Goal: Task Accomplishment & Management: Use online tool/utility

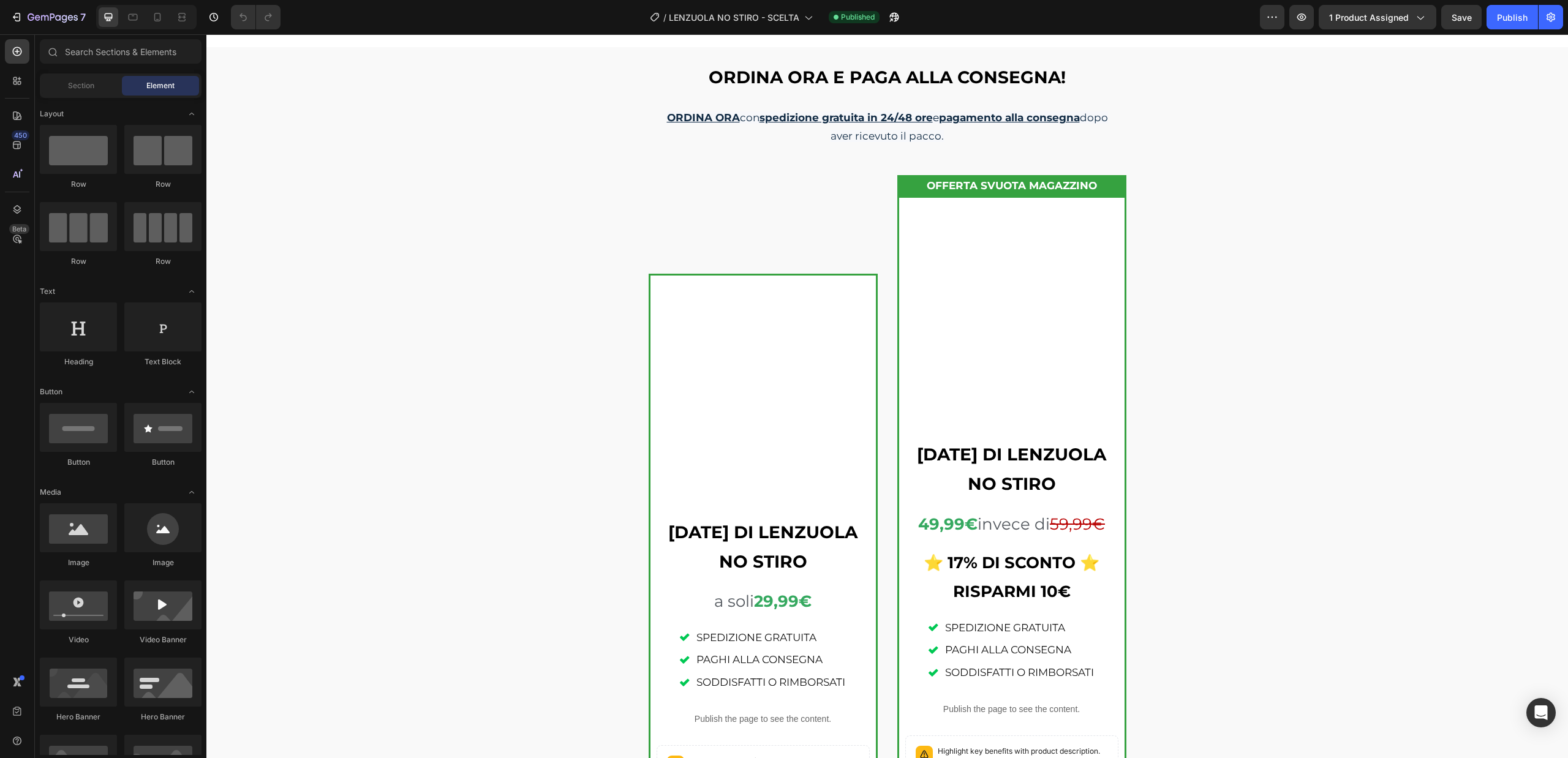
scroll to position [1531, 0]
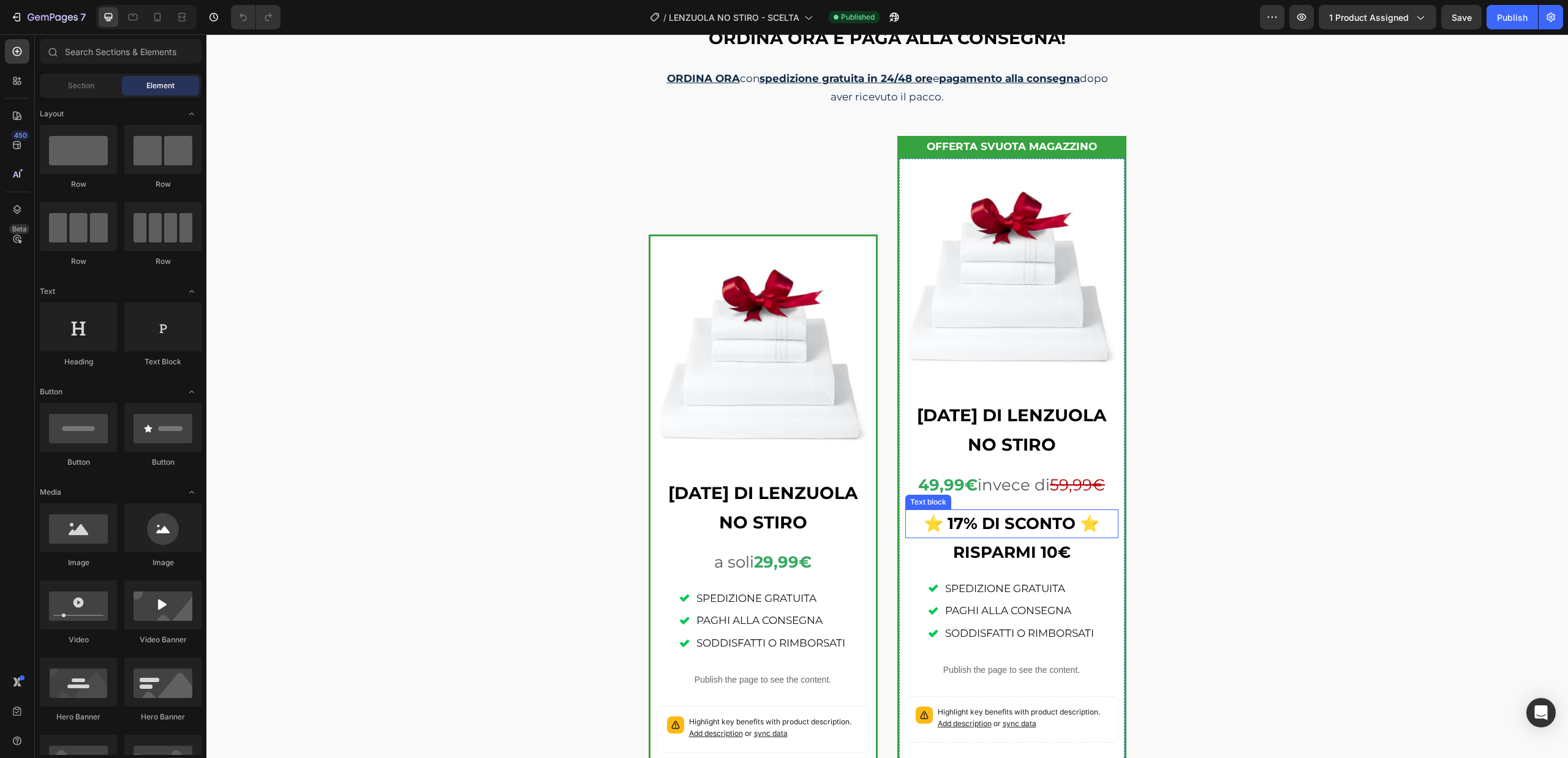
click at [924, 523] on strong "⭐ 17% DI SCONTO ⭐" at bounding box center [1011, 523] width 176 height 20
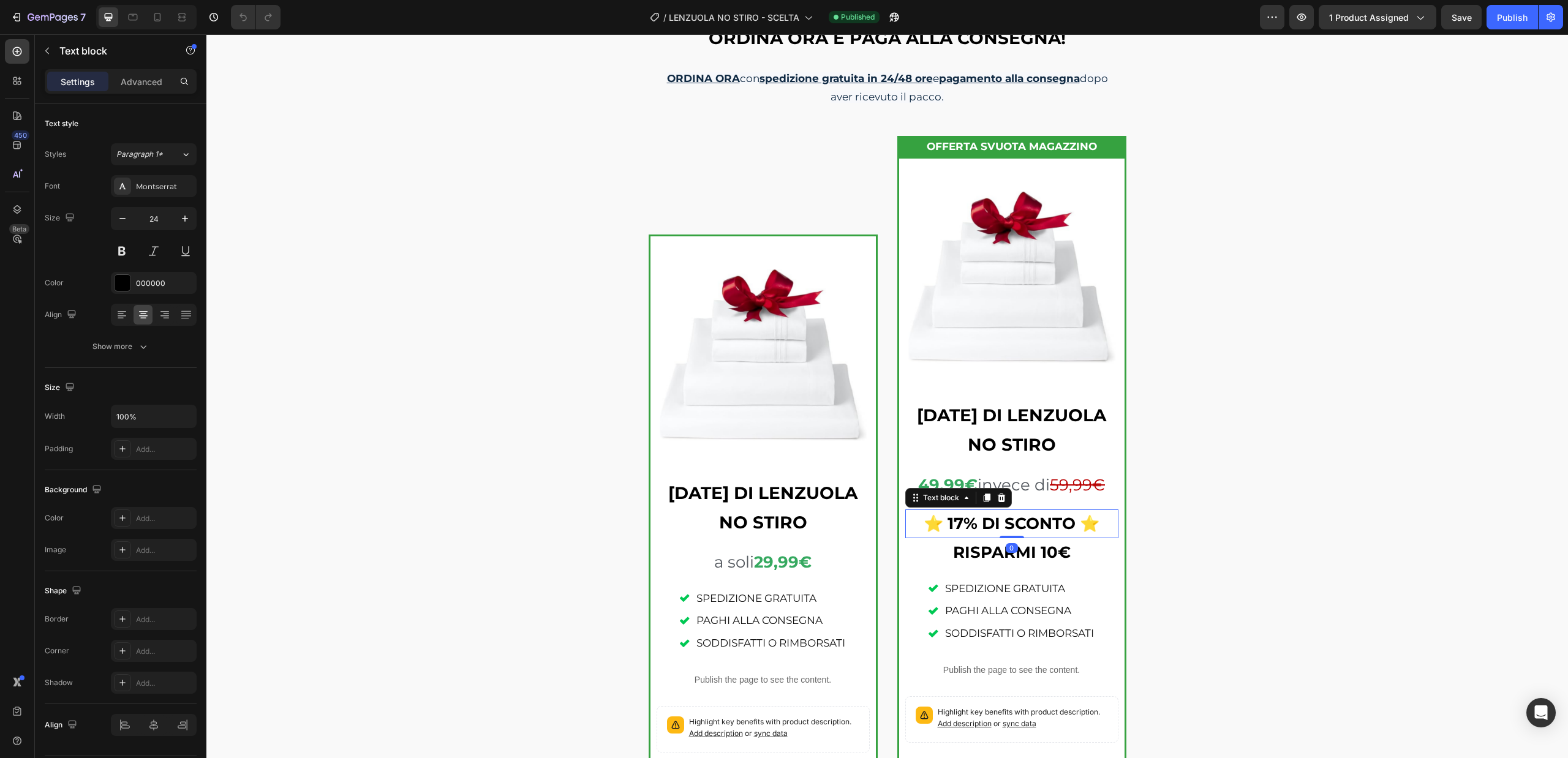
click at [928, 526] on strong "⭐ 17% DI SCONTO ⭐" at bounding box center [1011, 523] width 176 height 20
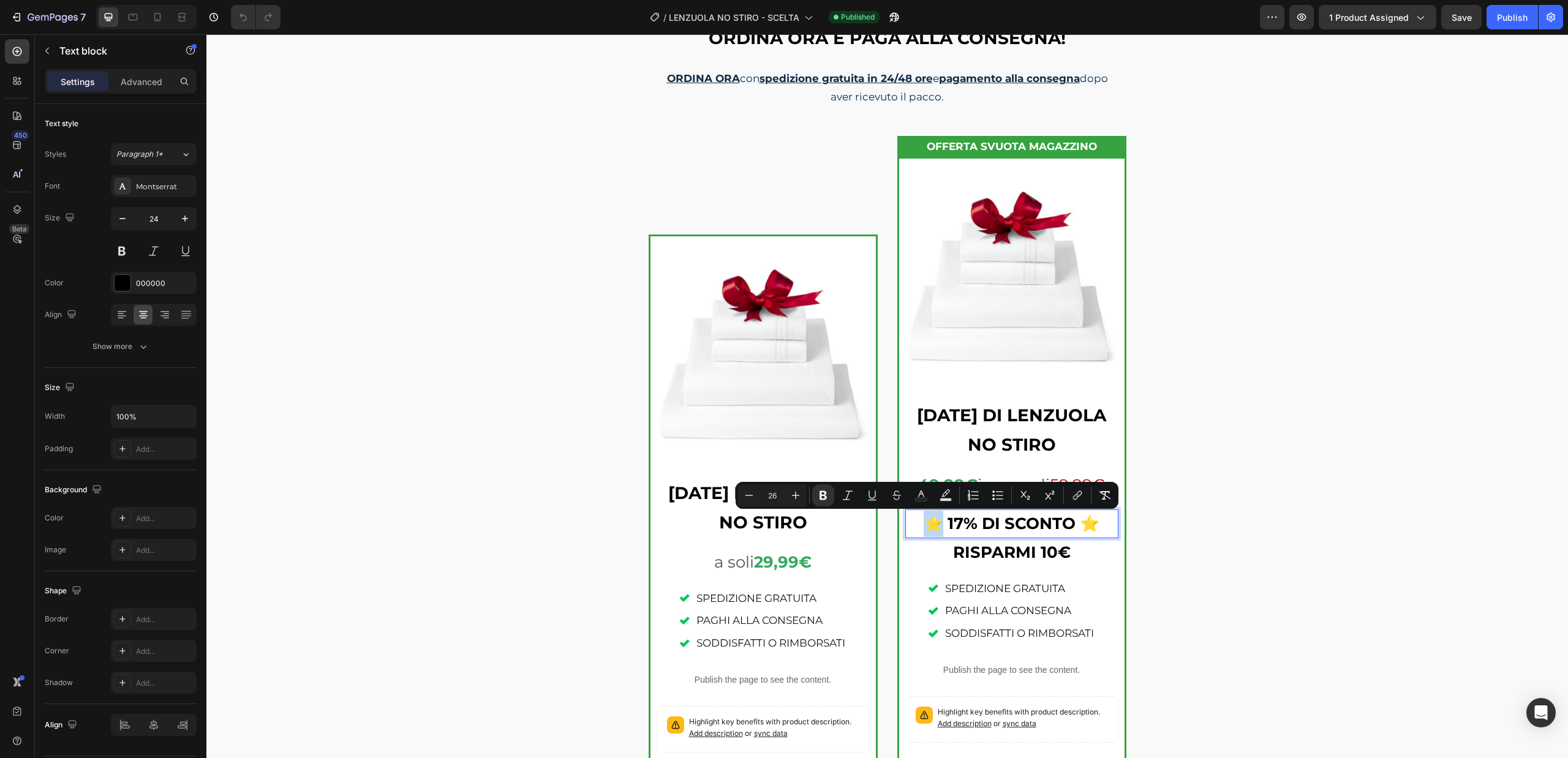
copy strong "⭐"
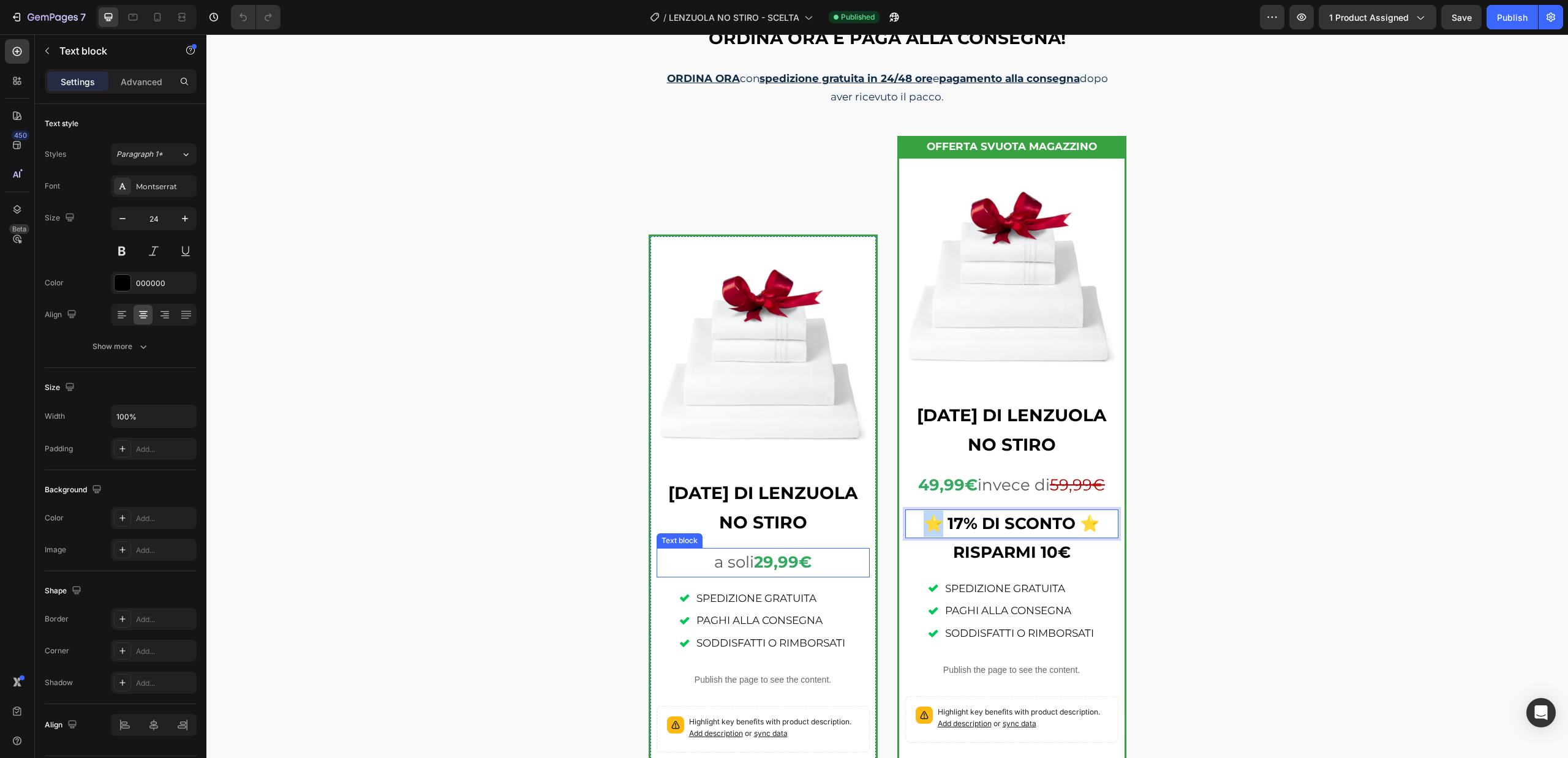
click at [764, 555] on strong "29,99€" at bounding box center [783, 562] width 57 height 20
click at [831, 565] on p "a soli 29,99€" at bounding box center [762, 562] width 210 height 26
click at [686, 567] on p "a soli 29,99€ ⭐" at bounding box center [762, 562] width 210 height 26
click at [813, 565] on strong "⭐" at bounding box center [821, 562] width 20 height 20
click at [1305, 553] on div "Product Images 1 SET DI LENZUOLA NO STIRO Text block ⭐ a soli 29,99€ ⭐ Text blo…" at bounding box center [887, 450] width 1362 height 666
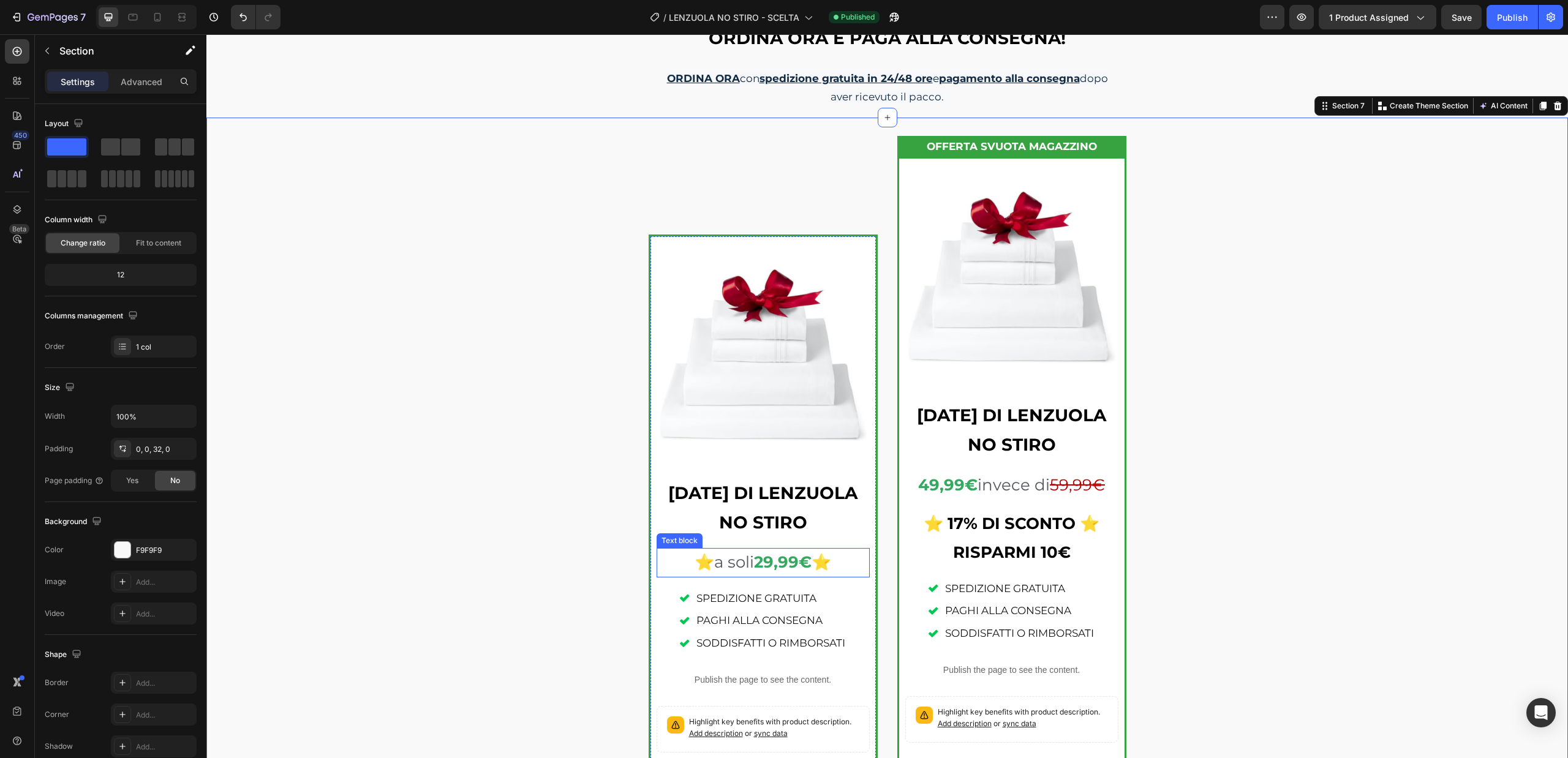
click at [801, 555] on strong "29,99€" at bounding box center [783, 562] width 57 height 20
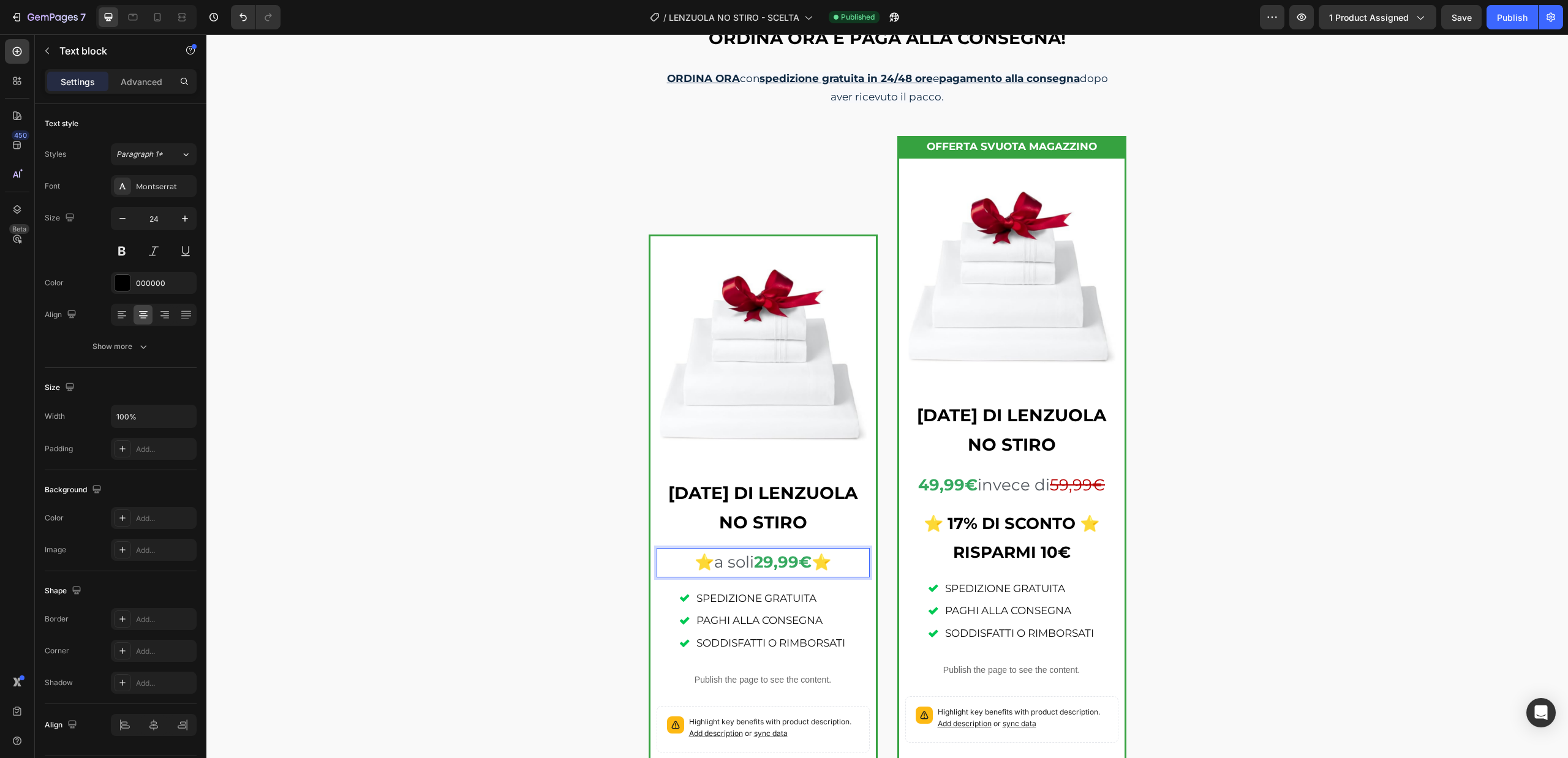
click at [811, 563] on strong "⭐" at bounding box center [821, 562] width 20 height 20
click at [714, 566] on span "a soli" at bounding box center [734, 562] width 40 height 20
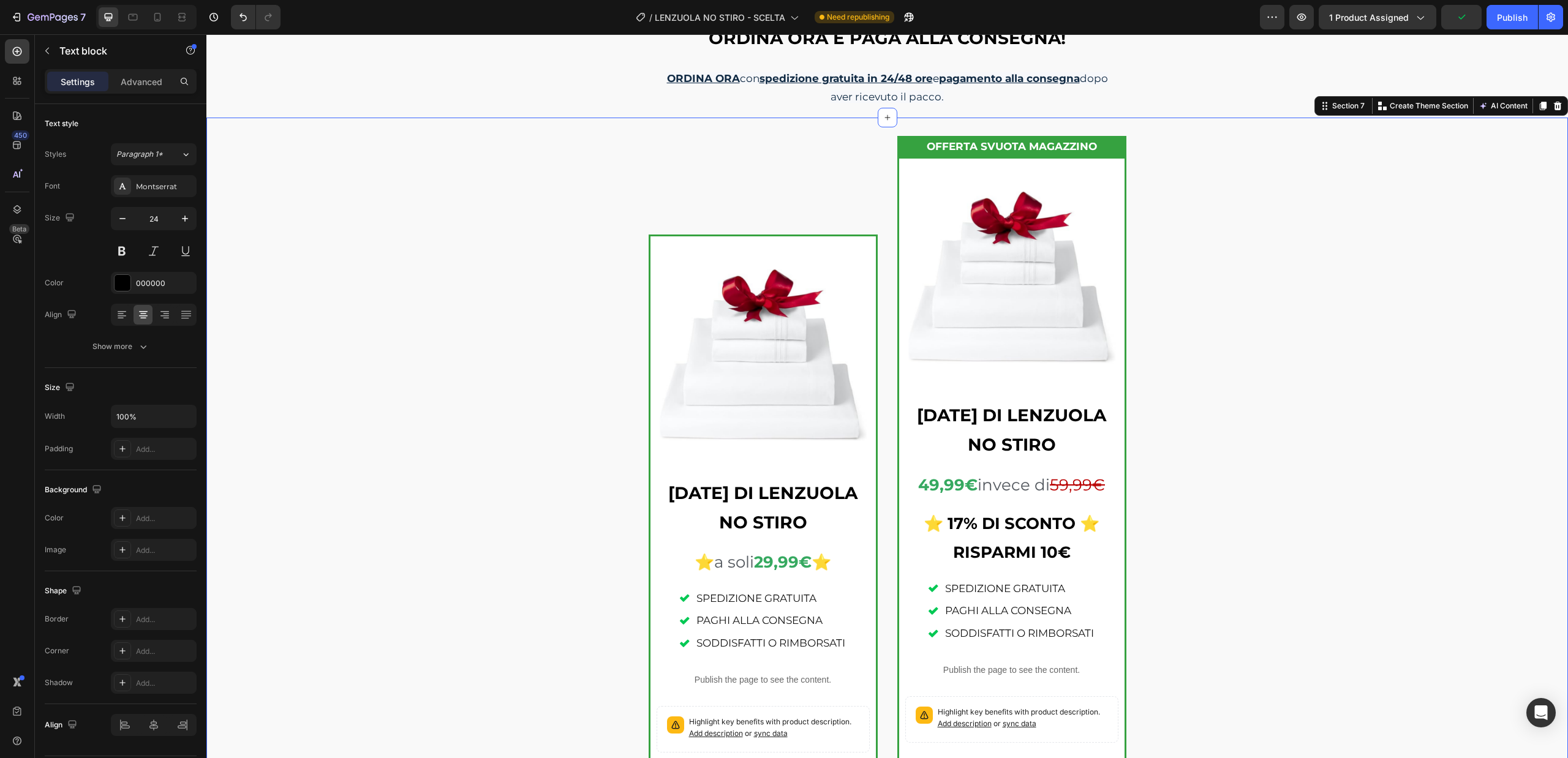
click at [1335, 517] on div "Product Images 1 SET DI LENZUOLA NO STIRO Text block ⭐ a soli 29,99€ ⭐ Text blo…" at bounding box center [887, 450] width 1362 height 666
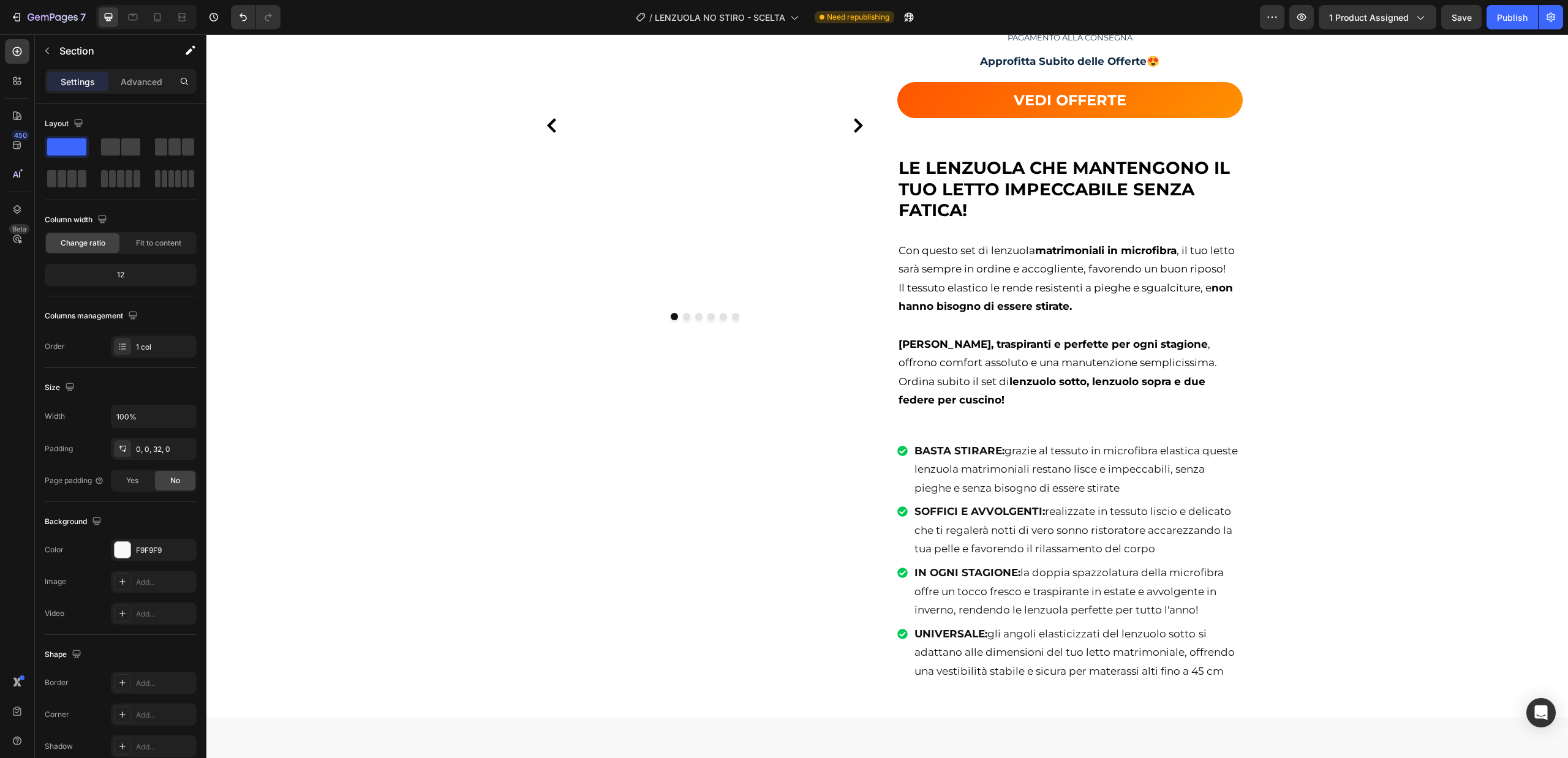
scroll to position [0, 0]
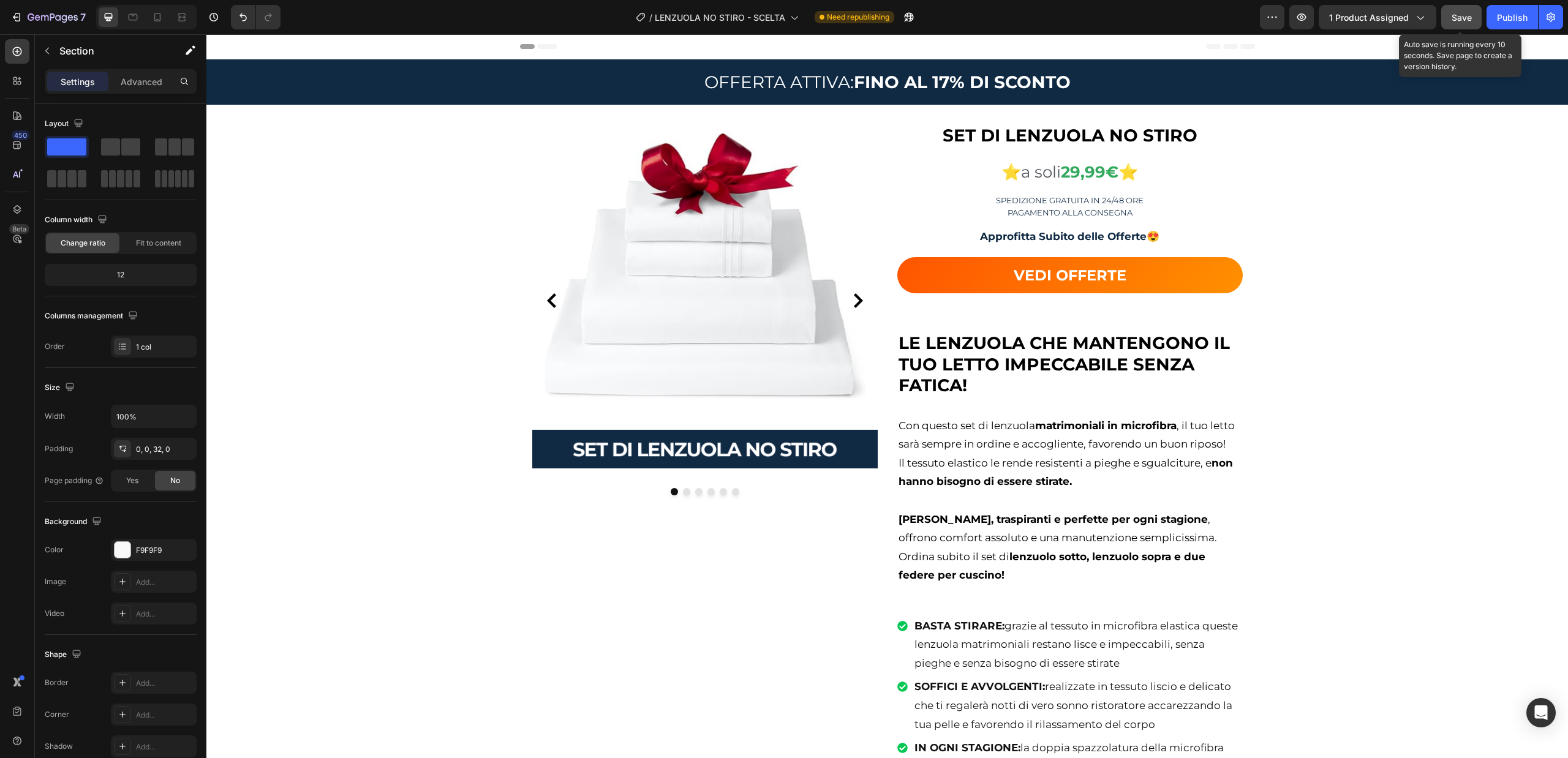
click at [1454, 17] on span "Save" at bounding box center [1461, 17] width 20 height 11
click at [1502, 20] on div "Publish" at bounding box center [1512, 17] width 30 height 13
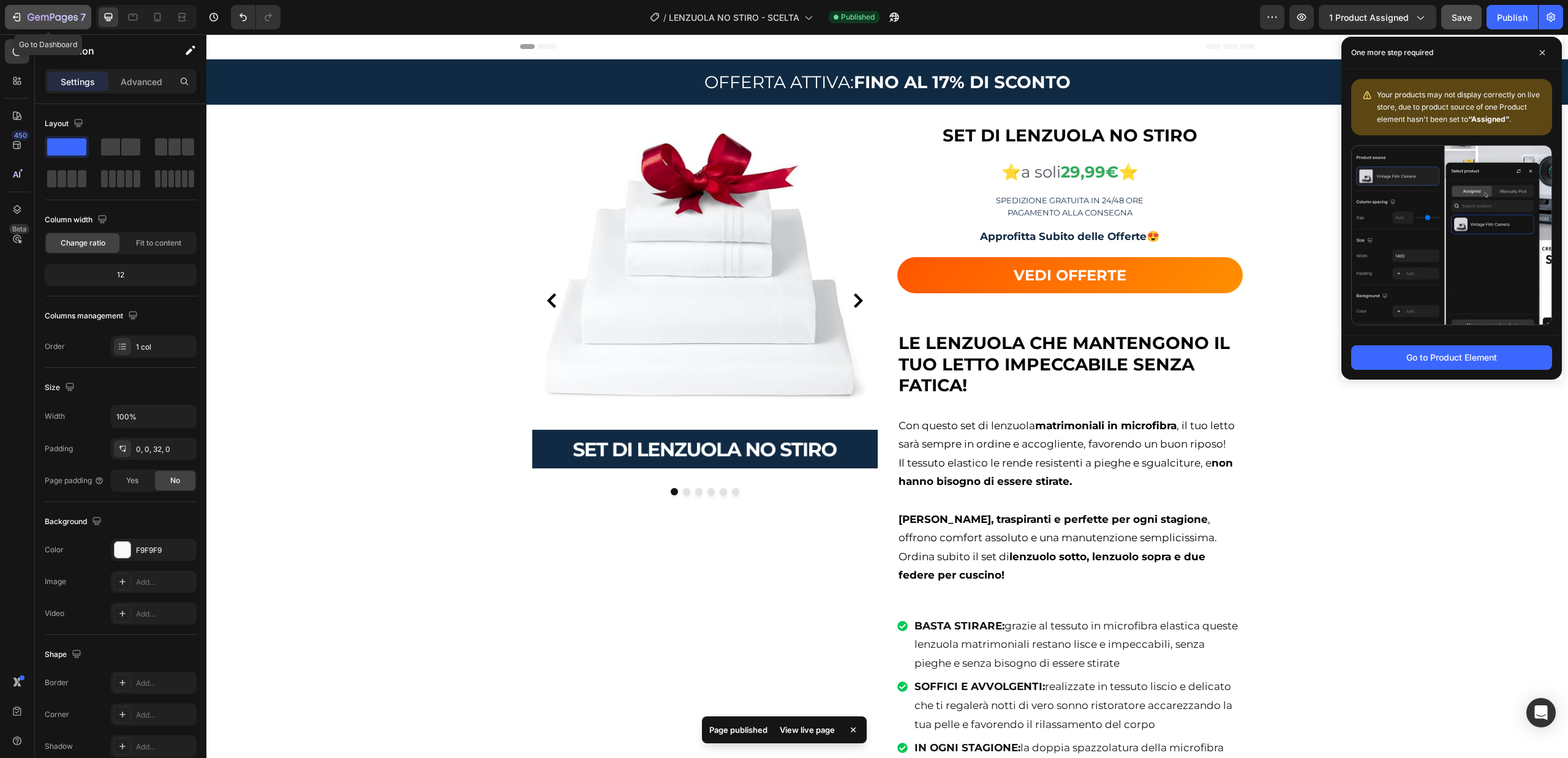
click at [50, 13] on icon "button" at bounding box center [52, 18] width 50 height 11
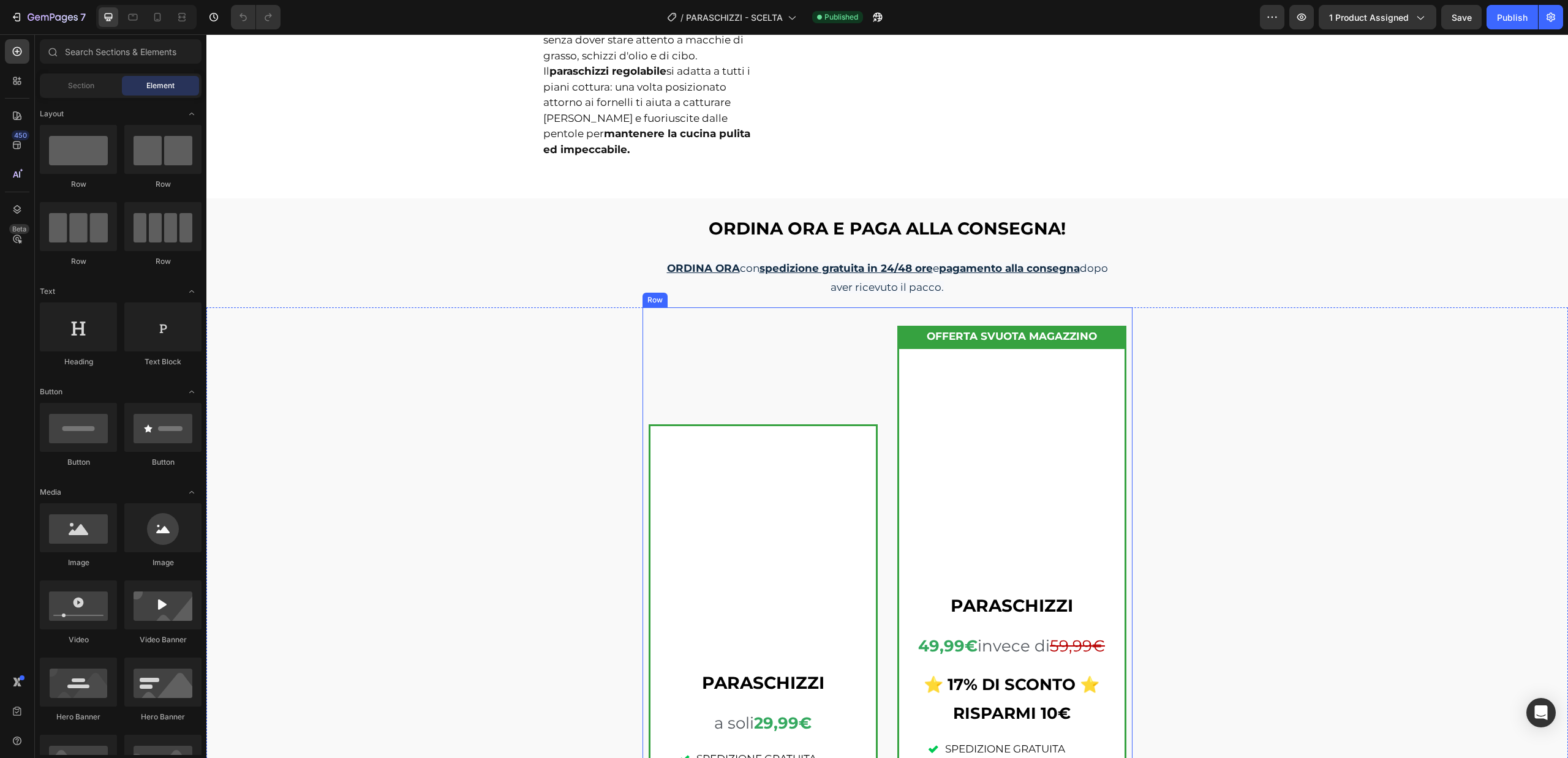
scroll to position [1714, 0]
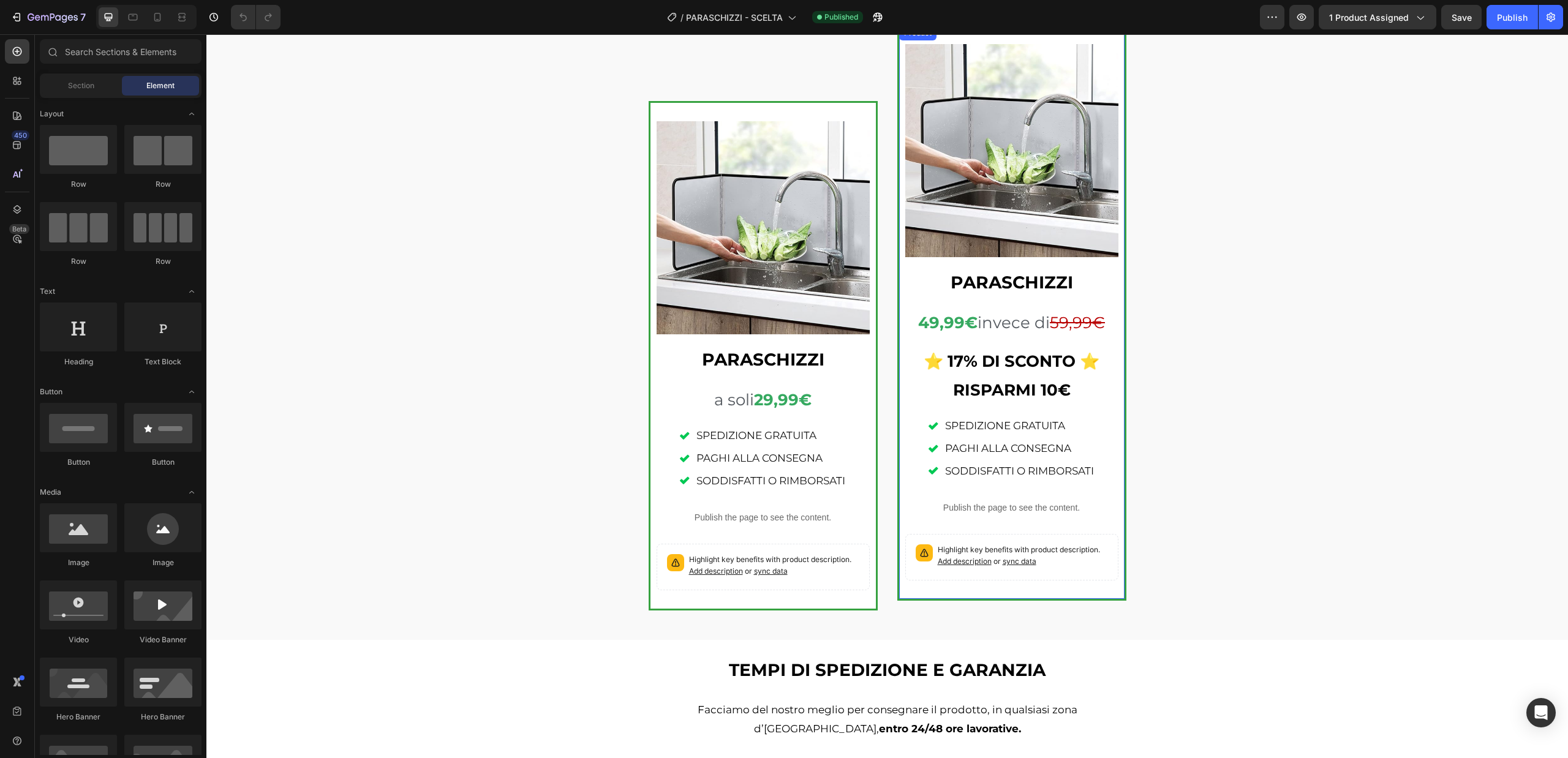
click at [924, 365] on div "Text block" at bounding box center [929, 368] width 41 height 11
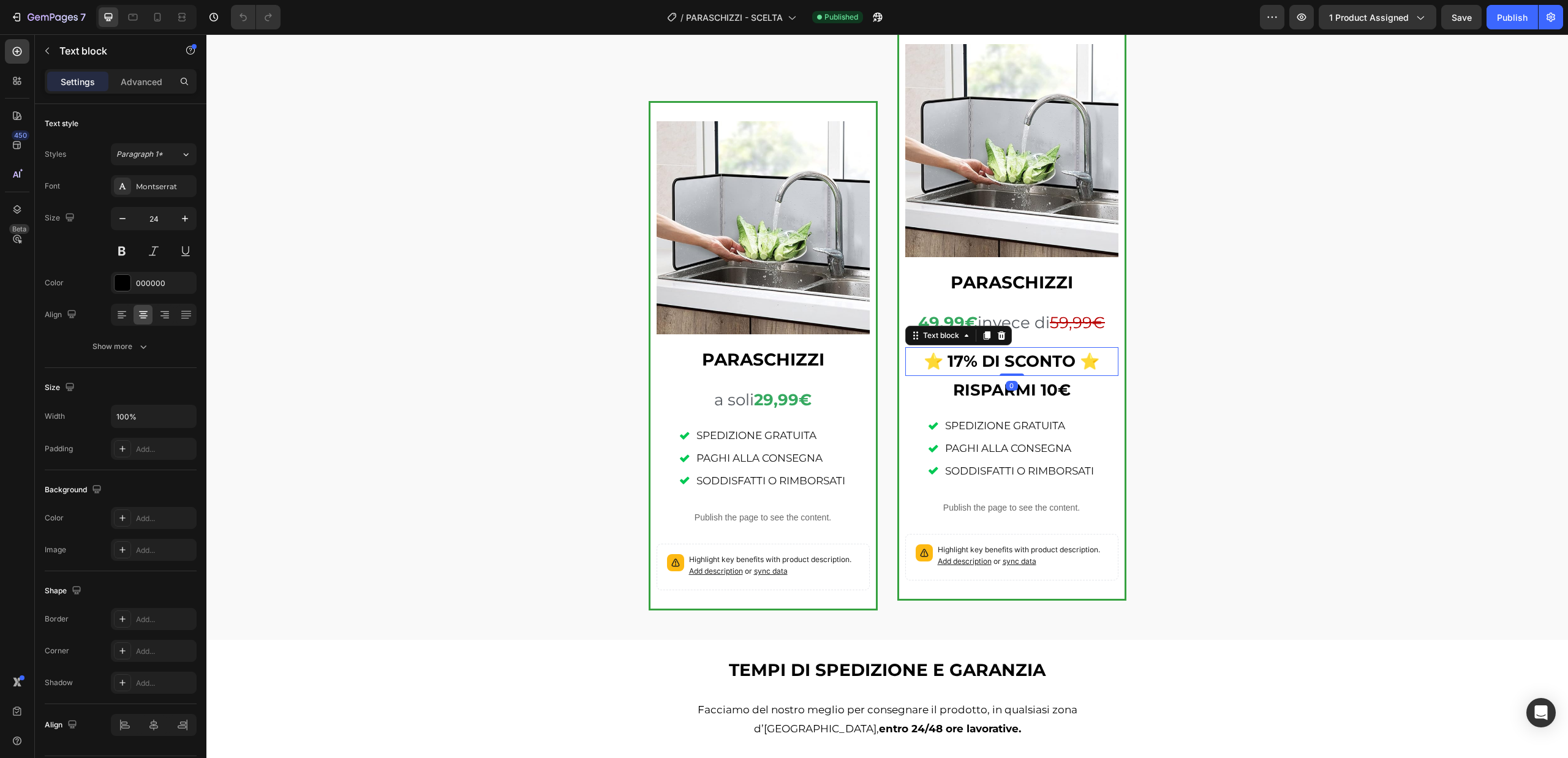
click at [1077, 356] on strong "⭐ 17% DI SCONTO ⭐" at bounding box center [1011, 361] width 176 height 20
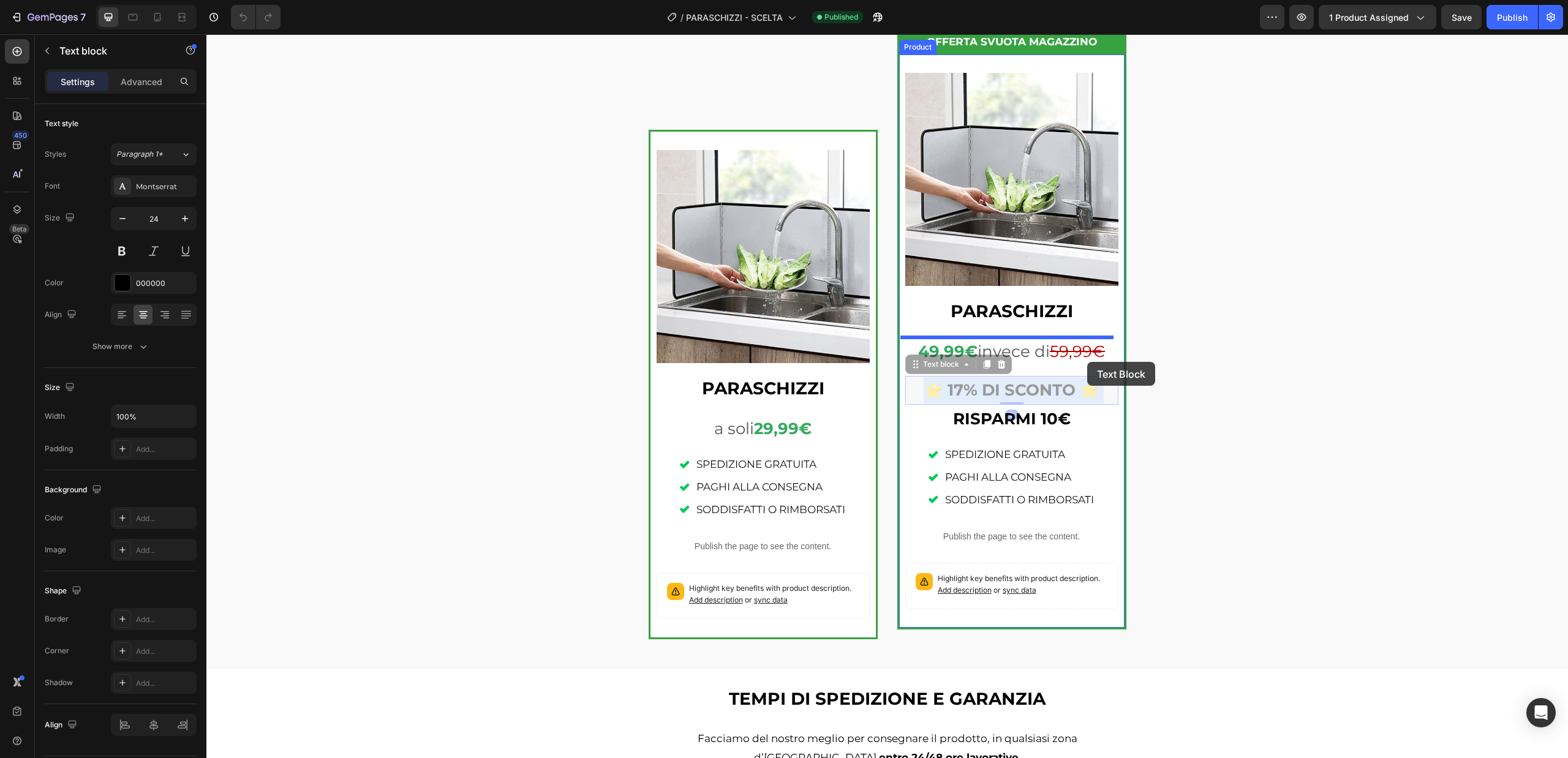
drag, startPoint x: 1081, startPoint y: 361, endPoint x: 1087, endPoint y: 362, distance: 6.1
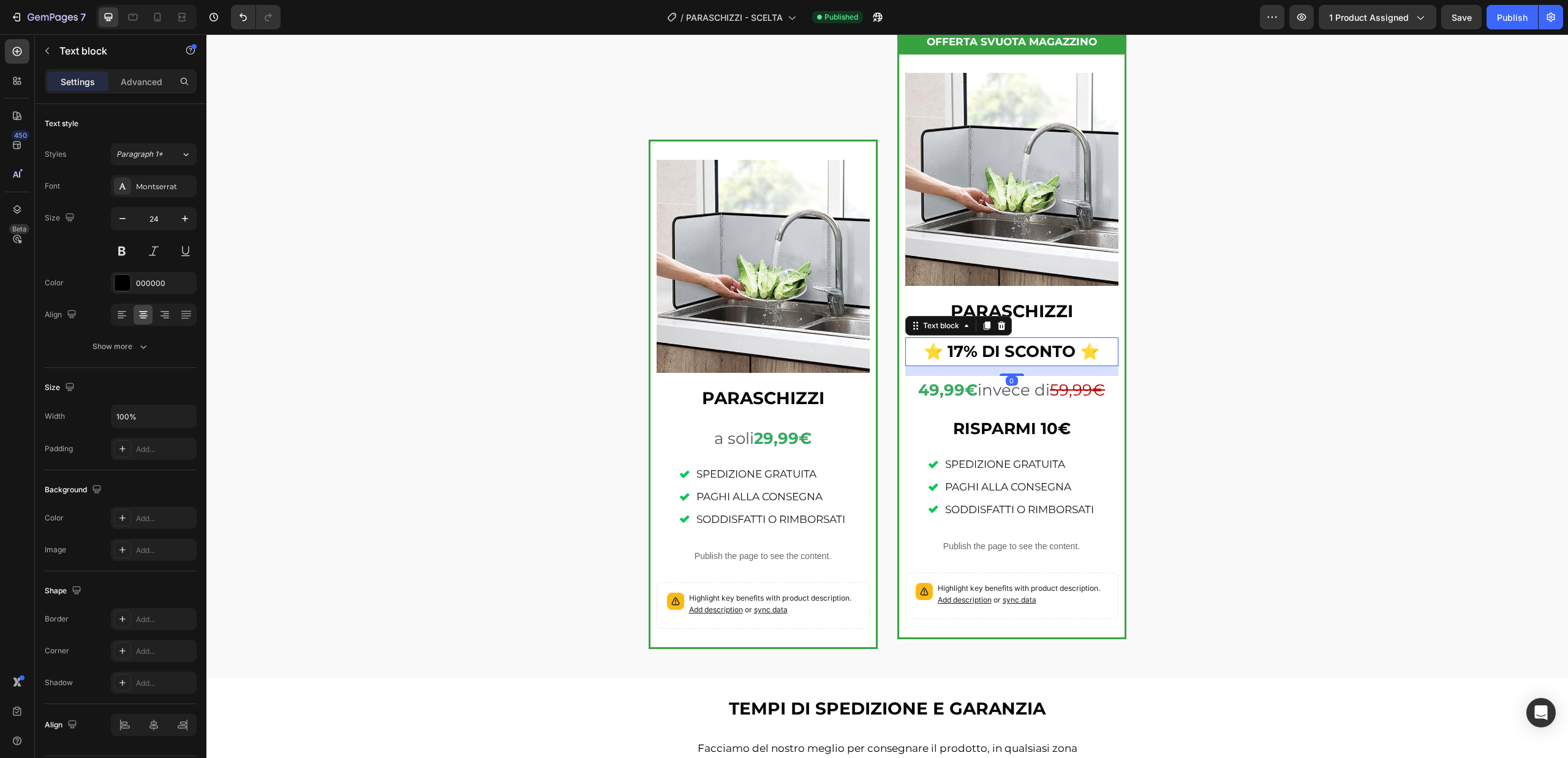
scroll to position [1695, 0]
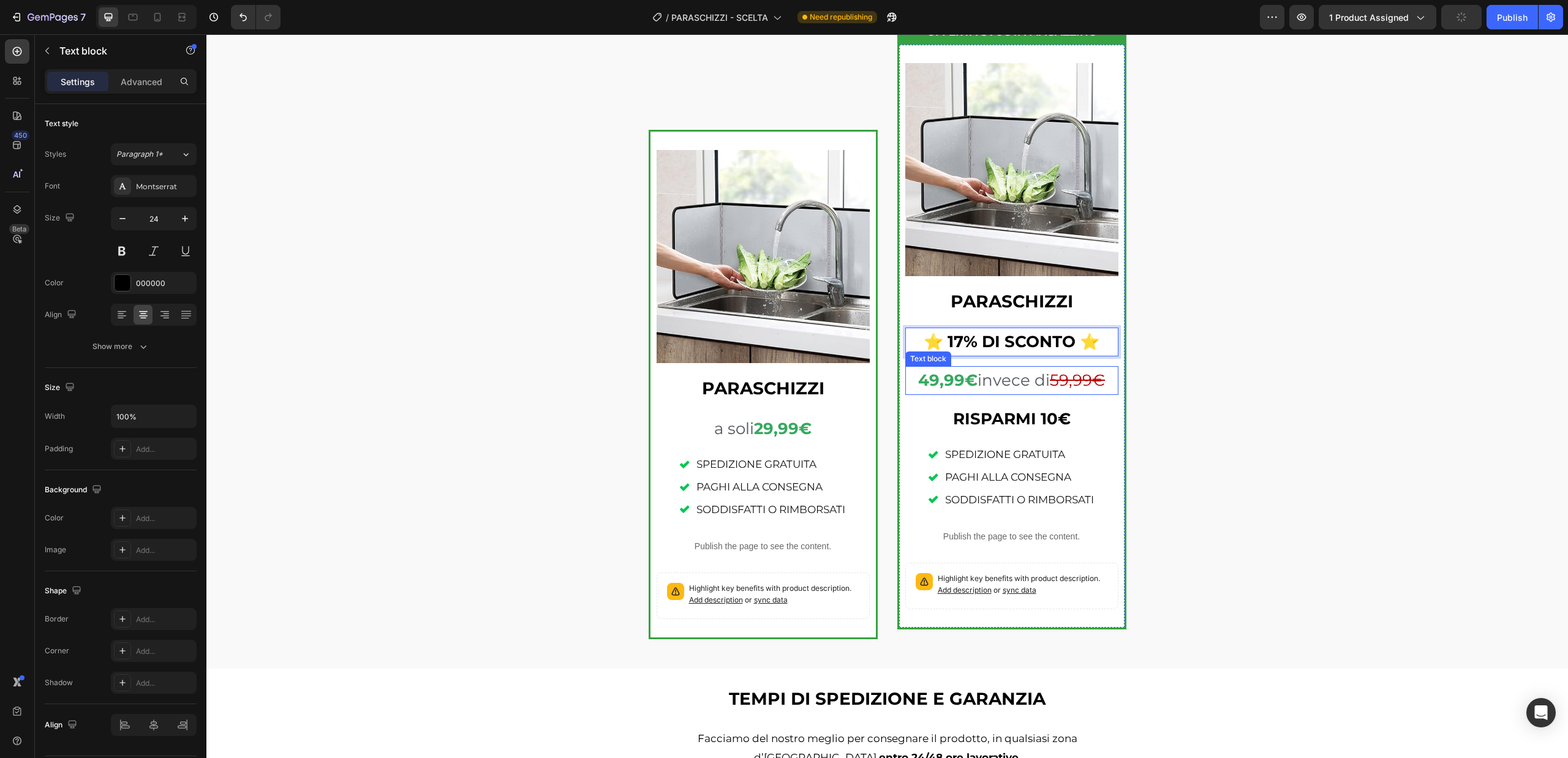
drag, startPoint x: 1062, startPoint y: 349, endPoint x: 1055, endPoint y: 395, distance: 46.5
click at [244, 14] on icon "Undo/Redo" at bounding box center [242, 16] width 12 height 12
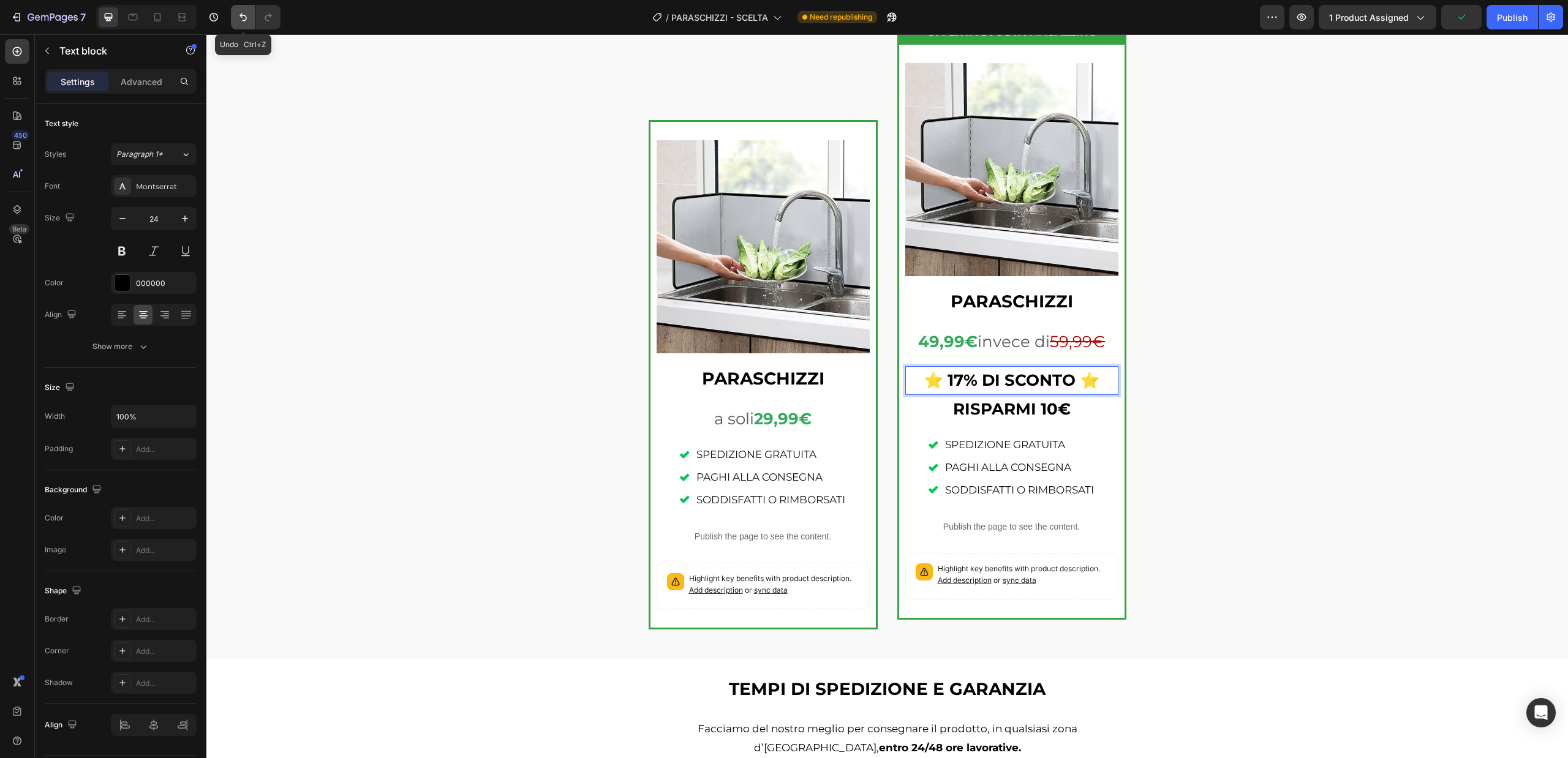
scroll to position [1685, 0]
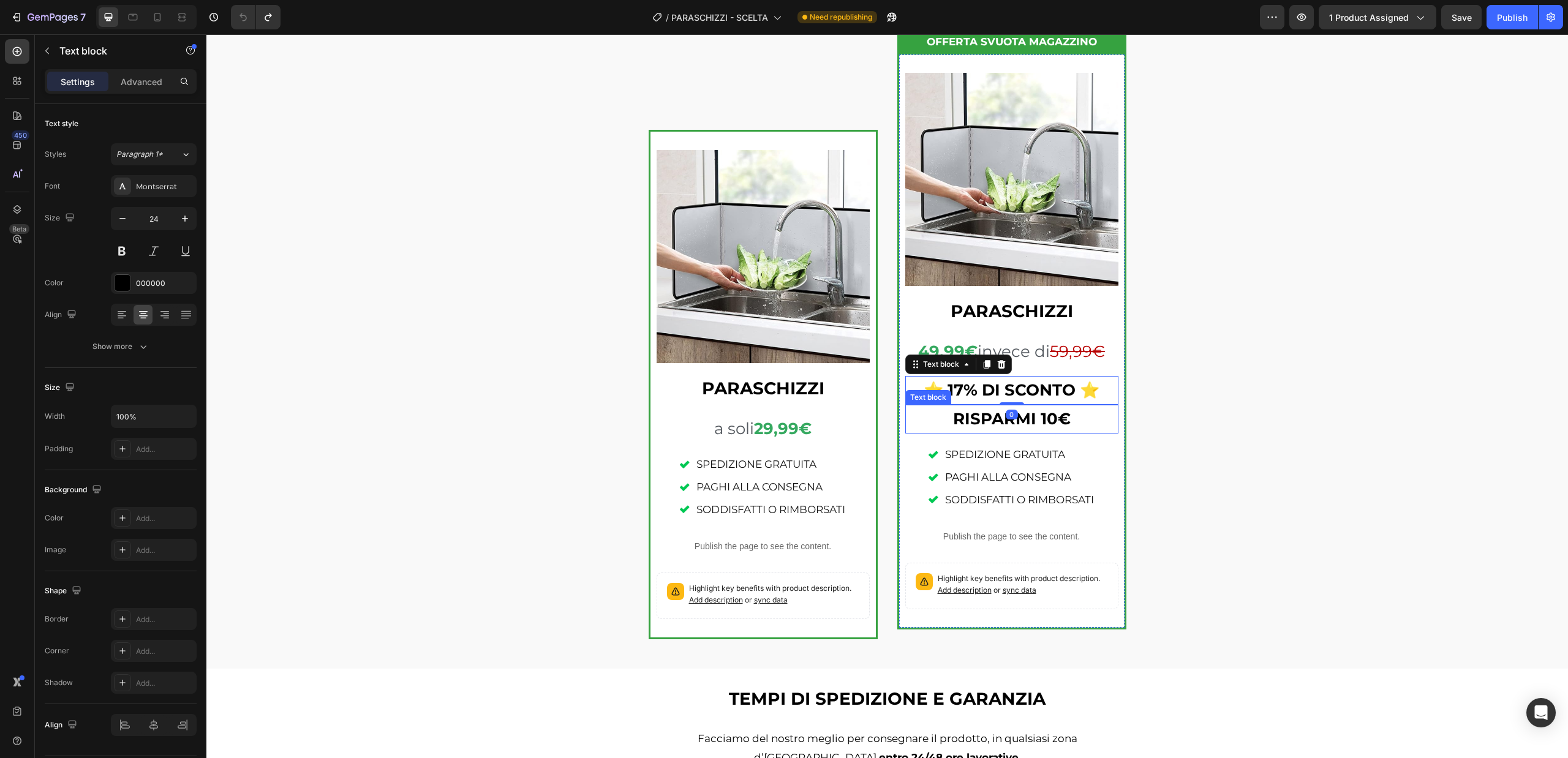
click at [924, 394] on div "Text block" at bounding box center [928, 397] width 41 height 11
click at [1080, 390] on strong "⭐ 17% DI SCONTO ⭐" at bounding box center [1011, 390] width 176 height 20
drag, startPoint x: 1080, startPoint y: 390, endPoint x: 1089, endPoint y: 390, distance: 9.0
click at [1089, 390] on strong "⭐ 17% DI SCONTO ⭐" at bounding box center [1011, 390] width 176 height 20
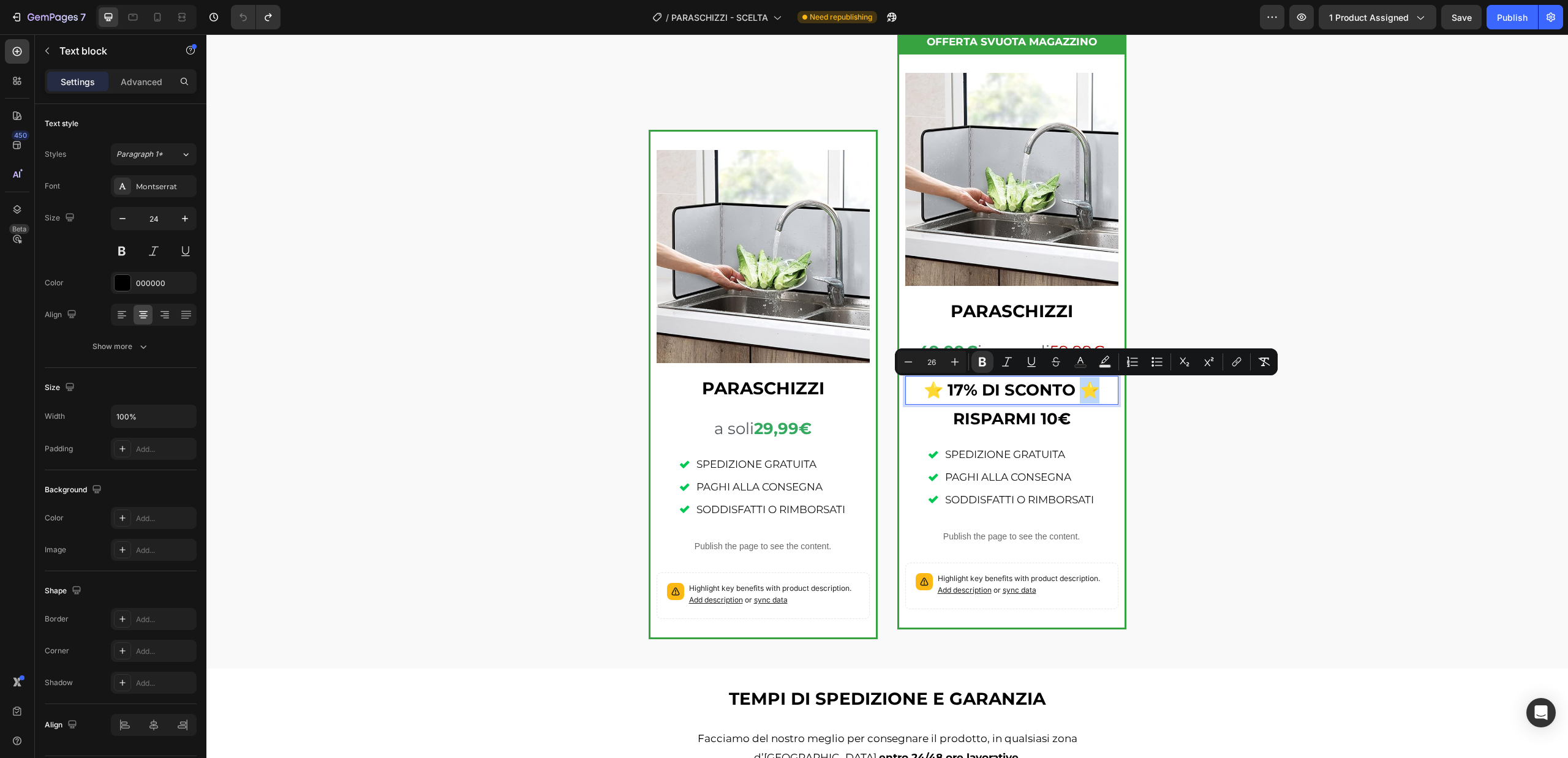
copy strong "⭐"
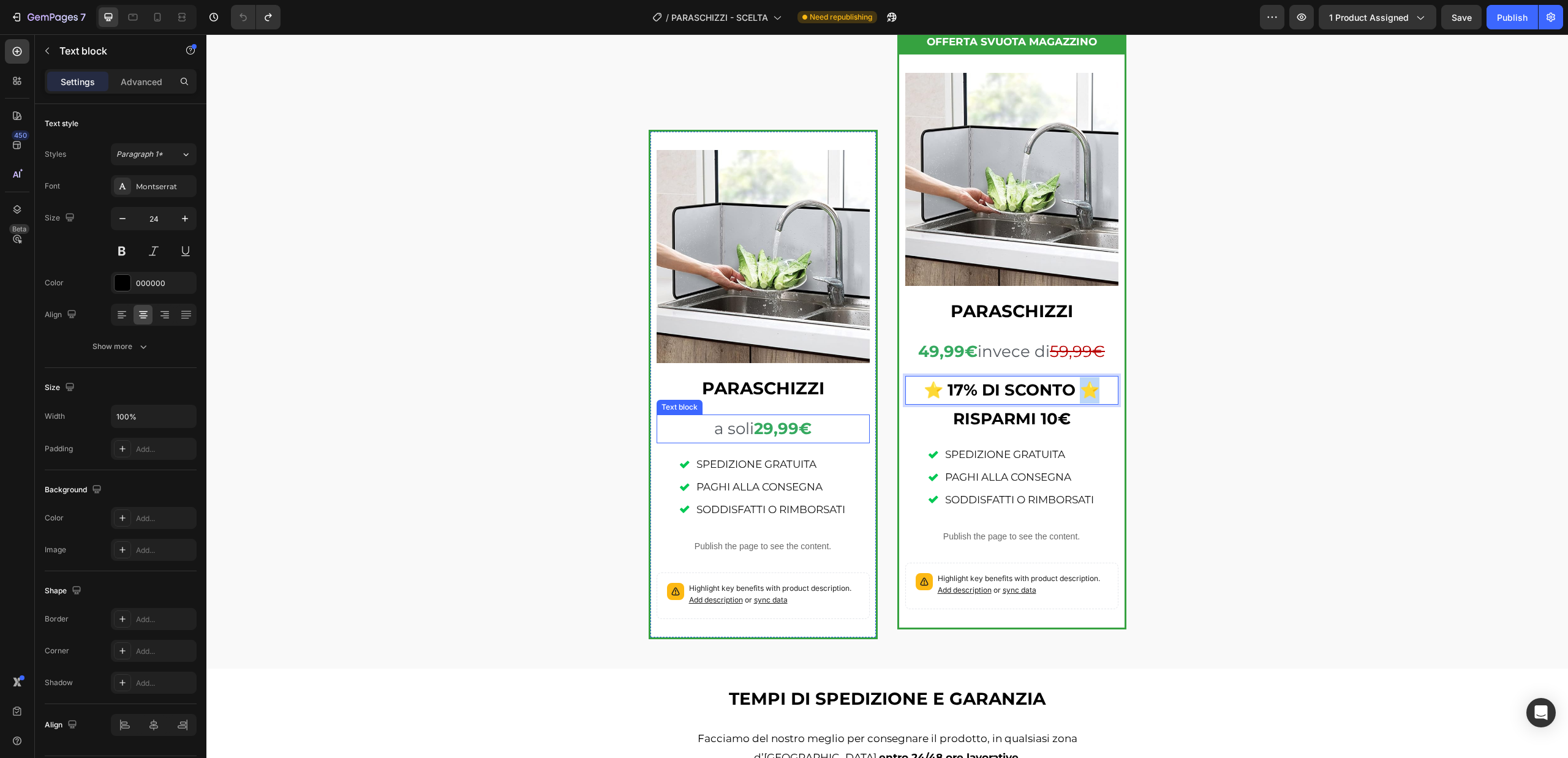
click at [721, 434] on span "a soli" at bounding box center [734, 429] width 40 height 20
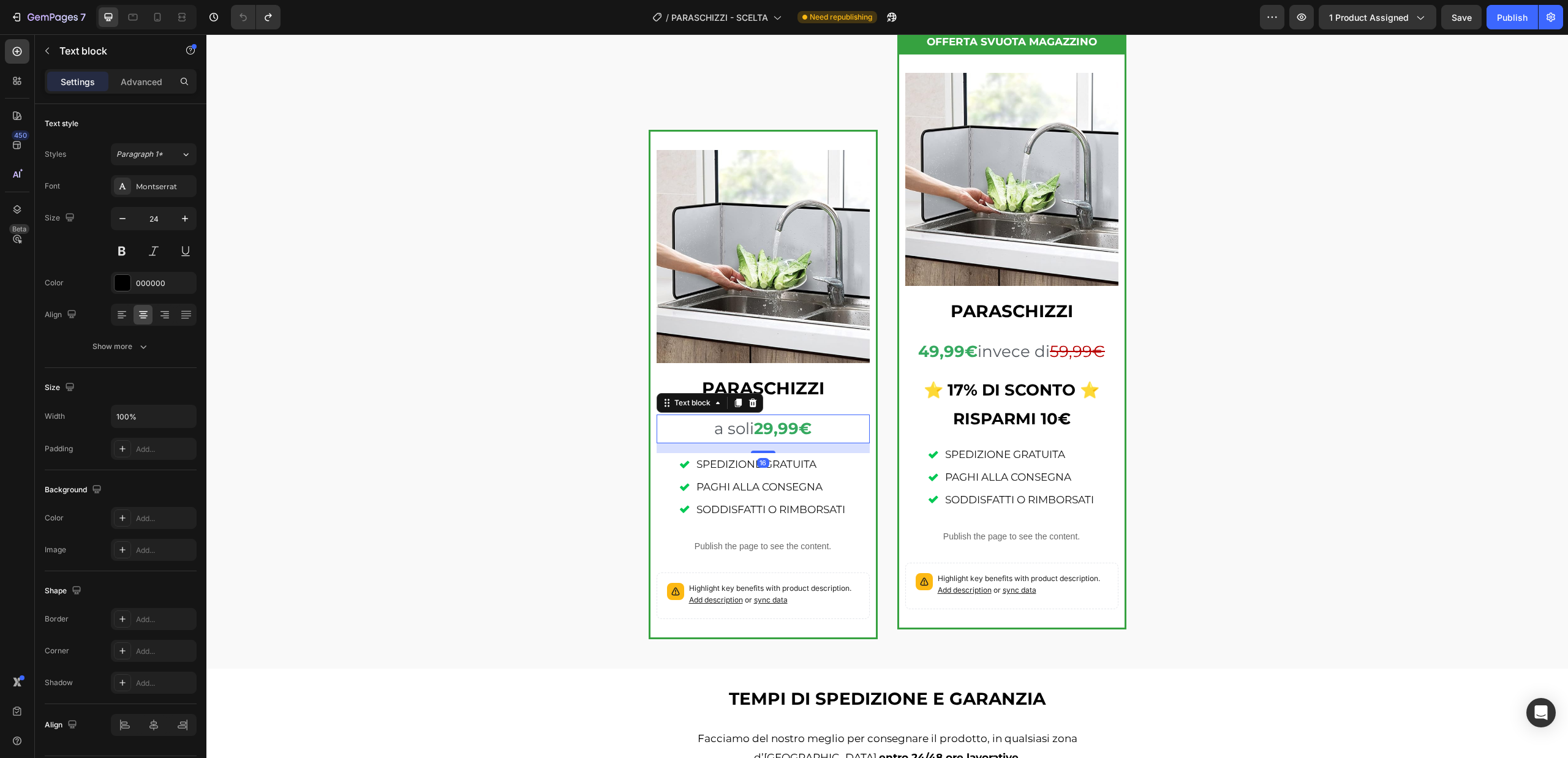
click at [690, 429] on p "a soli 29,99€" at bounding box center [762, 429] width 210 height 26
click at [833, 429] on p "⭐ a soli 29,99€" at bounding box center [762, 429] width 210 height 26
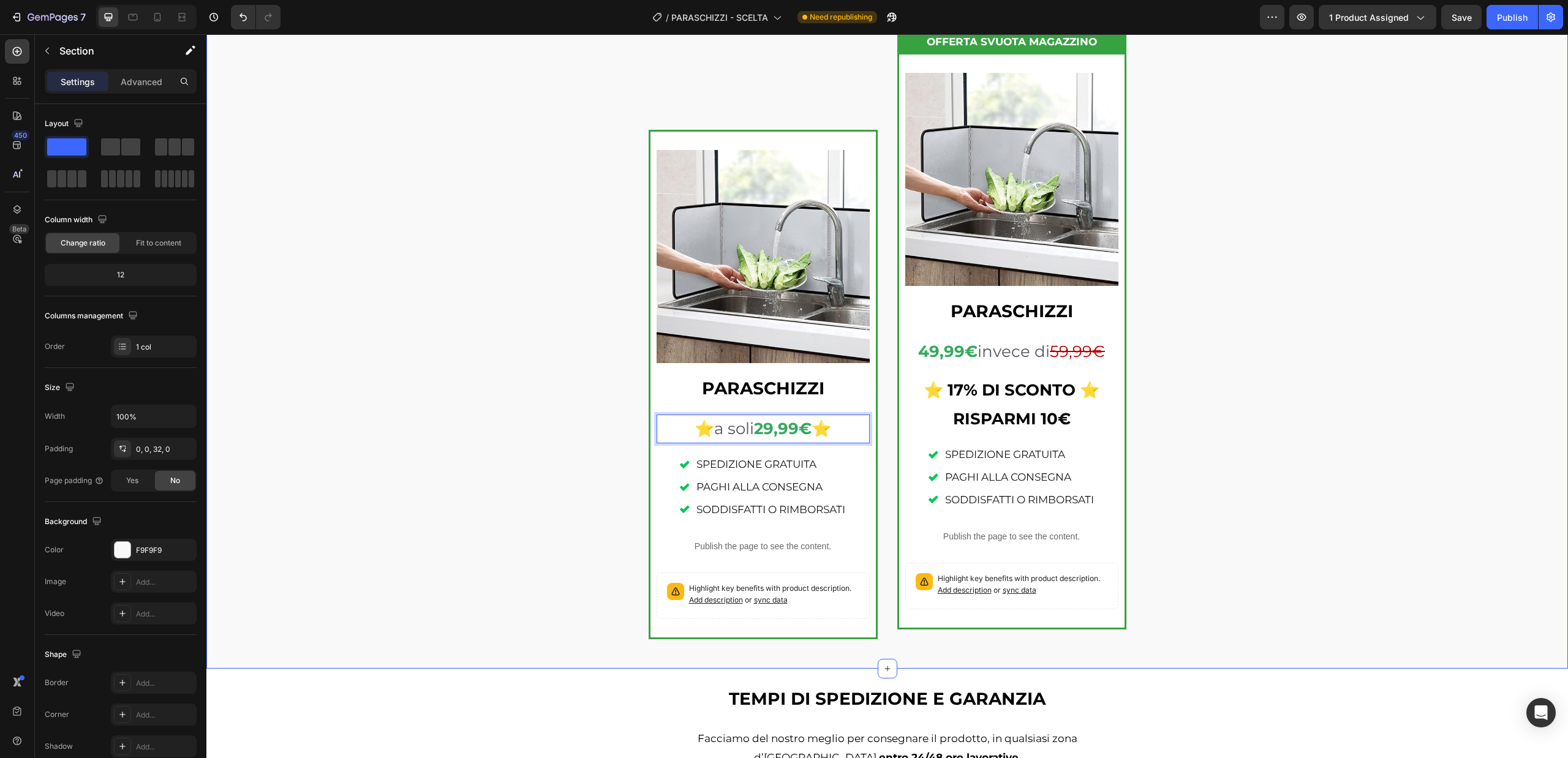
click at [583, 477] on div "Product Images PARASCHIZZI Text block ⭐ a soli 29,99€ ⭐ Text block 16 SPEDIZION…" at bounding box center [887, 331] width 1362 height 636
click at [1458, 18] on icon "button" at bounding box center [1461, 16] width 12 height 12
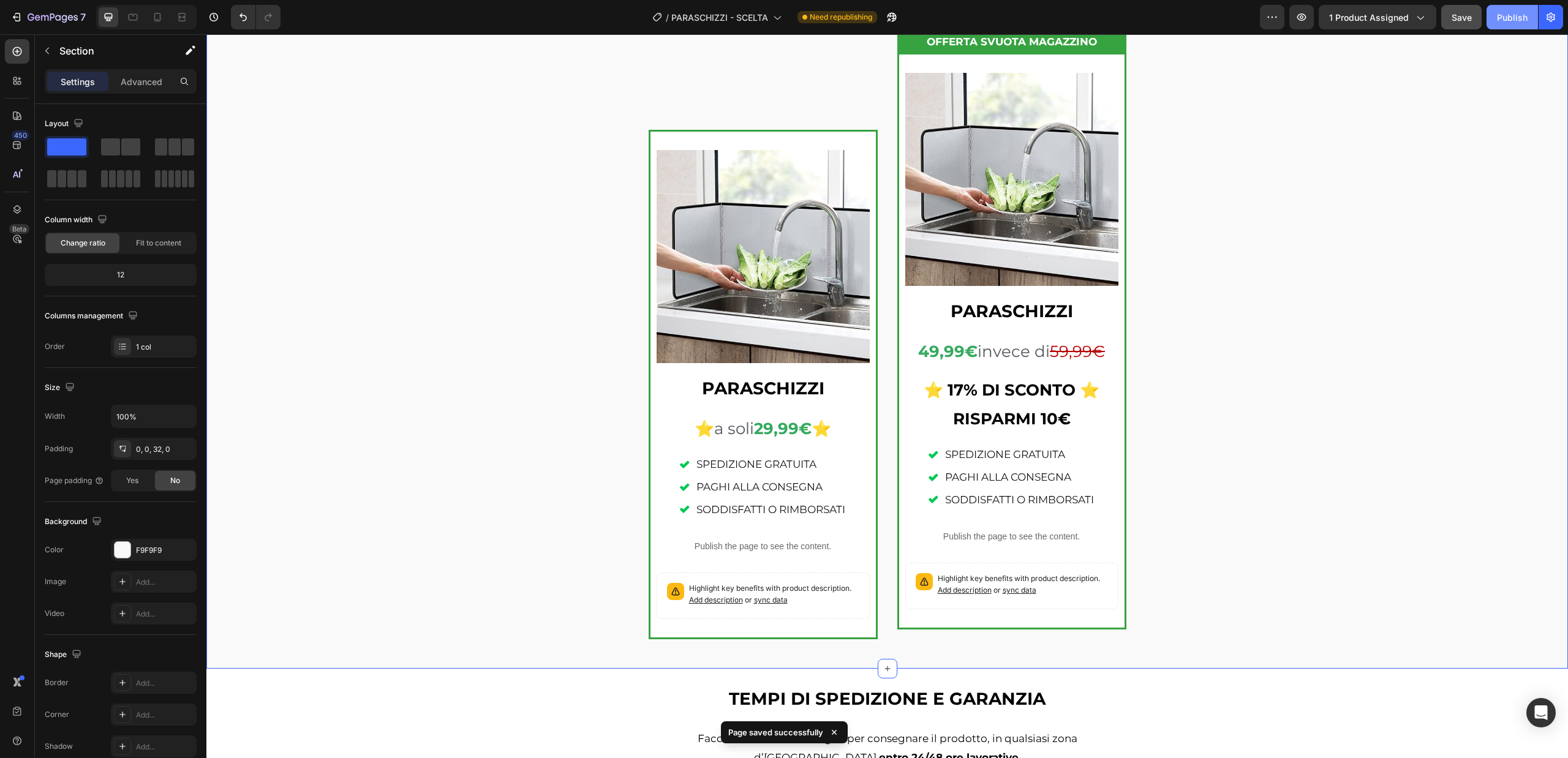
click at [1510, 22] on div "Publish" at bounding box center [1512, 17] width 30 height 13
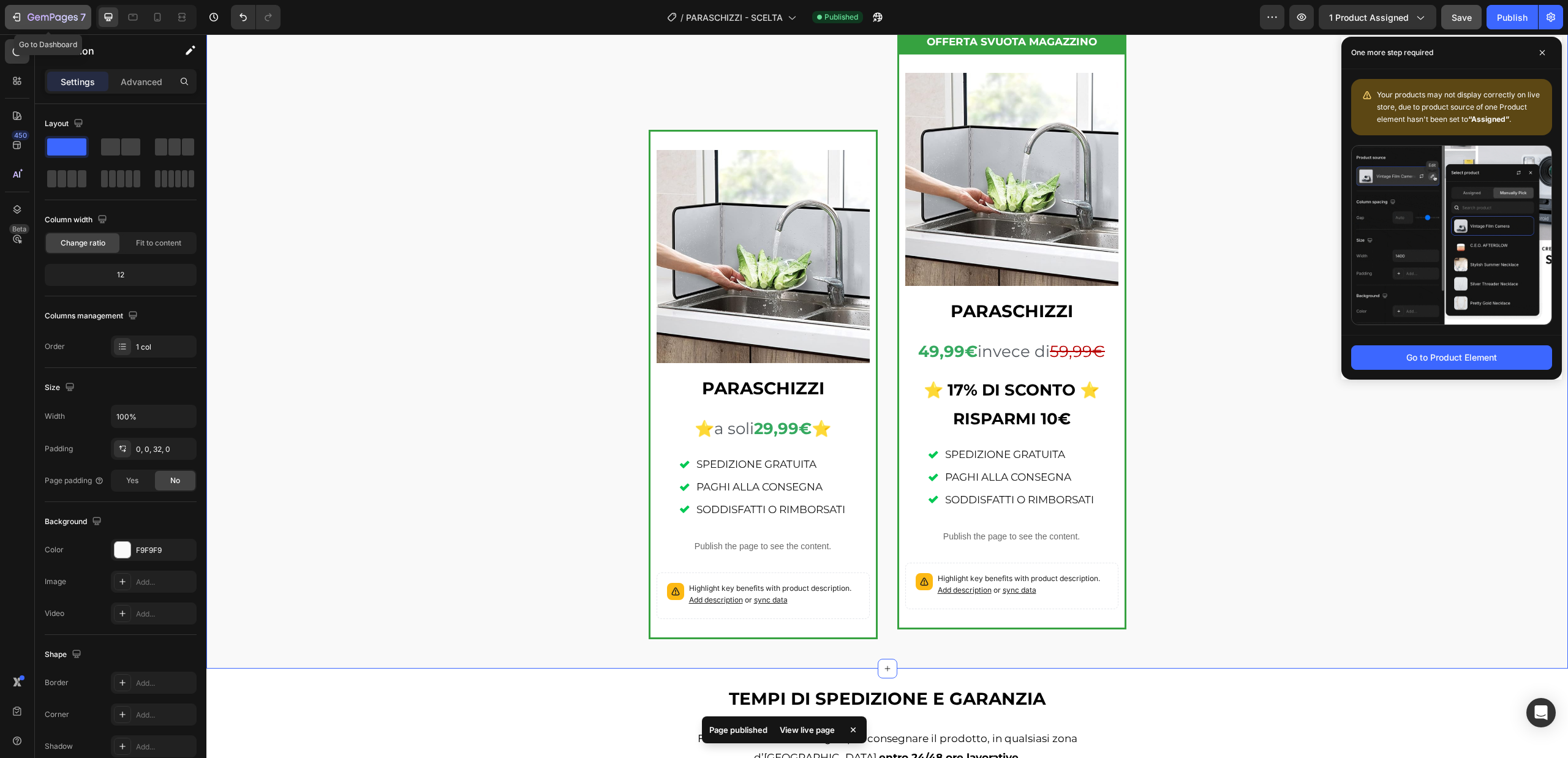
click at [37, 21] on icon "button" at bounding box center [52, 18] width 50 height 11
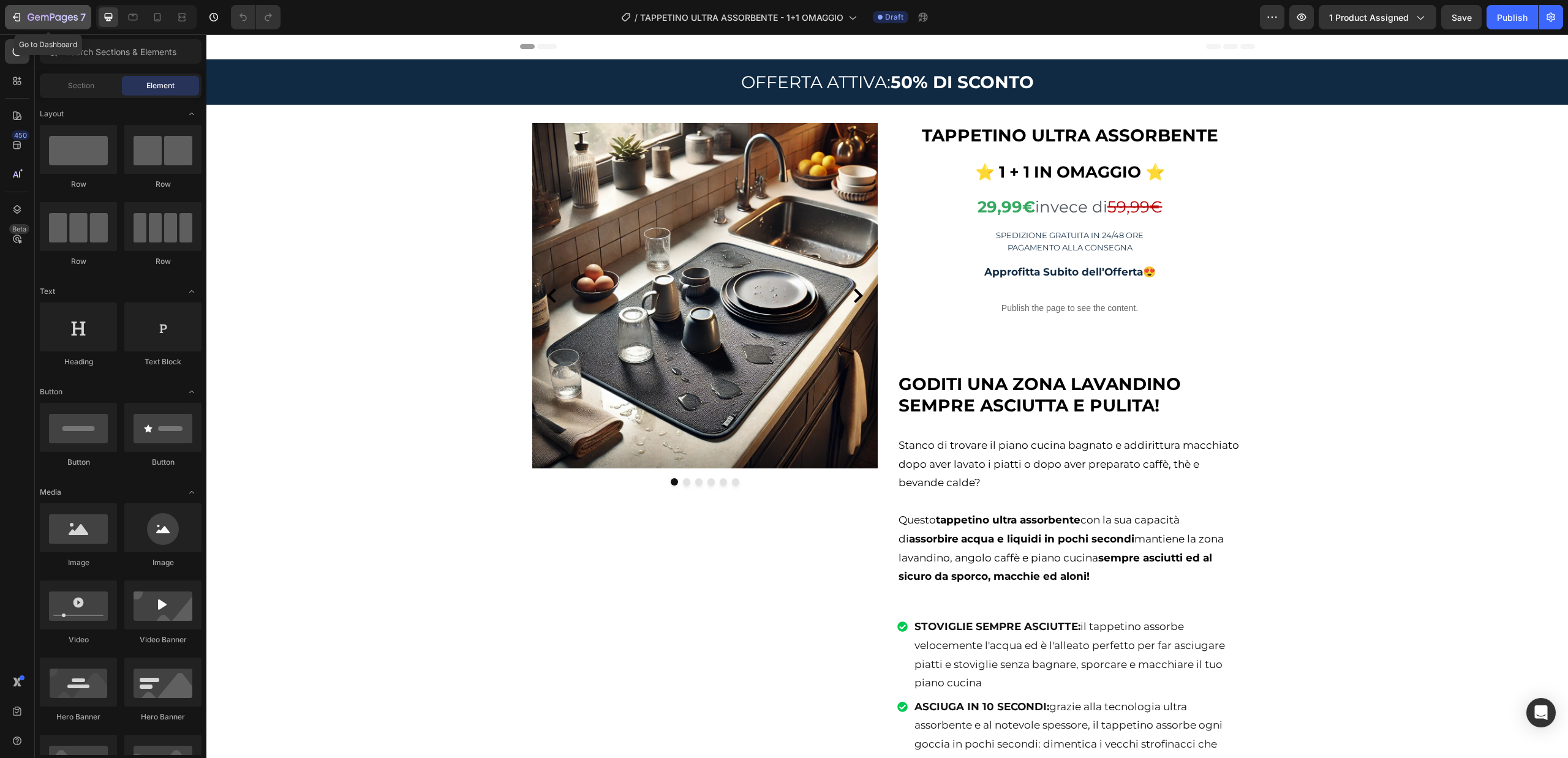
click at [17, 13] on icon "button" at bounding box center [18, 17] width 6 height 8
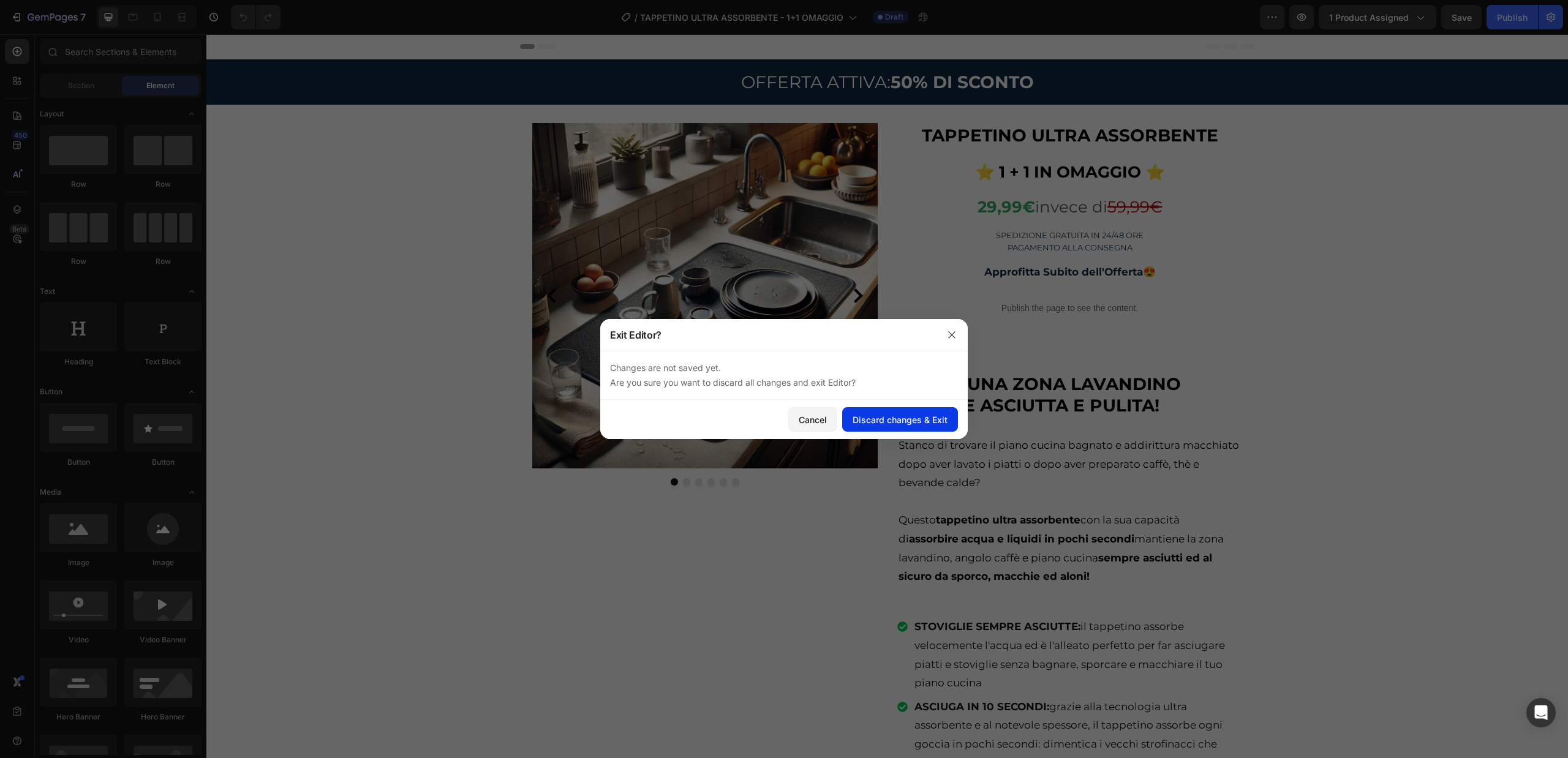
click at [868, 421] on div "Discard changes & Exit" at bounding box center [900, 420] width 95 height 13
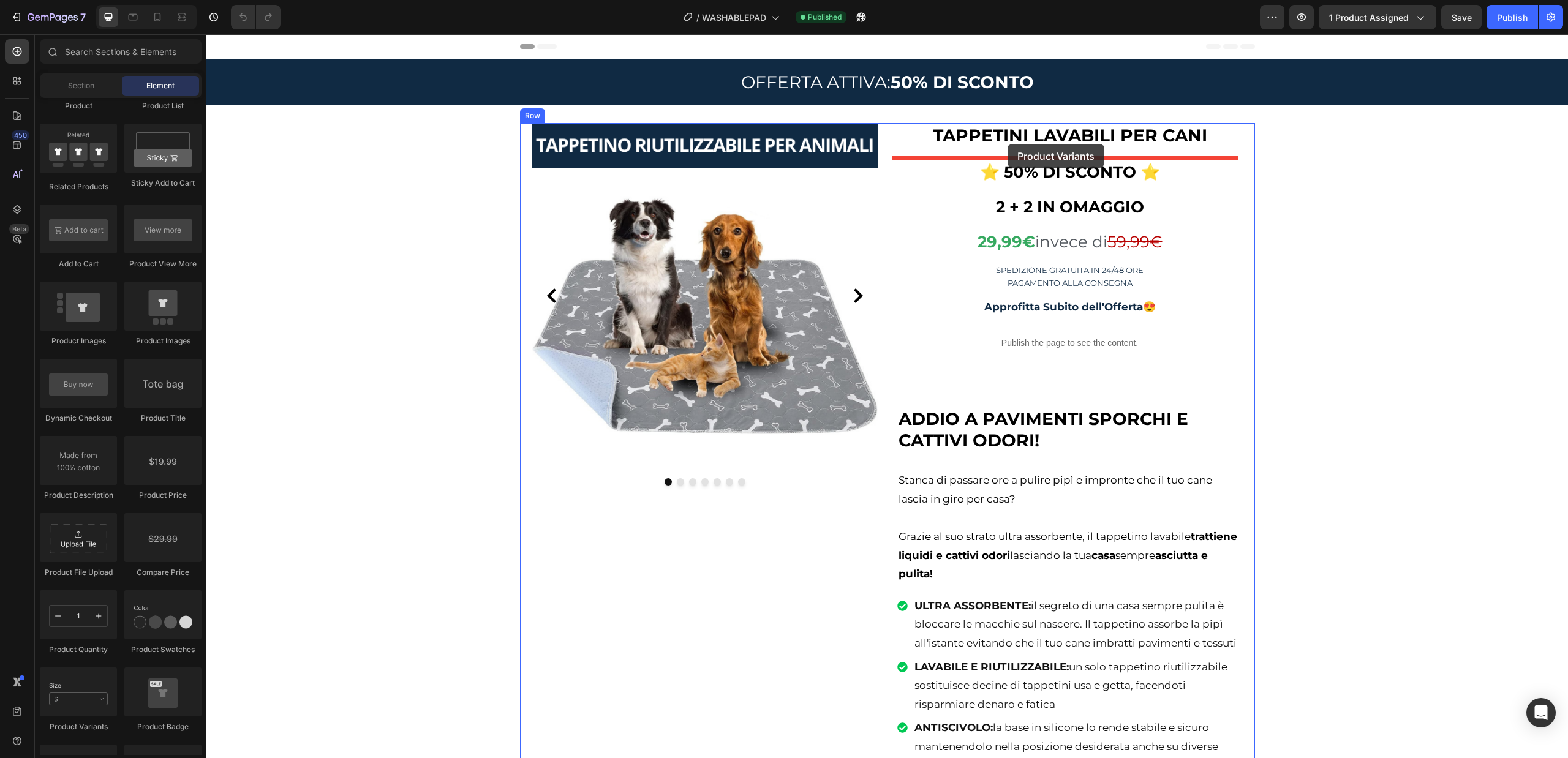
drag, startPoint x: 289, startPoint y: 729, endPoint x: 1007, endPoint y: 144, distance: 926.1
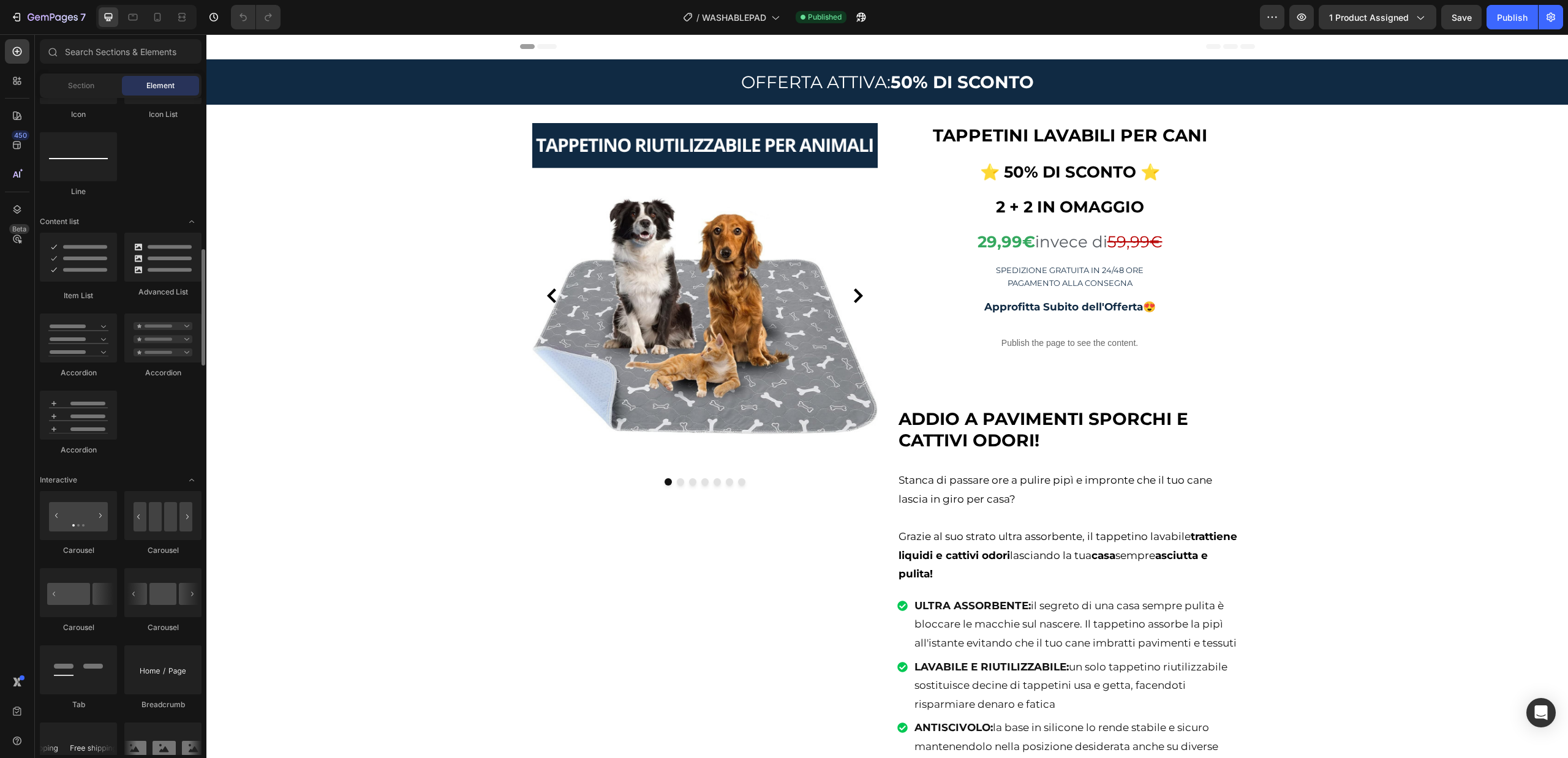
scroll to position [1163, 0]
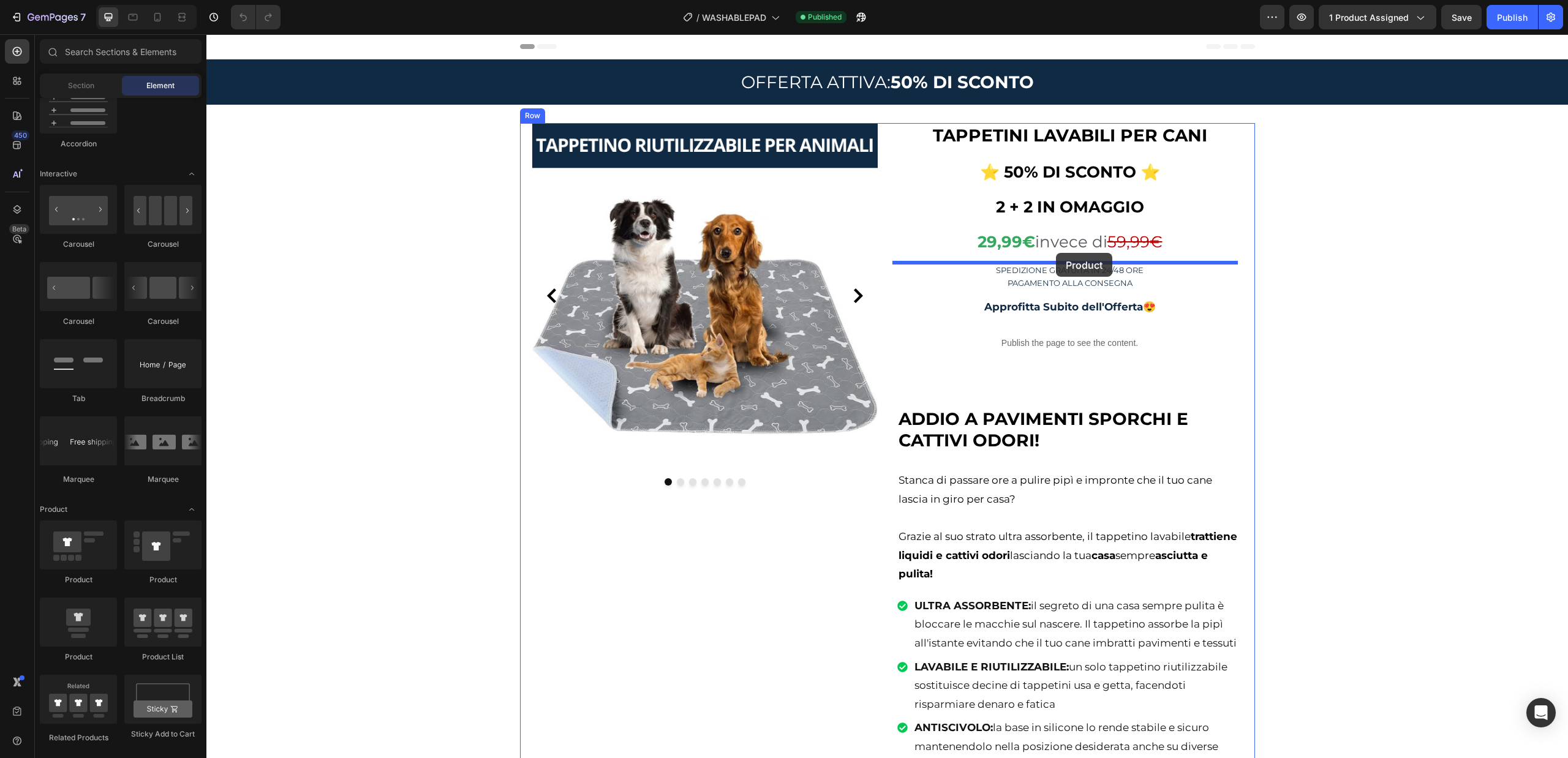
drag, startPoint x: 300, startPoint y: 597, endPoint x: 1055, endPoint y: 253, distance: 829.7
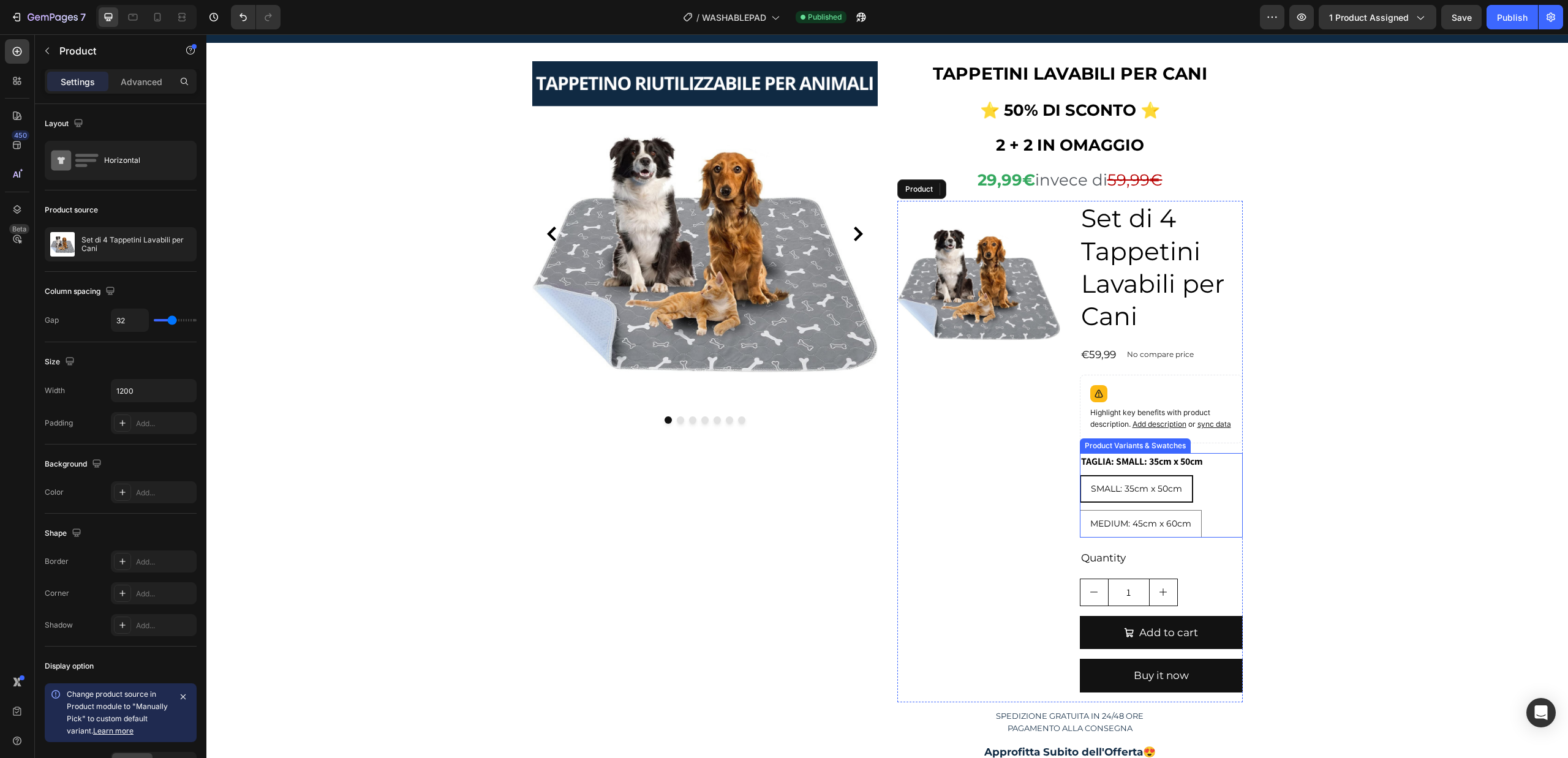
scroll to position [61, 0]
click at [1016, 278] on img at bounding box center [978, 282] width 163 height 163
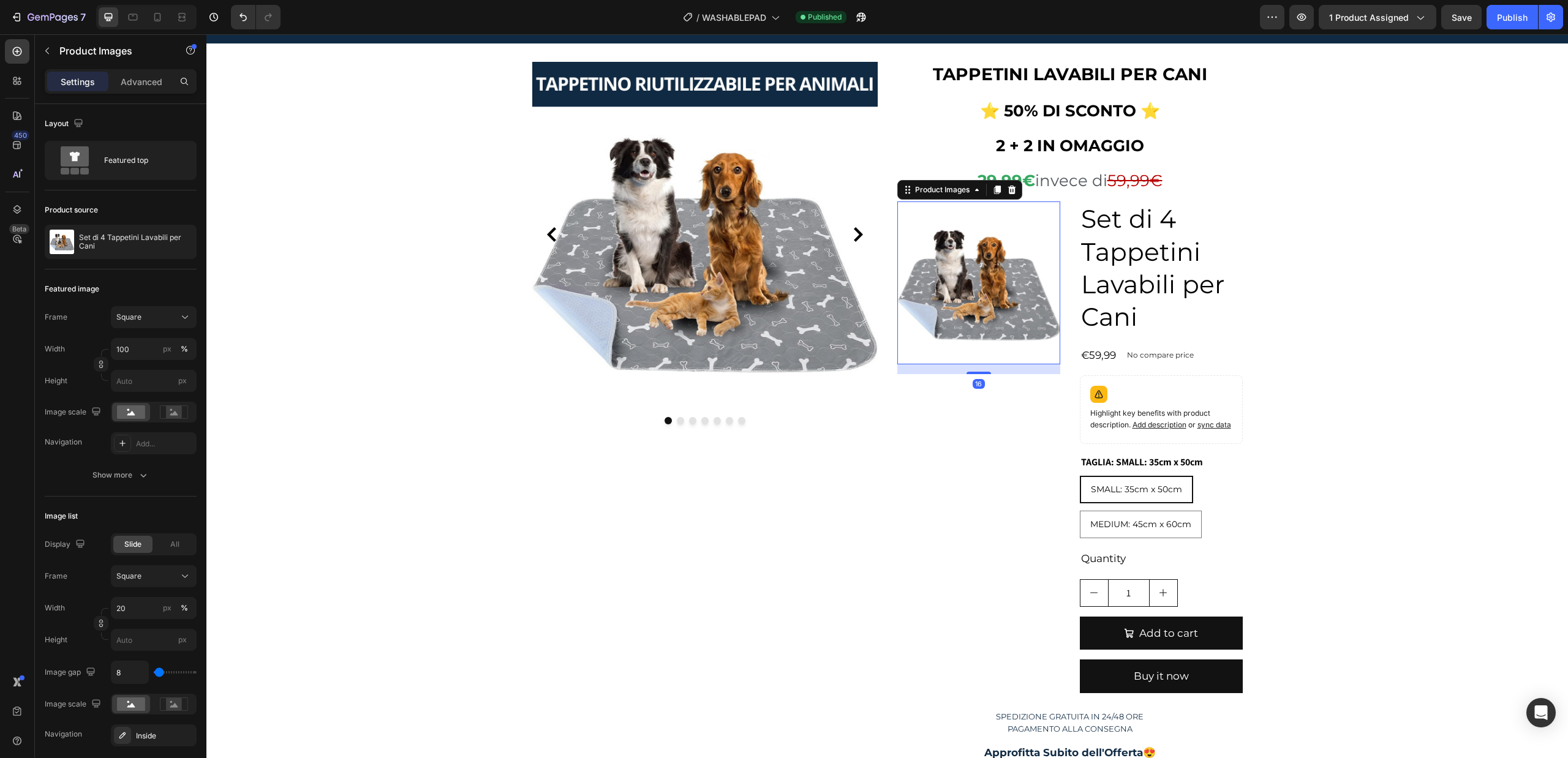
click at [1007, 187] on icon at bounding box center [1011, 190] width 8 height 8
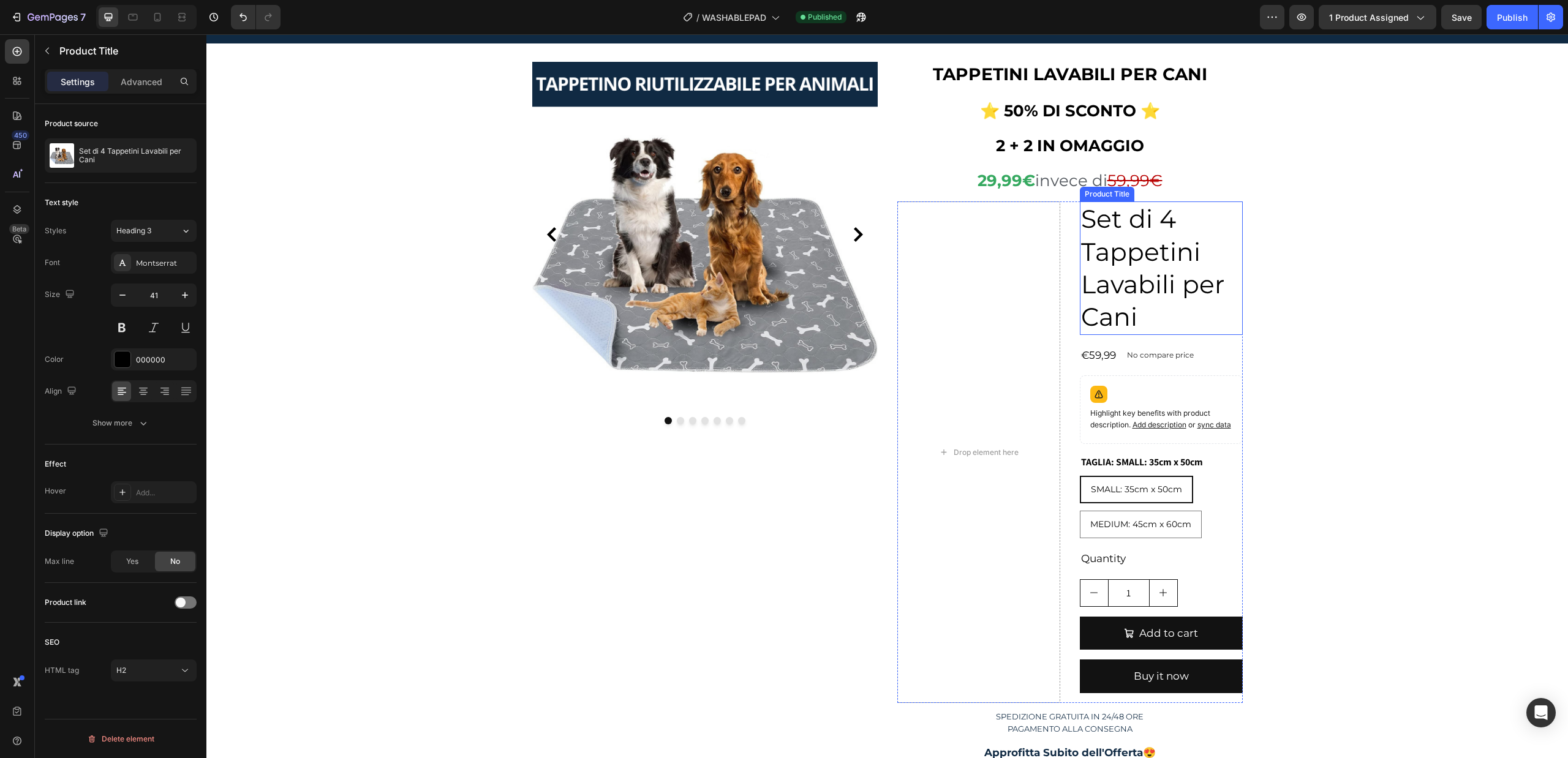
click at [1100, 264] on h2 "Set di 4 Tappetini Lavabili per Cani" at bounding box center [1161, 268] width 163 height 133
click at [1195, 188] on icon at bounding box center [1199, 190] width 8 height 8
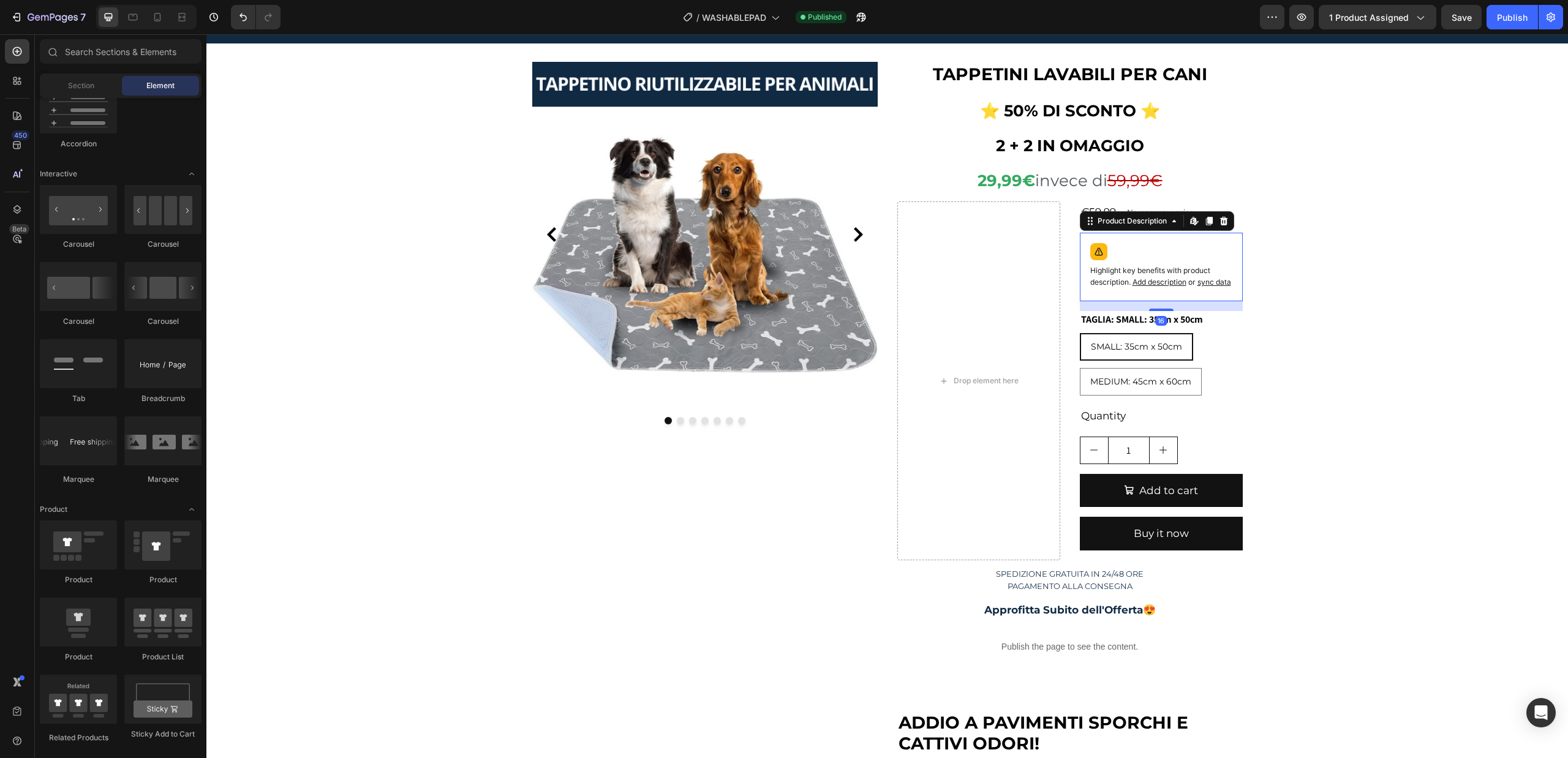
click at [1158, 277] on span "Add description" at bounding box center [1159, 282] width 54 height 9
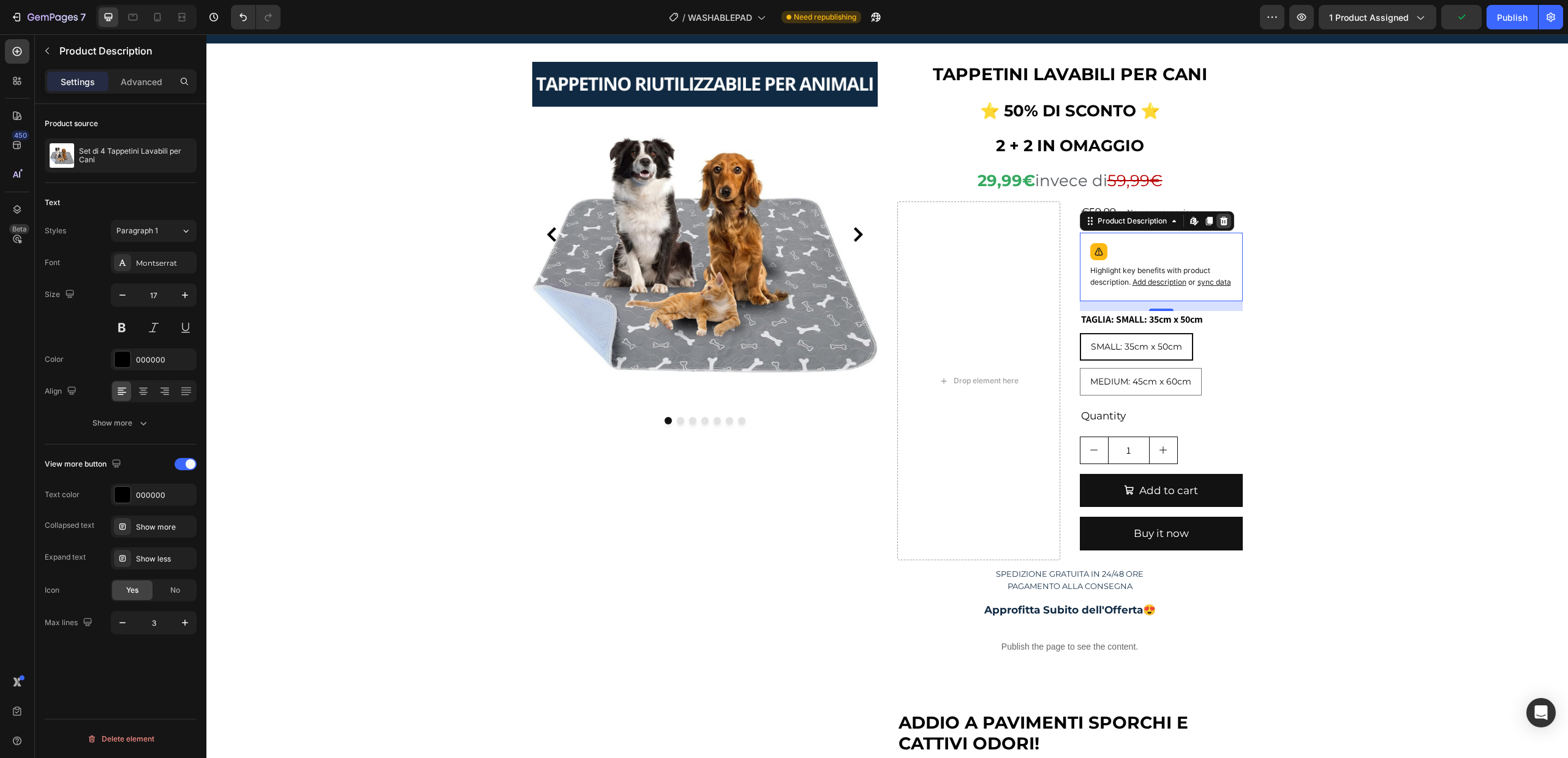
click at [1221, 222] on icon at bounding box center [1223, 221] width 10 height 10
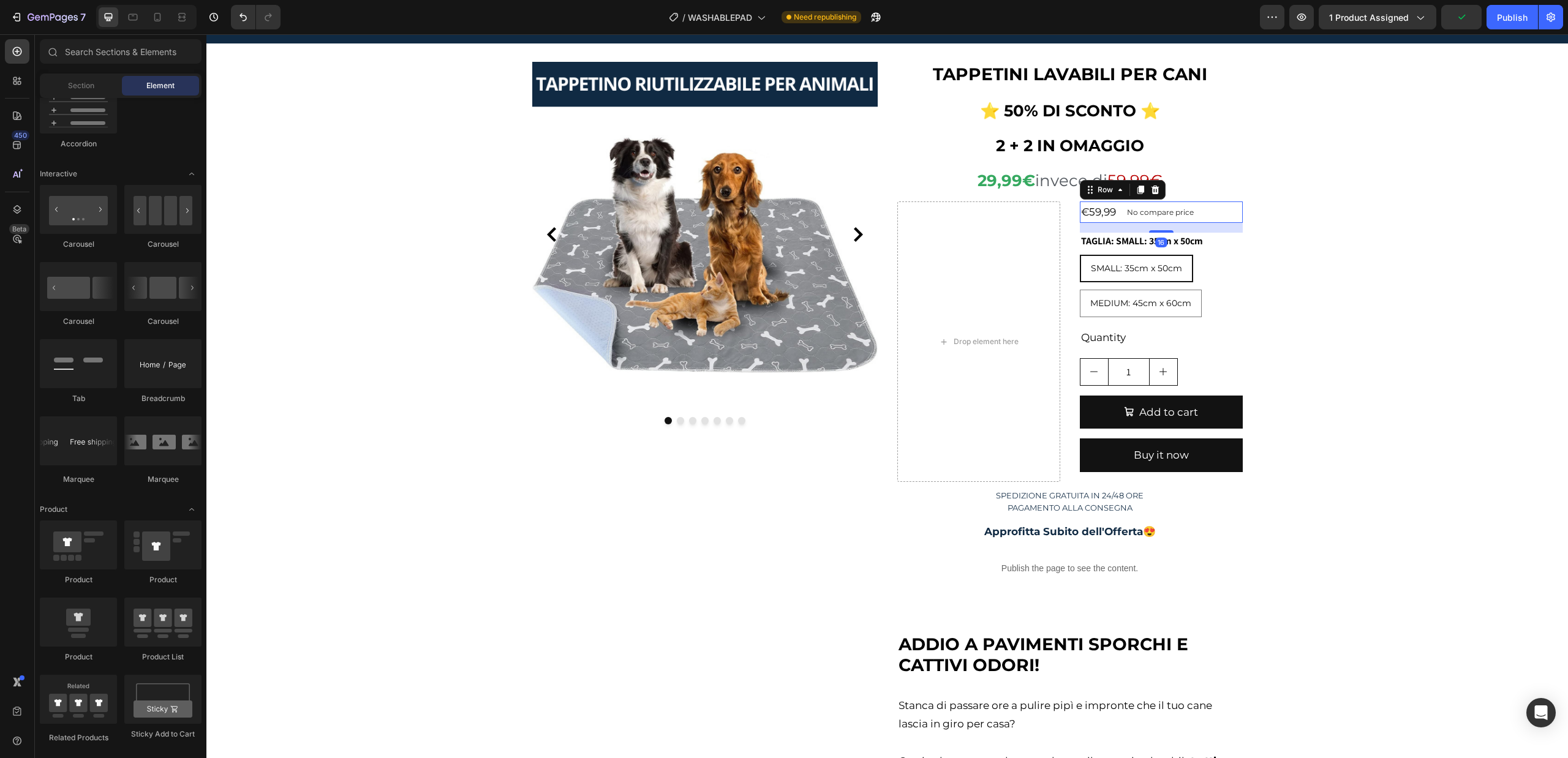
click at [1203, 208] on div "€59,99 Product Price Product Price No compare price Product Price Row 16" at bounding box center [1161, 212] width 163 height 21
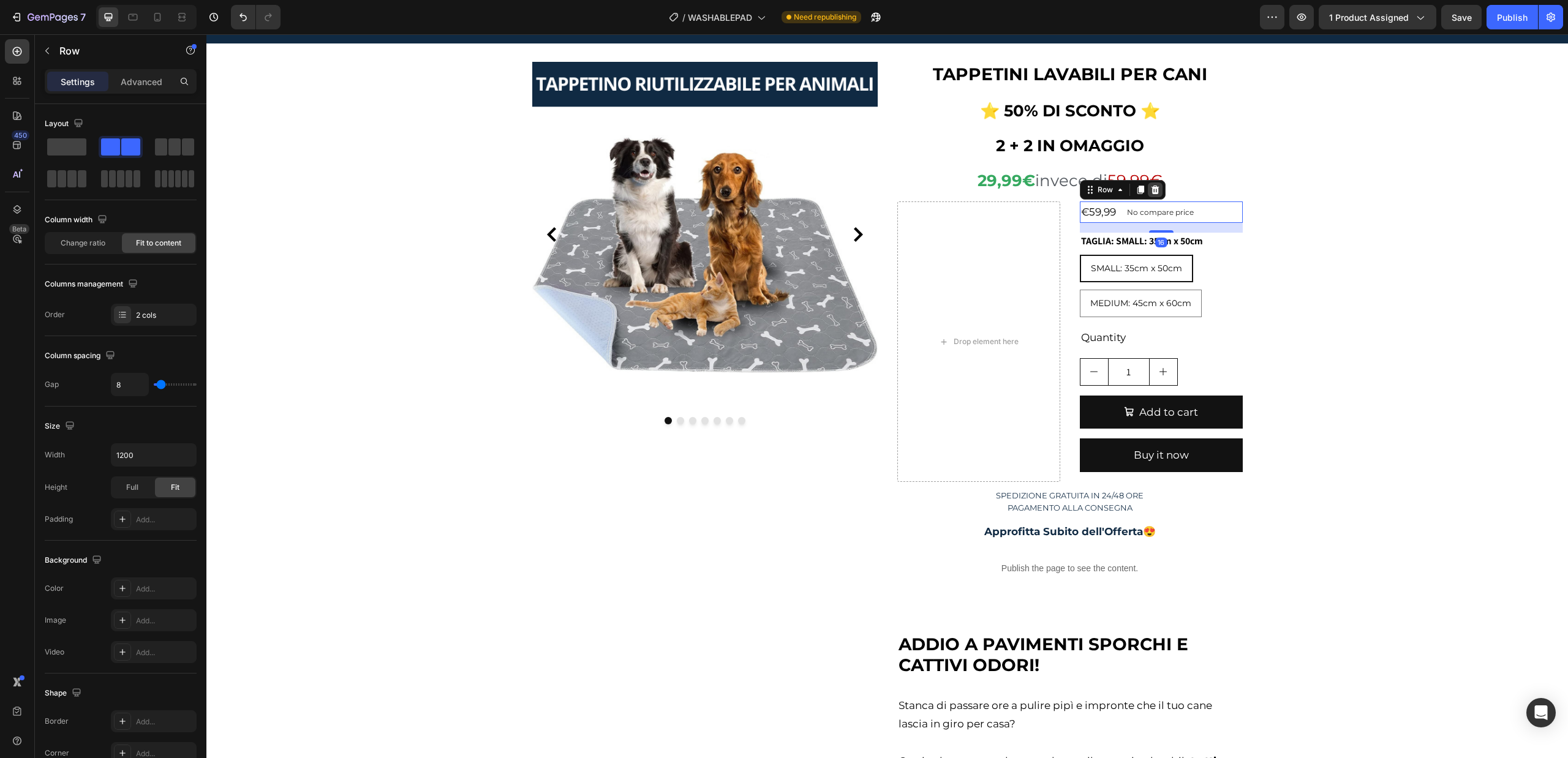
click at [1156, 184] on div at bounding box center [1155, 190] width 15 height 15
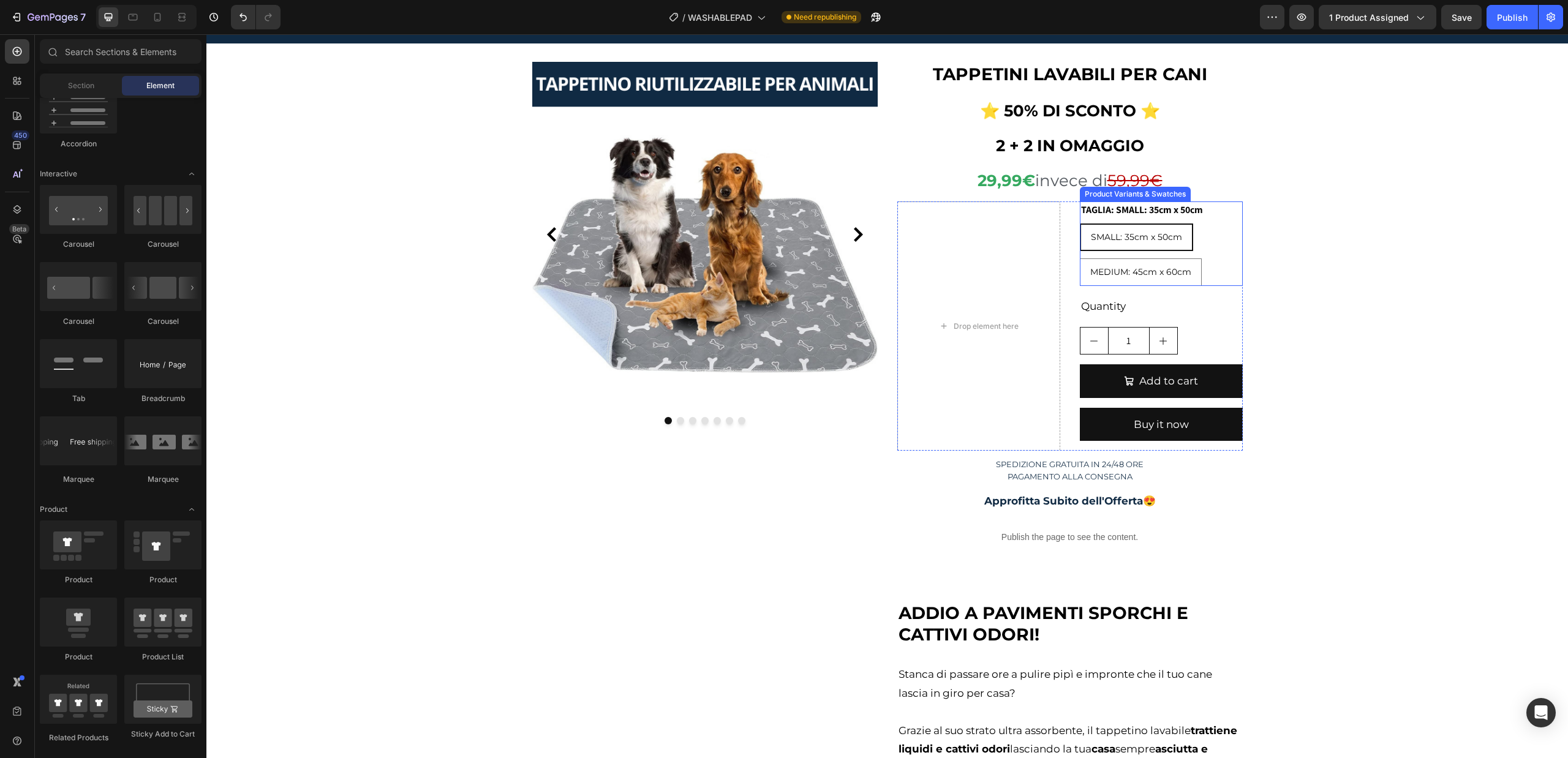
click at [1166, 210] on legend "TAGLIA: SMALL: 35cm x 50cm" at bounding box center [1142, 210] width 124 height 17
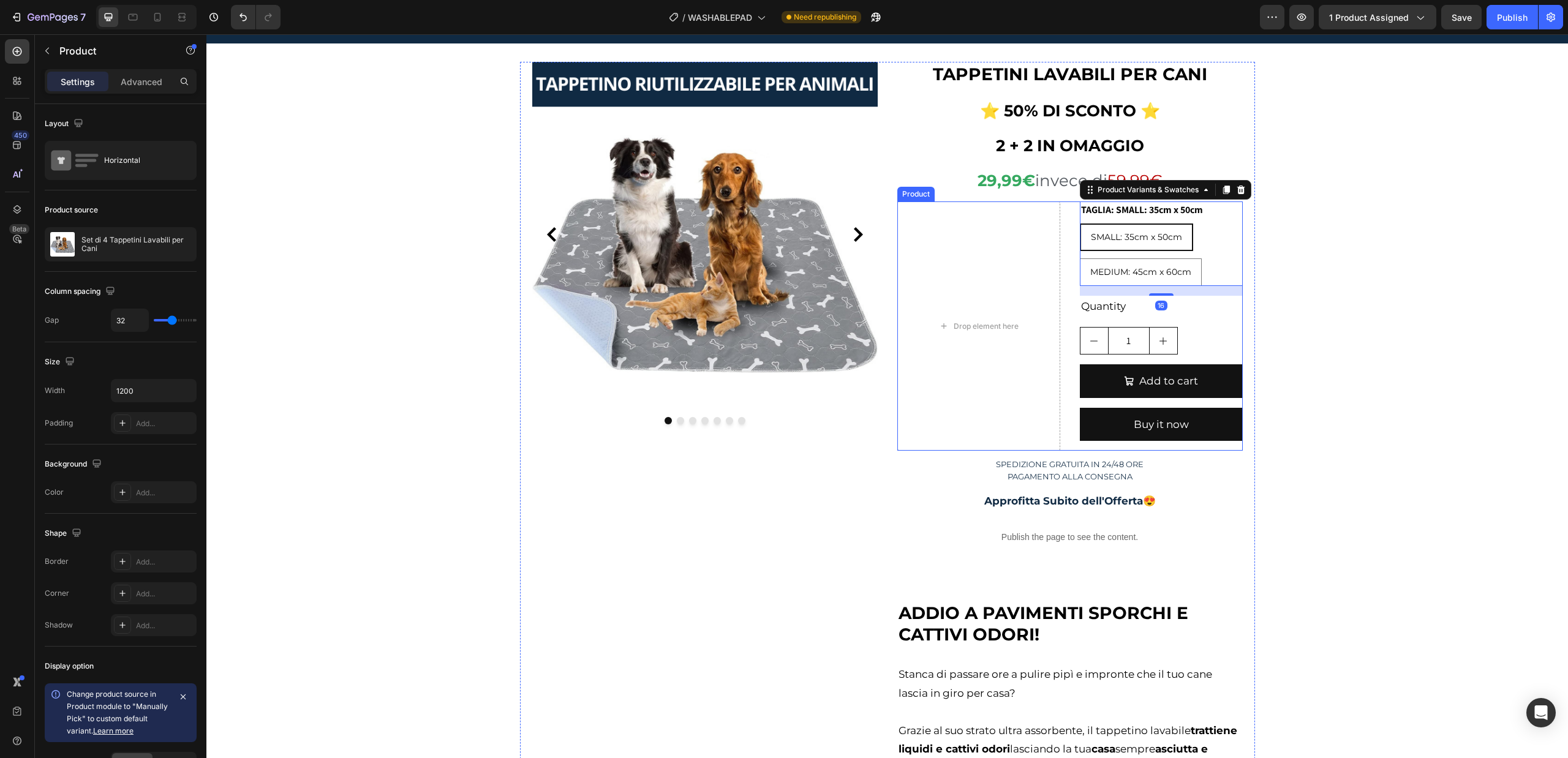
click at [1191, 323] on div "TAGLIA: SMALL: 35cm x 50cm SMALL: 35cm x 50cm SMALL: 35cm x 50cm SMALL: 35cm x …" at bounding box center [1161, 326] width 163 height 249
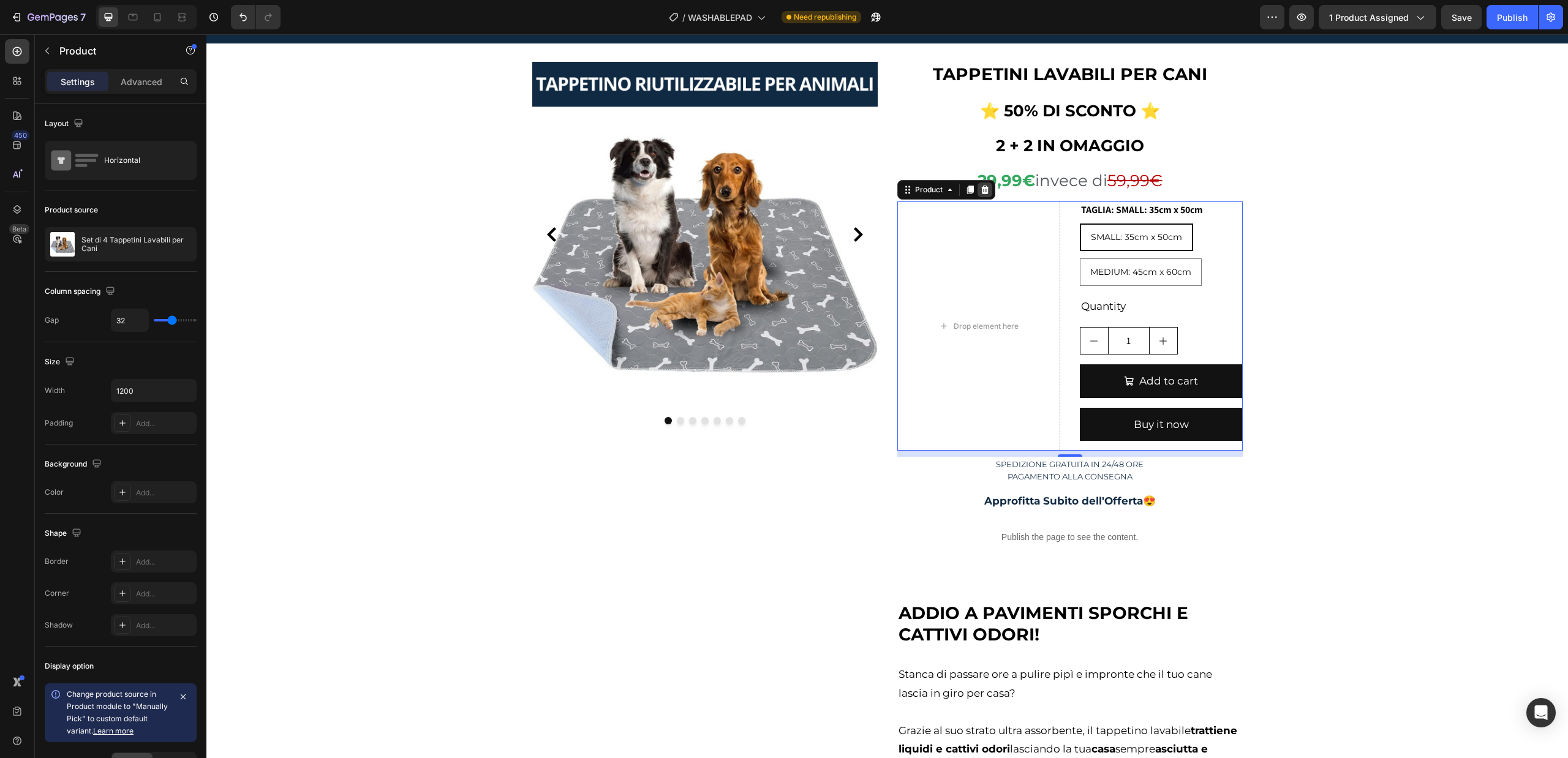
click at [980, 191] on icon at bounding box center [984, 190] width 8 height 8
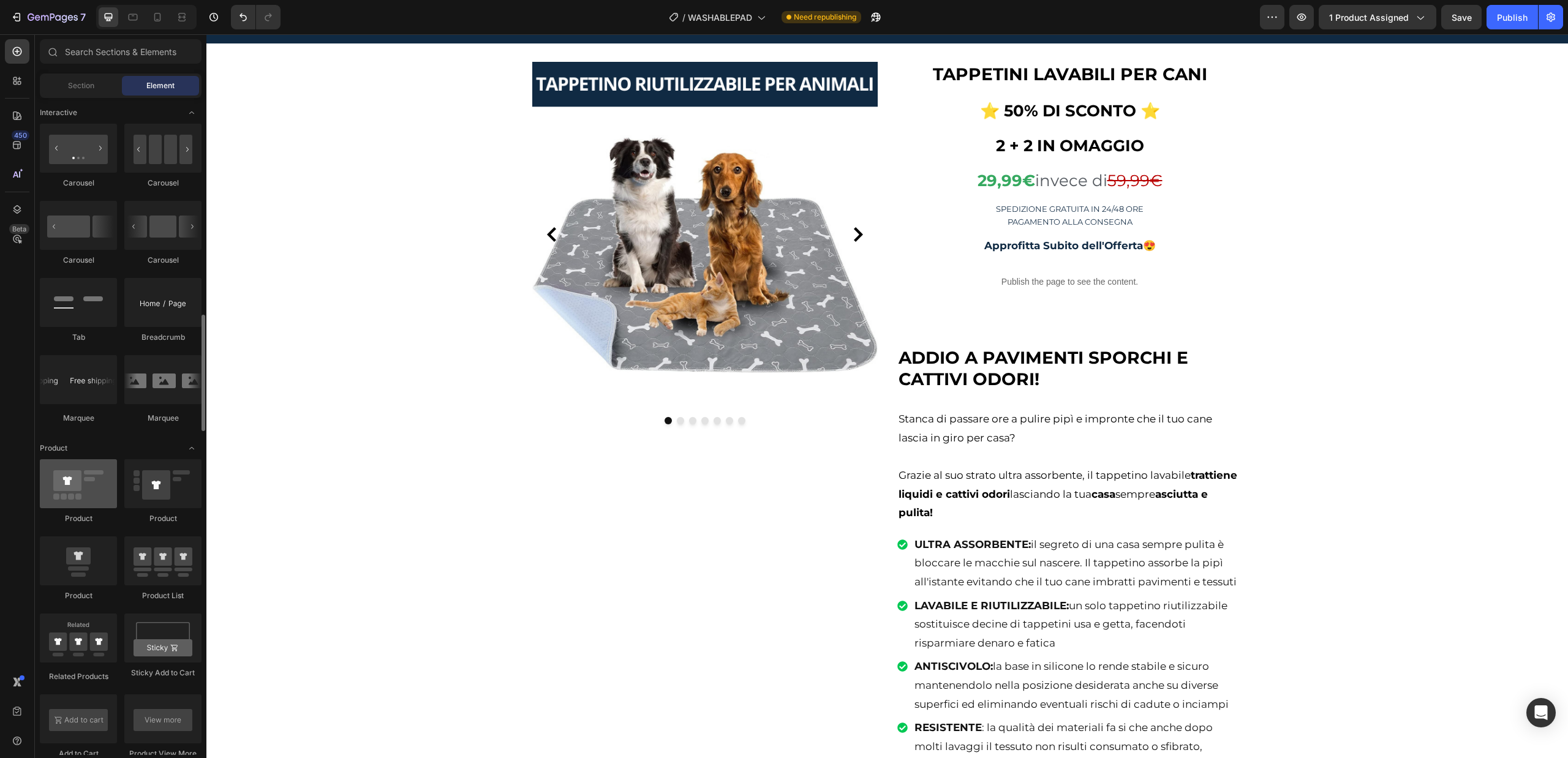
scroll to position [1347, 0]
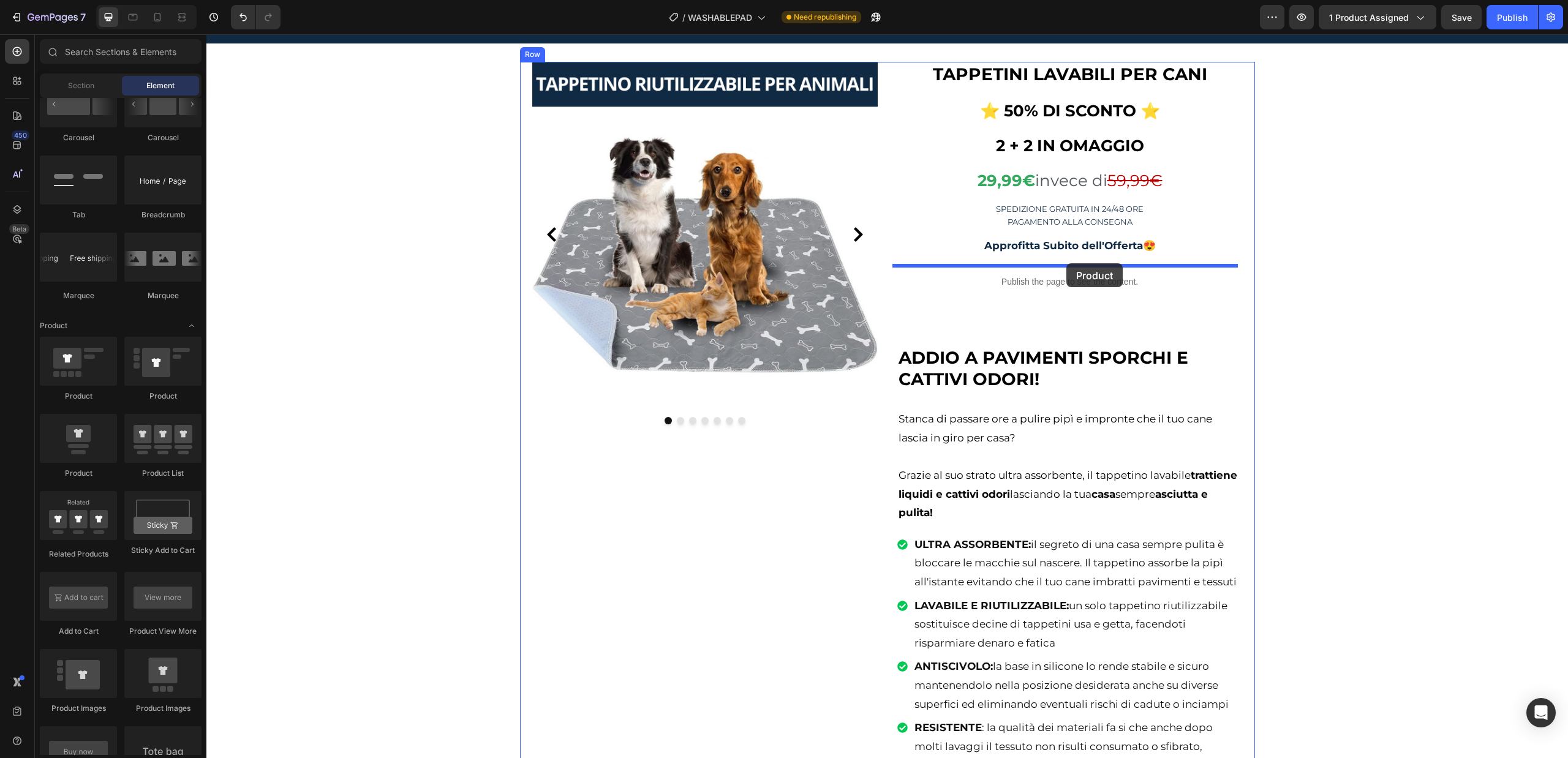
drag, startPoint x: 305, startPoint y: 475, endPoint x: 1066, endPoint y: 264, distance: 789.7
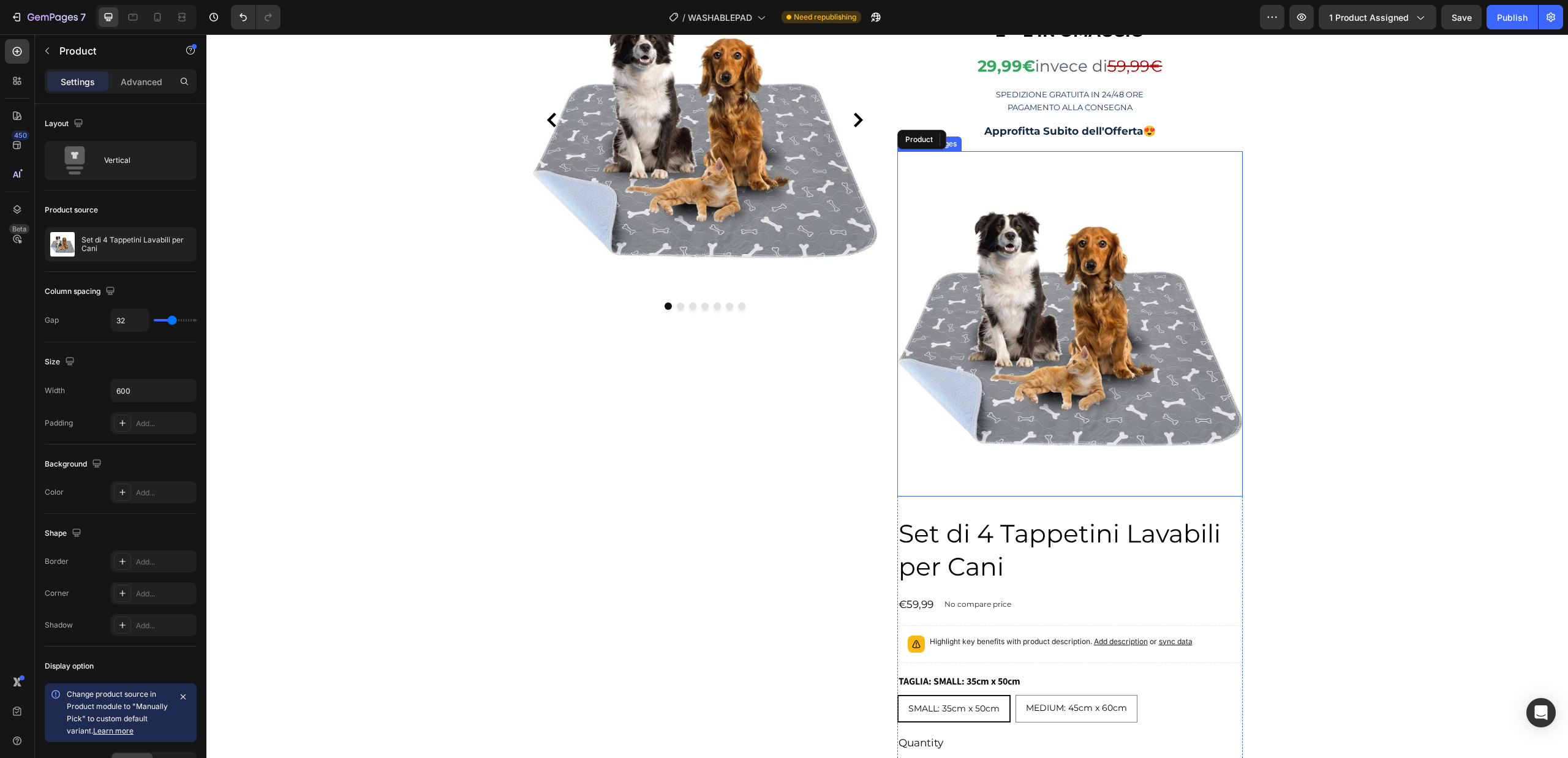
scroll to position [183, 0]
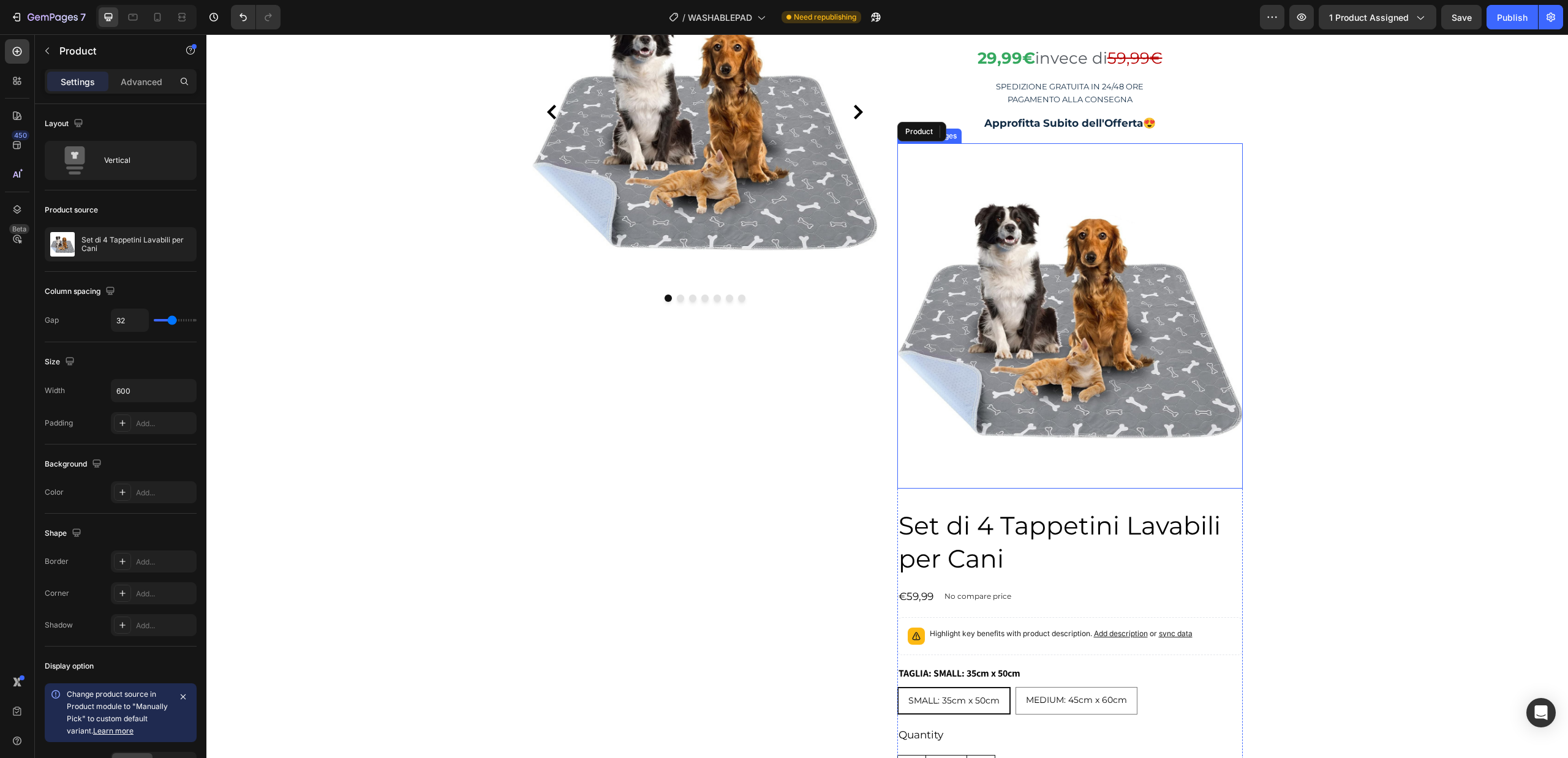
click at [1024, 327] on img at bounding box center [1070, 316] width 346 height 345
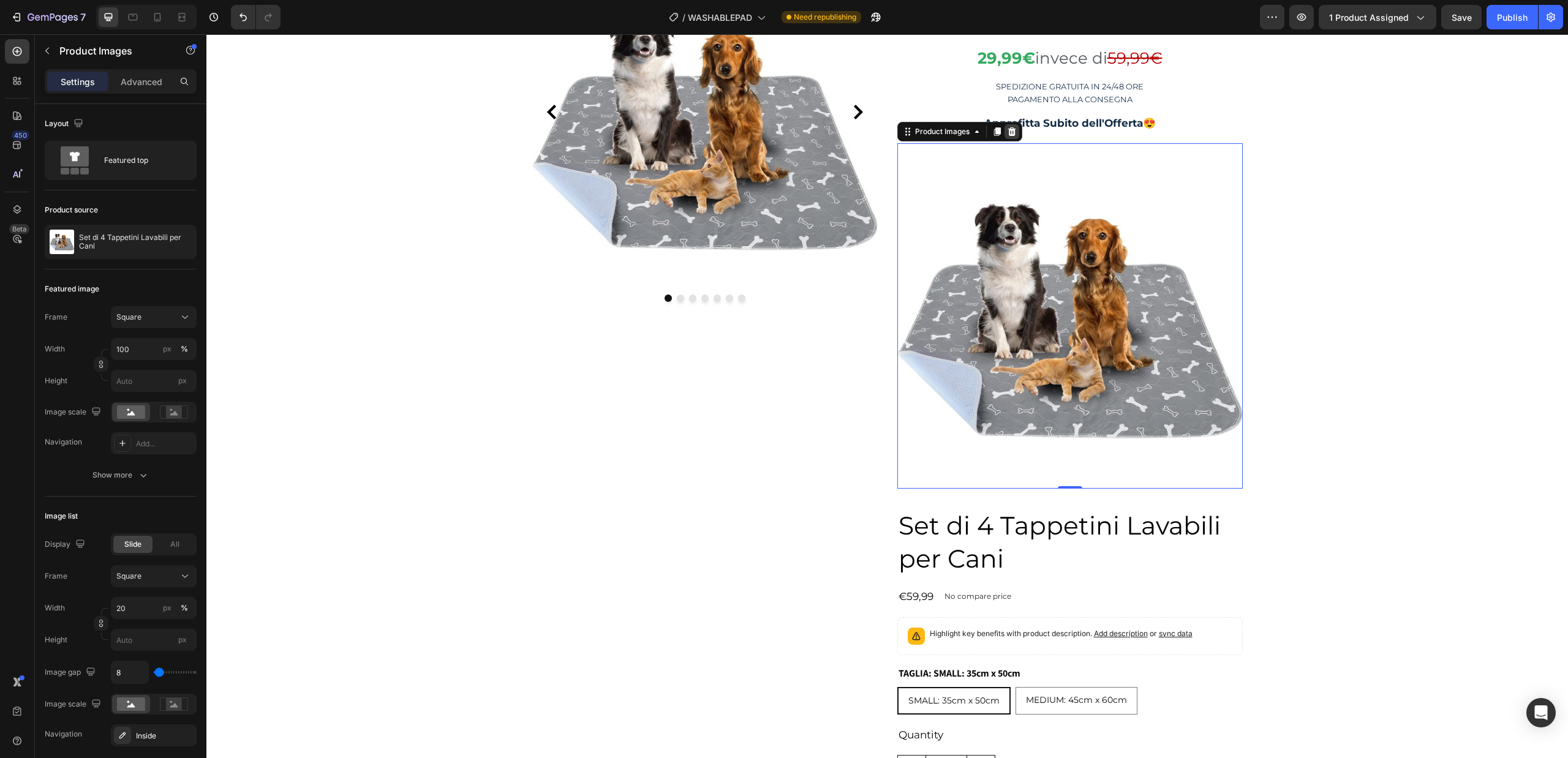
click at [1007, 133] on icon at bounding box center [1011, 132] width 8 height 8
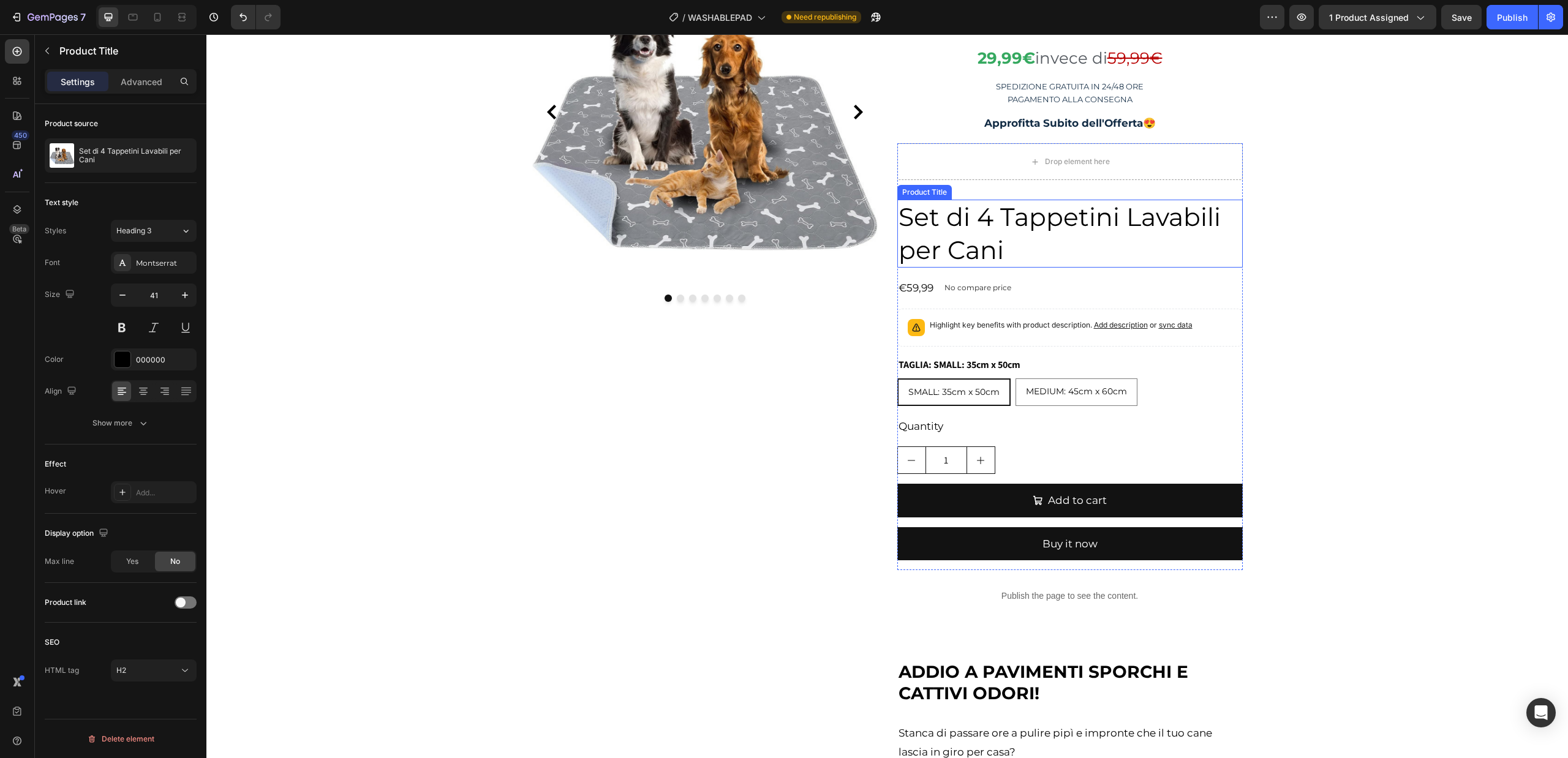
click at [986, 229] on h2 "Set di 4 Tappetini Lavabili per Cani" at bounding box center [1070, 233] width 346 height 68
click at [1015, 190] on icon at bounding box center [1017, 188] width 10 height 10
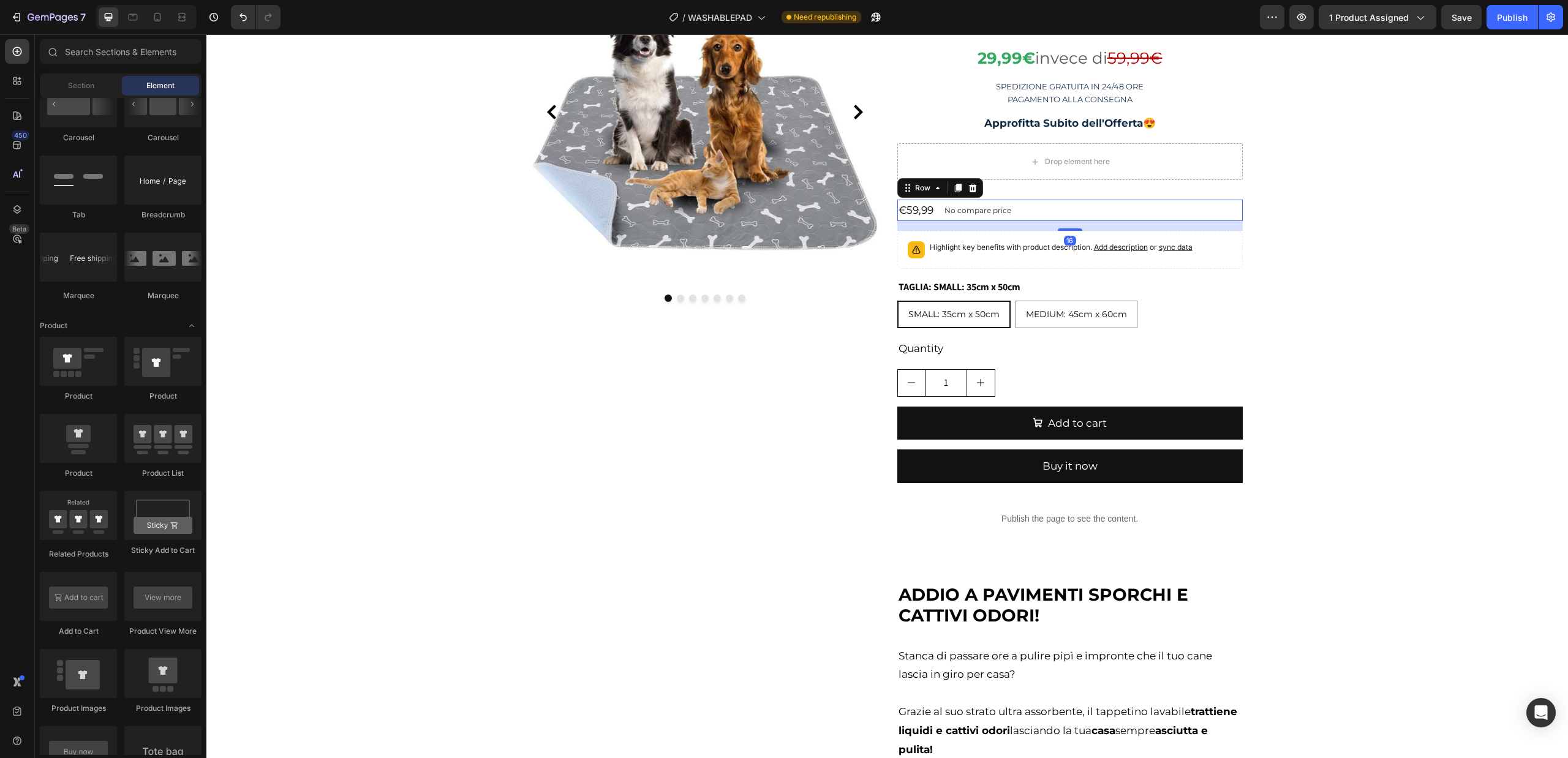
click at [1070, 205] on div "€59,99 Product Price Product Price No compare price Product Price Row 16" at bounding box center [1070, 210] width 346 height 21
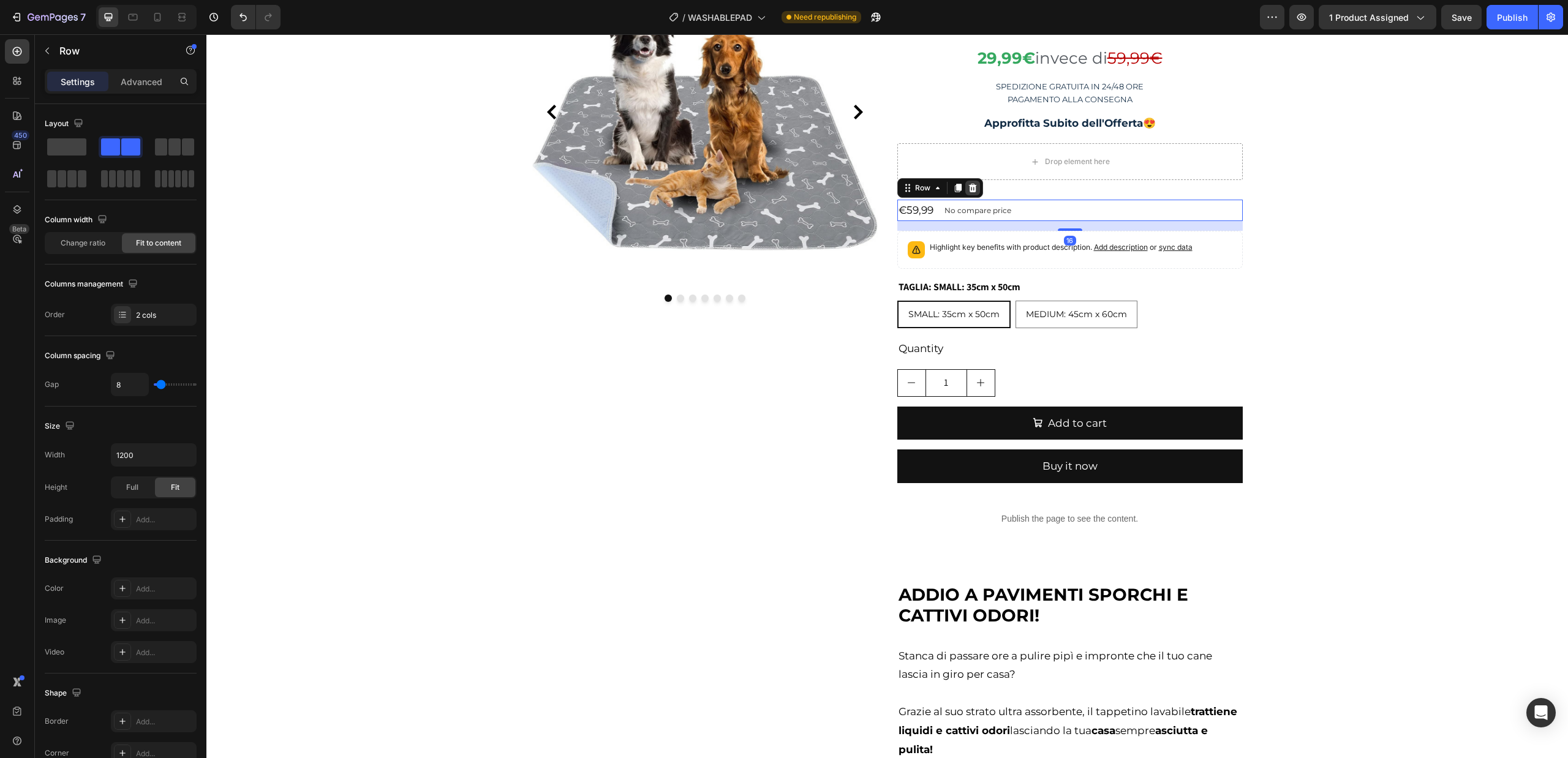
click at [968, 187] on icon at bounding box center [973, 188] width 10 height 10
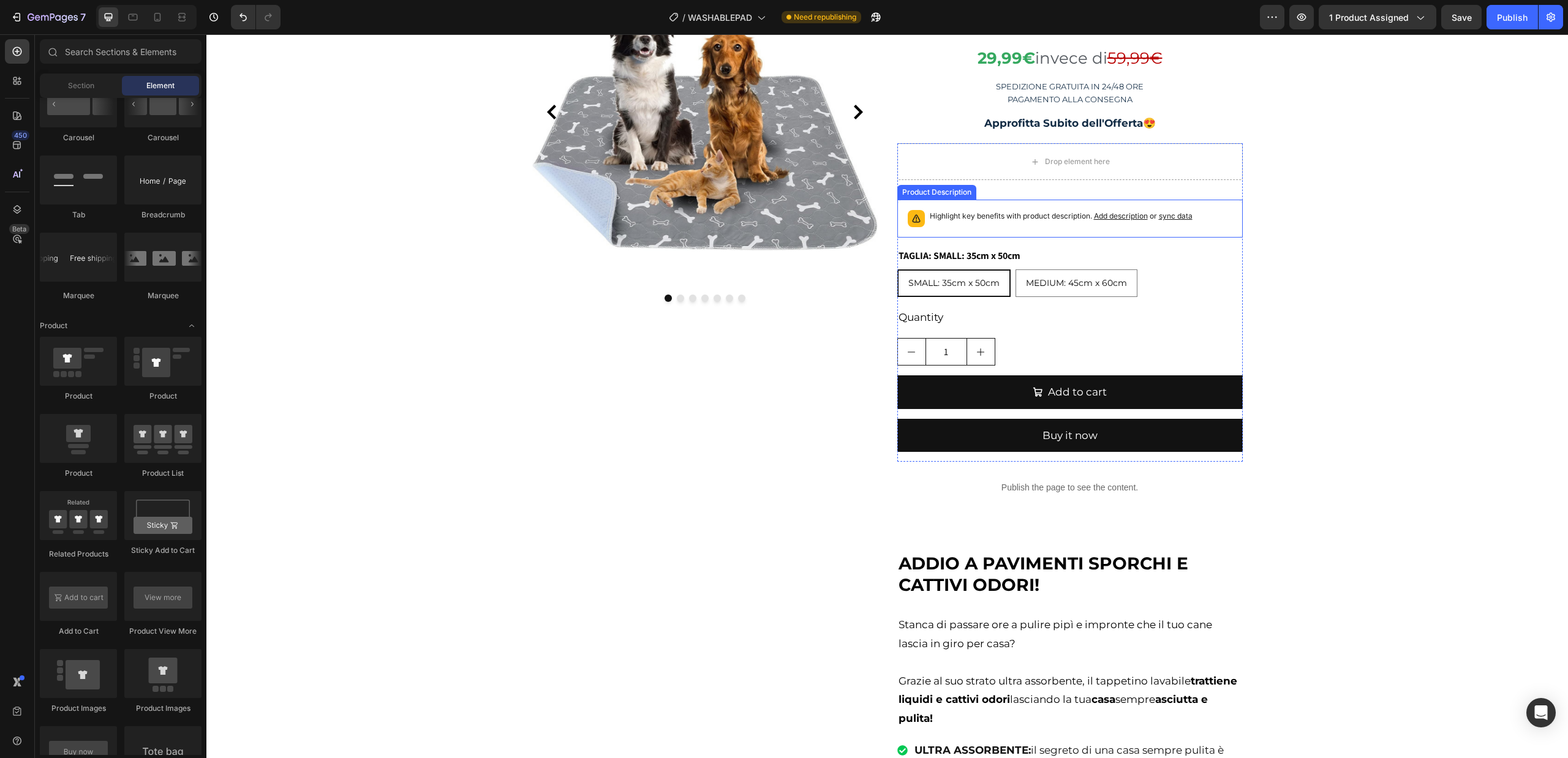
click at [1012, 210] on p "Highlight key benefits with product description. Add description or sync data" at bounding box center [1060, 216] width 263 height 12
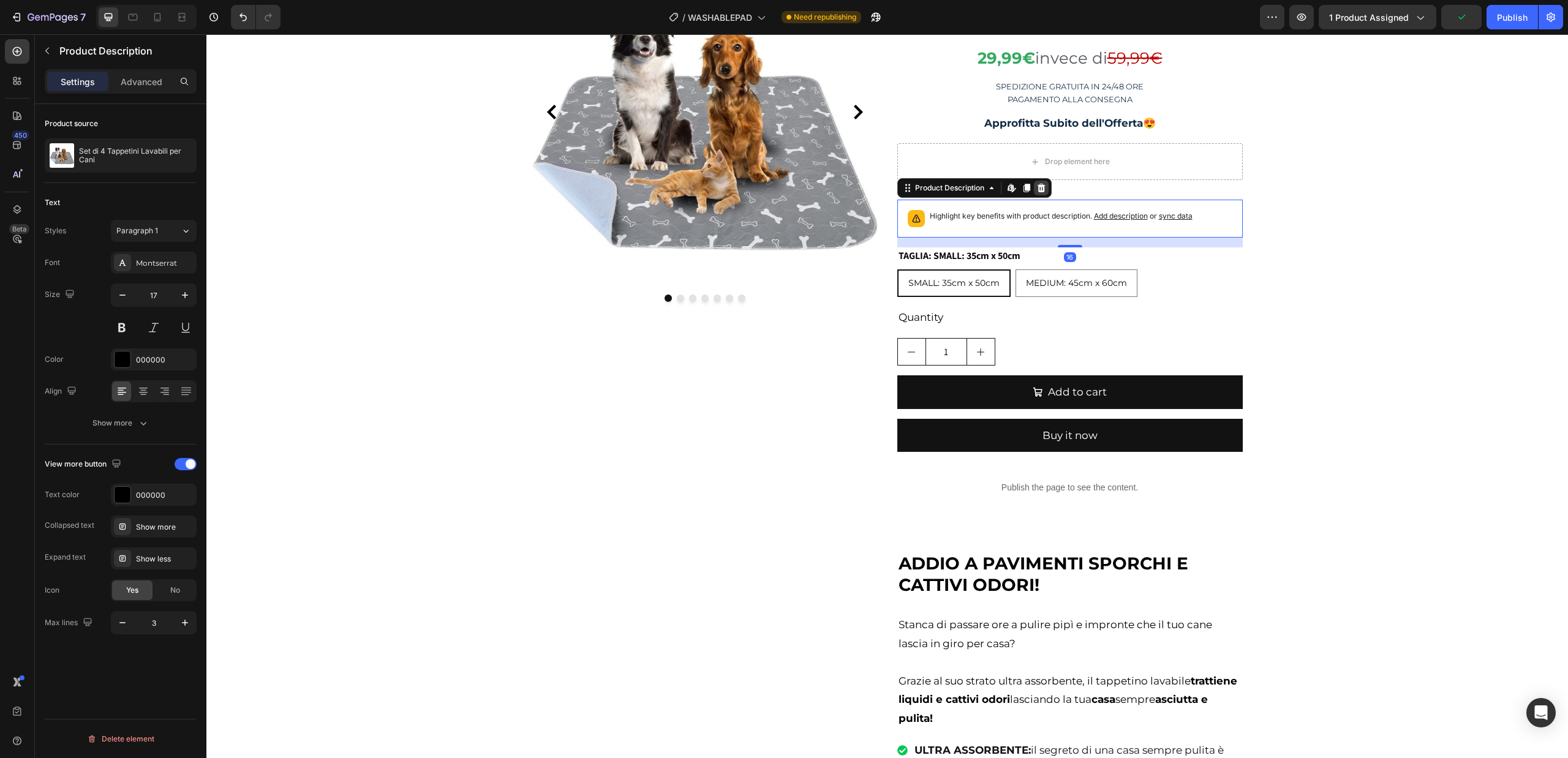
click at [1037, 190] on icon at bounding box center [1041, 187] width 8 height 8
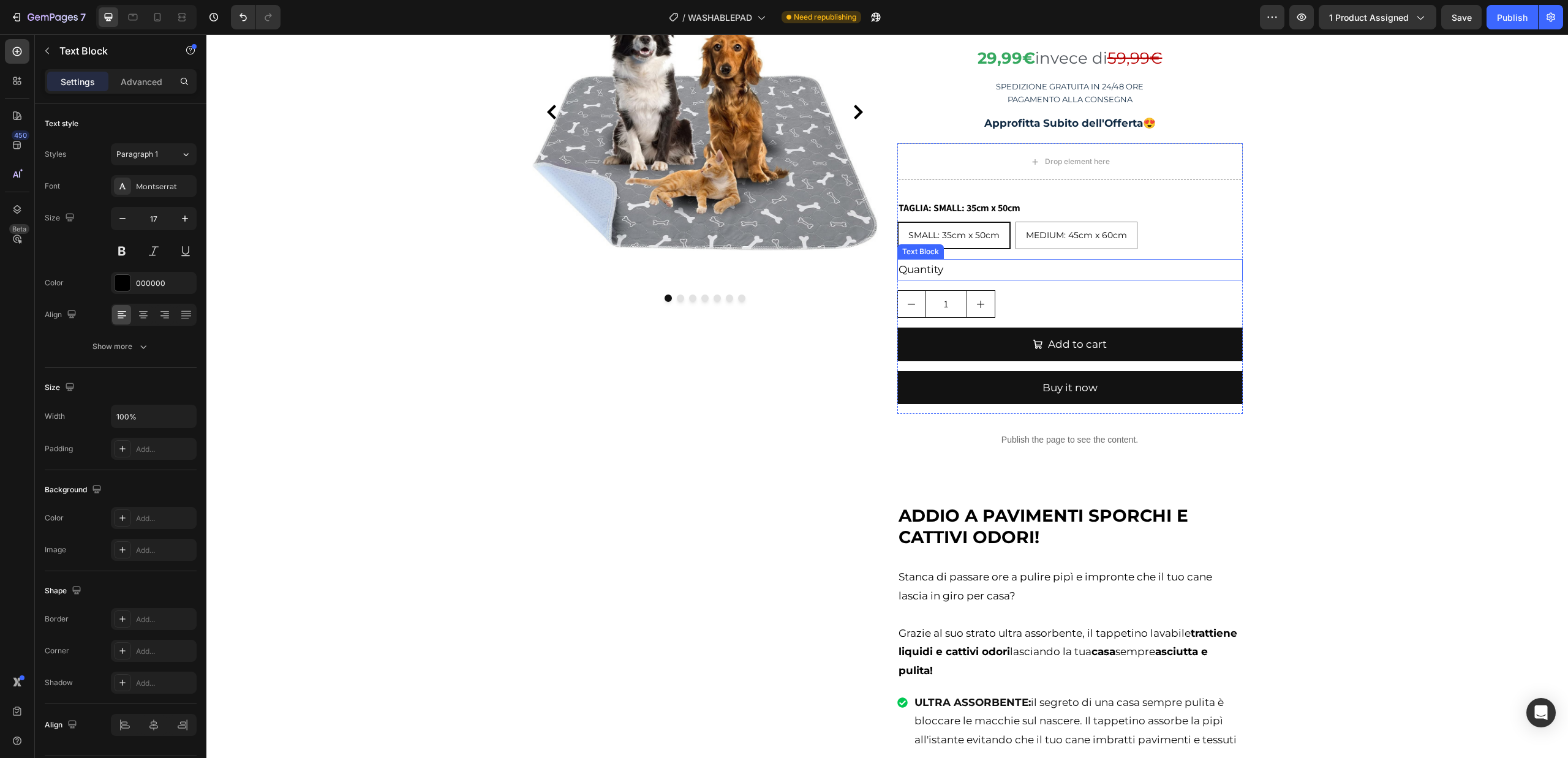
click at [1036, 279] on div "Quantity" at bounding box center [1070, 269] width 346 height 21
click at [992, 244] on icon at bounding box center [994, 247] width 10 height 10
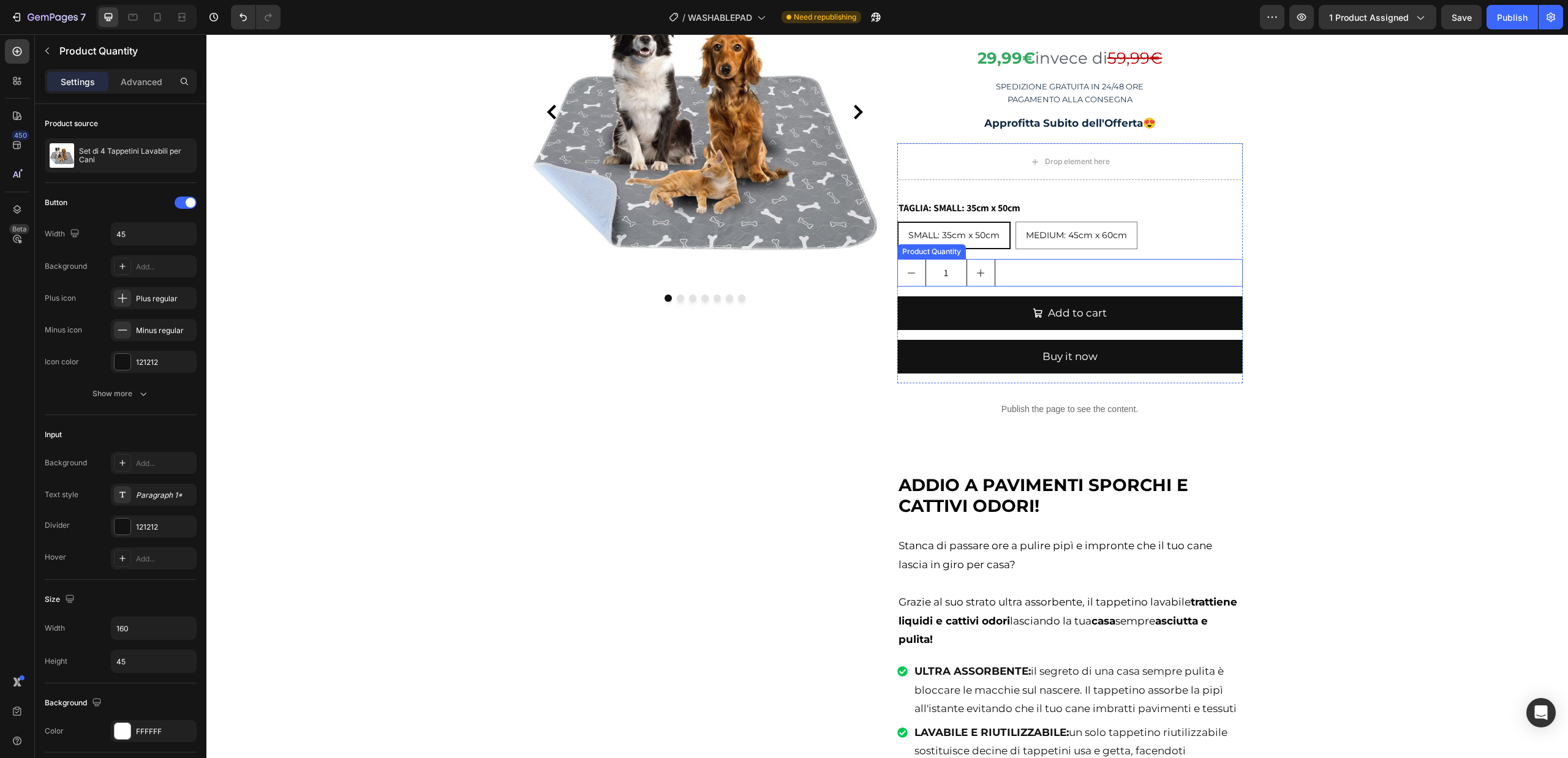
click at [1014, 276] on div "1" at bounding box center [1070, 273] width 346 height 28
click at [1011, 250] on icon at bounding box center [1016, 247] width 10 height 10
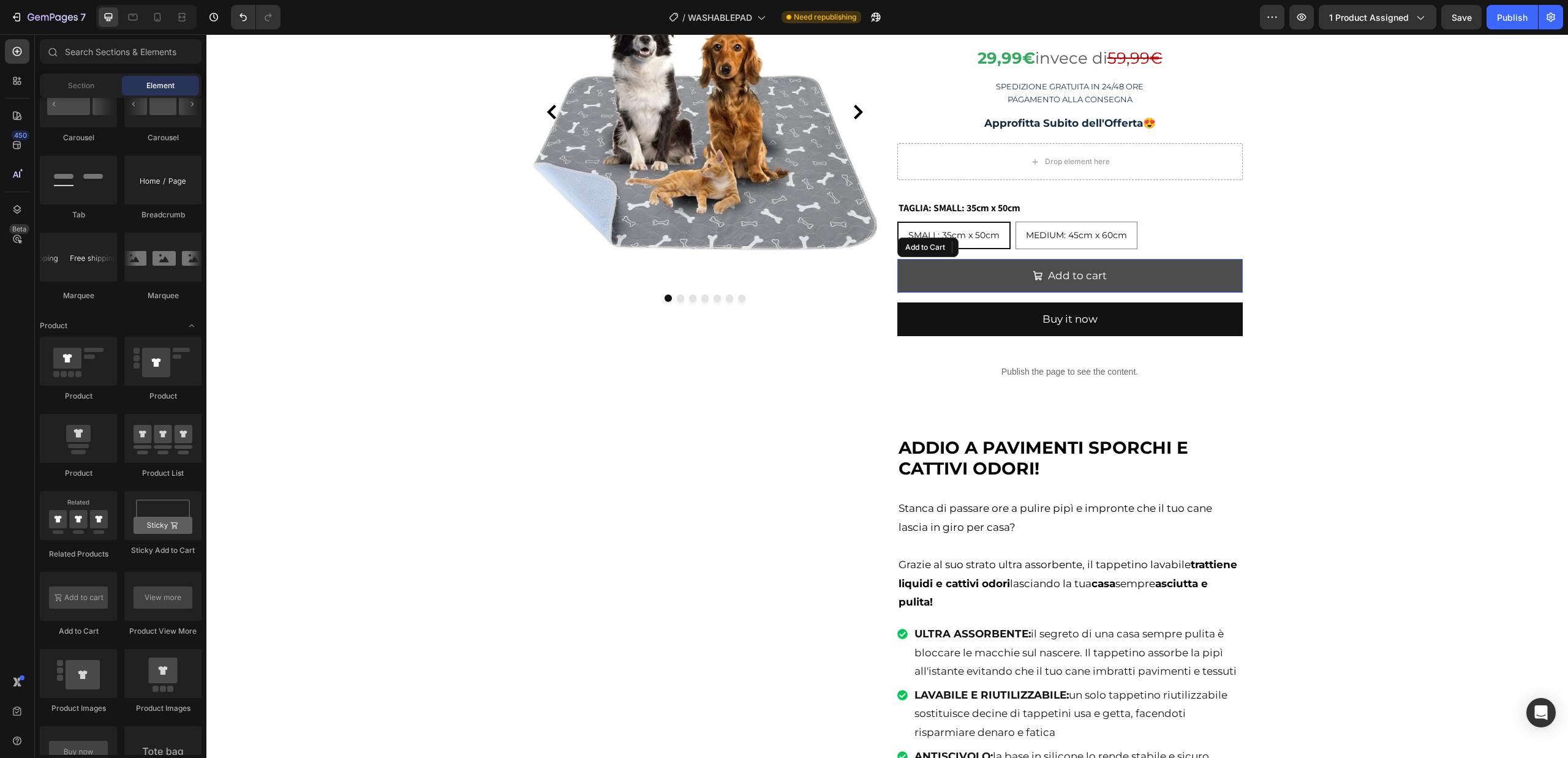
click at [1015, 278] on button "Add to cart" at bounding box center [1070, 275] width 346 height 34
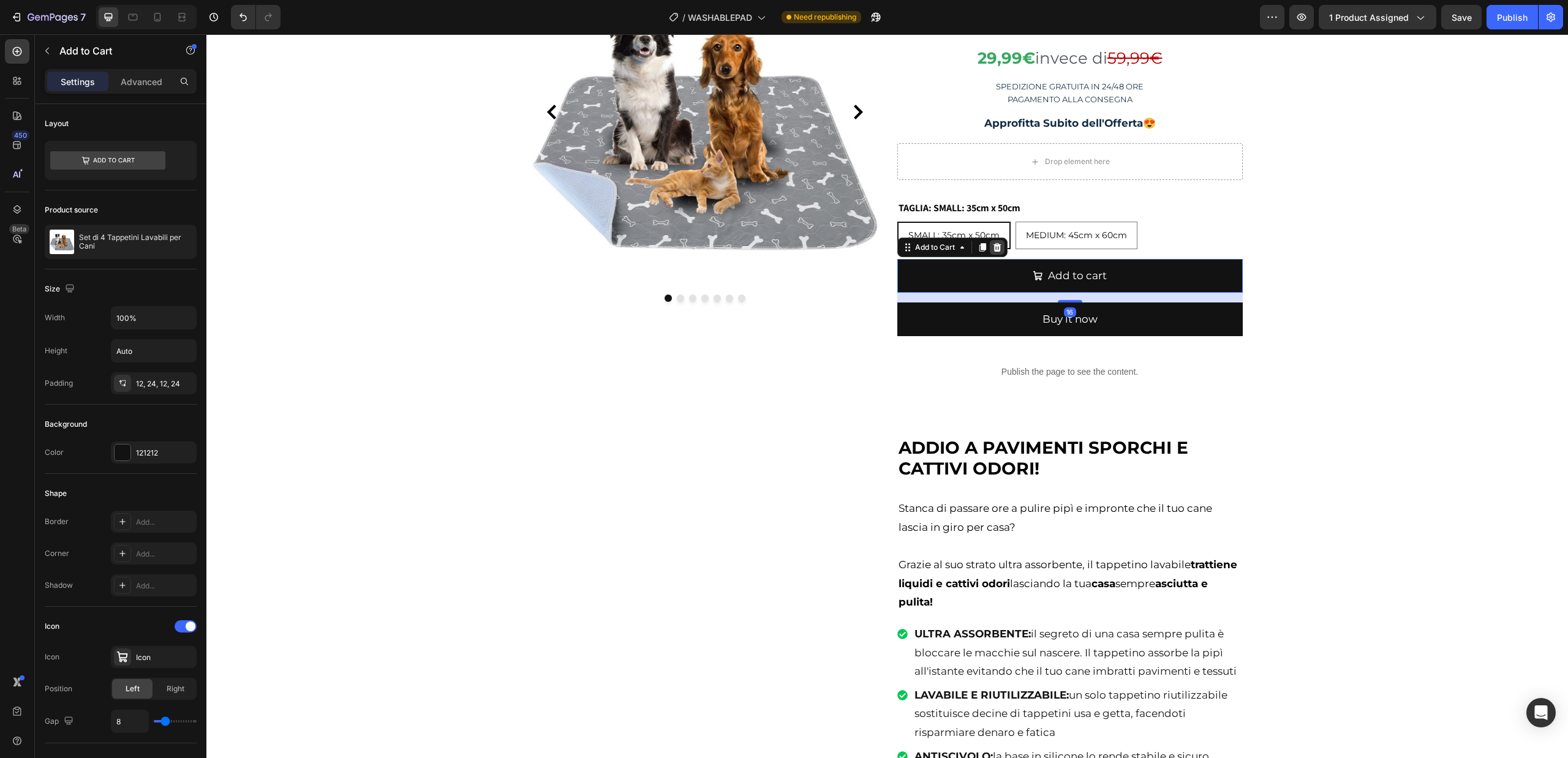
click at [995, 246] on icon at bounding box center [996, 247] width 8 height 8
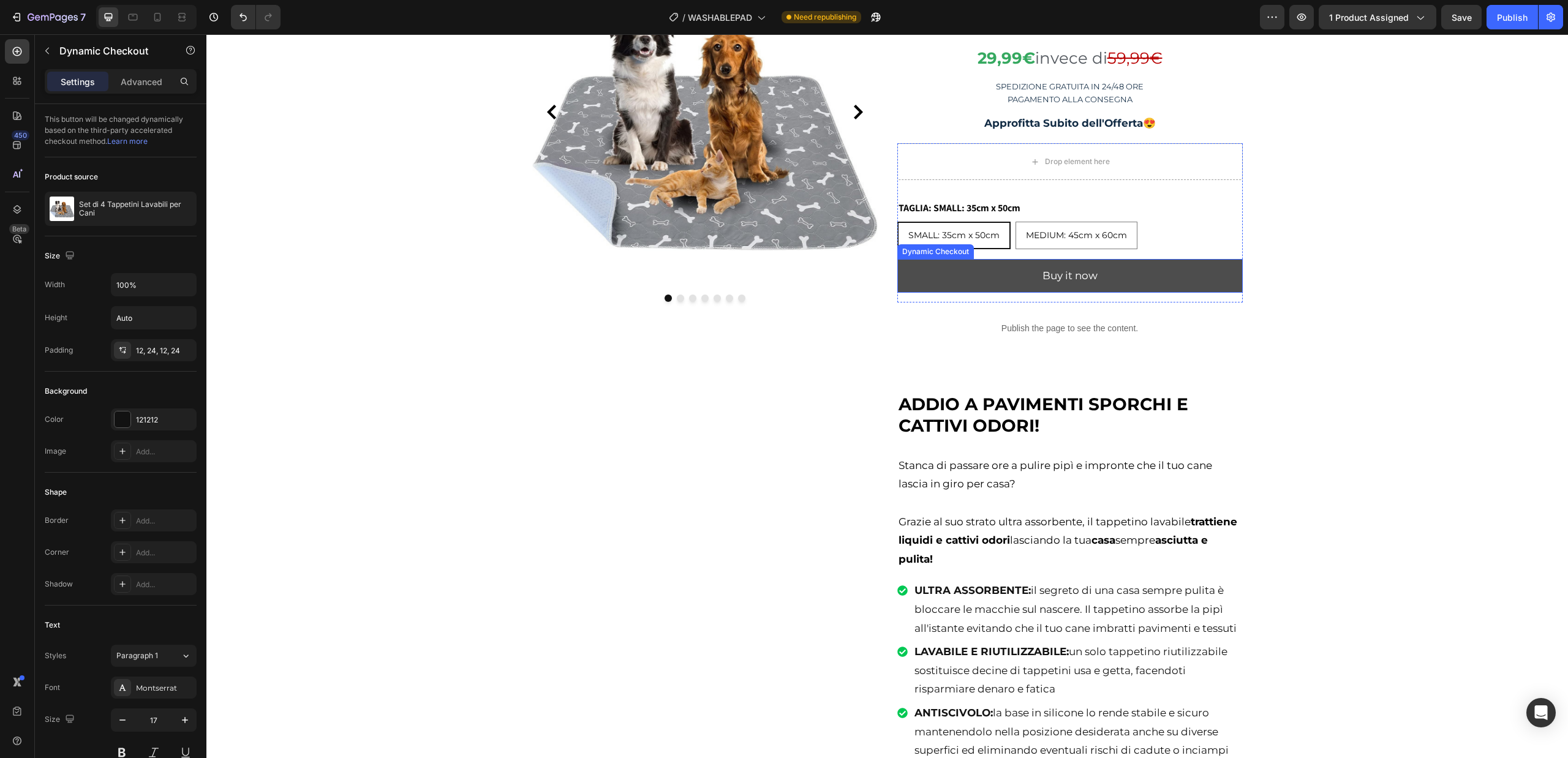
click at [1006, 277] on button "Buy it now" at bounding box center [1070, 275] width 346 height 34
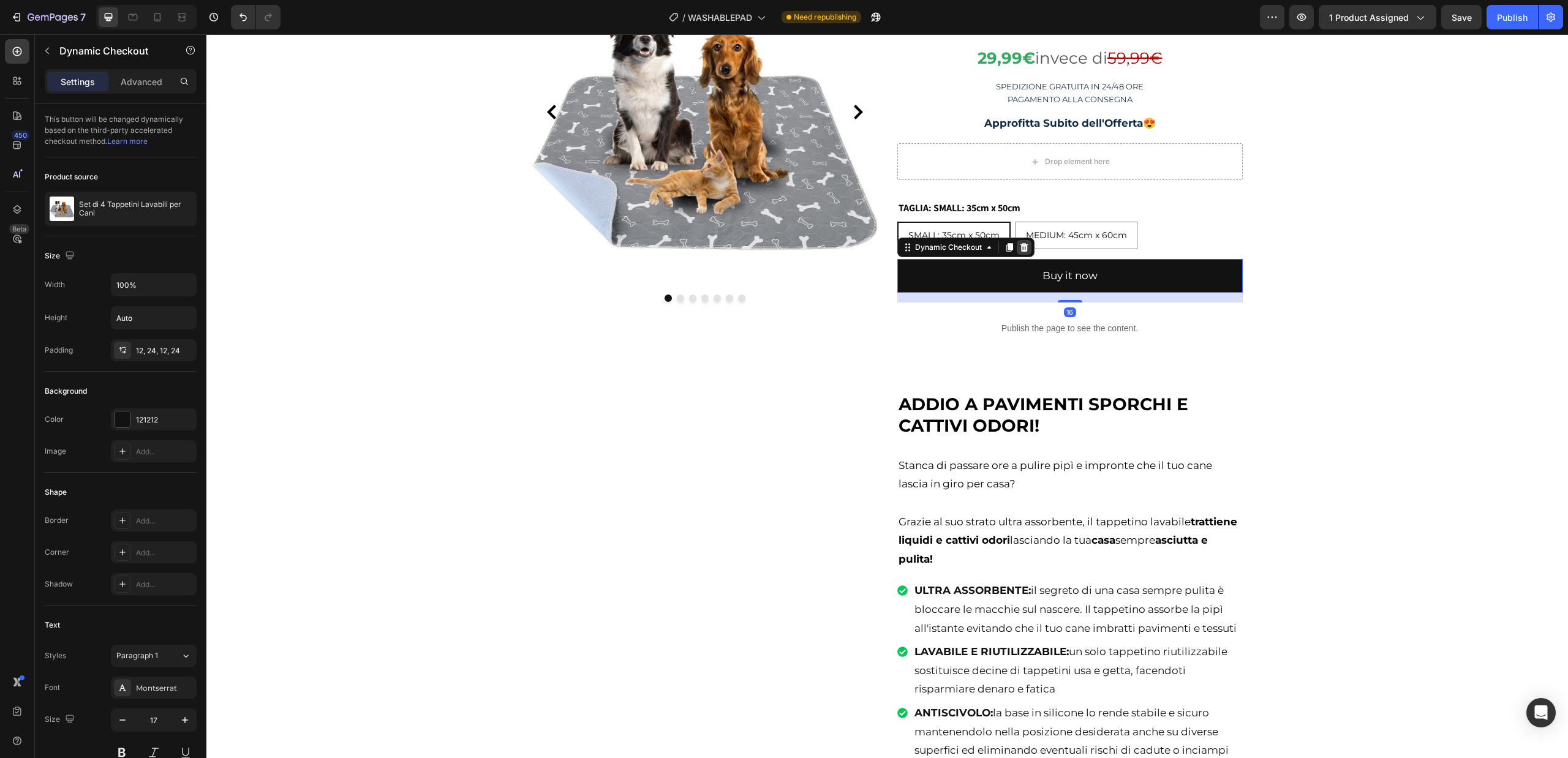
click at [1019, 245] on icon at bounding box center [1023, 247] width 8 height 8
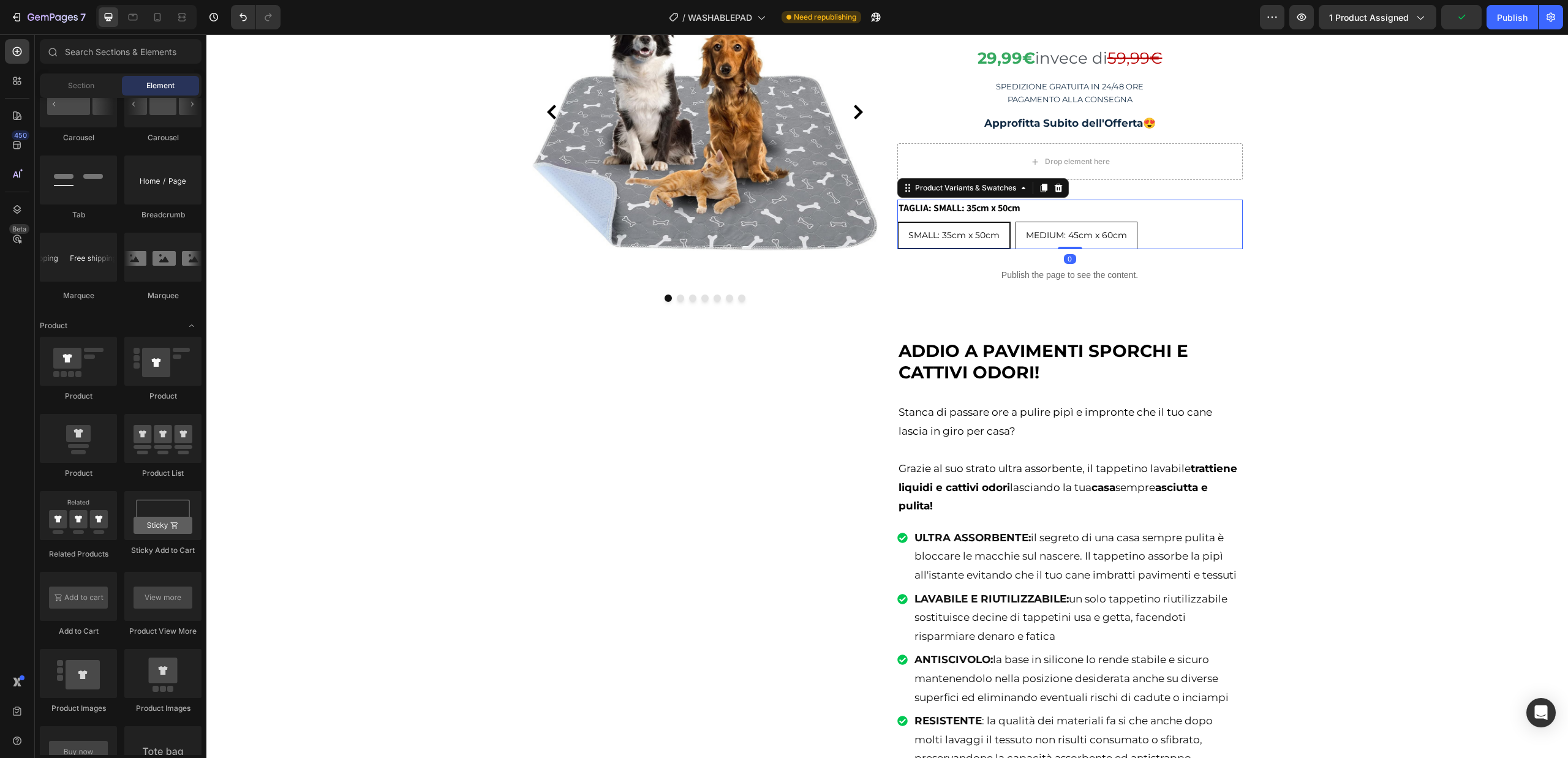
click at [1051, 239] on span "MEDIUM: 45cm x 60cm" at bounding box center [1076, 234] width 101 height 11
click at [1015, 222] on input "MEDIUM: 45cm x 60cm MEDIUM: 45cm x 60cm MEDIUM: 45cm x 60cm" at bounding box center [1014, 221] width 1 height 1
radio input "true"
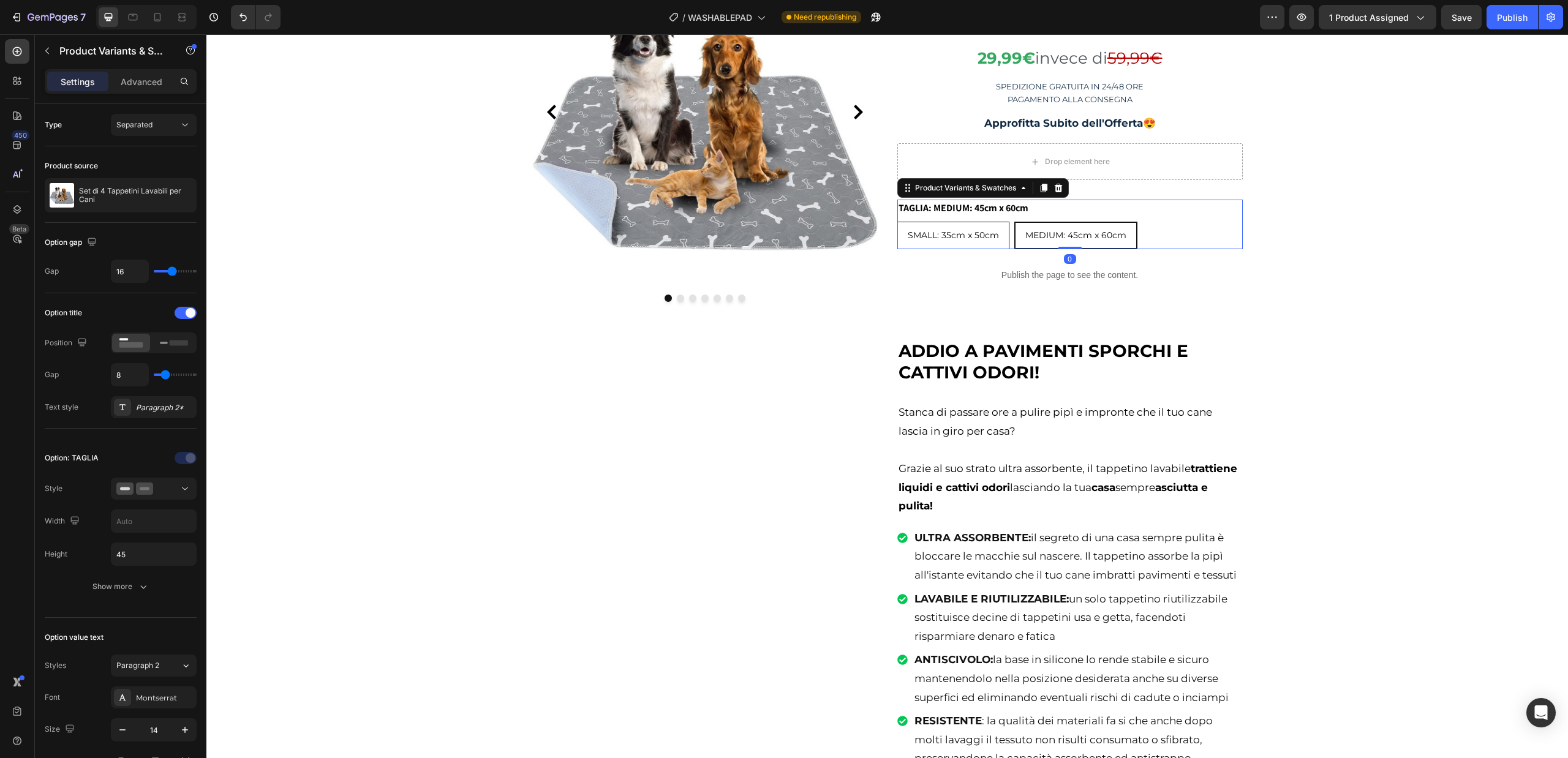
click at [968, 239] on span "SMALL: 35cm x 50cm" at bounding box center [952, 234] width 91 height 11
click at [897, 222] on input "SMALL: 35cm x 50cm SMALL: 35cm x 50cm SMALL: 35cm x 50cm" at bounding box center [897, 221] width 1 height 1
radio input "true"
click at [1053, 241] on span "MEDIUM: 45cm x 60cm" at bounding box center [1076, 234] width 101 height 11
click at [1015, 222] on input "MEDIUM: 45cm x 60cm MEDIUM: 45cm x 60cm MEDIUM: 45cm x 60cm" at bounding box center [1014, 221] width 1 height 1
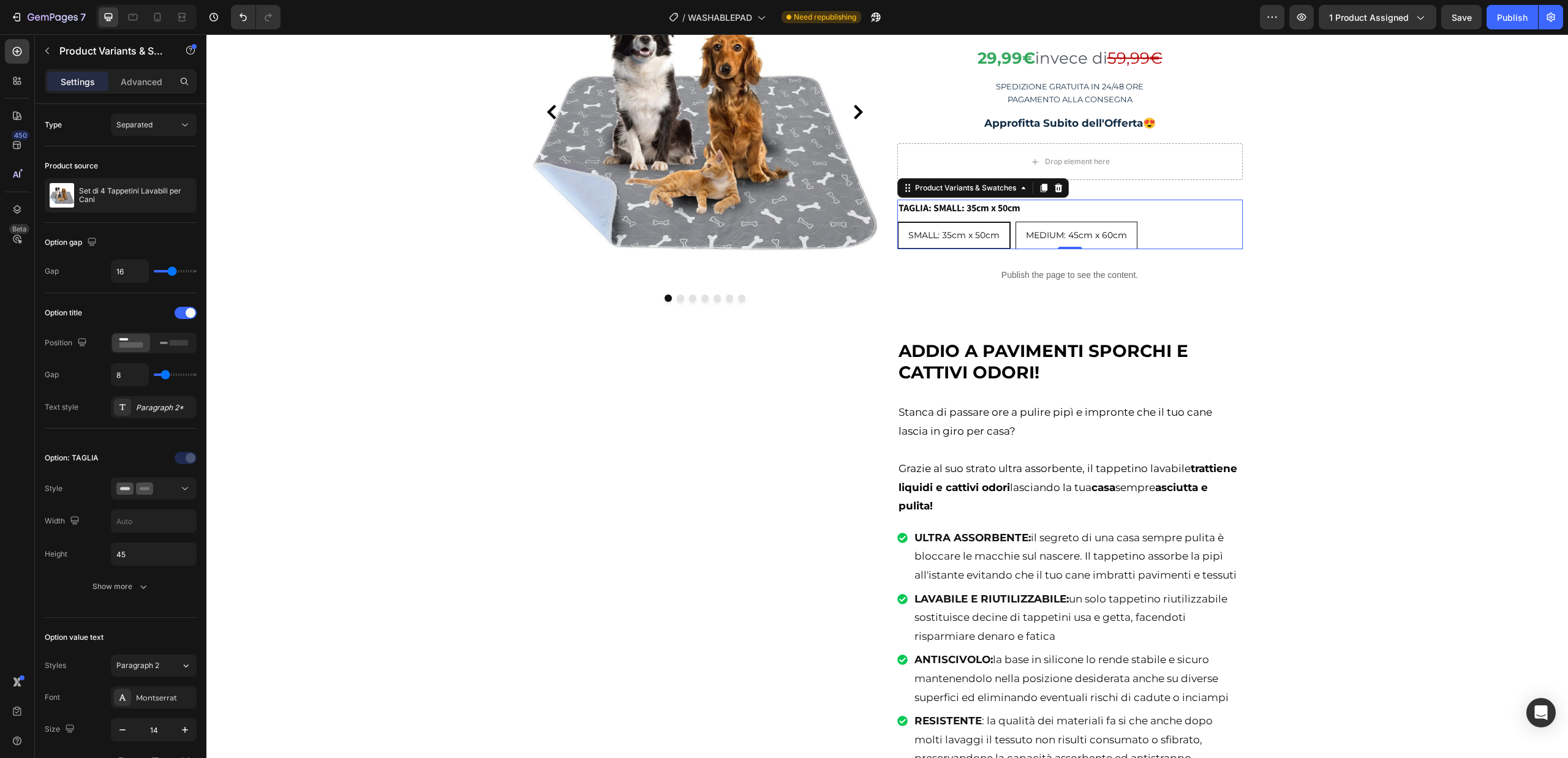
radio input "true"
click at [957, 240] on span "SMALL: 35cm x 50cm" at bounding box center [952, 234] width 91 height 11
click at [897, 222] on input "SMALL: 35cm x 50cm SMALL: 35cm x 50cm SMALL: 35cm x 50cm" at bounding box center [897, 221] width 1 height 1
radio input "true"
click at [1010, 204] on legend "TAGLIA: SMALL: 35cm x 50cm" at bounding box center [960, 208] width 124 height 17
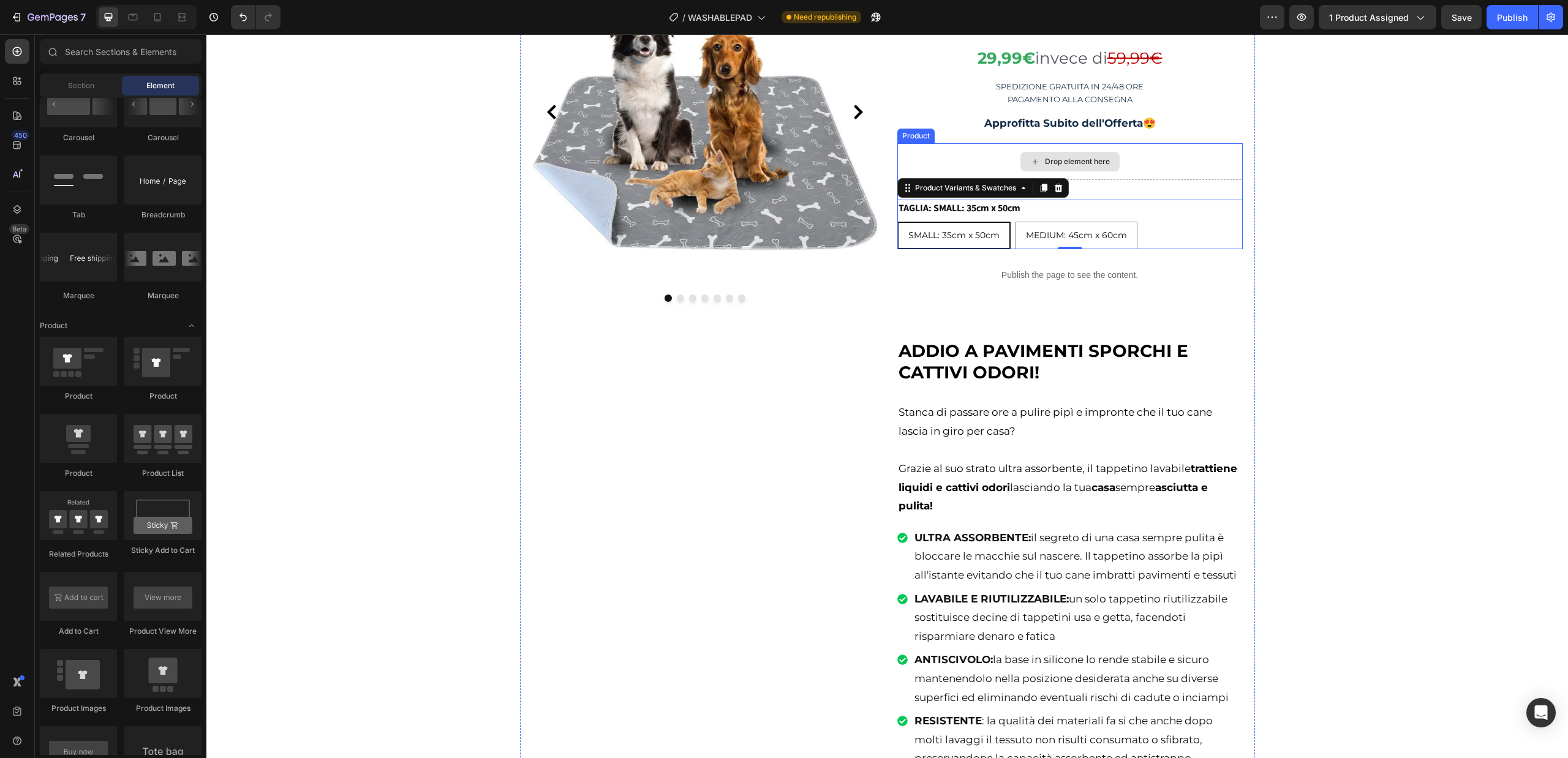
click at [1112, 163] on div "Drop element here" at bounding box center [1069, 161] width 99 height 20
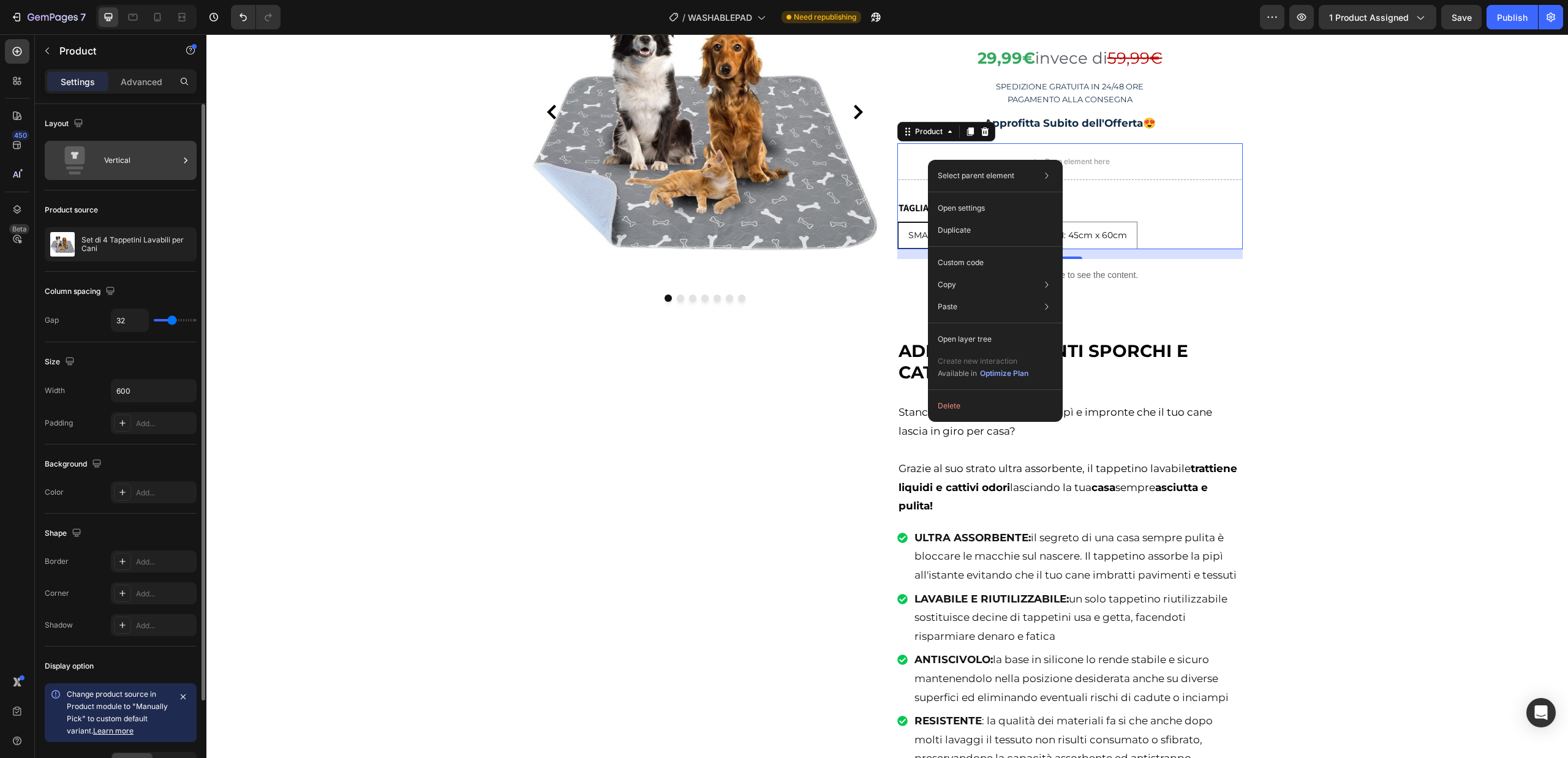
click at [106, 164] on div "Vertical" at bounding box center [141, 160] width 75 height 28
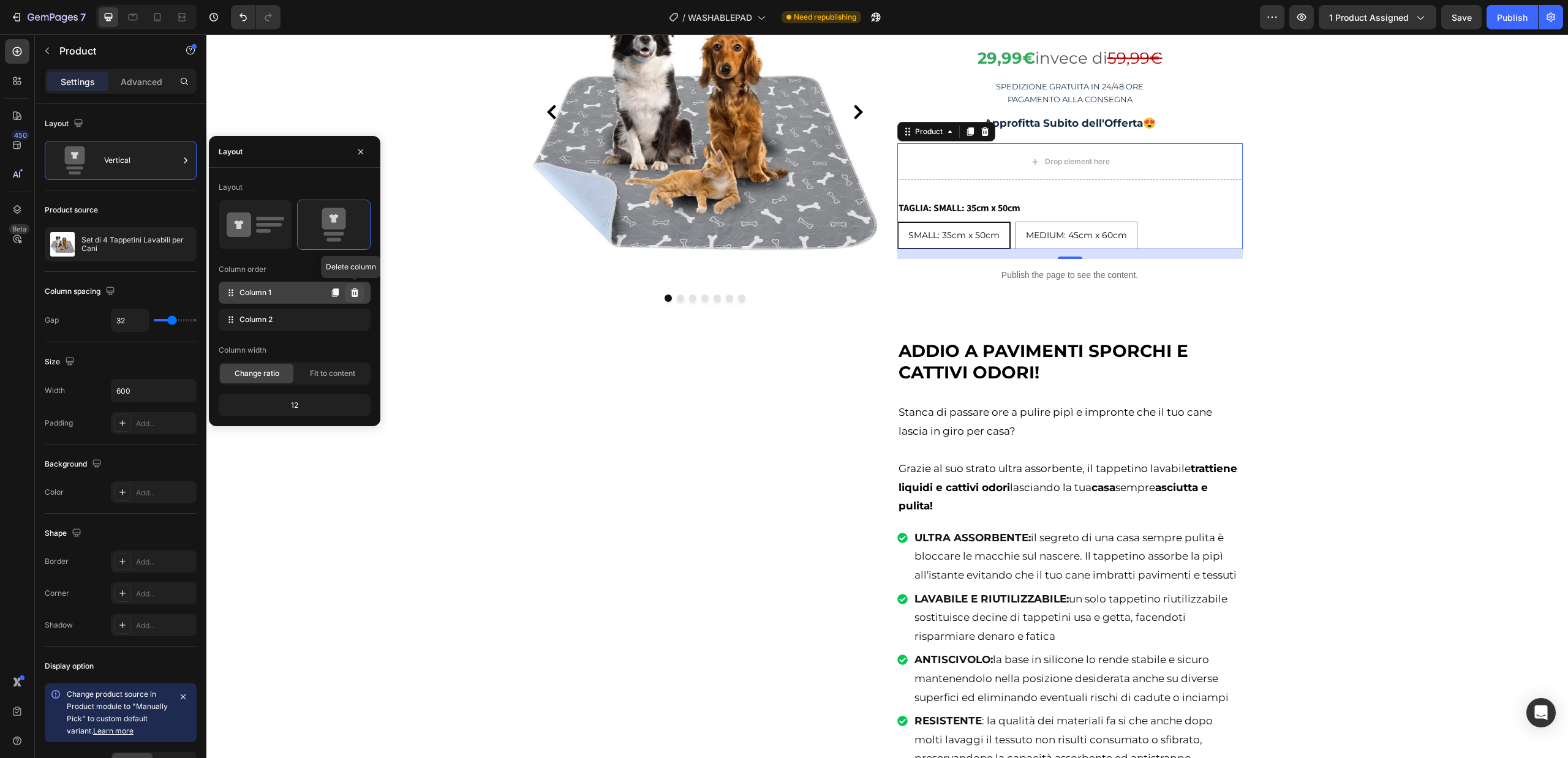
click at [353, 296] on icon at bounding box center [355, 292] width 8 height 8
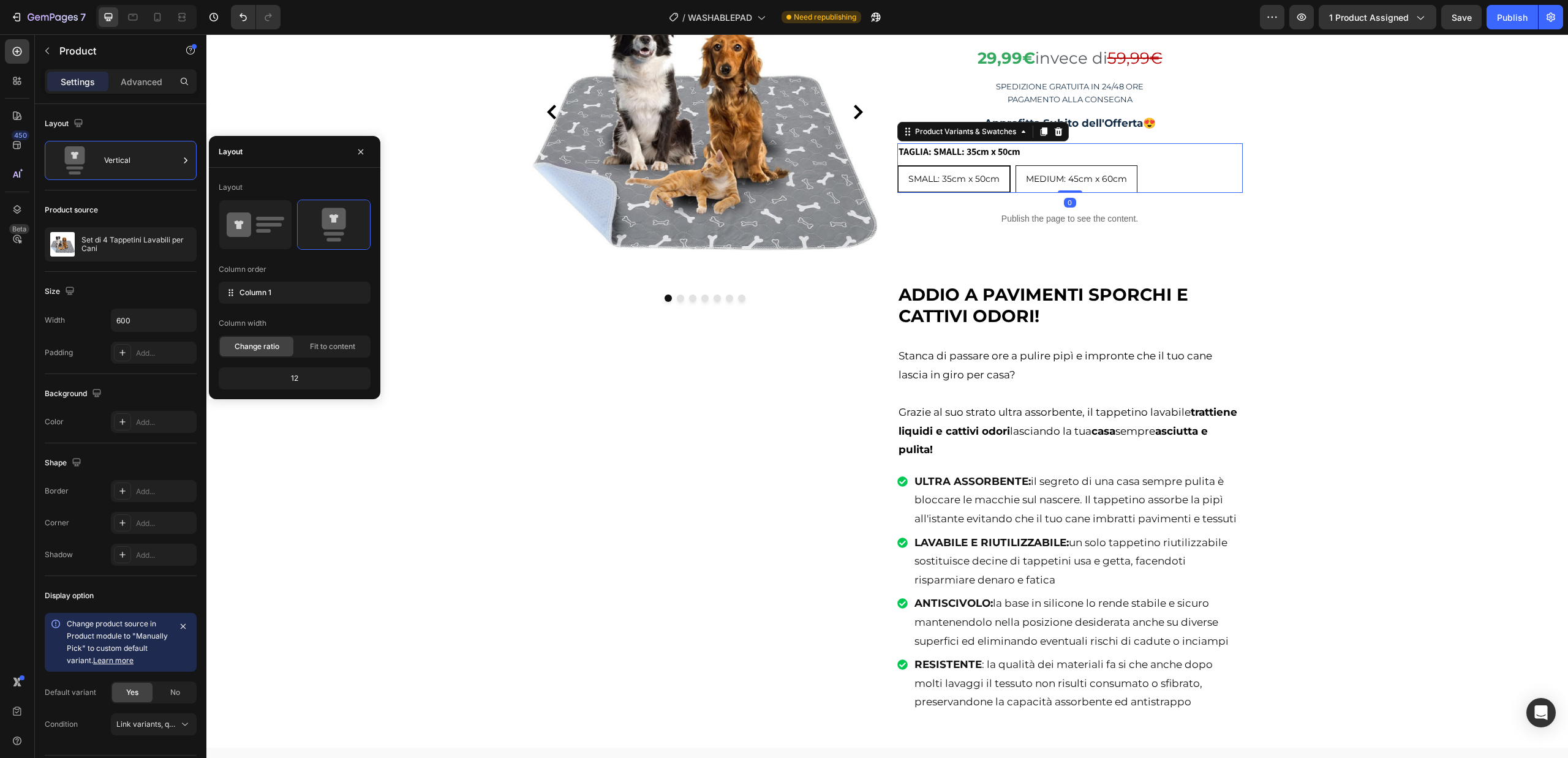
click at [1092, 171] on div "MEDIUM: 45cm x 60cm" at bounding box center [1076, 178] width 120 height 25
click at [1015, 165] on input "MEDIUM: 45cm x 60cm MEDIUM: 45cm x 60cm MEDIUM: 45cm x 60cm" at bounding box center [1014, 165] width 1 height 1
radio input "true"
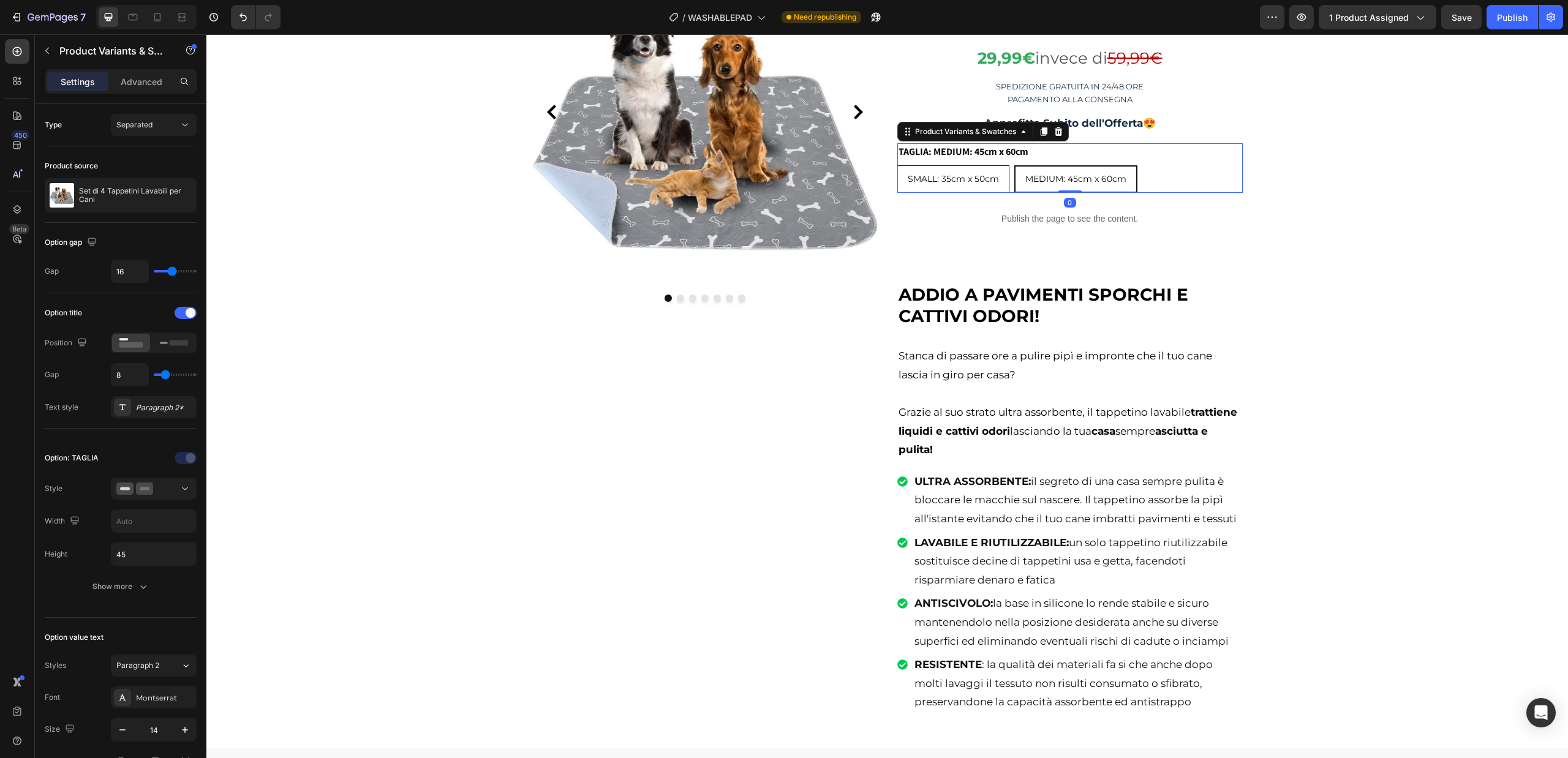
click at [970, 178] on span "SMALL: 35cm x 50cm" at bounding box center [952, 178] width 91 height 11
click at [897, 165] on input "SMALL: 35cm x 50cm SMALL: 35cm x 50cm SMALL: 35cm x 50cm" at bounding box center [897, 165] width 1 height 1
radio input "true"
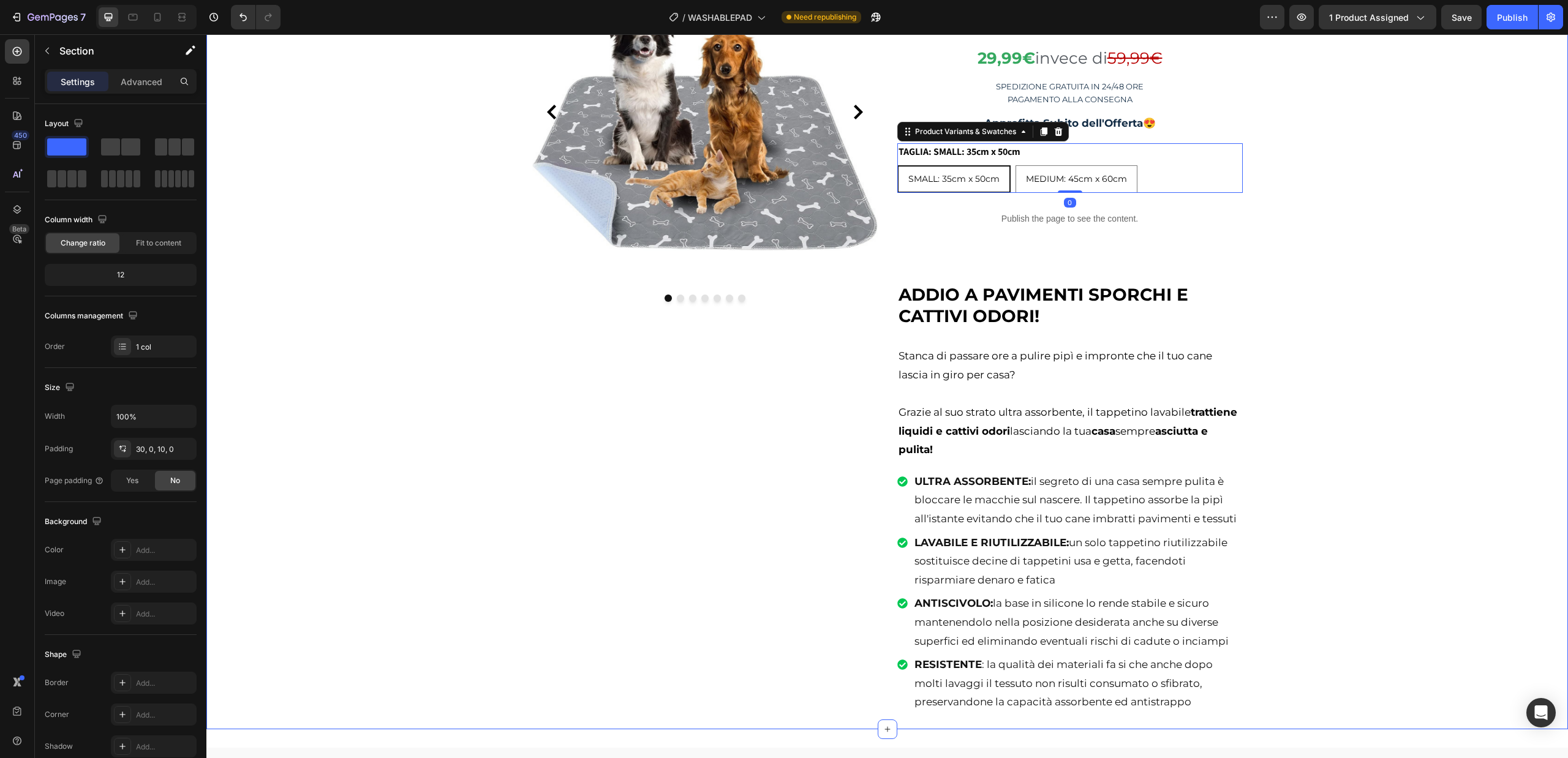
click at [1344, 208] on div "Image Image Image Image Image Image Image Carousel TAPPETINI LAVABILI PER CANI …" at bounding box center [887, 331] width 1362 height 783
click at [1051, 183] on span "MEDIUM: 45cm x 60cm" at bounding box center [1076, 178] width 101 height 11
click at [1015, 165] on input "MEDIUM: 45cm x 60cm MEDIUM: 45cm x 60cm MEDIUM: 45cm x 60cm" at bounding box center [1014, 165] width 1 height 1
radio input "true"
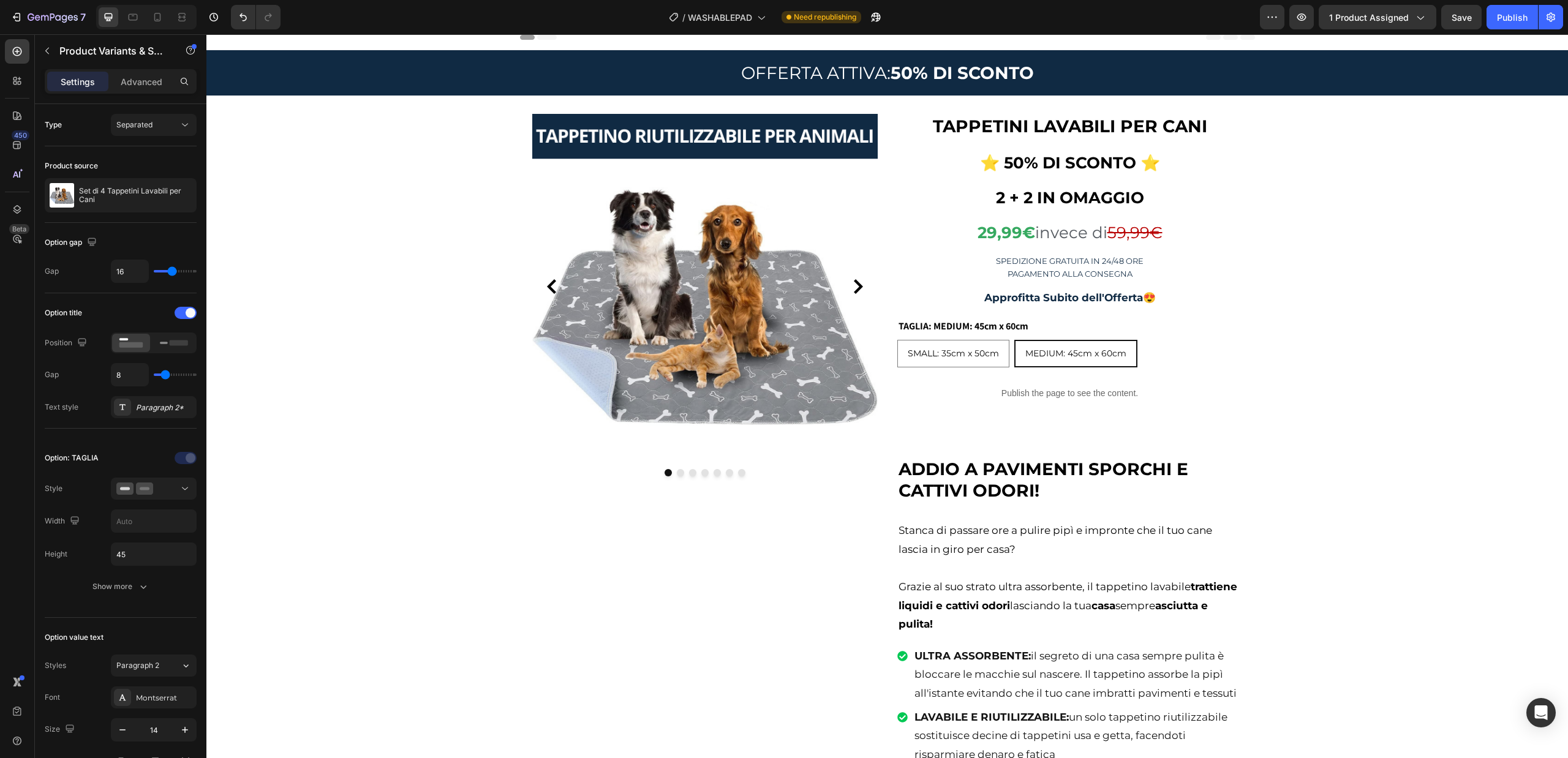
scroll to position [0, 0]
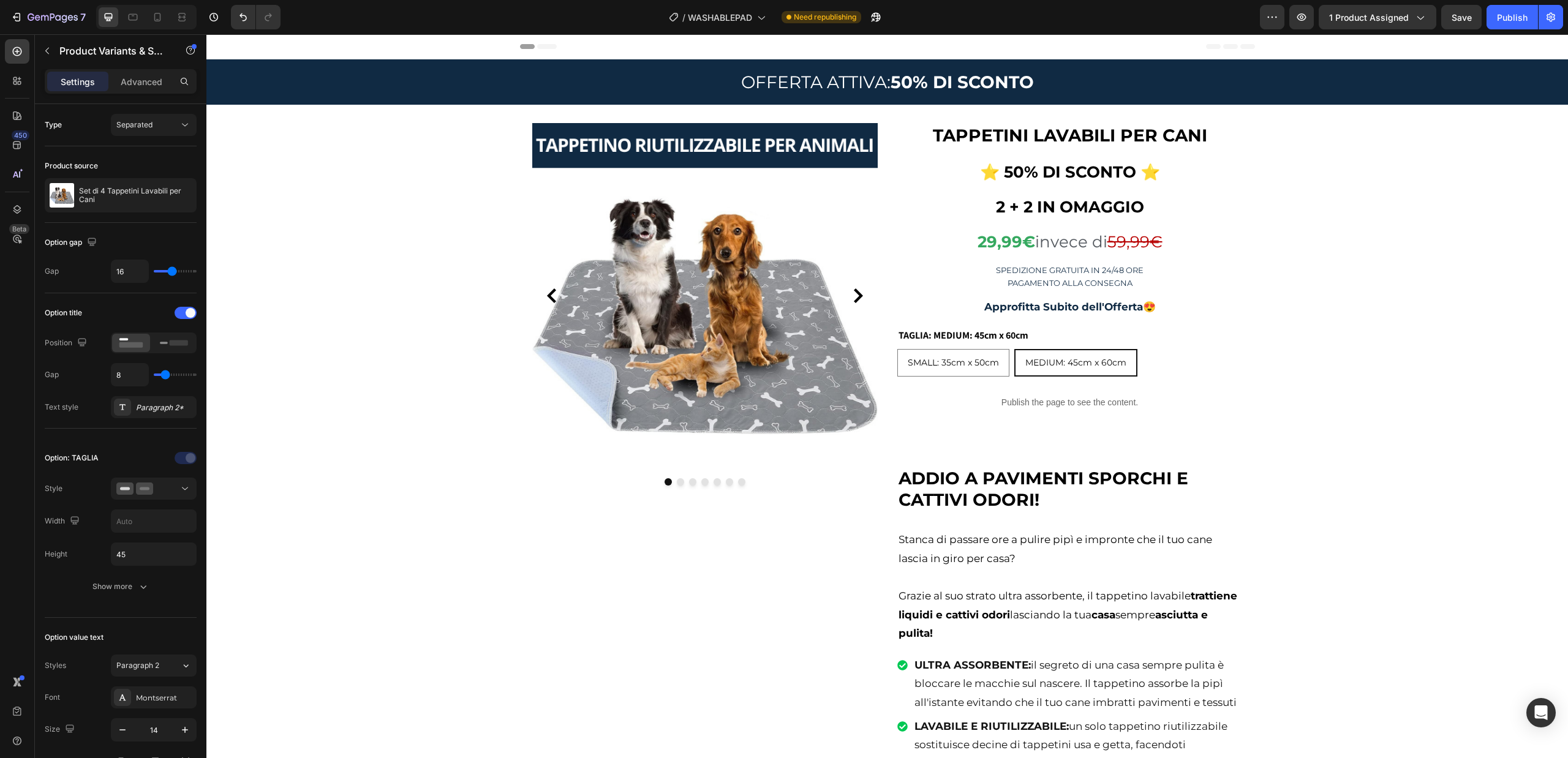
click at [1150, 356] on div "SMALL: 35cm x 50cm SMALL: 35cm x 50cm SMALL: 35cm x 50cm MEDIUM: 45cm x 60cm ME…" at bounding box center [1070, 363] width 346 height 28
click at [1055, 329] on div "TAGLIA: MEDIUM: 45cm x 60cm SMALL: 35cm x 50cm SMALL: 35cm x 50cm SMALL: 35cm x…" at bounding box center [1070, 351] width 346 height 50
click at [965, 354] on div "SMALL: 35cm x 50cm" at bounding box center [952, 363] width 111 height 25
click at [897, 349] on input "SMALL: 35cm x 50cm SMALL: 35cm x 50cm SMALL: 35cm x 50cm" at bounding box center [897, 349] width 1 height 1
radio input "true"
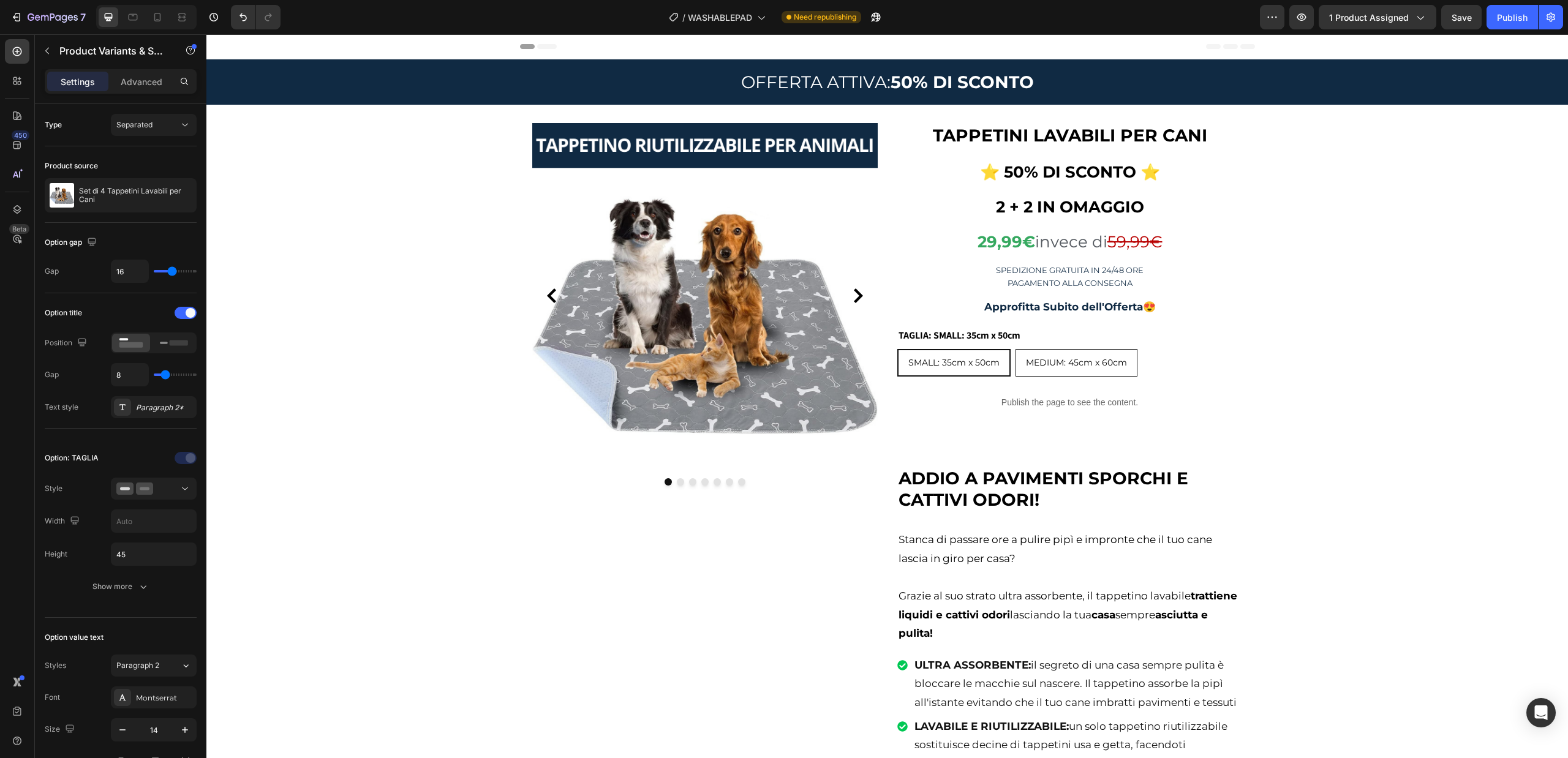
click at [1079, 356] on div "MEDIUM: 45cm x 60cm" at bounding box center [1076, 363] width 120 height 25
click at [1015, 349] on input "MEDIUM: 45cm x 60cm MEDIUM: 45cm x 60cm MEDIUM: 45cm x 60cm" at bounding box center [1014, 349] width 1 height 1
radio input "true"
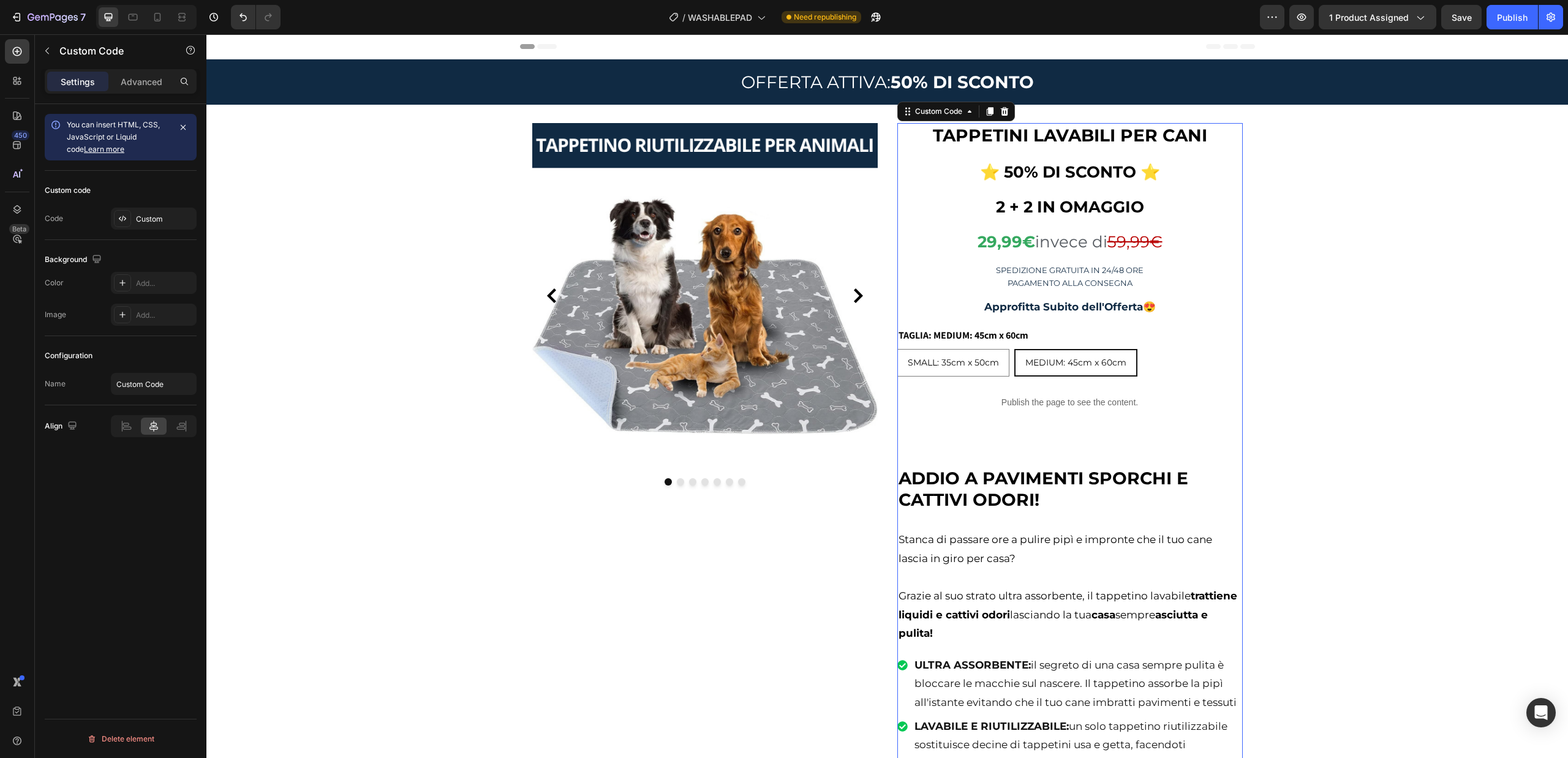
click at [1141, 386] on div "Publish the page to see the content." at bounding box center [1070, 403] width 346 height 33
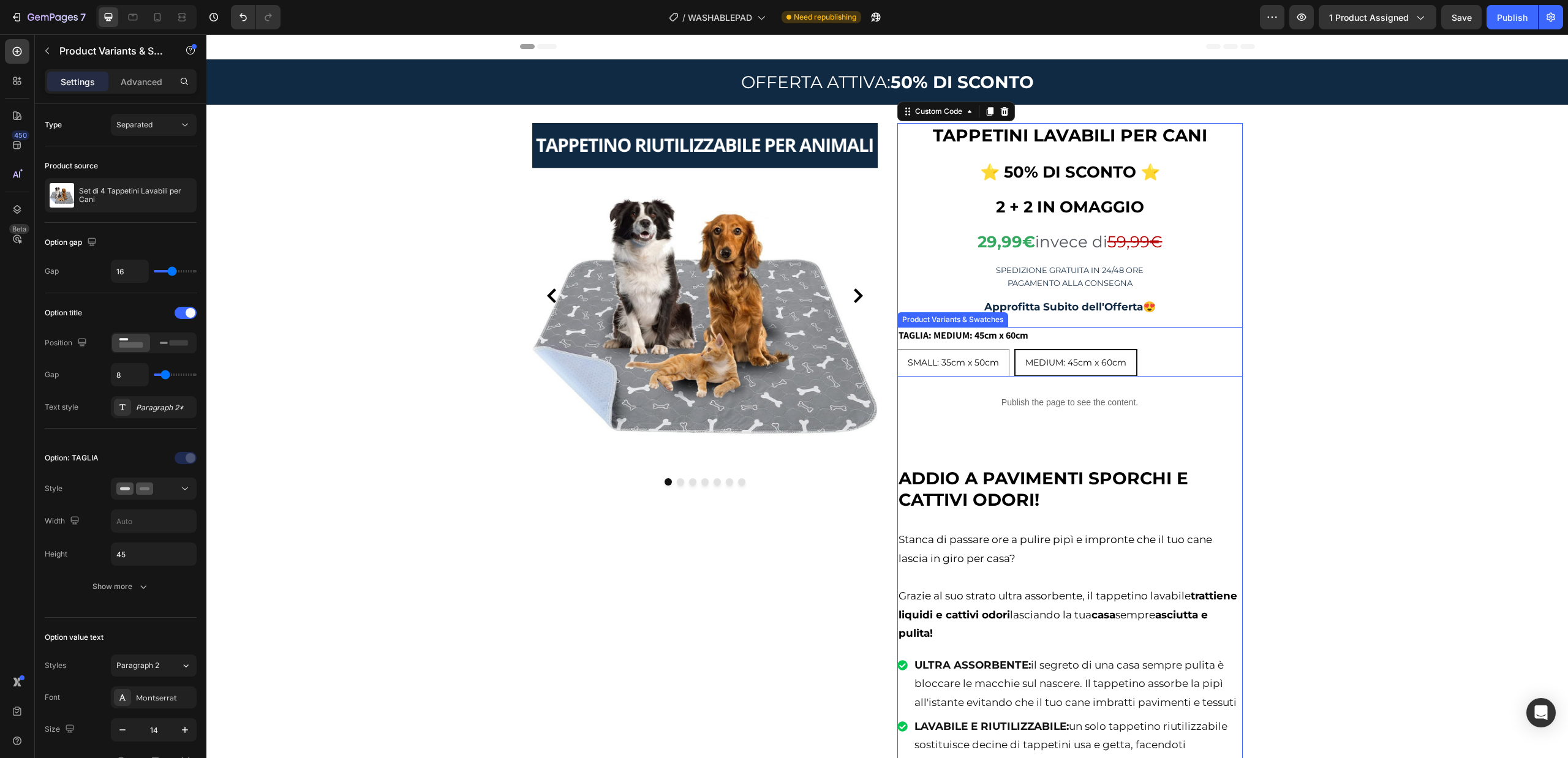
click at [1169, 370] on div "SMALL: 35cm x 50cm SMALL: 35cm x 50cm SMALL: 35cm x 50cm MEDIUM: 45cm x 60cm ME…" at bounding box center [1070, 363] width 346 height 28
click at [1040, 315] on icon at bounding box center [1043, 316] width 7 height 8
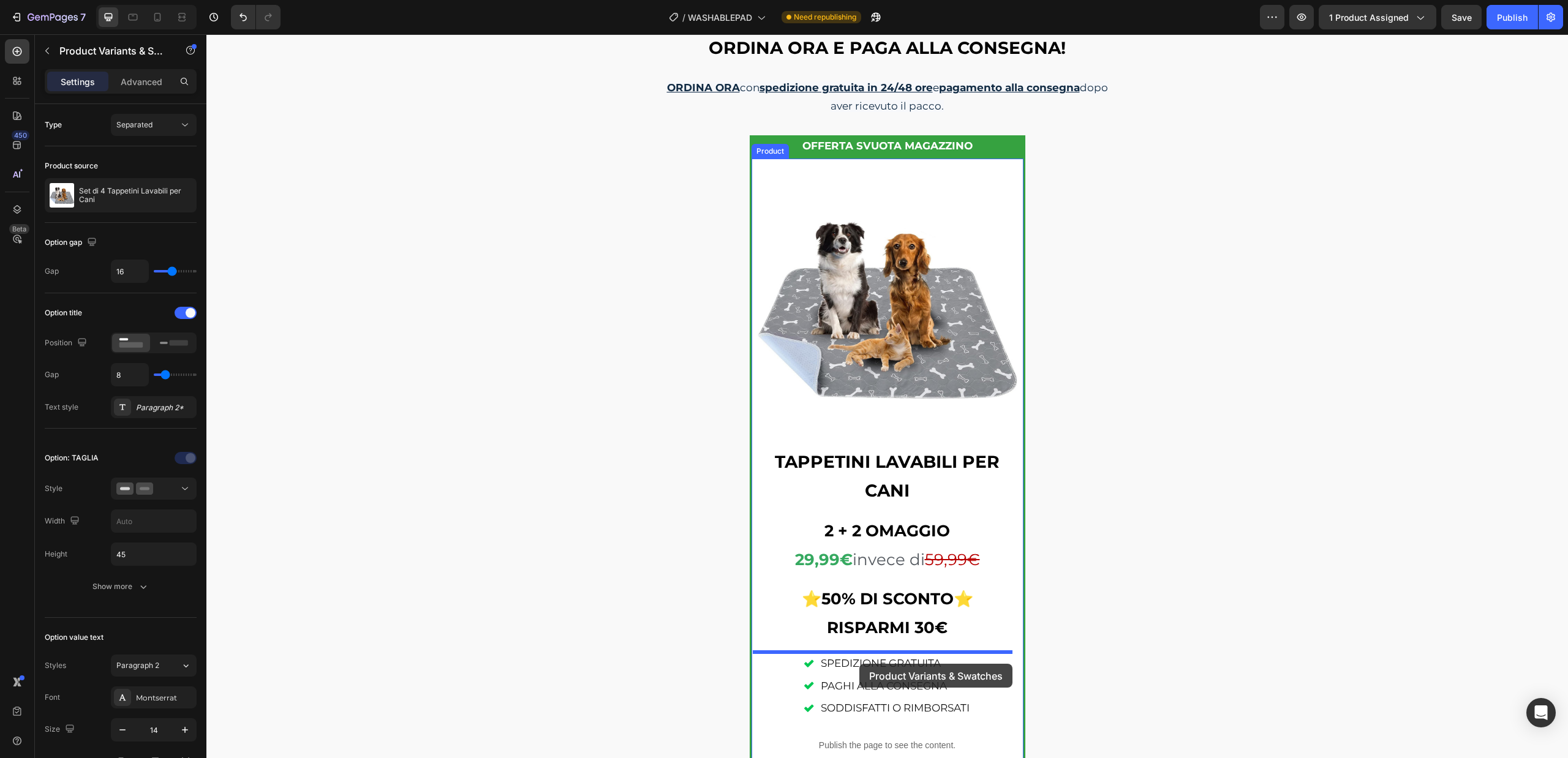
scroll to position [1592, 0]
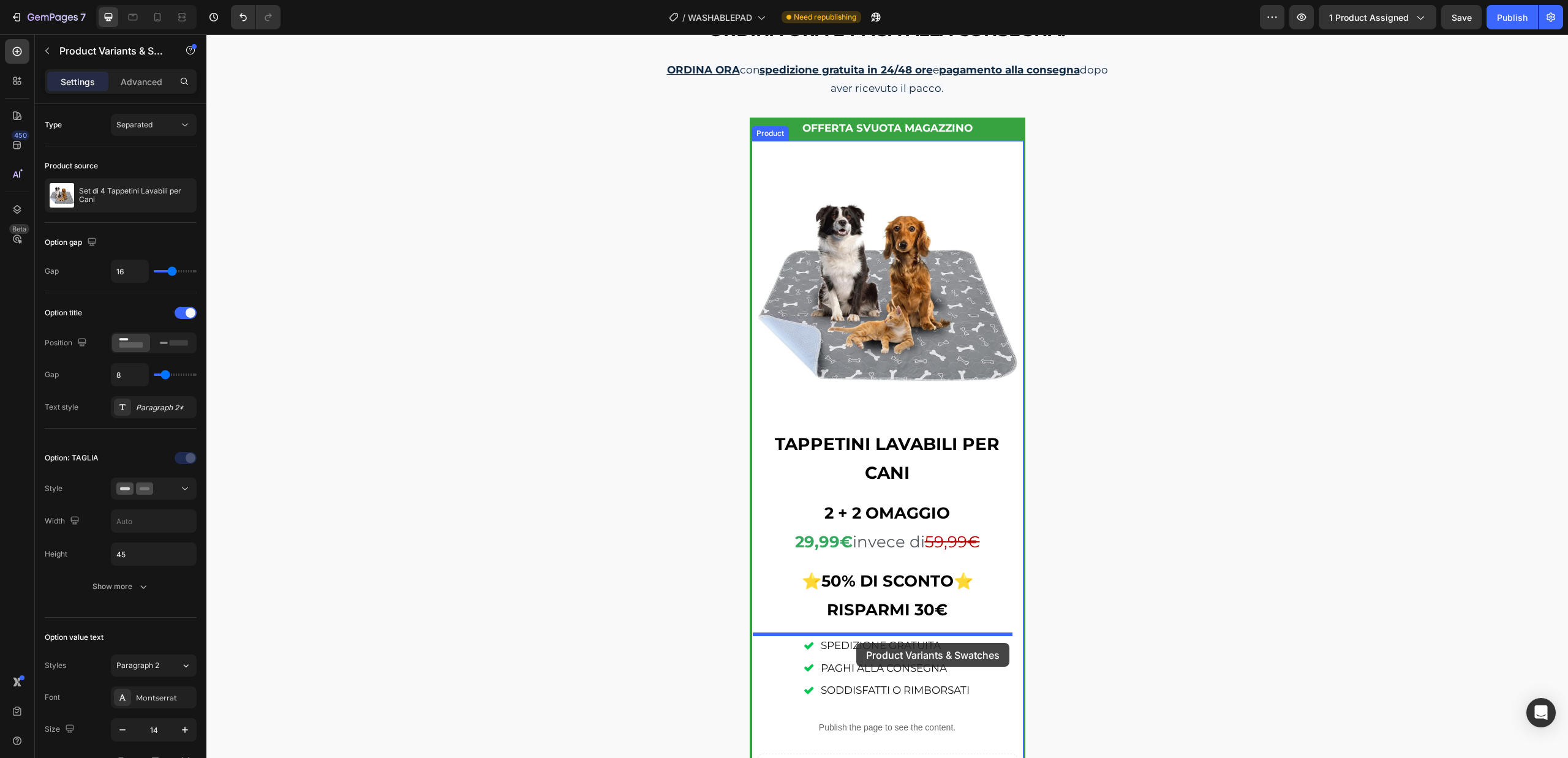
drag, startPoint x: 1114, startPoint y: 391, endPoint x: 856, endPoint y: 643, distance: 360.6
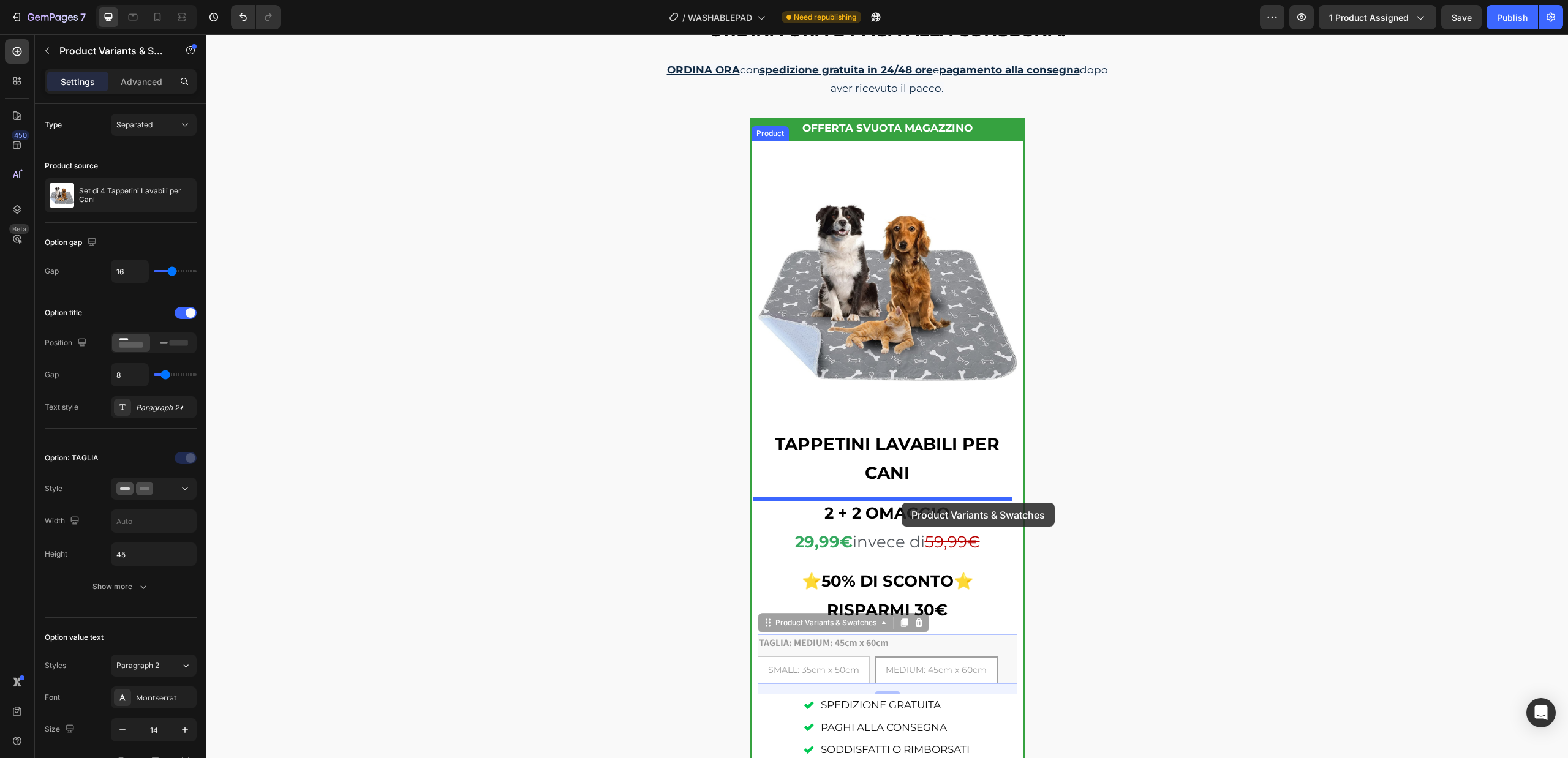
drag, startPoint x: 911, startPoint y: 650, endPoint x: 901, endPoint y: 503, distance: 147.3
click at [901, 503] on div "Header ORDINA ORA E PAGA ALLA CONSEGNA! ORDINA ORA con spedizione gratuita in 2…" at bounding box center [887, 49] width 1362 height 3214
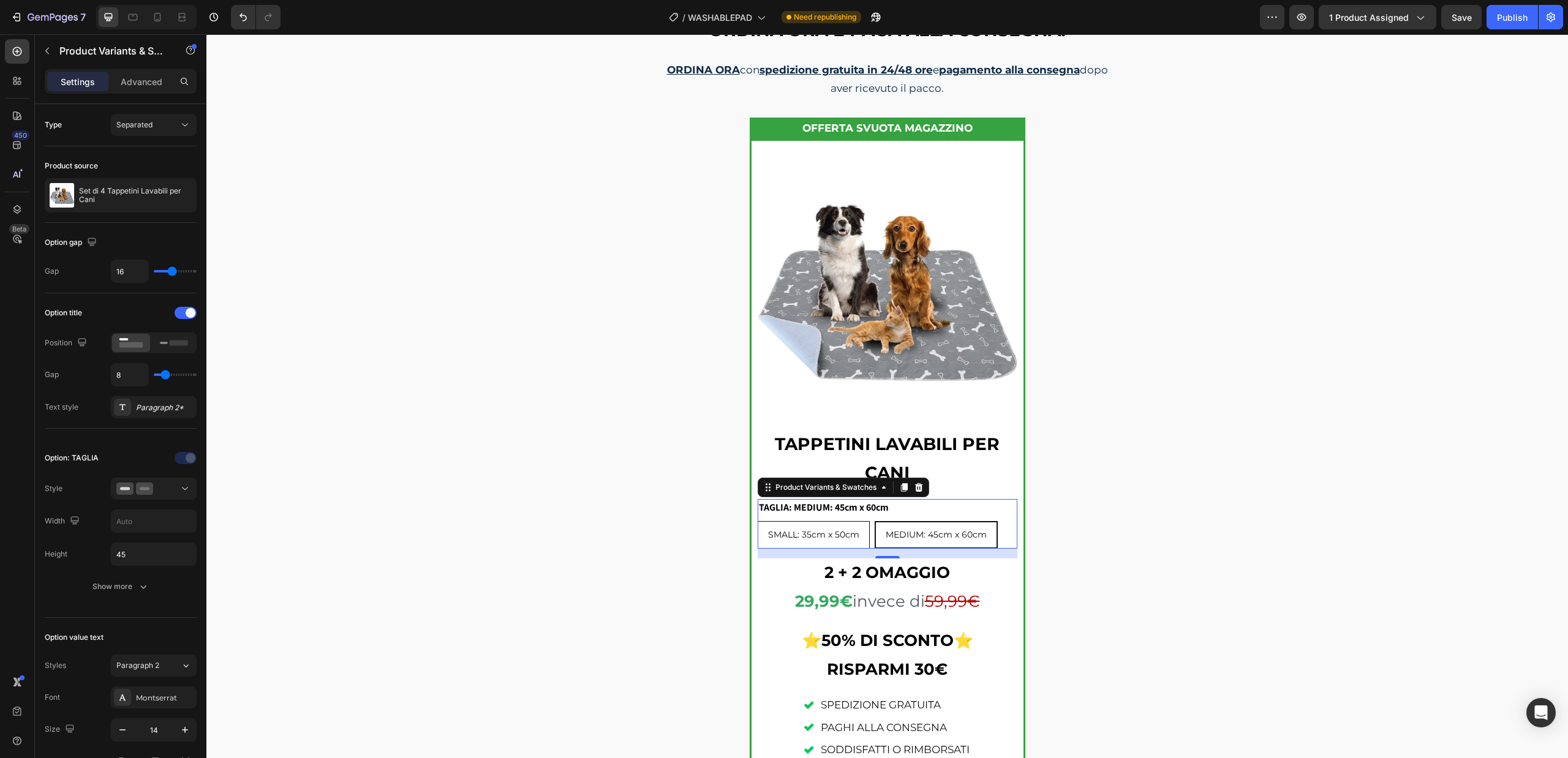
click at [784, 530] on span "SMALL: 35cm x 50cm" at bounding box center [813, 534] width 91 height 11
click at [757, 521] on input "SMALL: 35cm x 50cm SMALL: 35cm x 50cm SMALL: 35cm x 50cm" at bounding box center [757, 521] width 1 height 1
radio input "true"
click at [938, 538] on span "MEDIUM: 45cm x 60cm" at bounding box center [936, 534] width 101 height 11
click at [875, 521] on input "MEDIUM: 45cm x 60cm MEDIUM: 45cm x 60cm MEDIUM: 45cm x 60cm" at bounding box center [875, 521] width 1 height 1
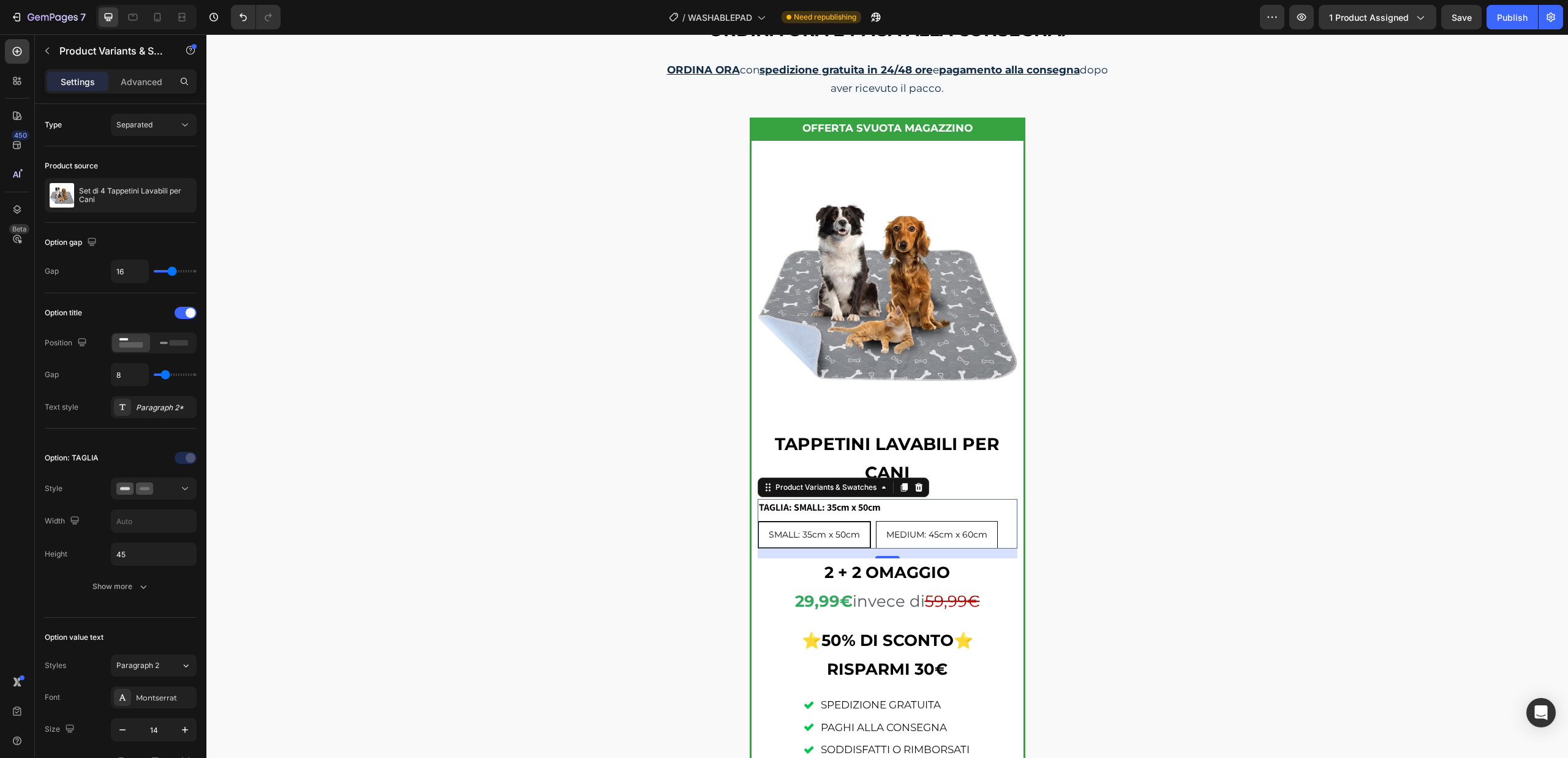
radio input "true"
click at [1126, 531] on div "ORDINA ORA E PAGA ALLA CONSEGNA! ORDINA ORA con spedizione gratuita in 24/48 or…" at bounding box center [888, 455] width 490 height 871
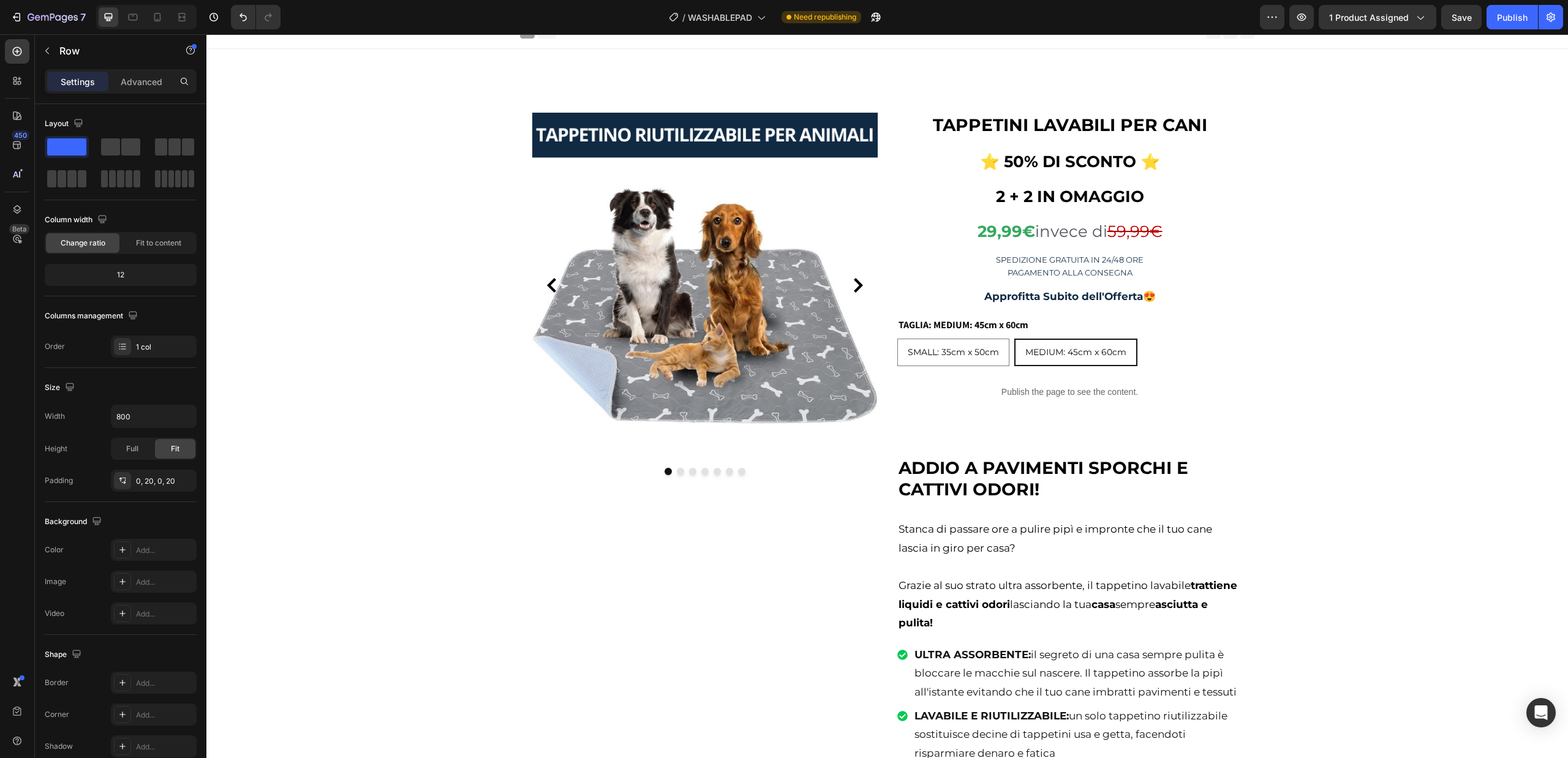
scroll to position [0, 0]
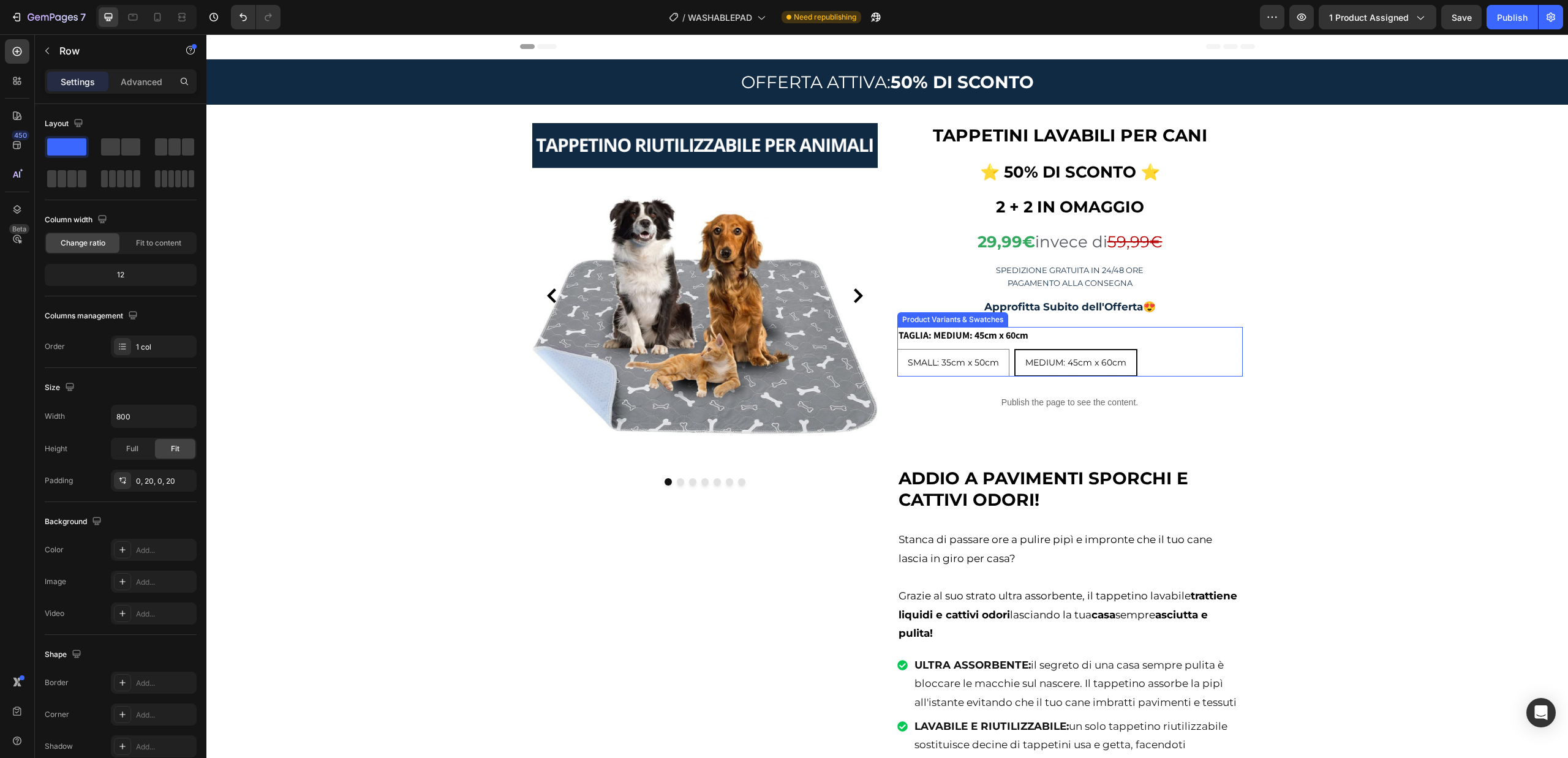
click at [990, 335] on legend "TAGLIA: MEDIUM: 45cm x 60cm" at bounding box center [964, 335] width 133 height 17
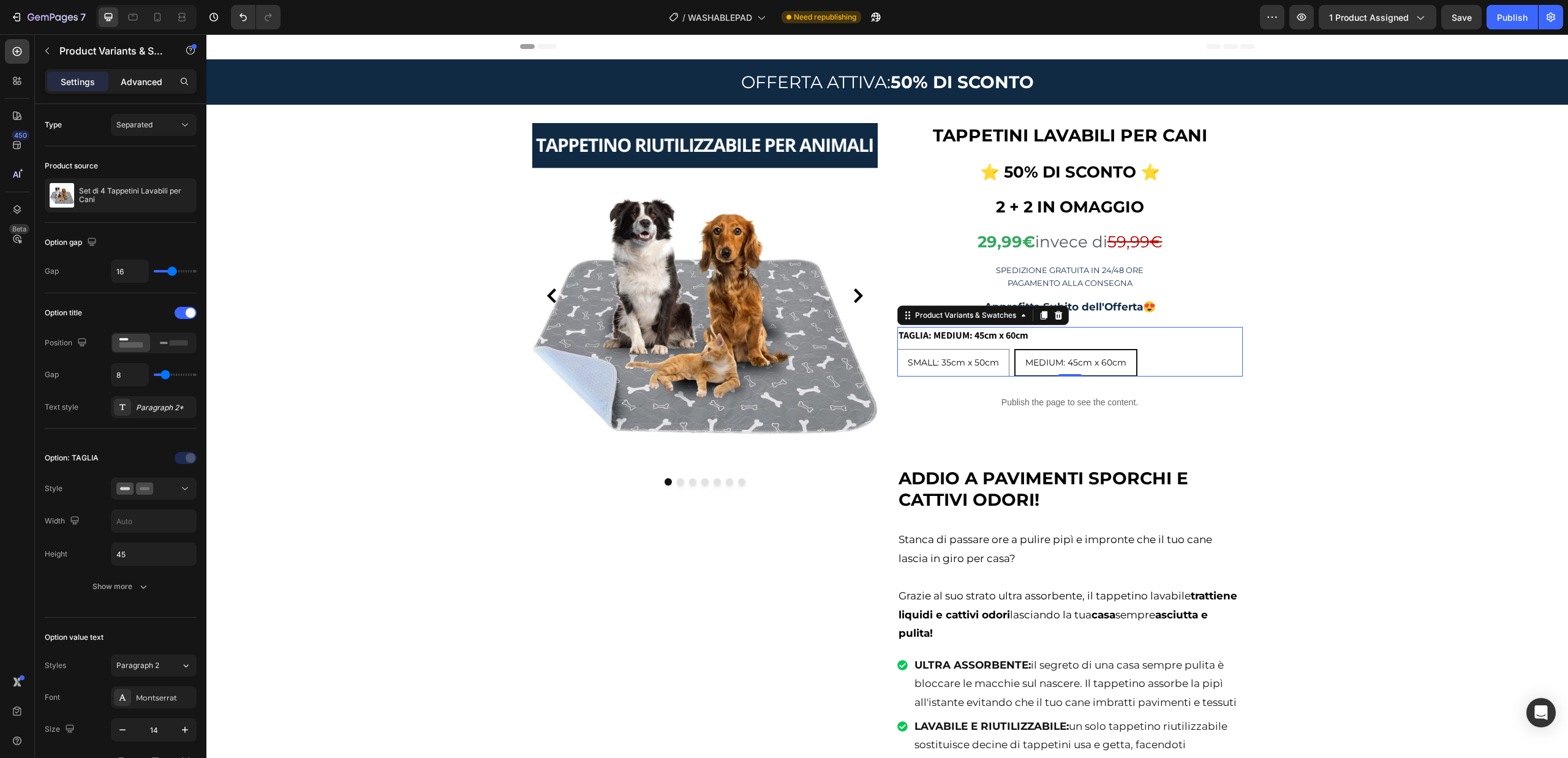
click at [149, 74] on div "Advanced" at bounding box center [141, 82] width 61 height 20
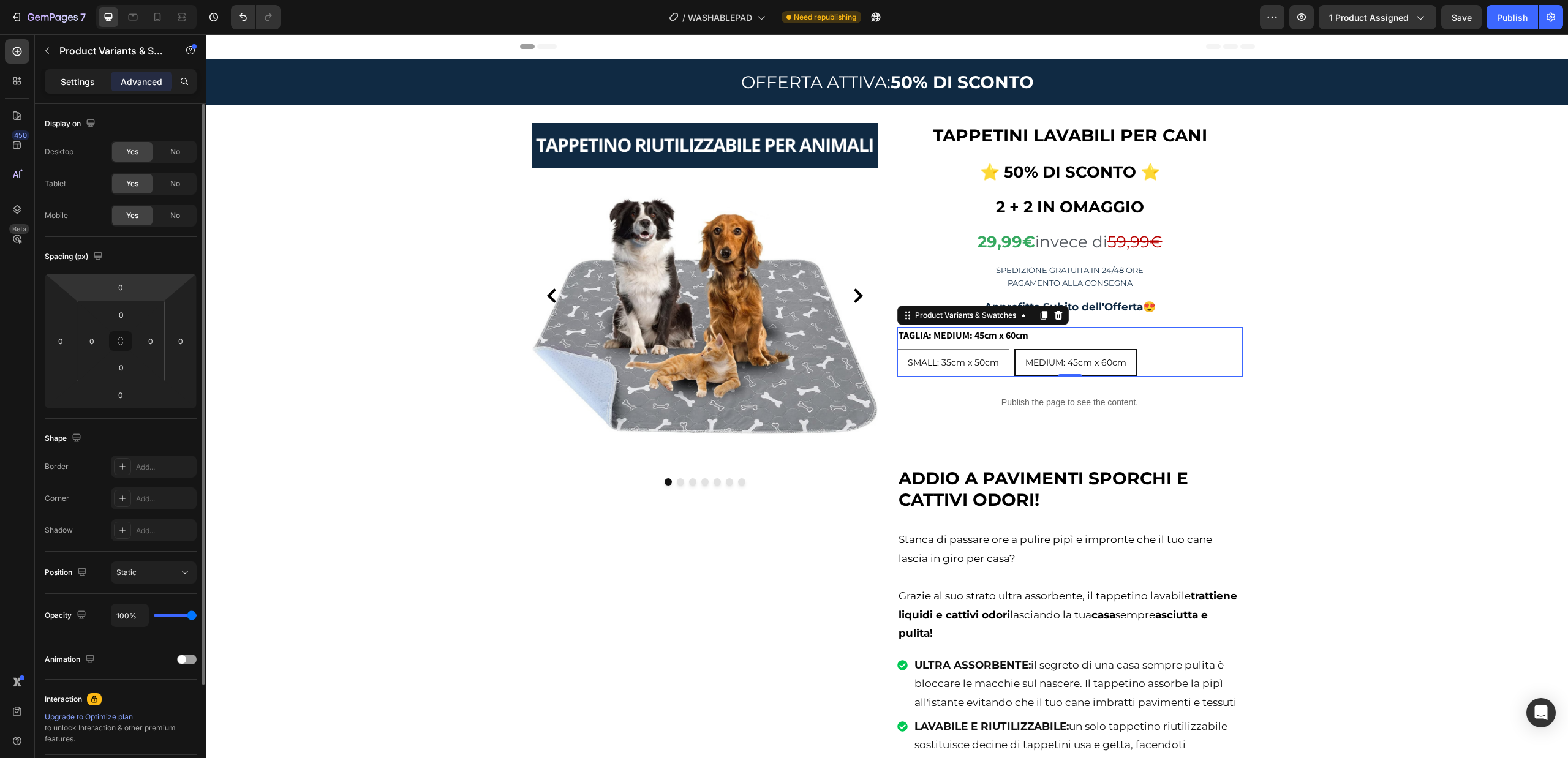
click at [88, 76] on p "Settings" at bounding box center [78, 82] width 34 height 13
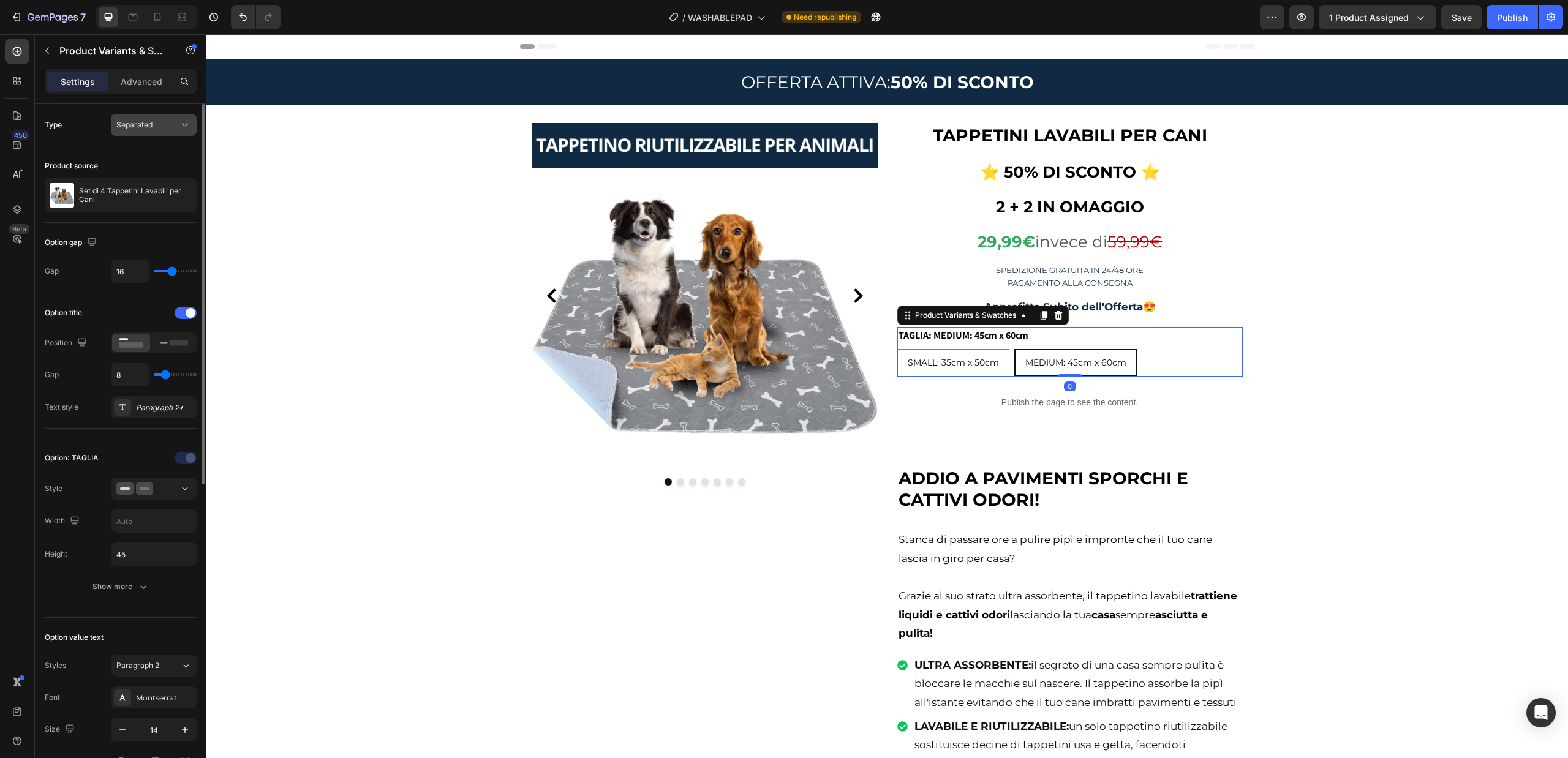
click at [145, 121] on span "Separated" at bounding box center [134, 124] width 36 height 9
click at [168, 343] on icon at bounding box center [174, 343] width 28 height 13
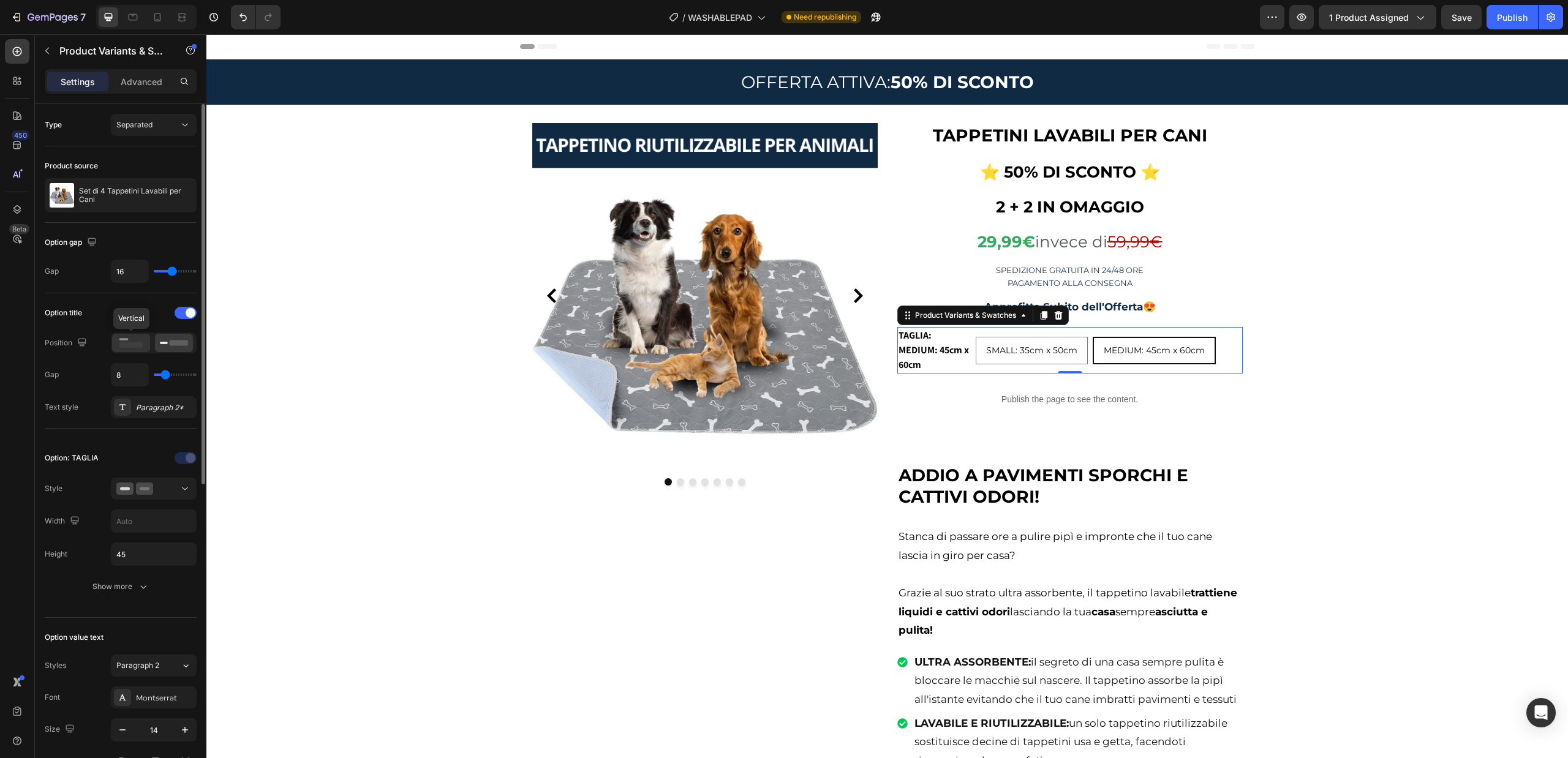
click at [132, 345] on rect at bounding box center [131, 345] width 24 height 6
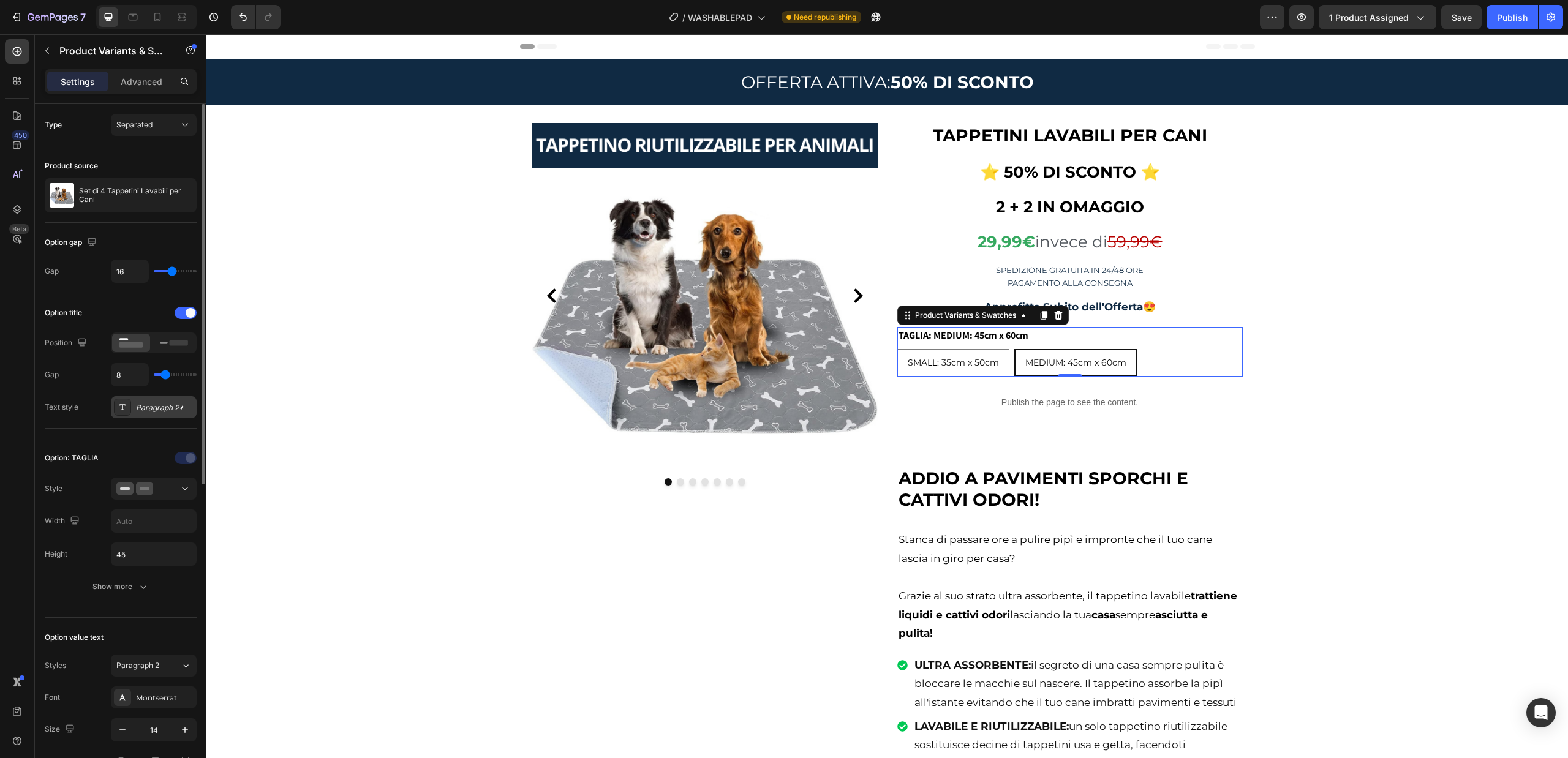
click at [140, 407] on div "Paragraph 2*" at bounding box center [165, 407] width 57 height 11
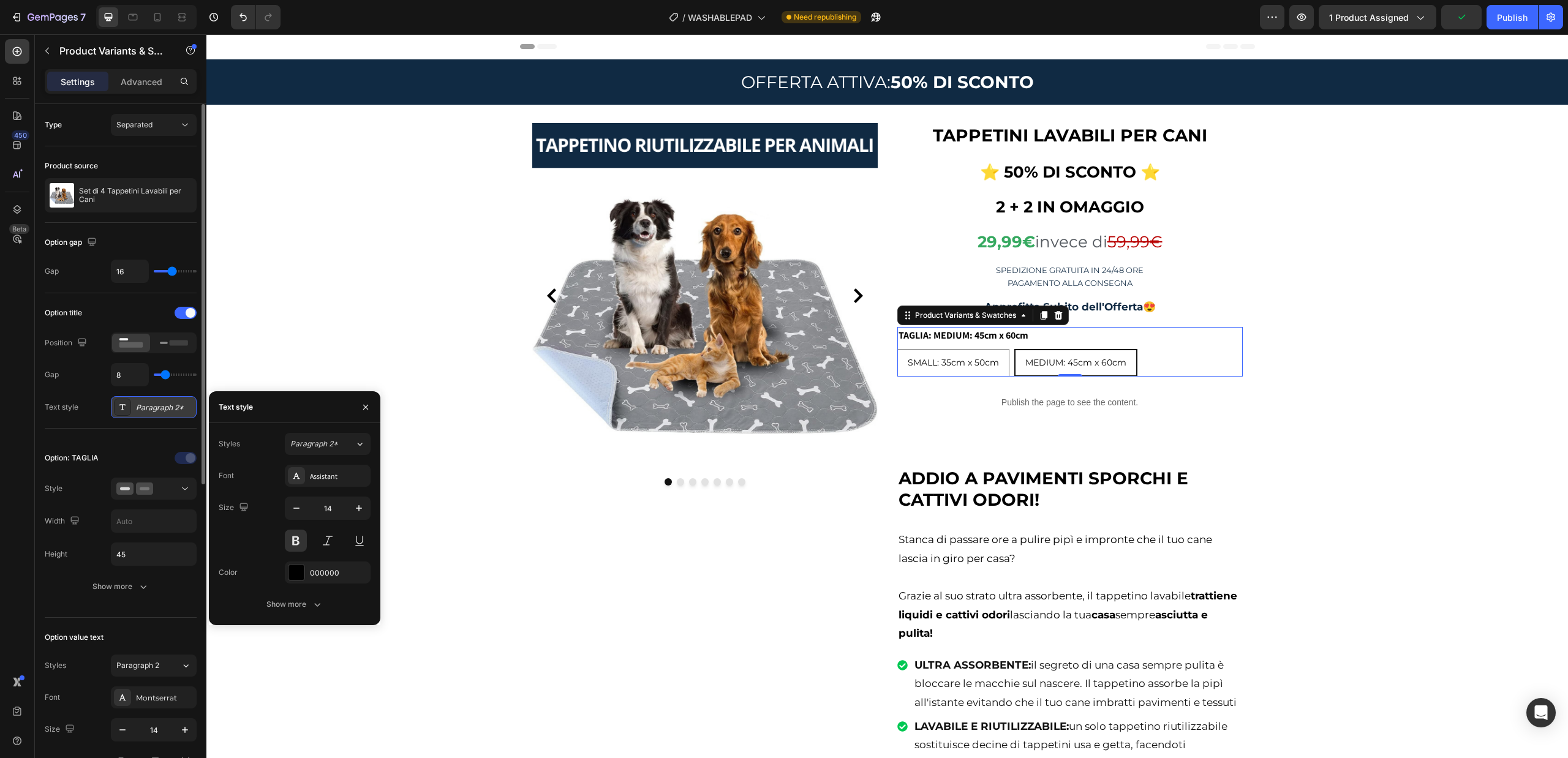
click at [140, 407] on div "Paragraph 2*" at bounding box center [165, 407] width 57 height 11
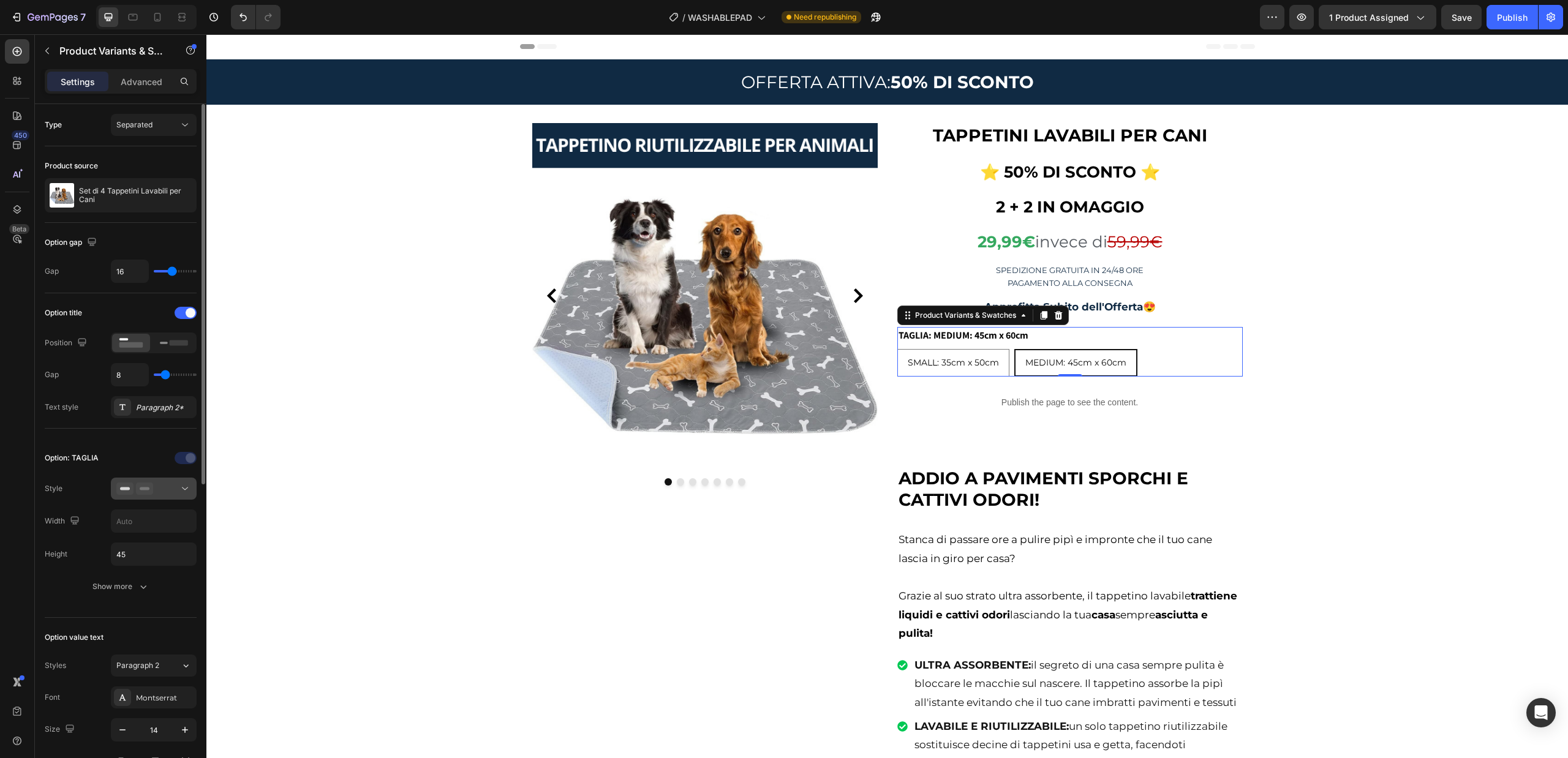
click at [174, 479] on button at bounding box center [153, 488] width 86 height 22
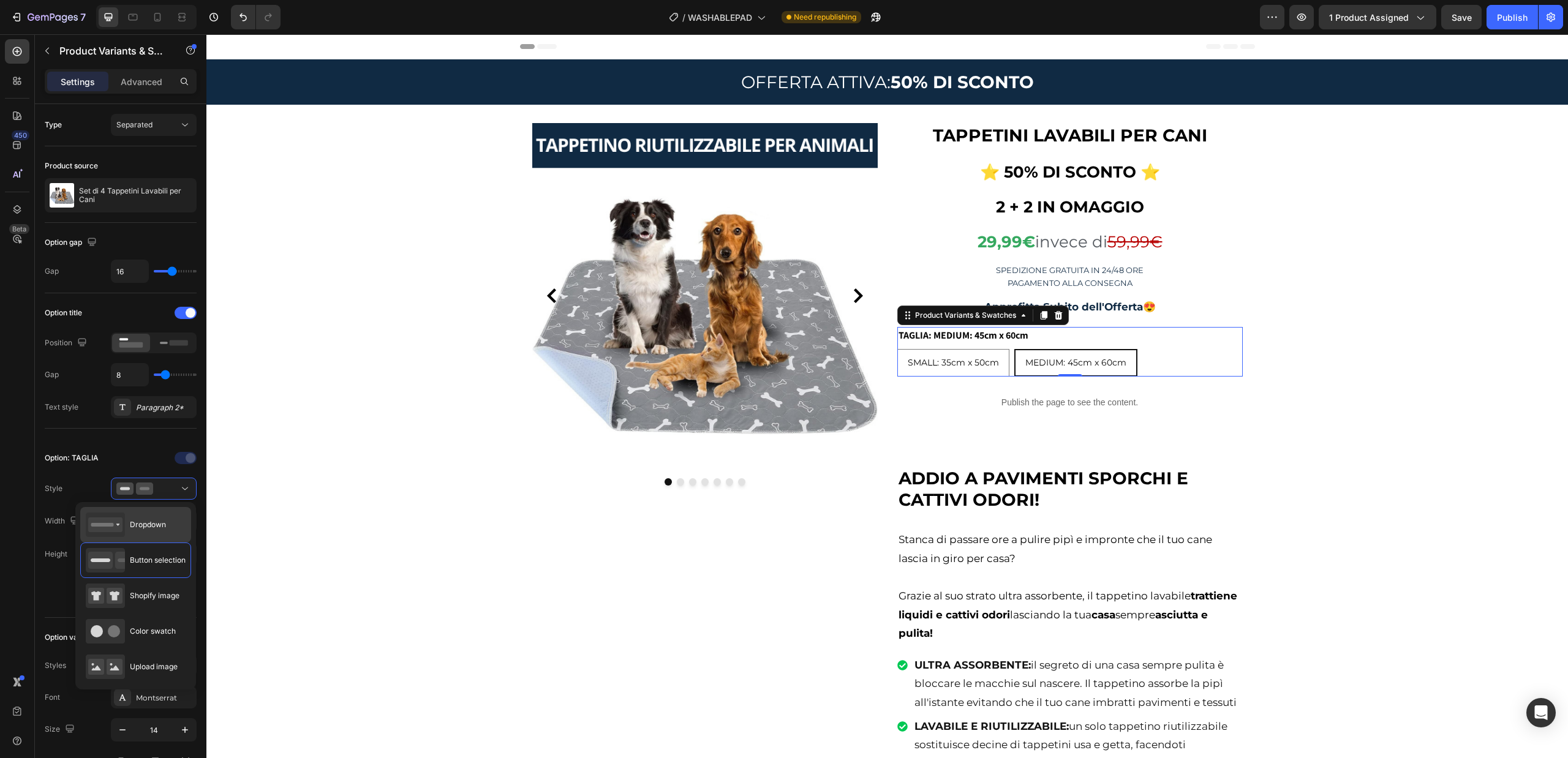
click at [166, 521] on span "Dropdown" at bounding box center [148, 524] width 36 height 11
type input "100%"
select select "MEDIUM: 45cm x 60cm"
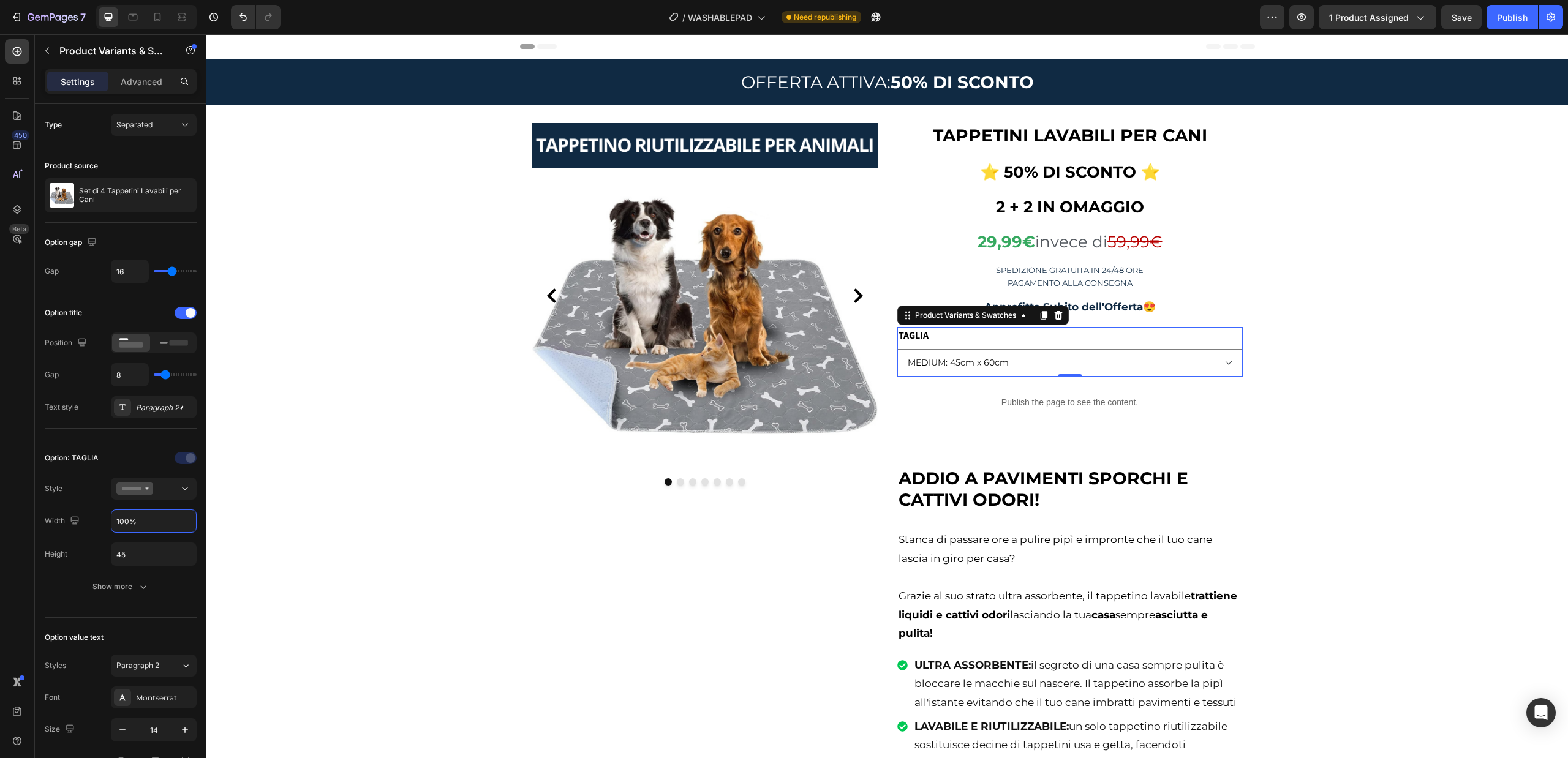
click at [166, 521] on input "100%" at bounding box center [153, 521] width 84 height 22
click at [165, 487] on div at bounding box center [153, 488] width 75 height 12
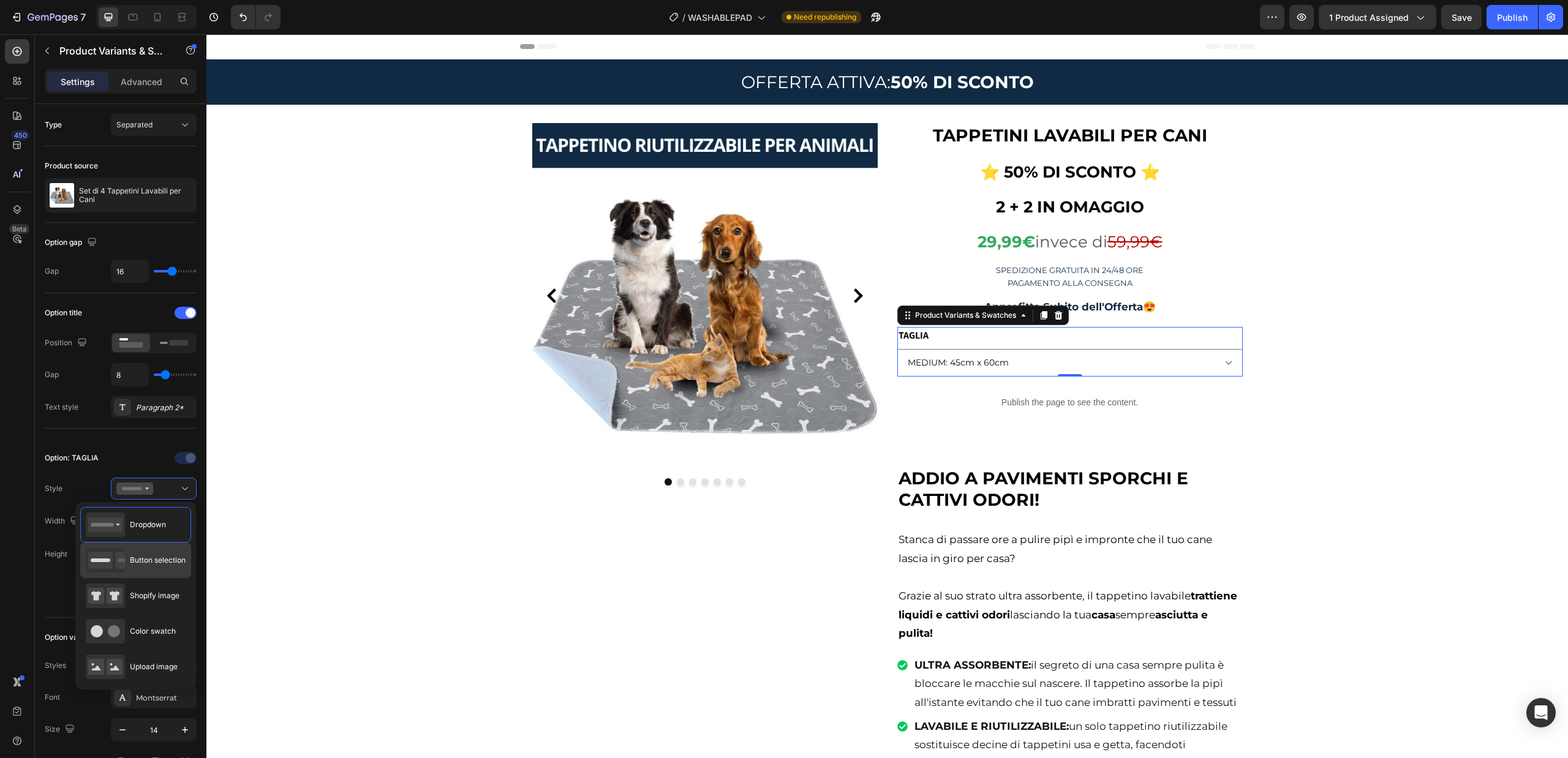
click at [162, 557] on span "Button selection" at bounding box center [158, 560] width 56 height 11
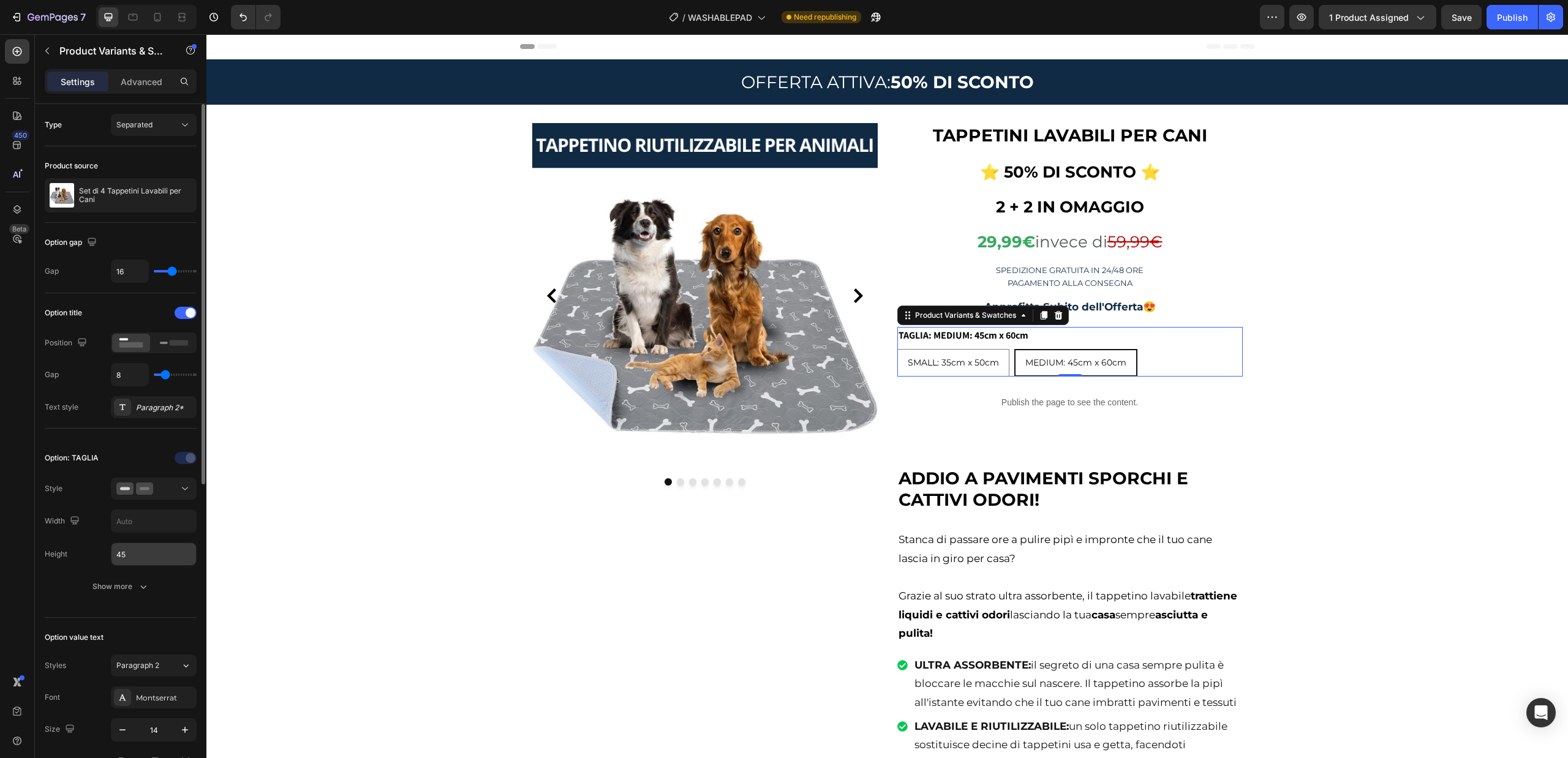
scroll to position [123, 0]
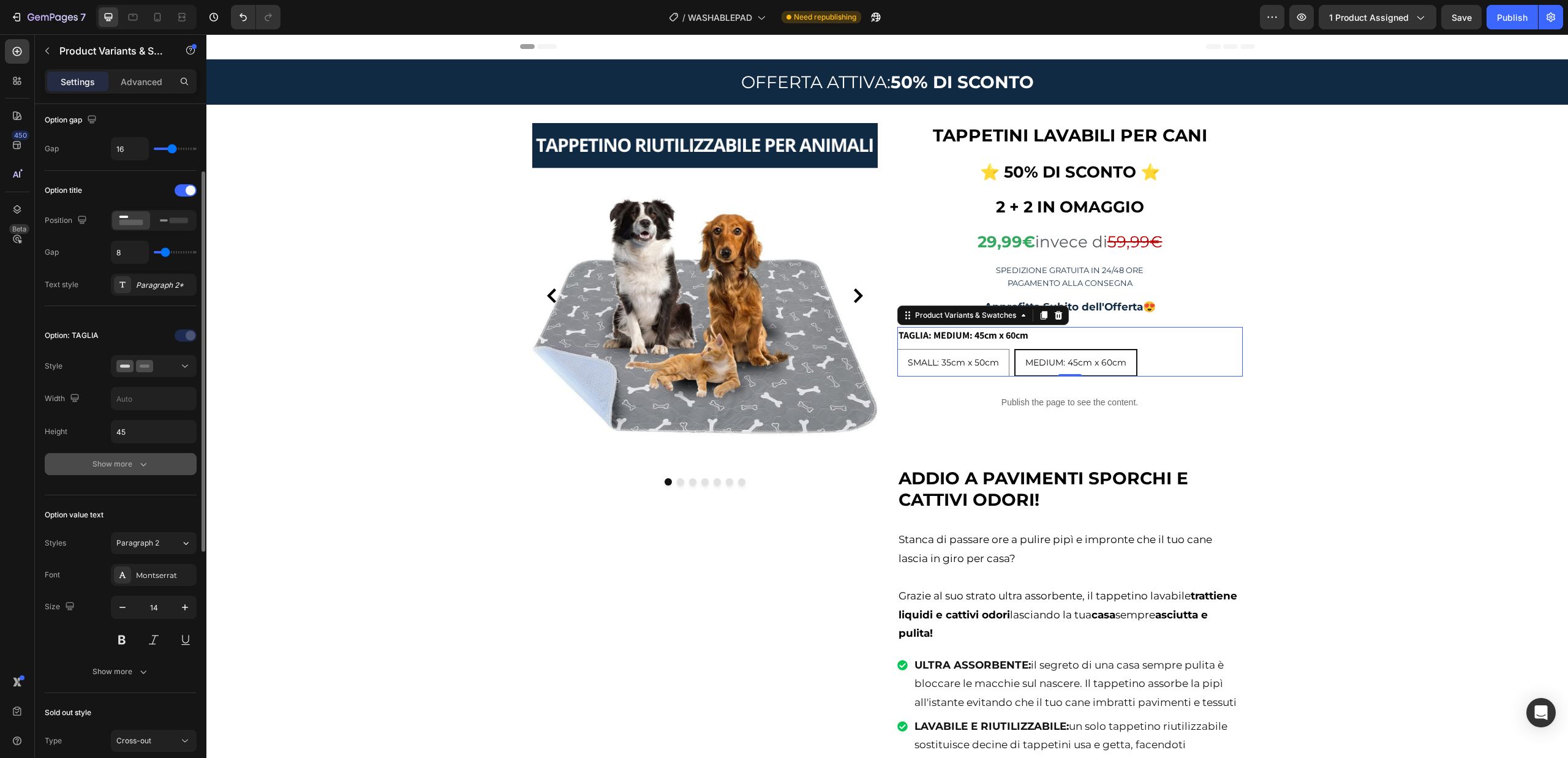
click at [145, 462] on icon "button" at bounding box center [143, 463] width 12 height 12
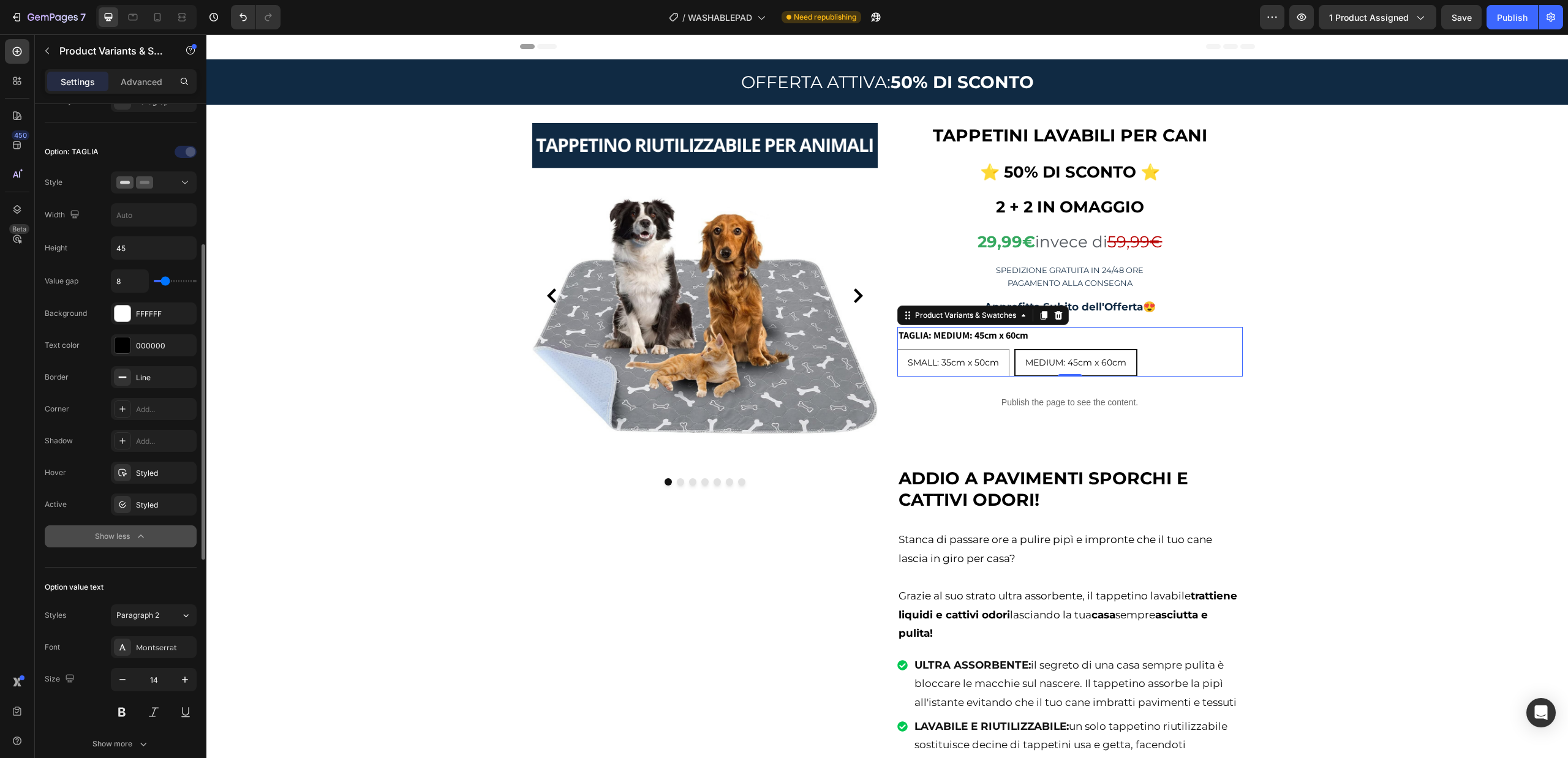
scroll to position [429, 0]
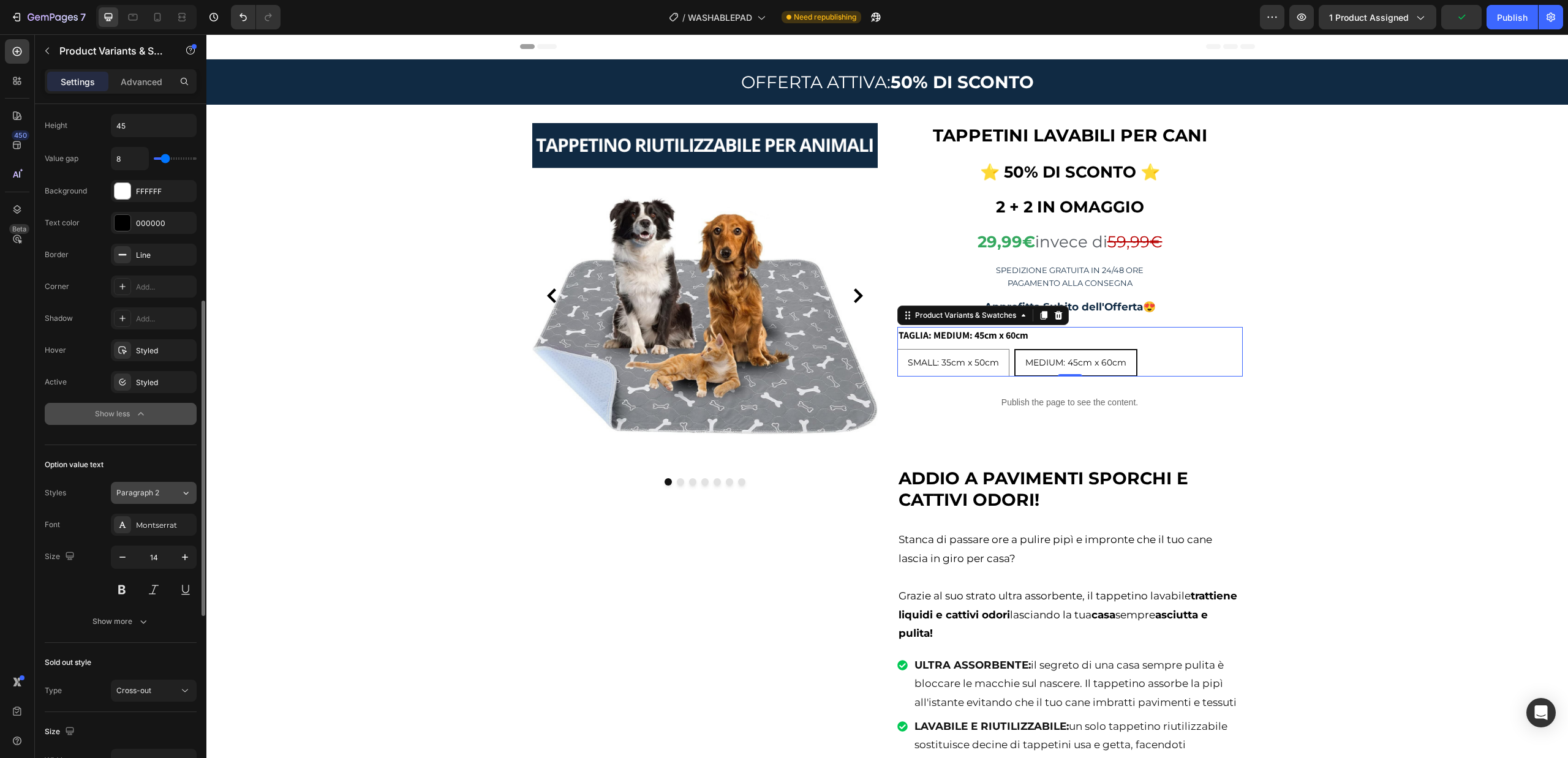
click at [172, 492] on div "Paragraph 2" at bounding box center [148, 492] width 65 height 11
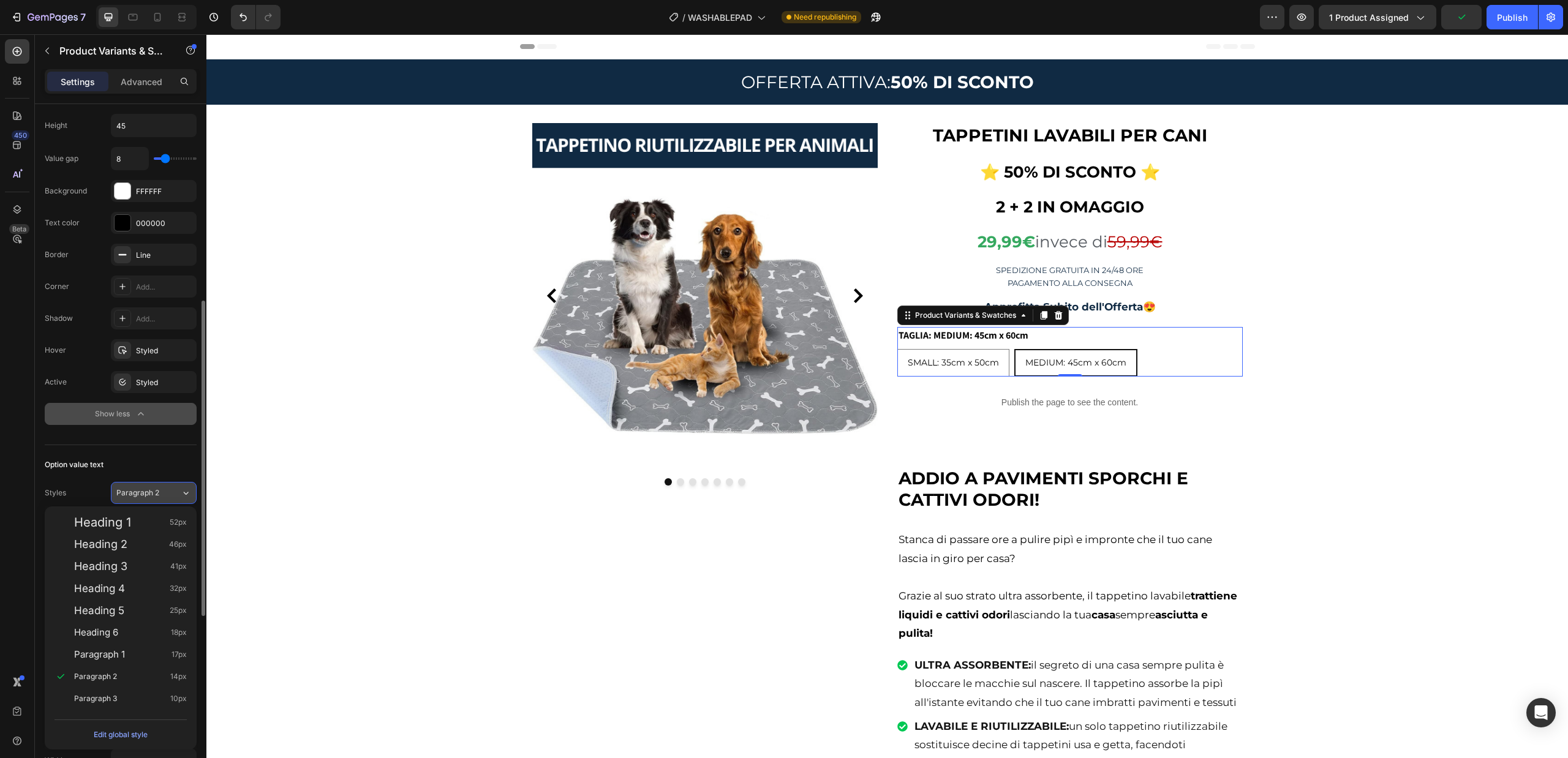
click at [172, 492] on div "Paragraph 2" at bounding box center [148, 492] width 65 height 11
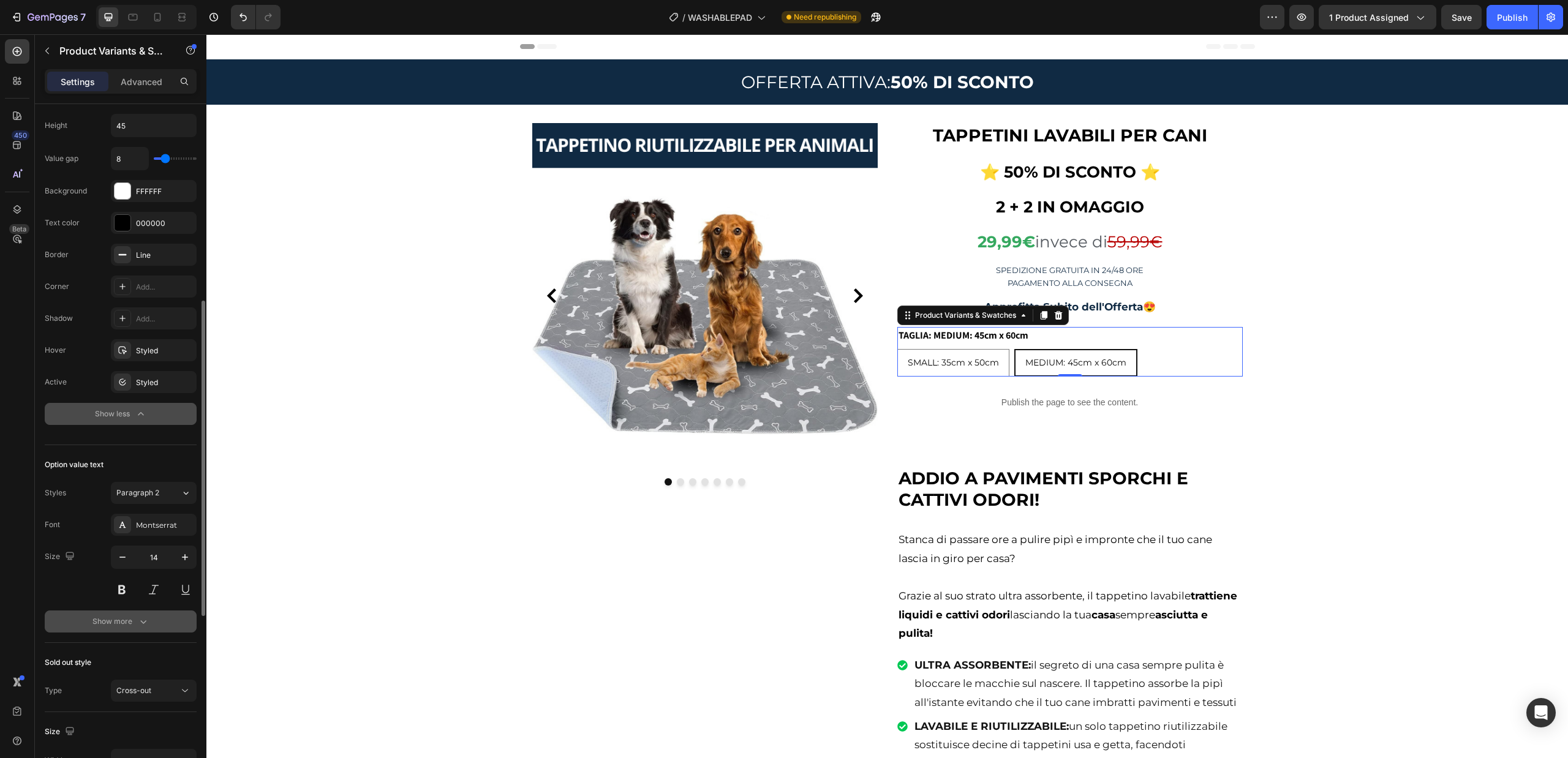
click at [129, 621] on div "Show more" at bounding box center [121, 621] width 57 height 12
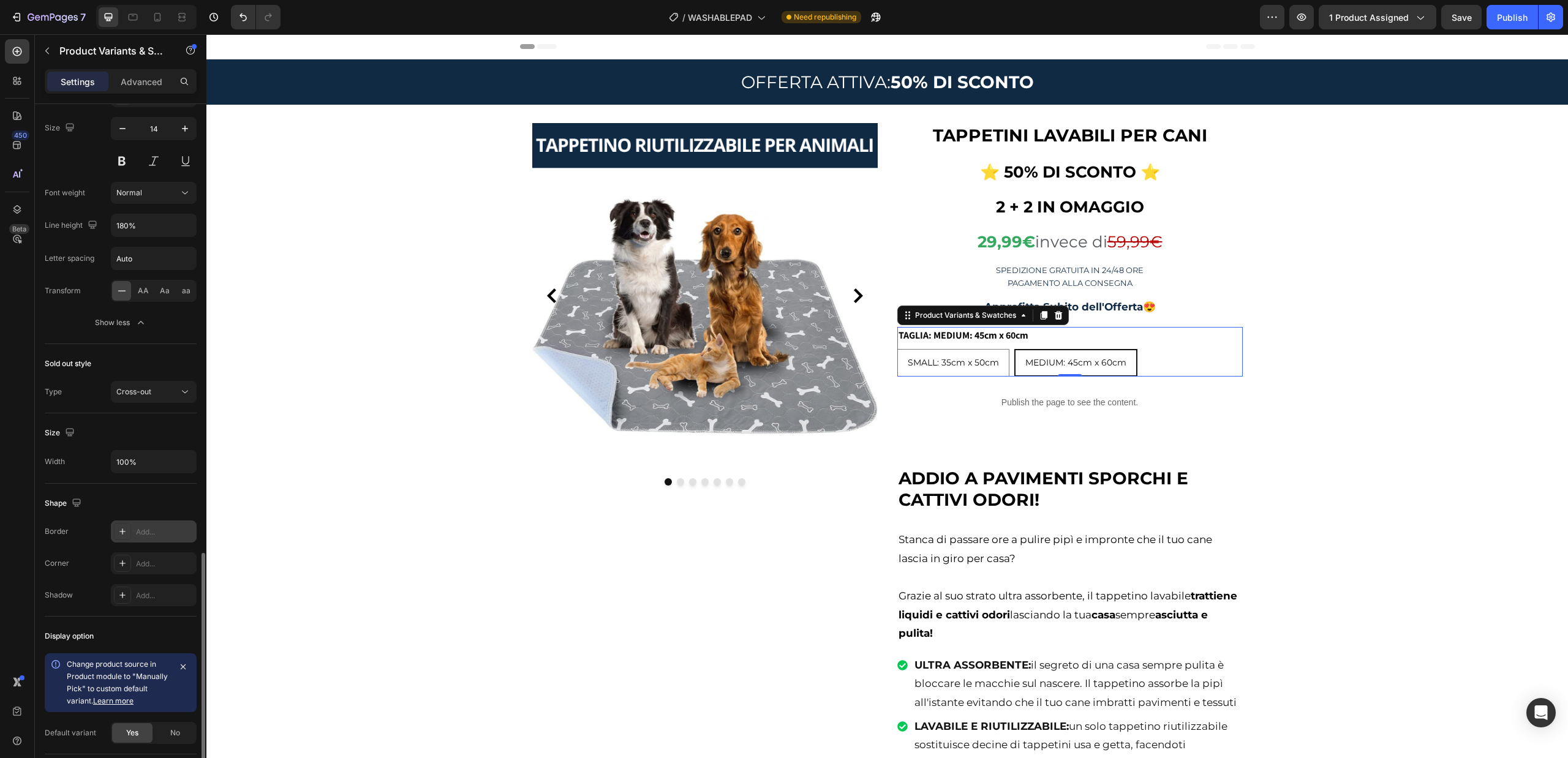
scroll to position [944, 0]
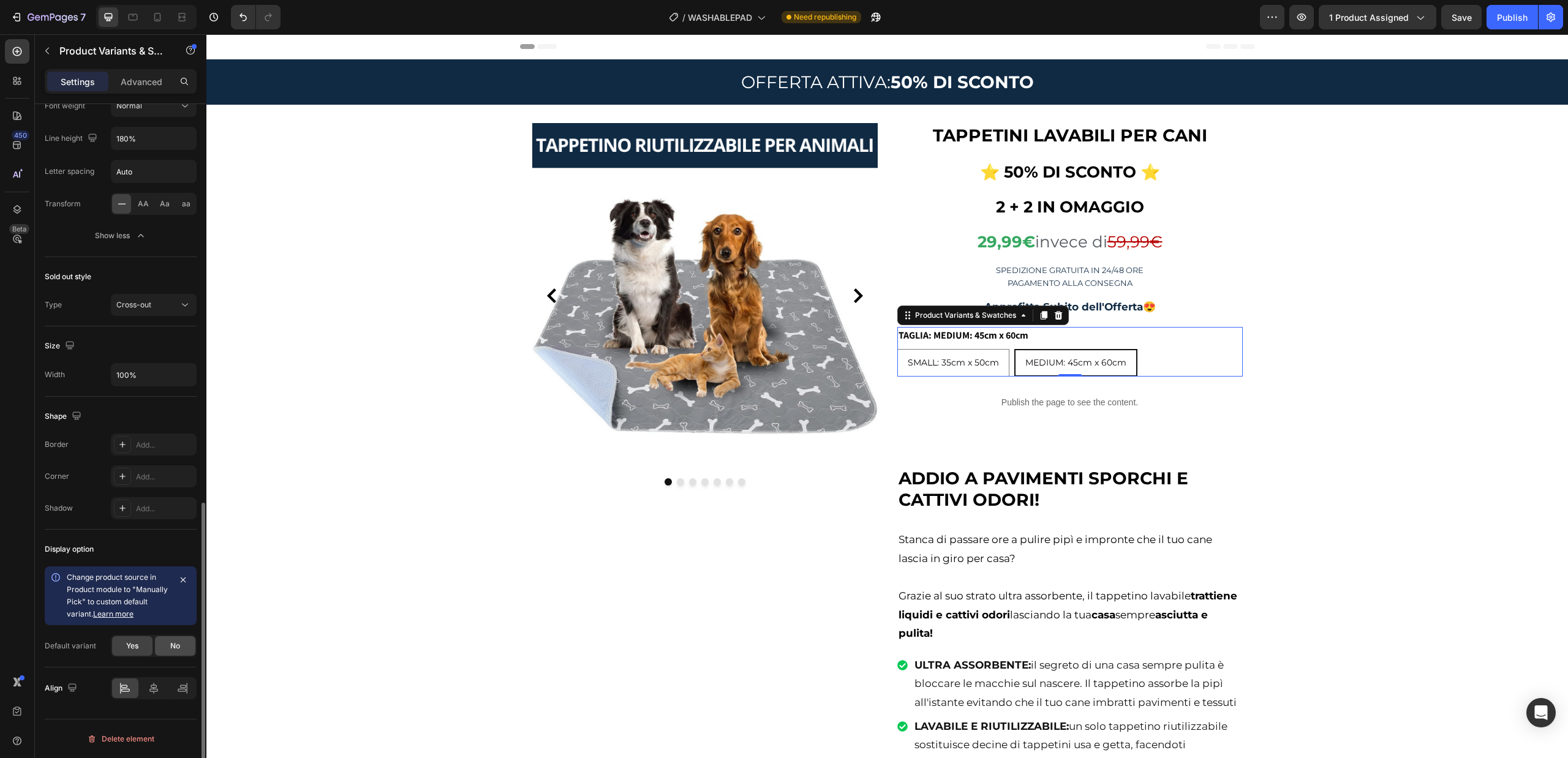
click at [167, 645] on div "No" at bounding box center [174, 646] width 40 height 20
radio input "true"
click at [136, 688] on input "Please select an option" at bounding box center [153, 677] width 86 height 22
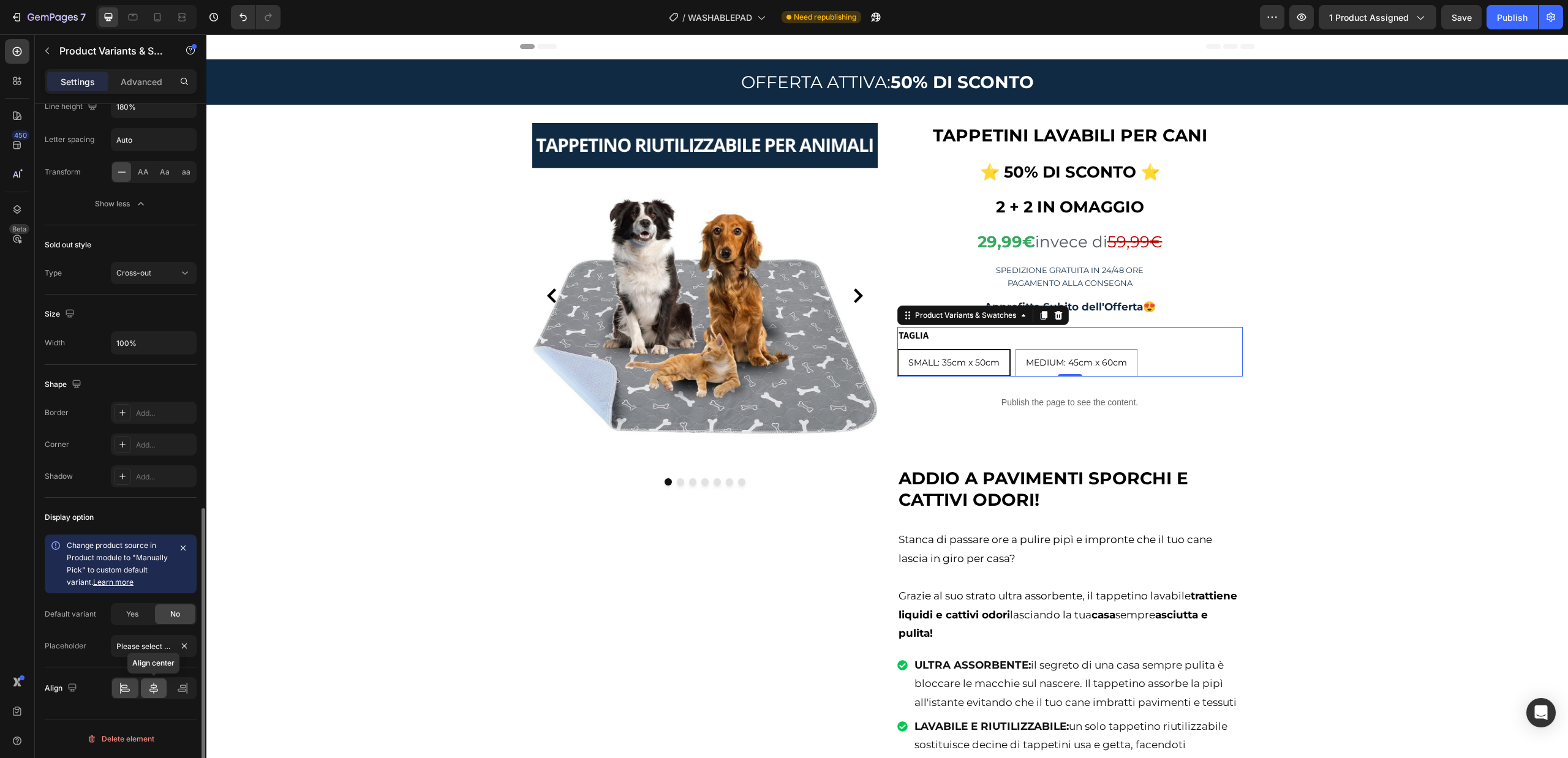
click at [154, 691] on icon at bounding box center [153, 688] width 12 height 12
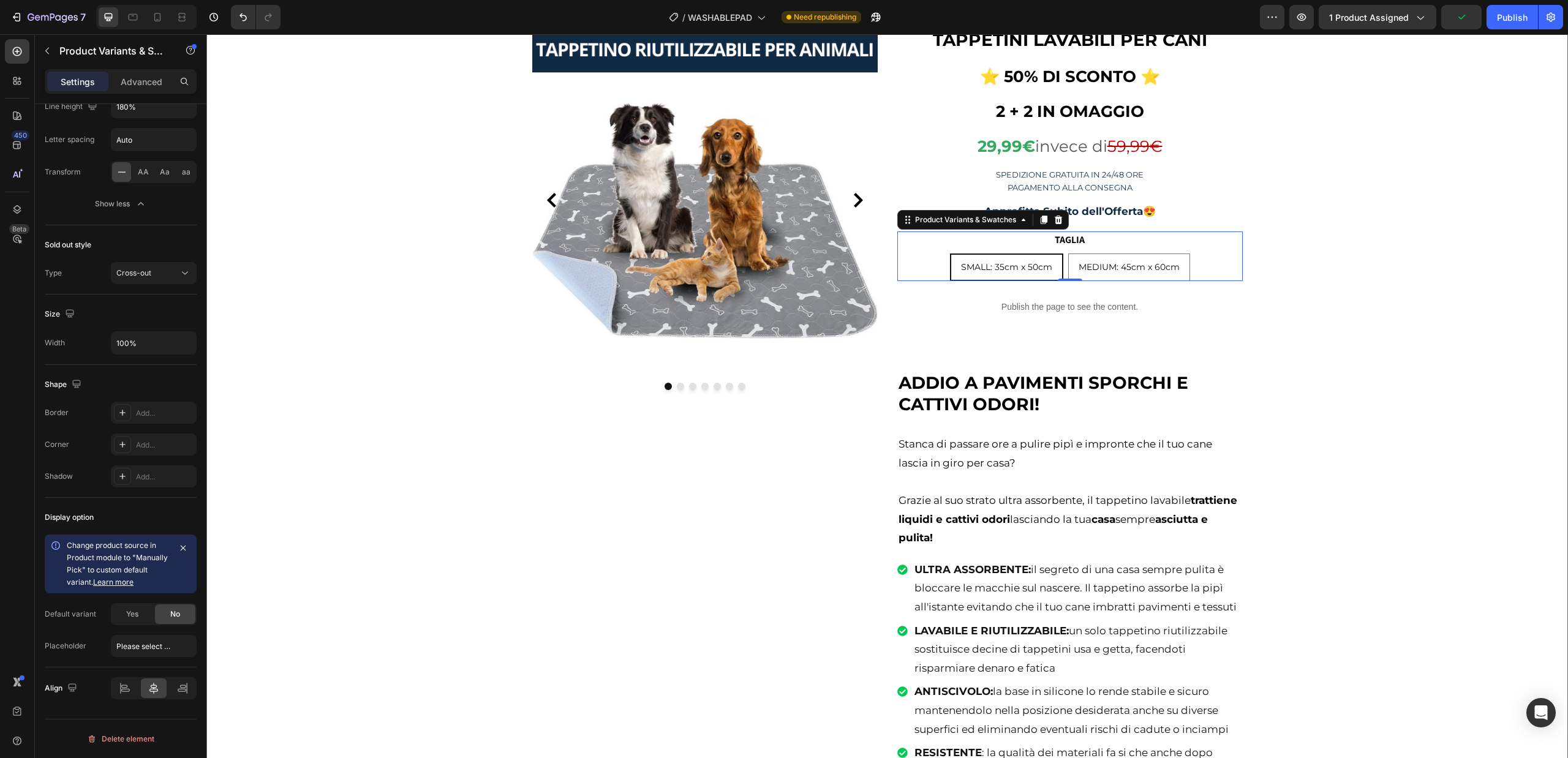
scroll to position [0, 0]
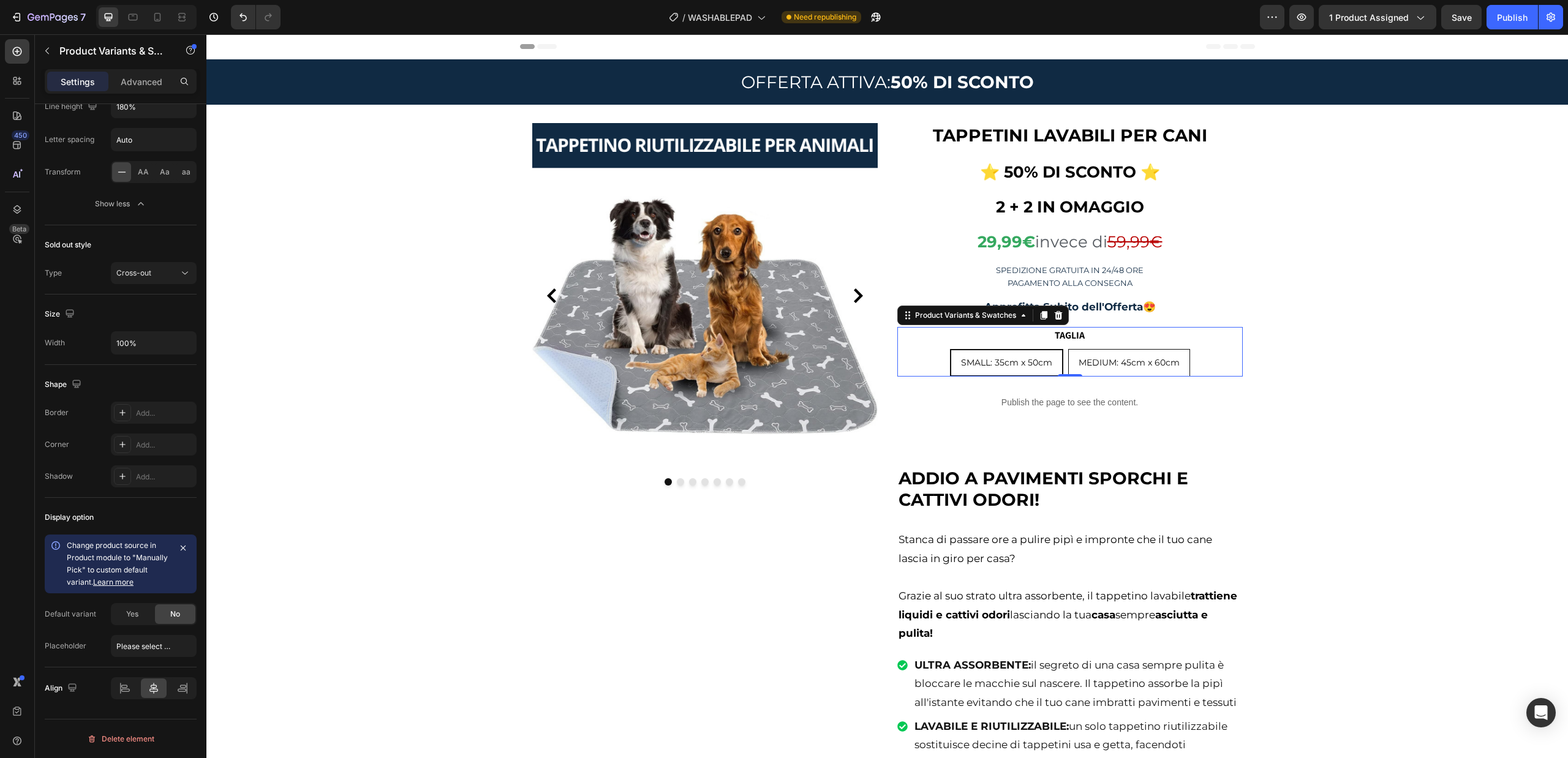
click at [1082, 358] on span "MEDIUM: 45cm x 60cm" at bounding box center [1128, 362] width 101 height 11
click at [1128, 349] on input "MEDIUM: 45cm x 60cm MEDIUM: 45cm x 60cm MEDIUM: 45cm x 60cm" at bounding box center [1128, 349] width 1 height 1
radio input "true"
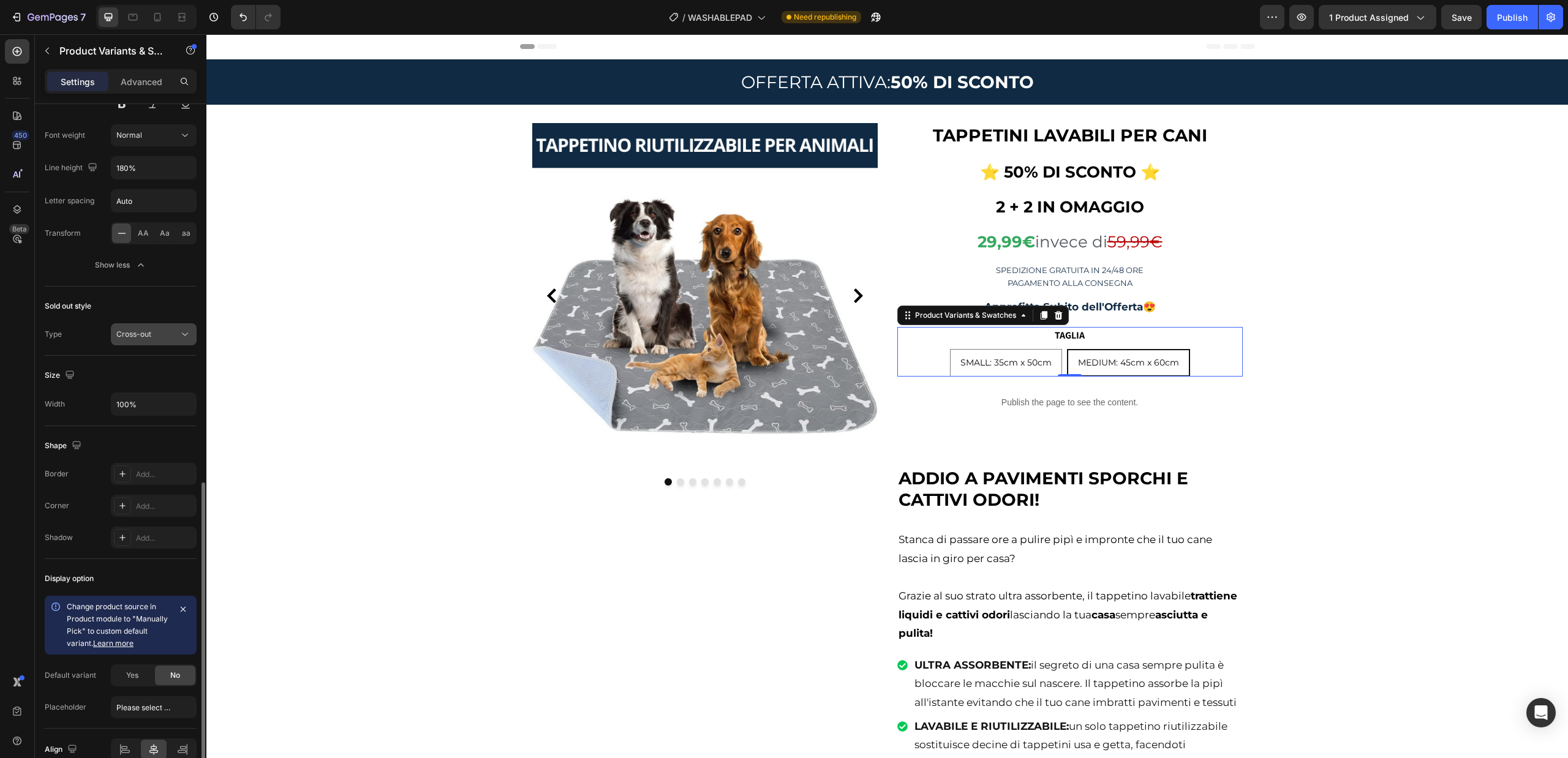
click at [170, 334] on div "Cross-out" at bounding box center [147, 334] width 62 height 11
click at [147, 368] on p "None" at bounding box center [151, 363] width 70 height 11
click at [157, 329] on div "None" at bounding box center [147, 334] width 62 height 11
click at [153, 407] on p "Cross-out" at bounding box center [151, 410] width 70 height 12
click at [1008, 359] on span "SMALL: 35cm x 50cm" at bounding box center [1005, 362] width 91 height 11
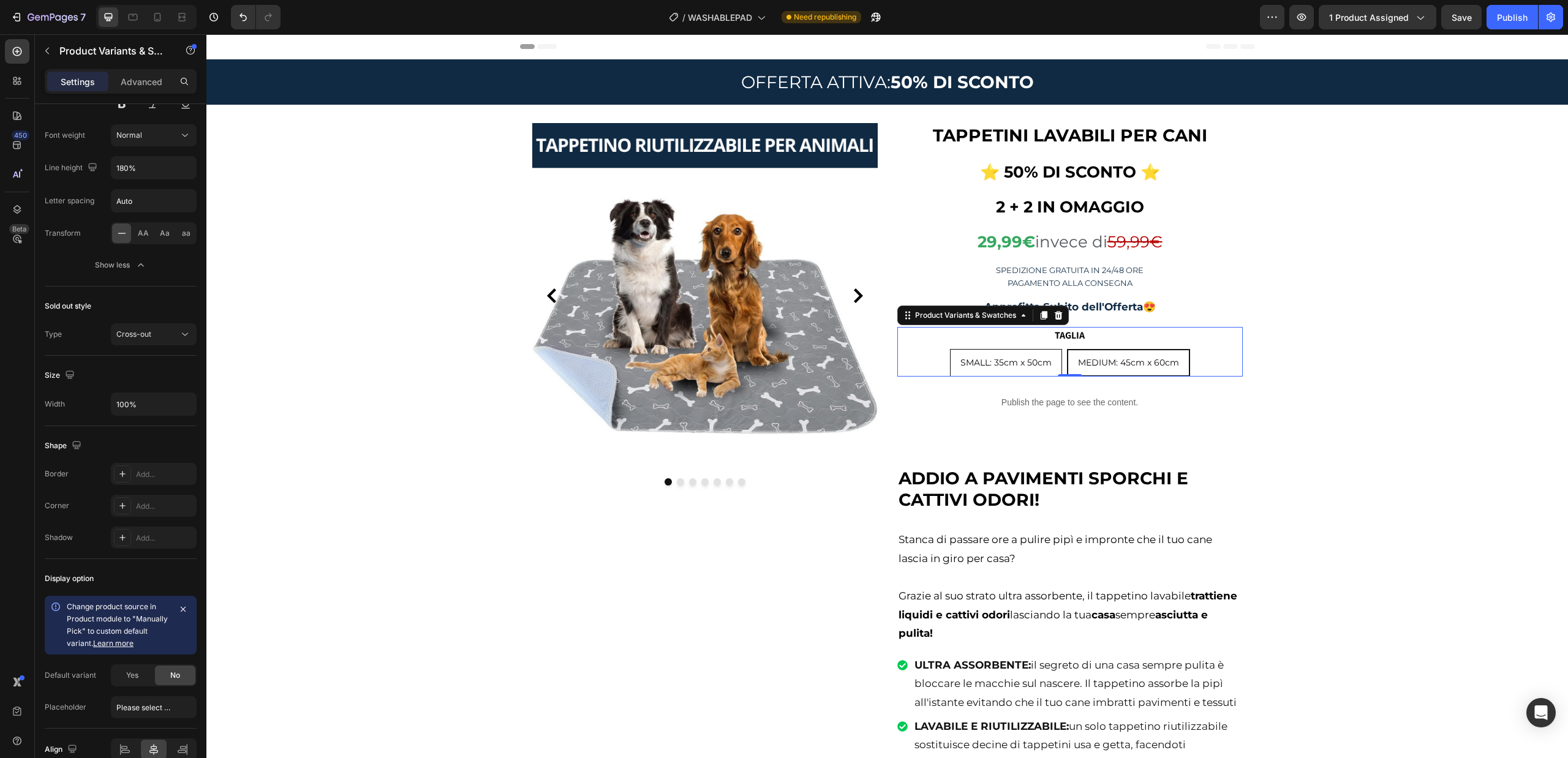
click at [1005, 349] on input "SMALL: 35cm x 50cm SMALL: 35cm x 50cm SMALL: 35cm x 50cm" at bounding box center [1005, 349] width 1 height 1
radio input "true"
click at [1132, 368] on span "MEDIUM: 45cm x 60cm" at bounding box center [1128, 362] width 101 height 11
click at [1128, 349] on input "MEDIUM: 45cm x 60cm MEDIUM: 45cm x 60cm MEDIUM: 45cm x 60cm" at bounding box center [1128, 349] width 1 height 1
radio input "true"
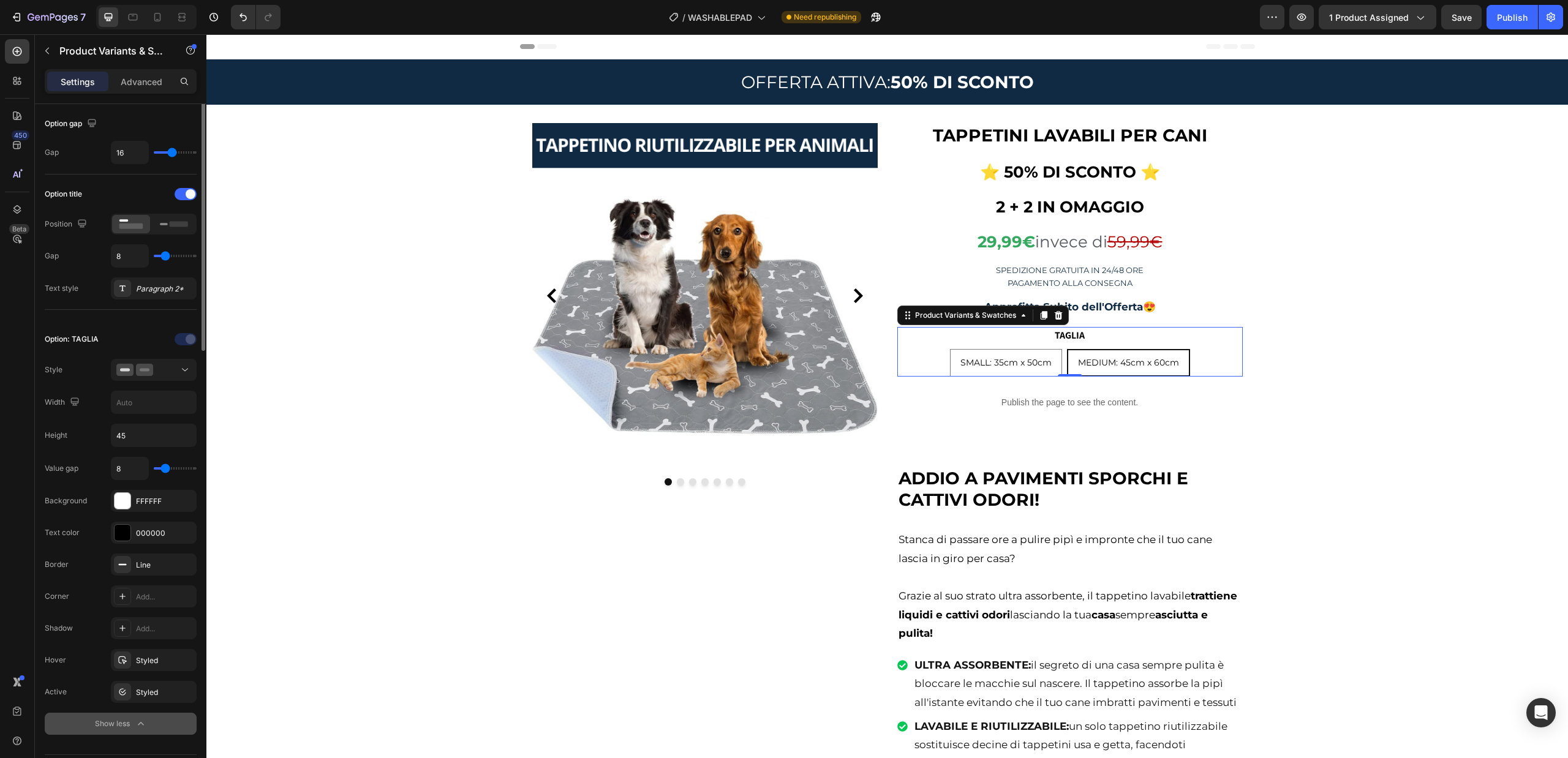
scroll to position [57, 0]
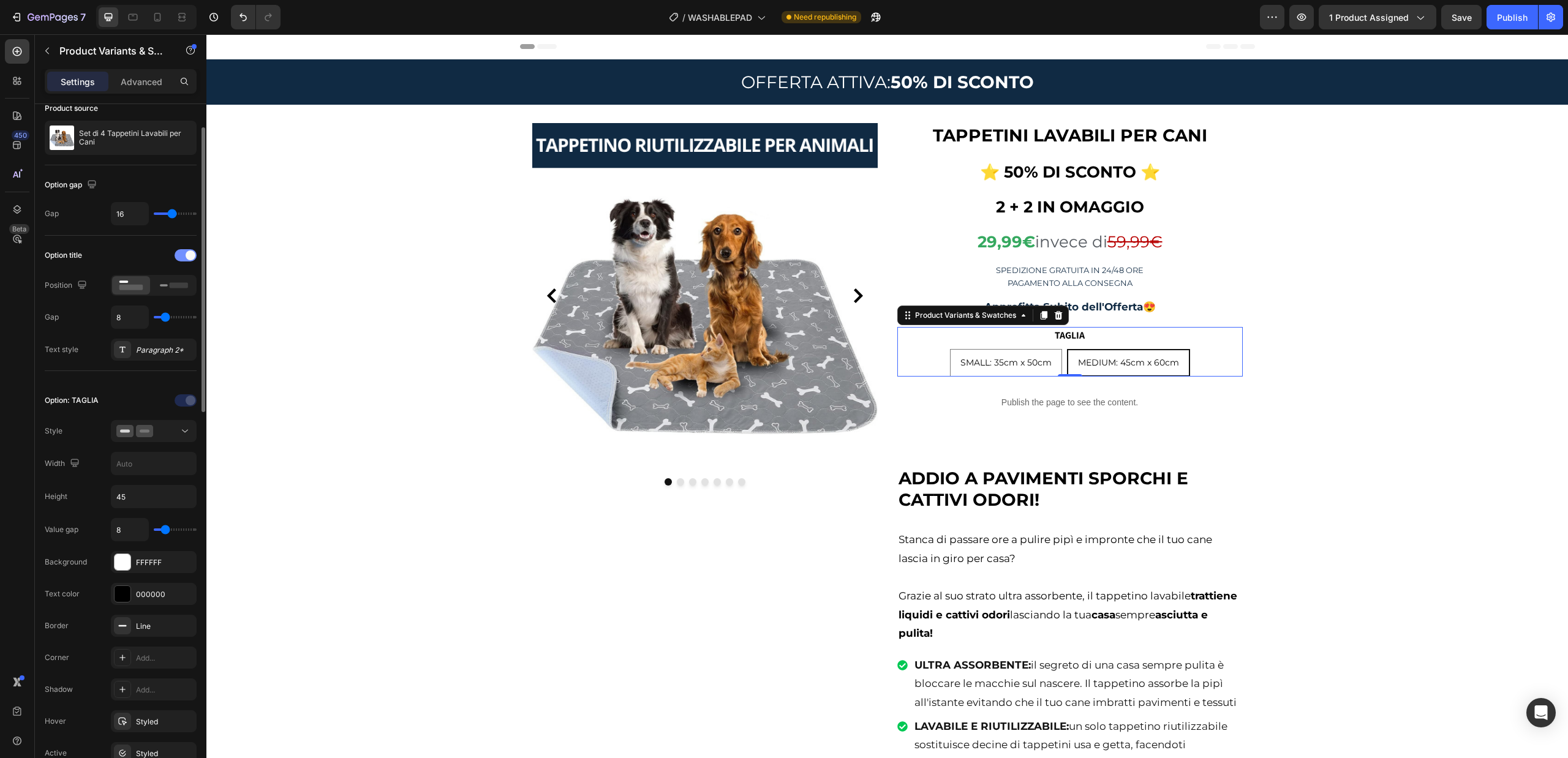
click at [183, 257] on div at bounding box center [185, 255] width 22 height 12
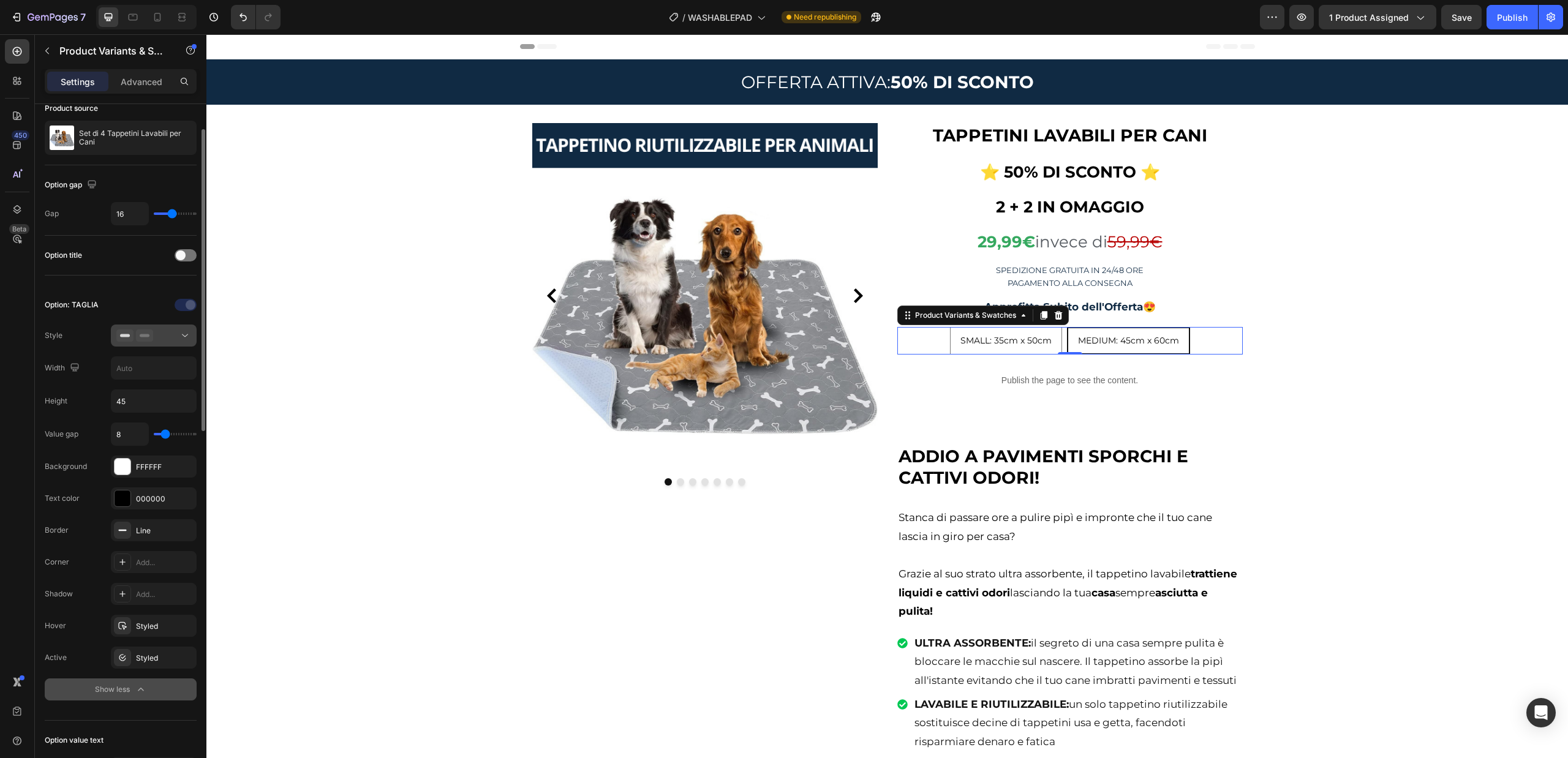
click at [186, 334] on icon at bounding box center [184, 335] width 12 height 12
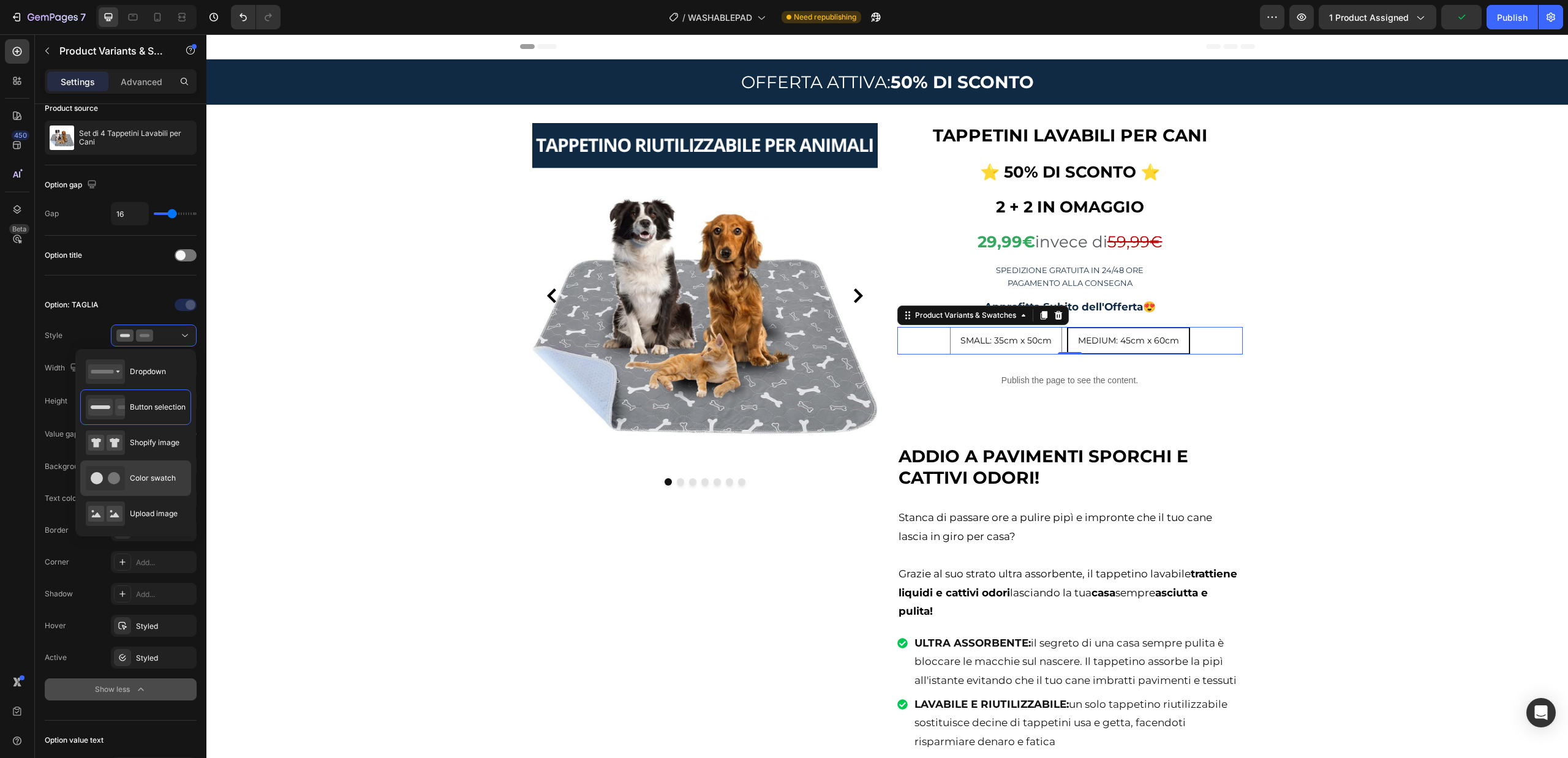
click at [143, 477] on span "Color swatch" at bounding box center [153, 477] width 46 height 11
type input "45"
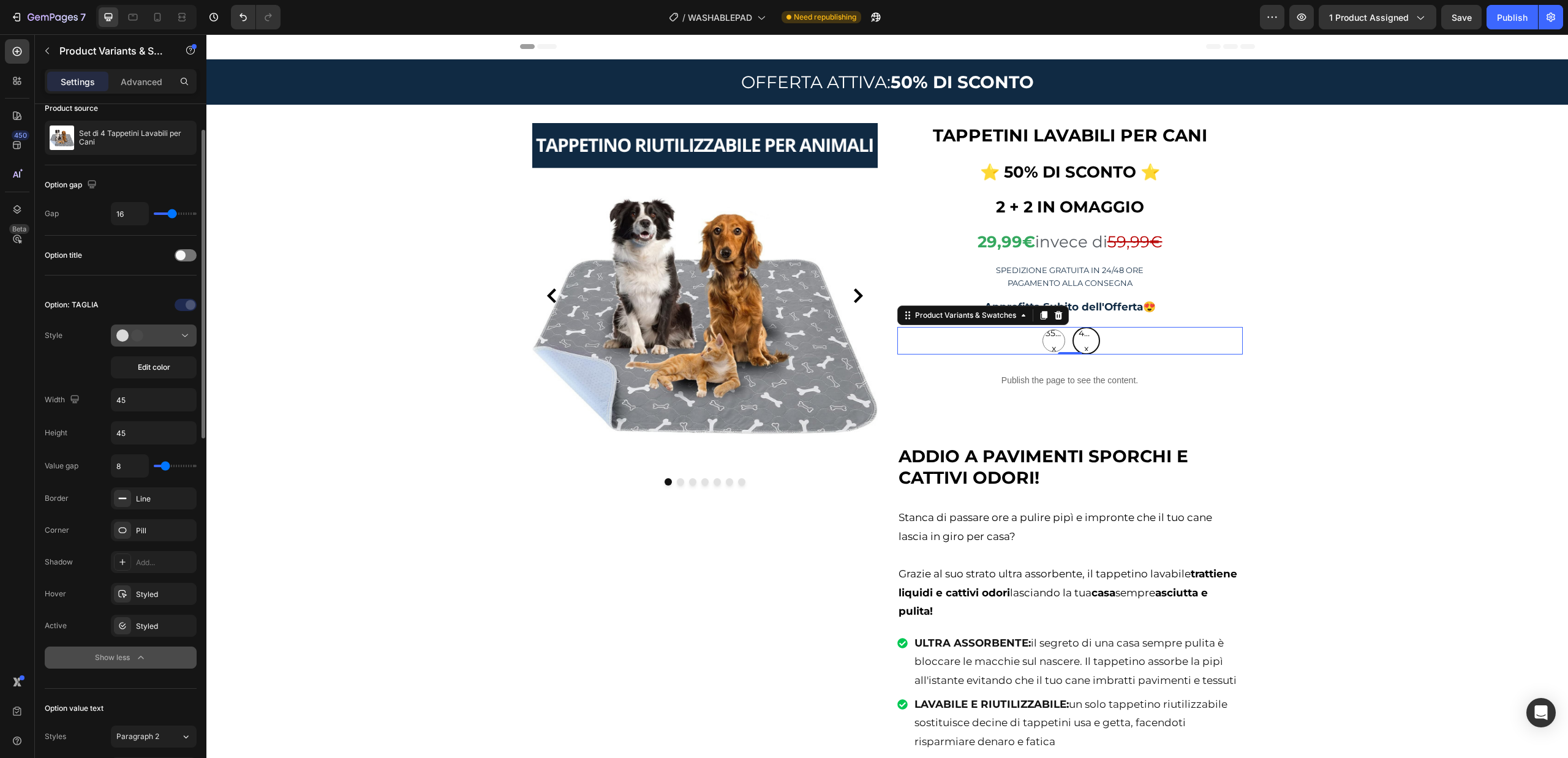
click at [181, 327] on button at bounding box center [153, 335] width 86 height 22
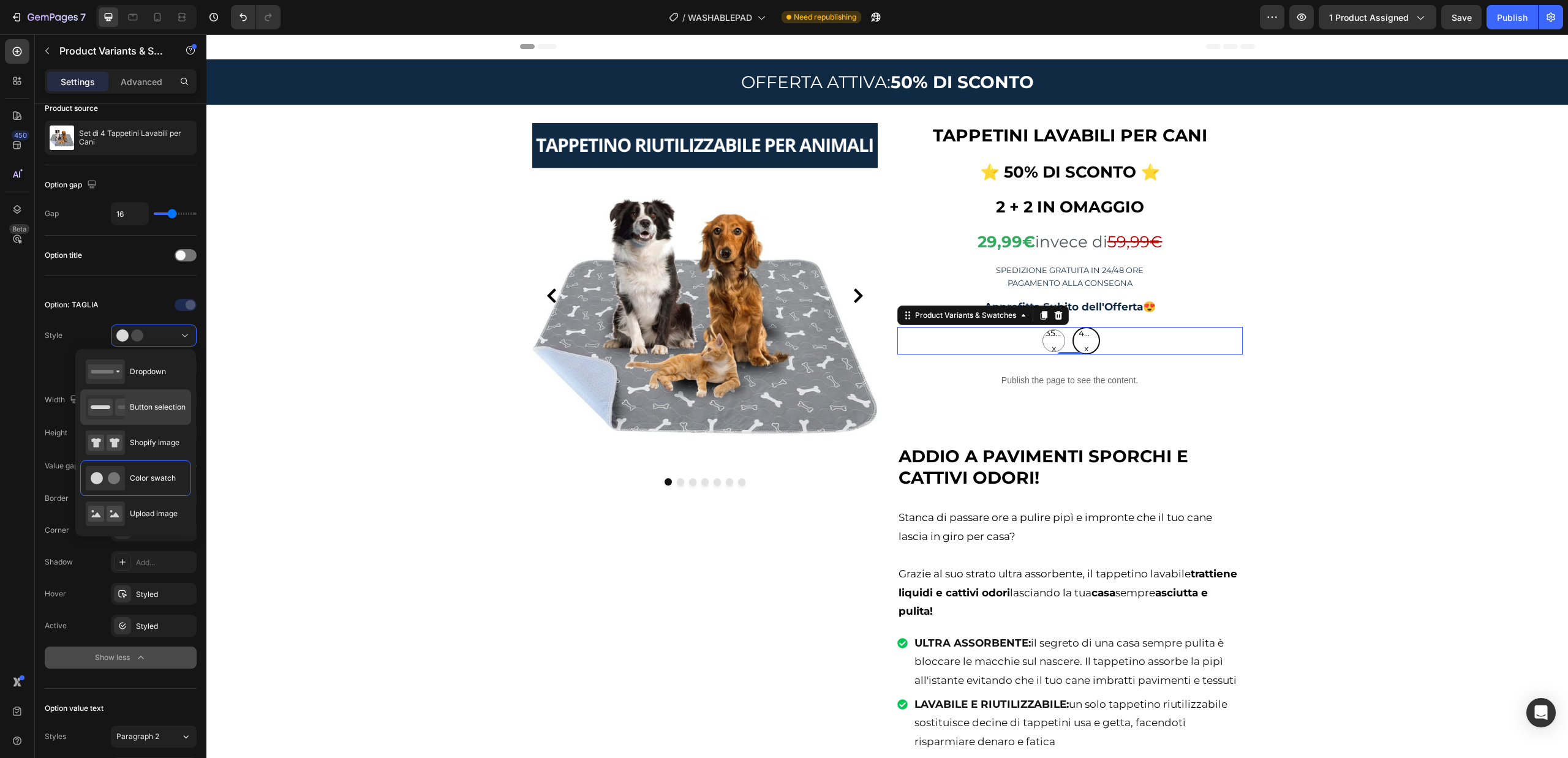
click at [158, 412] on span "Button selection" at bounding box center [158, 407] width 56 height 11
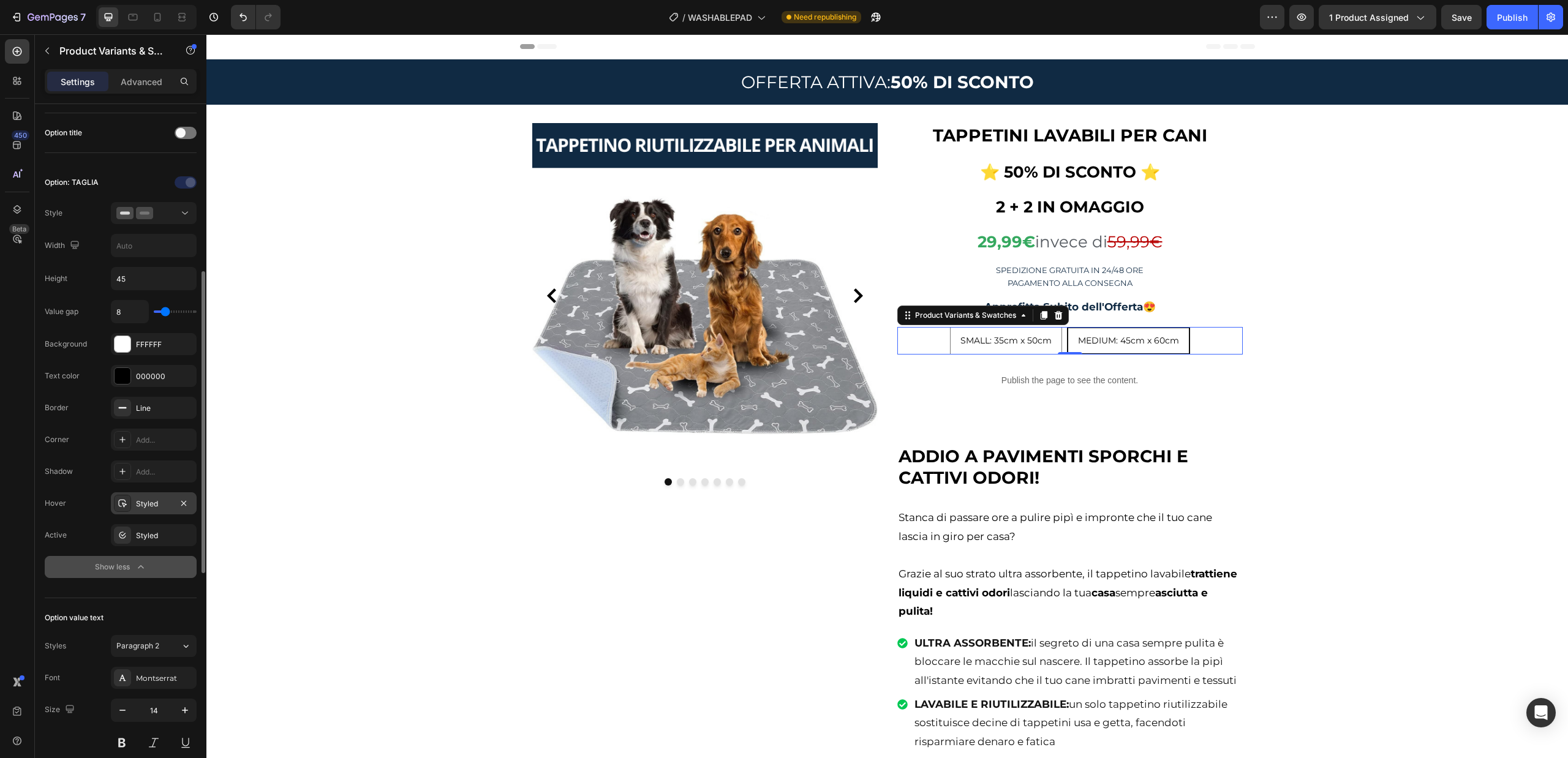
scroll to position [241, 0]
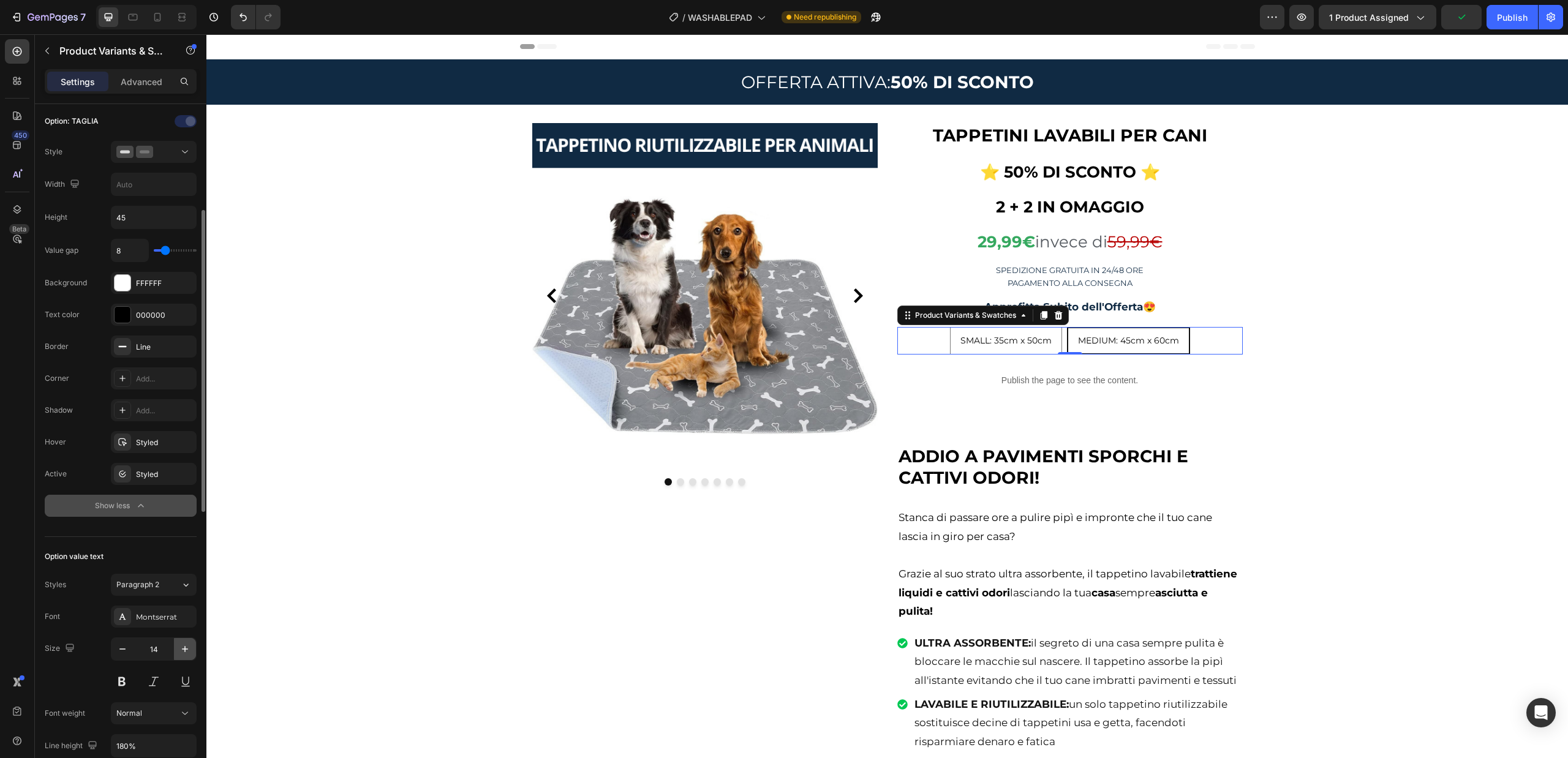
click at [188, 648] on icon "button" at bounding box center [184, 648] width 12 height 12
type input "18"
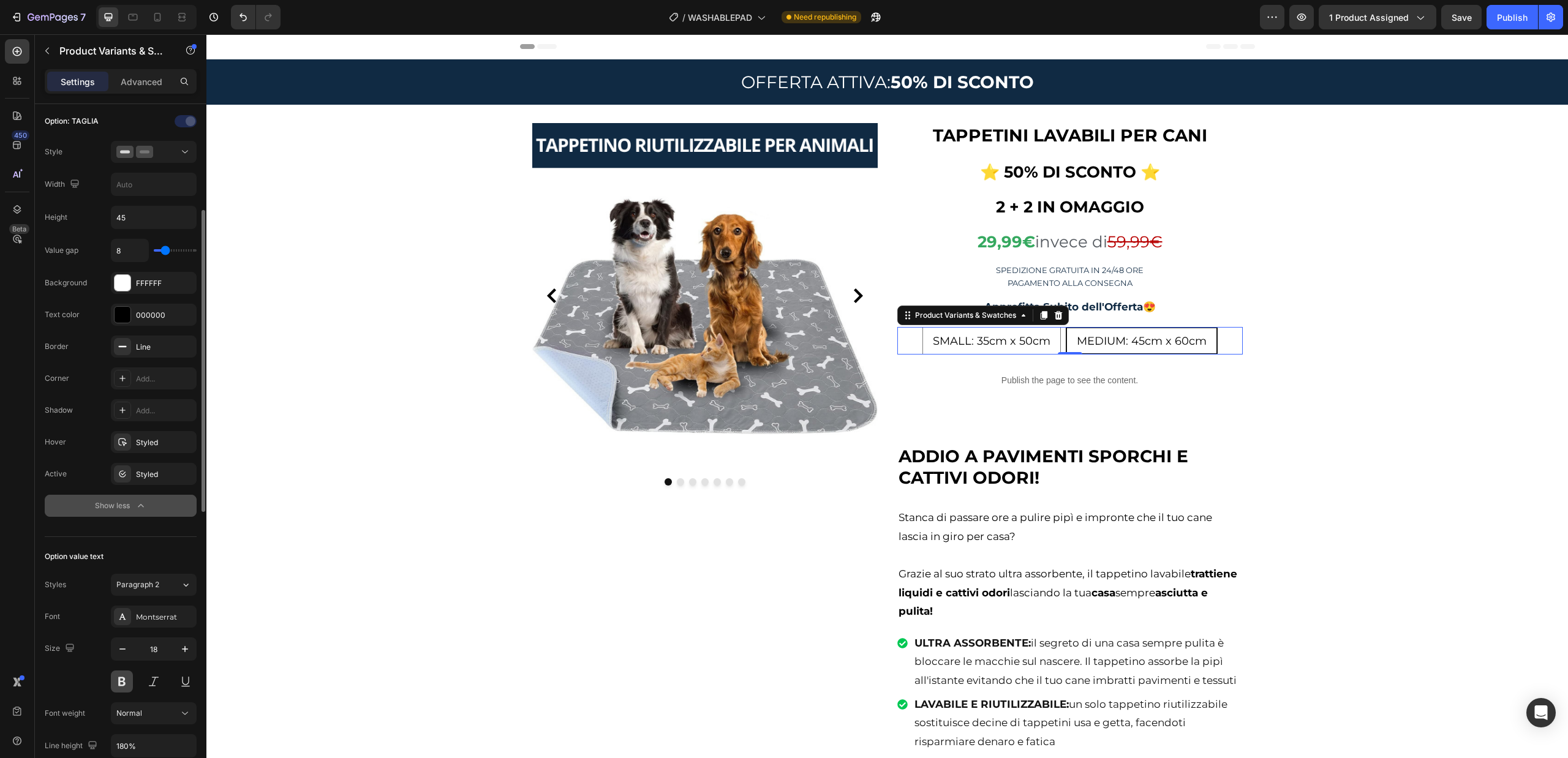
click at [125, 684] on button at bounding box center [121, 681] width 22 height 22
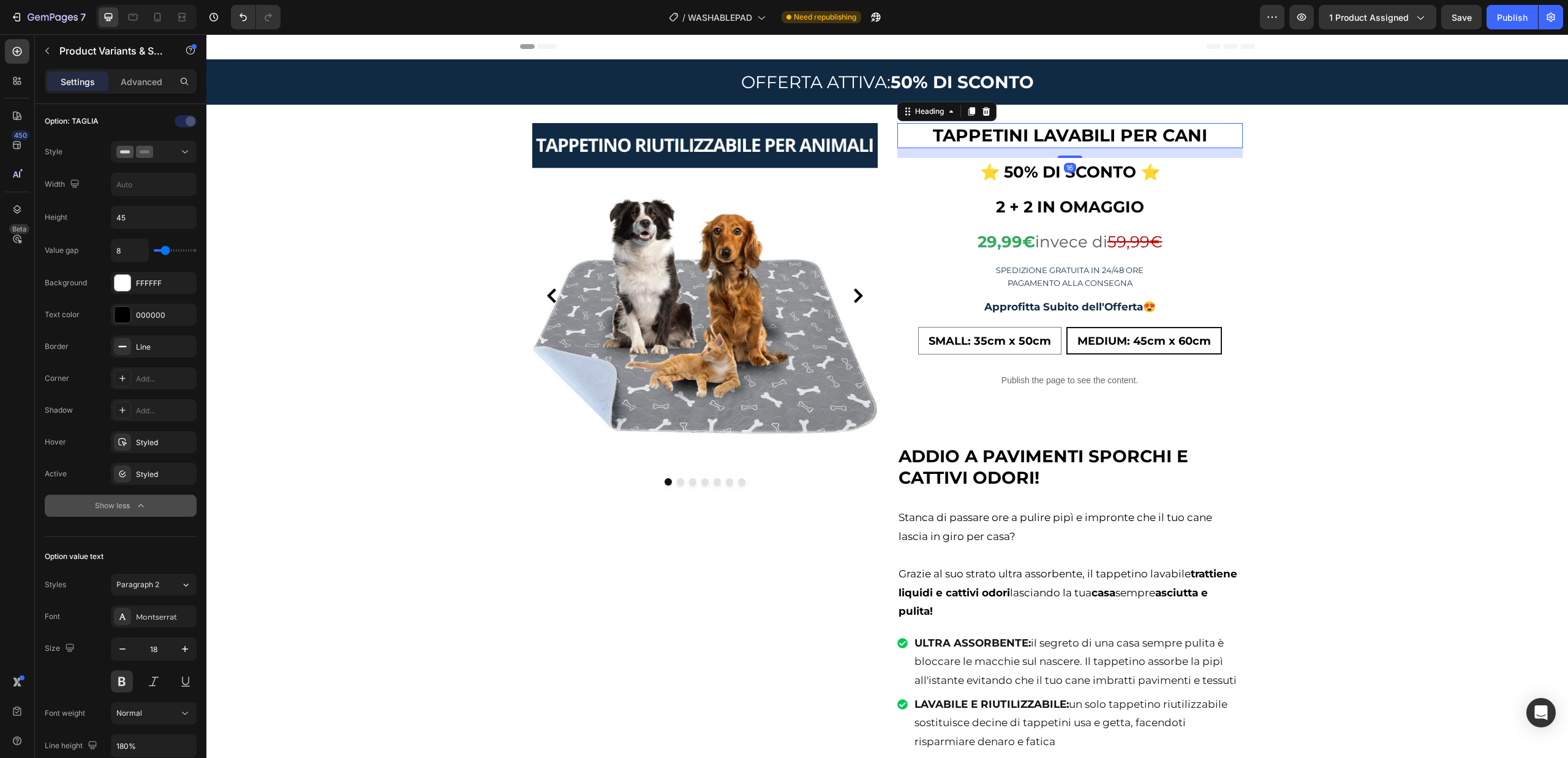
click at [1093, 124] on h2 "TAPPETINI LAVABILI PER CANI" at bounding box center [1070, 135] width 346 height 25
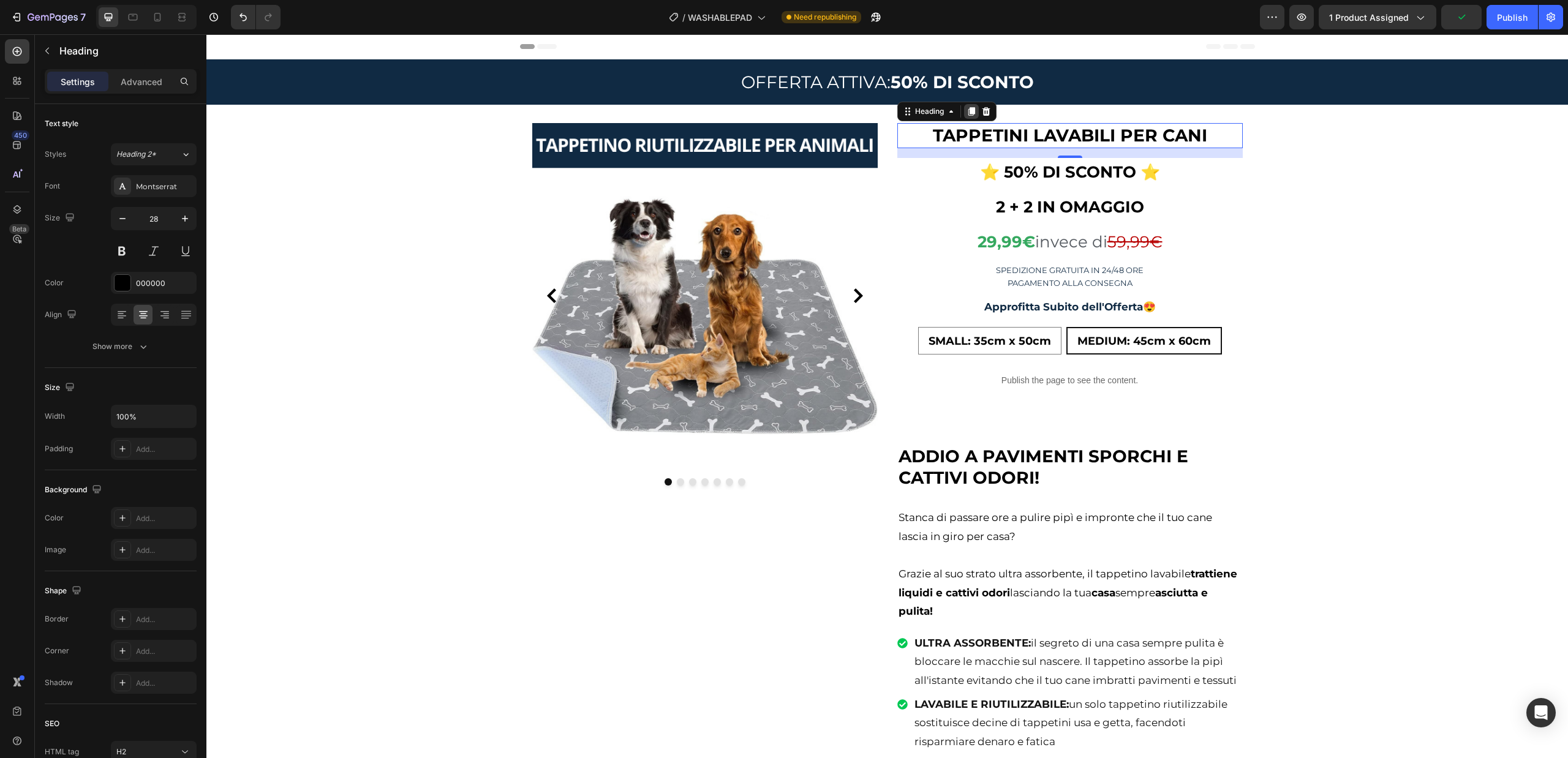
click at [968, 118] on div at bounding box center [971, 111] width 15 height 15
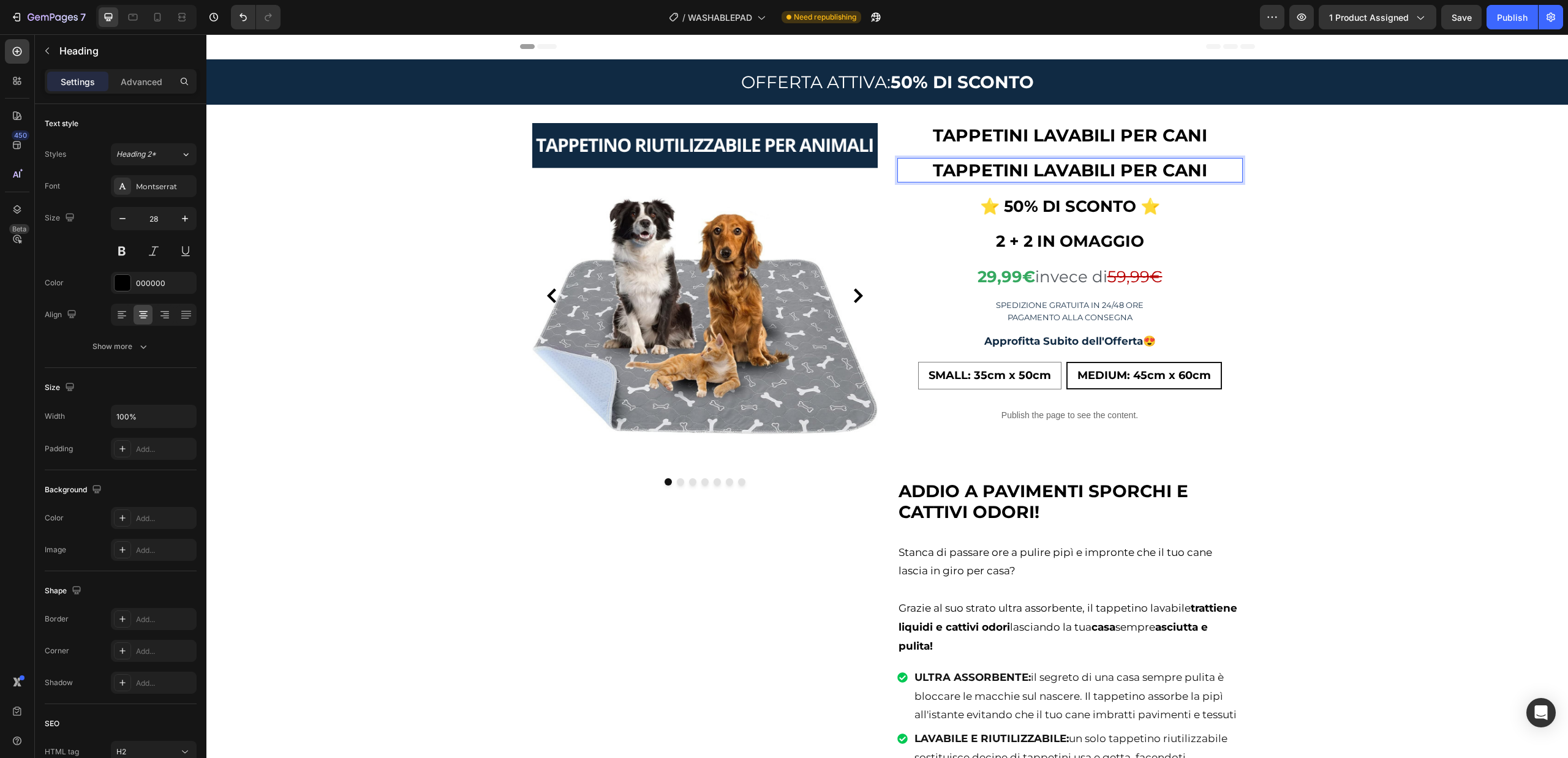
click at [1044, 171] on strong "TAPPETINI LAVABILI PER CANI" at bounding box center [1069, 169] width 274 height 20
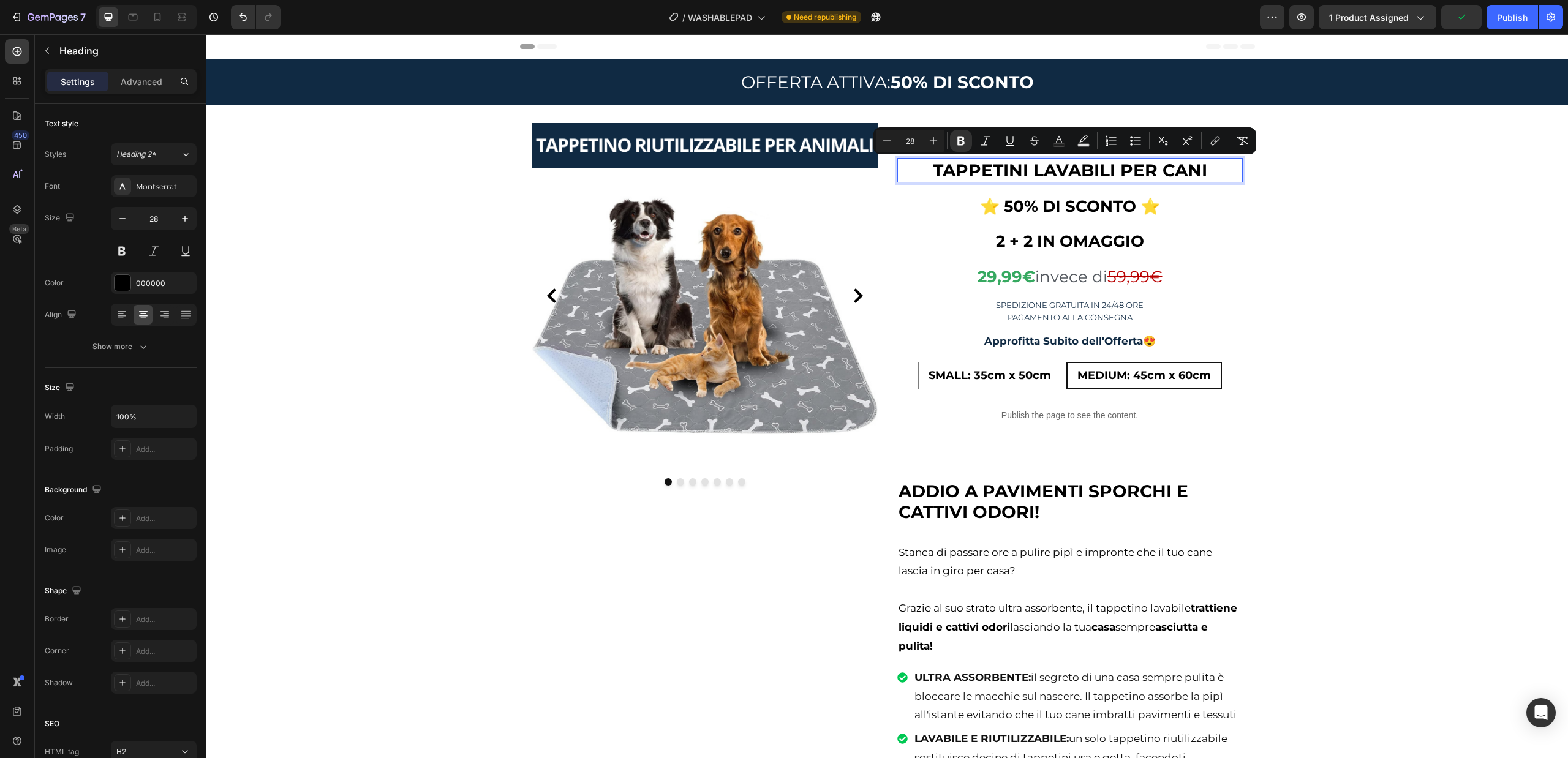
click at [993, 169] on strong "TAPPETINI LAVABILI PER CANI" at bounding box center [1069, 169] width 274 height 20
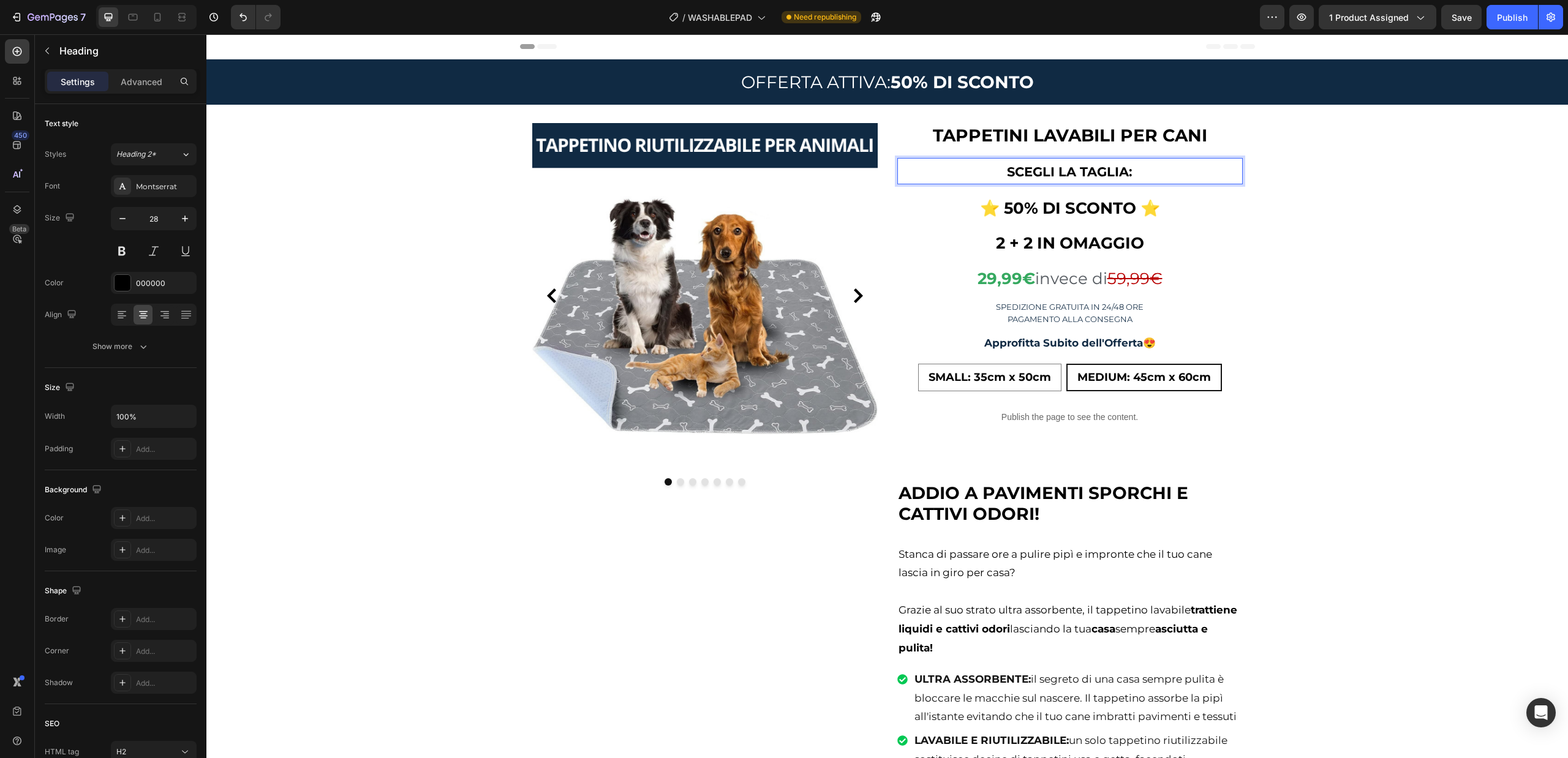
click at [1023, 170] on strong "SCEGLI LA TAGLIA:" at bounding box center [1069, 171] width 125 height 16
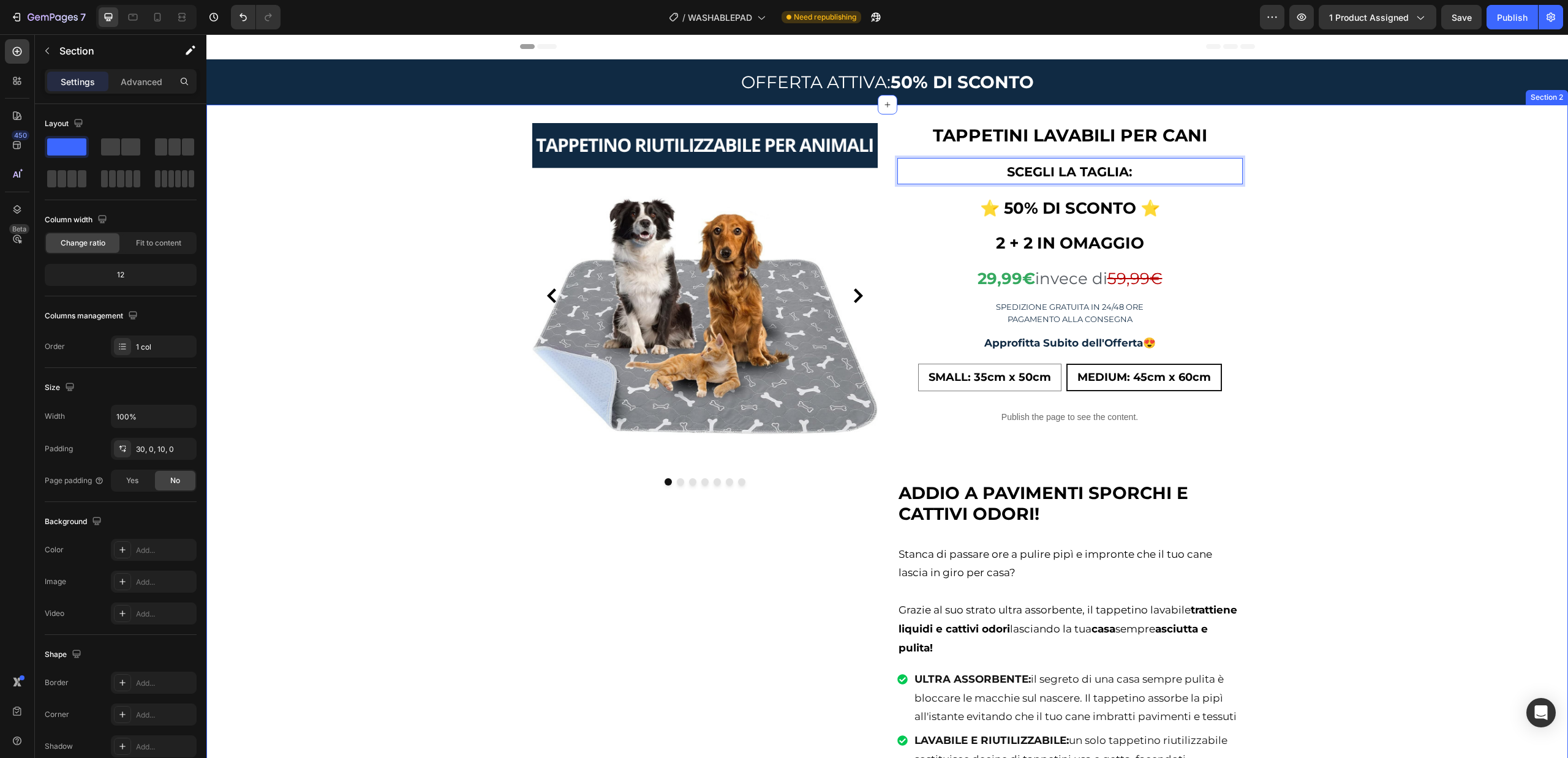
click at [1254, 408] on div "Image Image Image Image Image Image Image Carousel TAPPETINI LAVABILI PER CANI …" at bounding box center [887, 521] width 1362 height 797
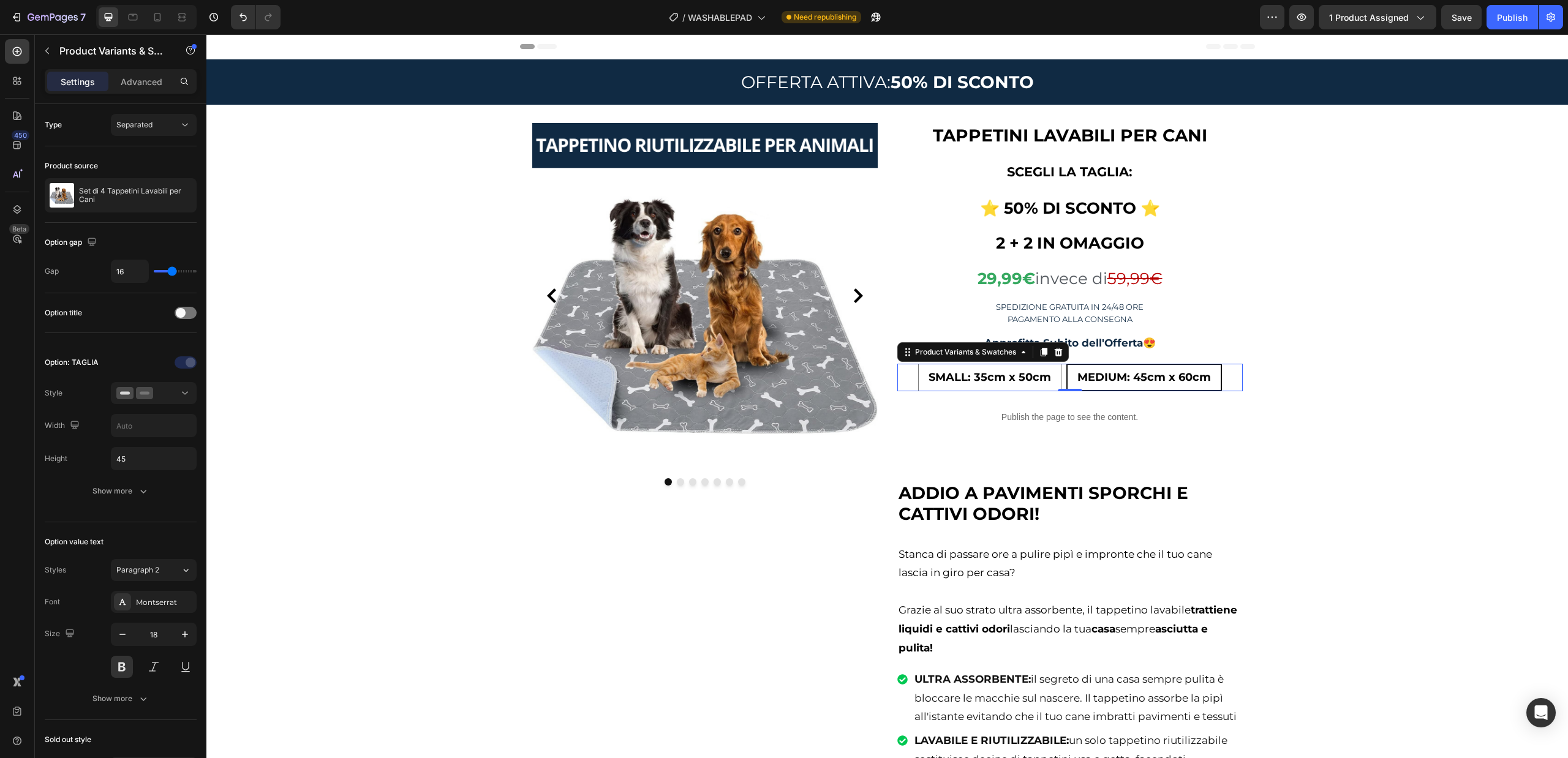
click at [1189, 384] on span "MEDIUM: 45cm x 60cm" at bounding box center [1144, 377] width 133 height 13
click at [1144, 363] on input "MEDIUM: 45cm x 60cm MEDIUM: 45cm x 60cm MEDIUM: 45cm x 60cm" at bounding box center [1143, 363] width 1 height 1
radio input "true"
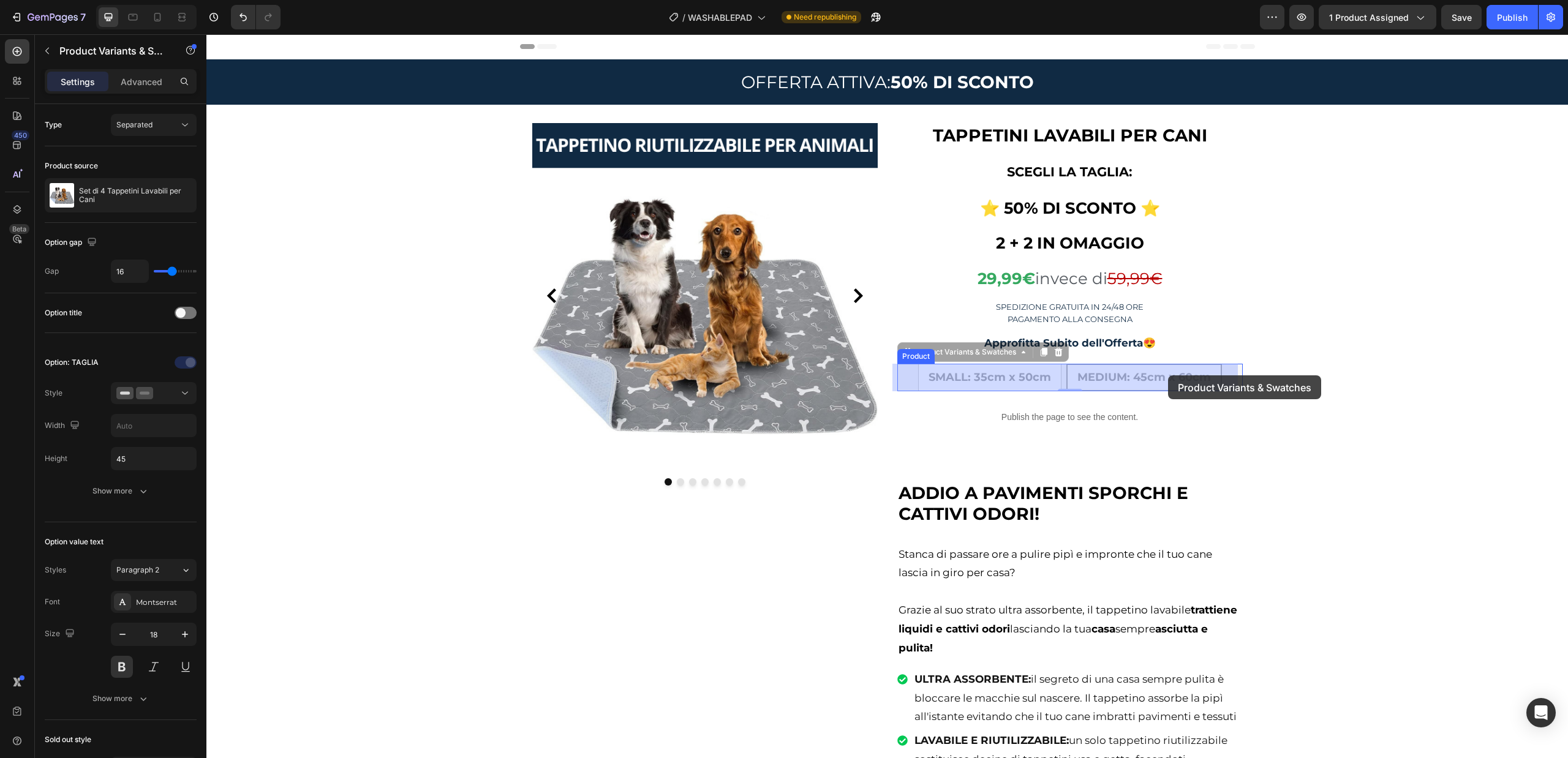
drag, startPoint x: 1225, startPoint y: 382, endPoint x: 1168, endPoint y: 375, distance: 57.4
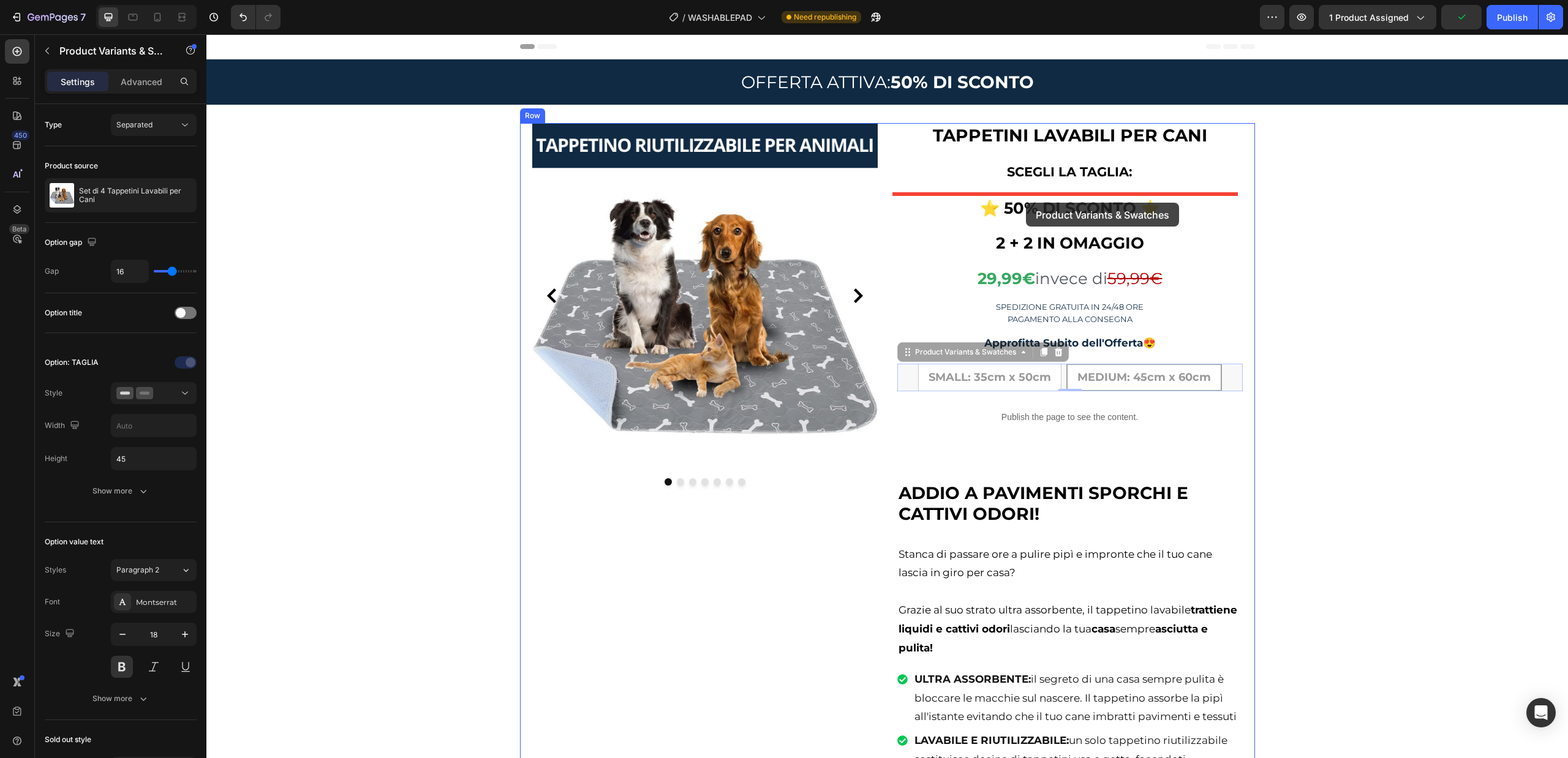
drag, startPoint x: 1002, startPoint y: 381, endPoint x: 1026, endPoint y: 203, distance: 179.6
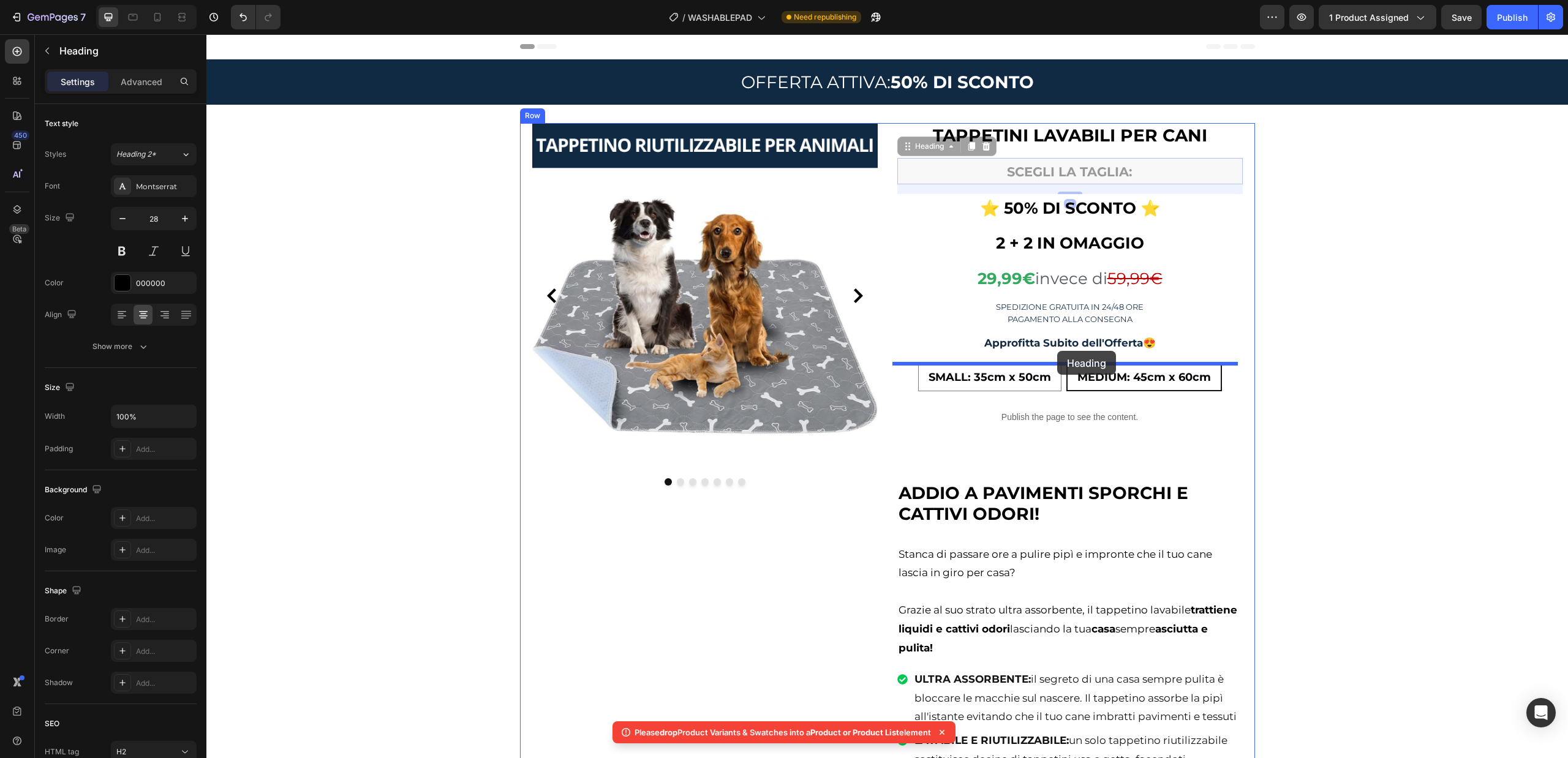
drag, startPoint x: 1060, startPoint y: 164, endPoint x: 1057, endPoint y: 351, distance: 187.0
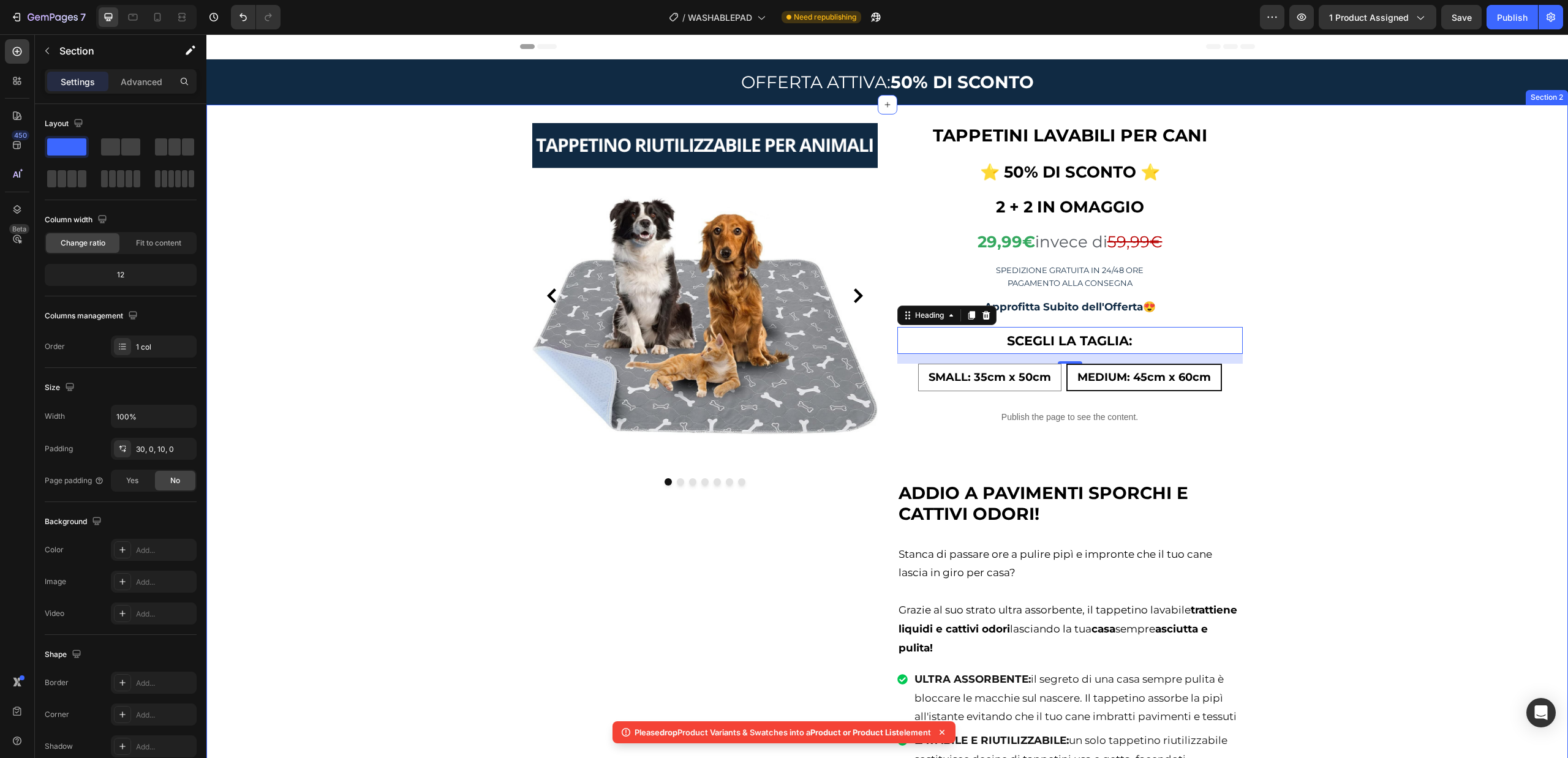
click at [1277, 323] on div "Image Image Image Image Image Image Image Carousel TAPPETINI LAVABILI PER CANI …" at bounding box center [887, 521] width 1362 height 797
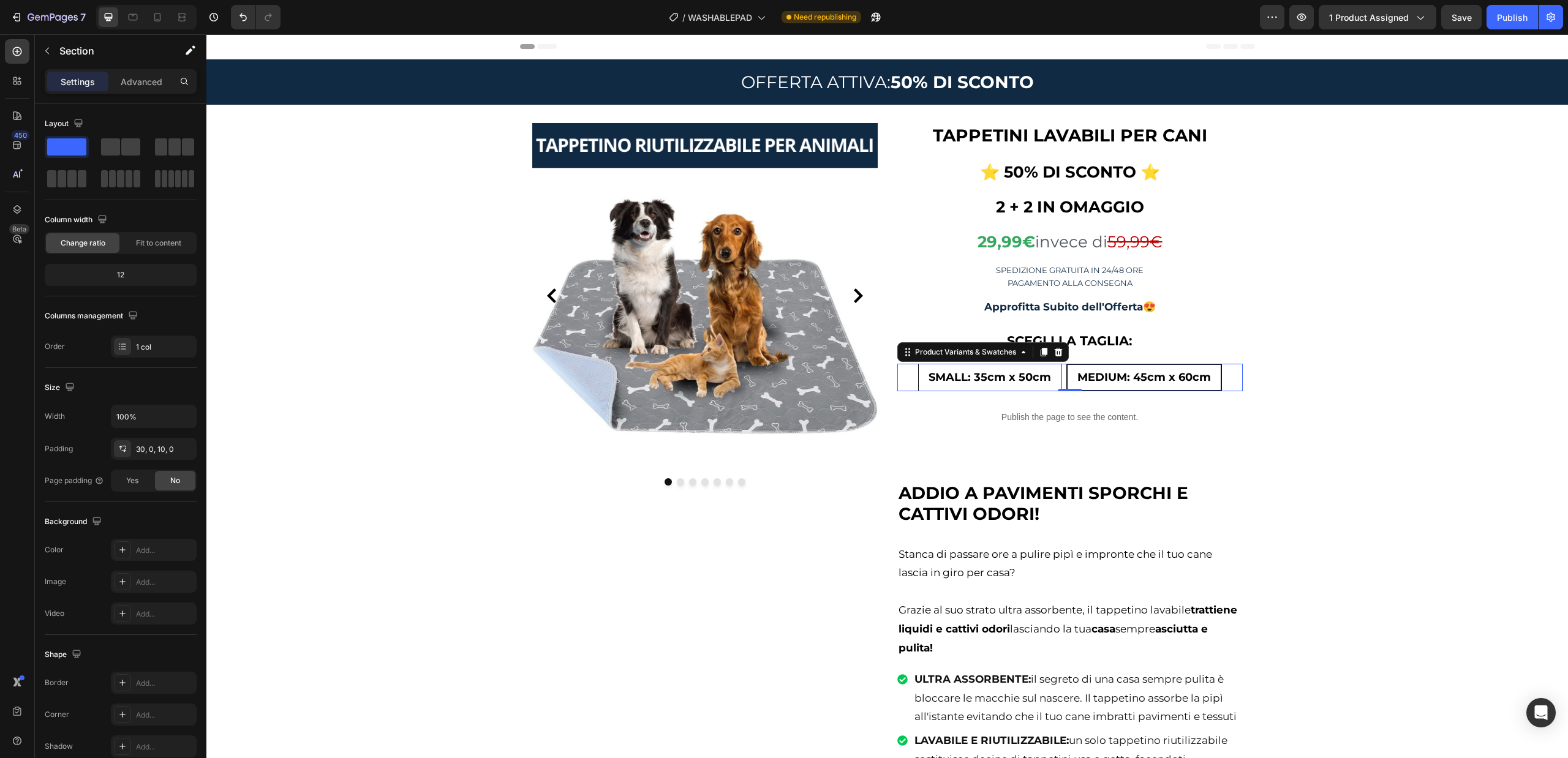
click at [996, 371] on span "SMALL: 35cm x 50cm" at bounding box center [990, 377] width 123 height 13
click at [990, 363] on input "SMALL: 35cm x 50cm SMALL: 35cm x 50cm SMALL: 35cm x 50cm" at bounding box center [989, 363] width 1 height 1
radio input "true"
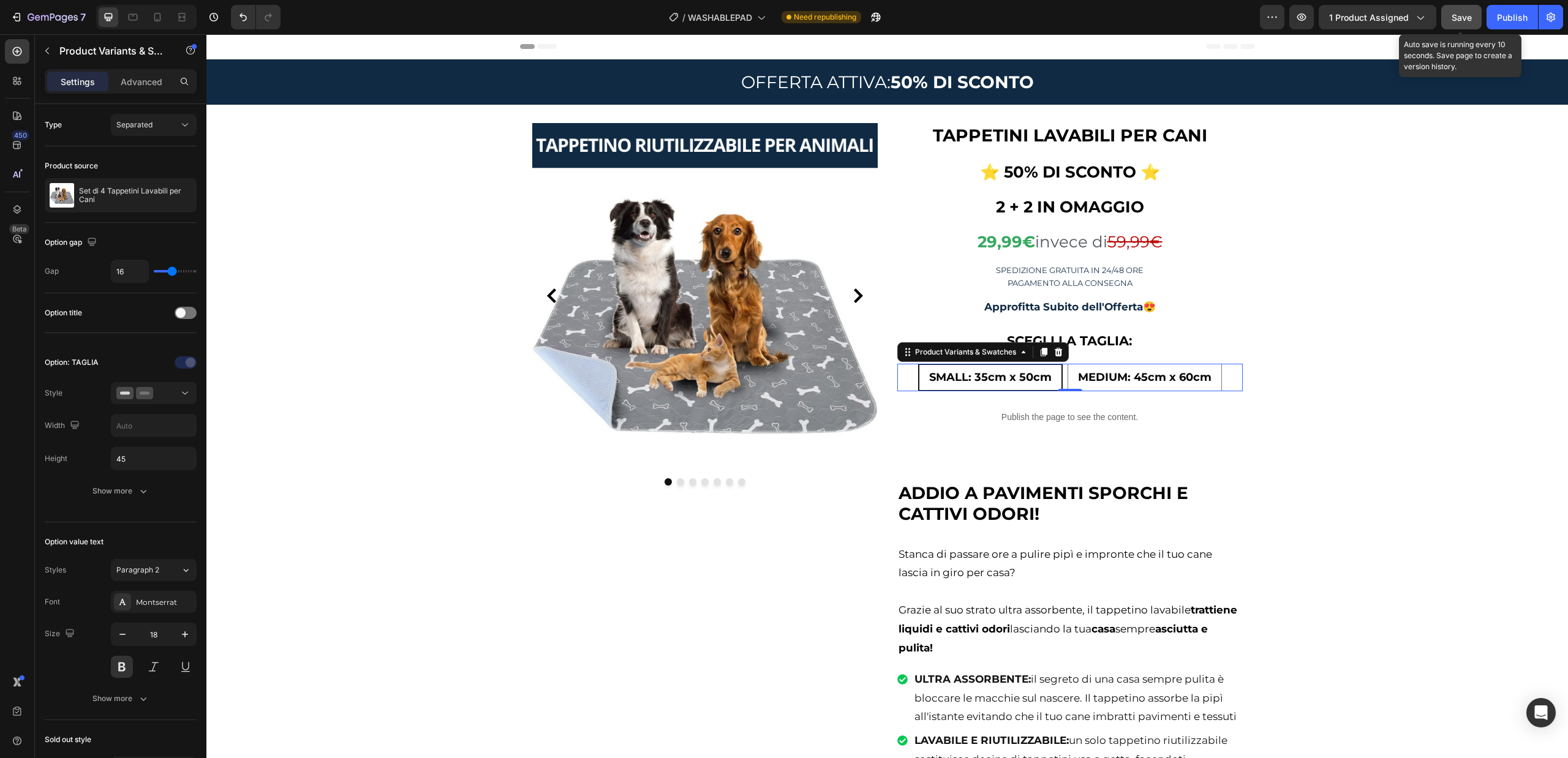
click at [1452, 22] on span "Save" at bounding box center [1461, 17] width 20 height 11
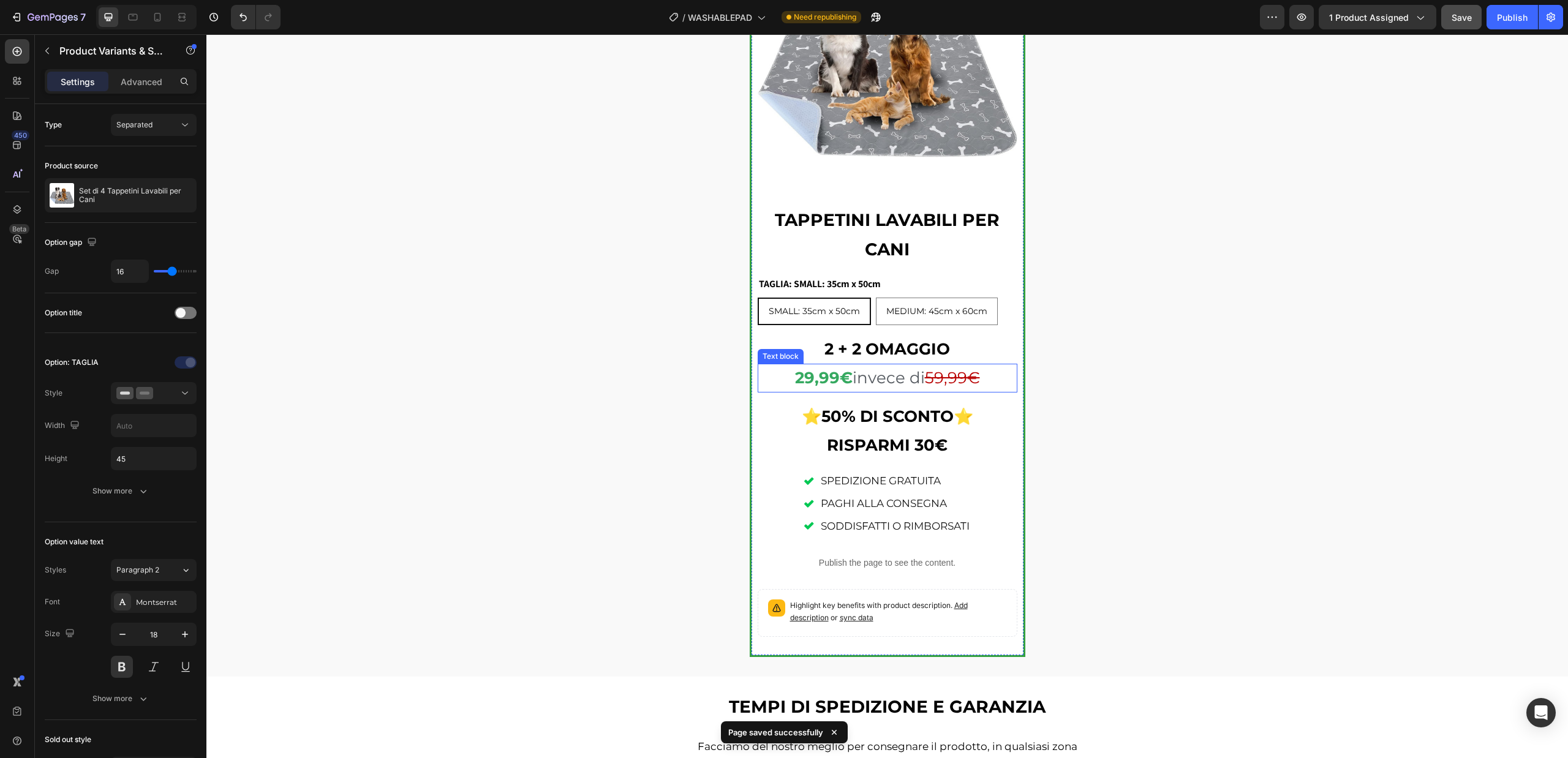
scroll to position [1775, 0]
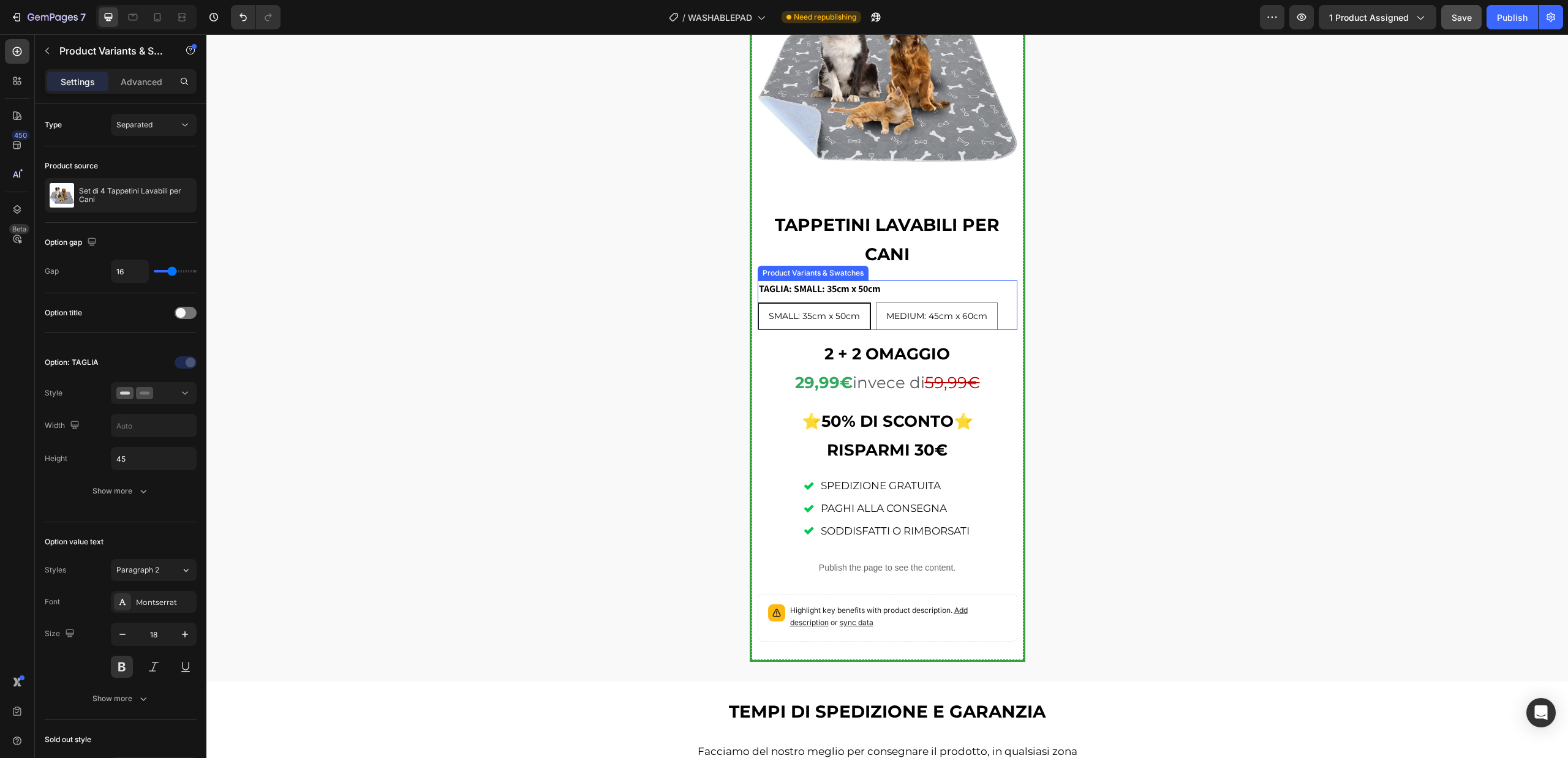
click at [875, 295] on legend "TAGLIA: SMALL: 35cm x 50cm" at bounding box center [820, 289] width 124 height 17
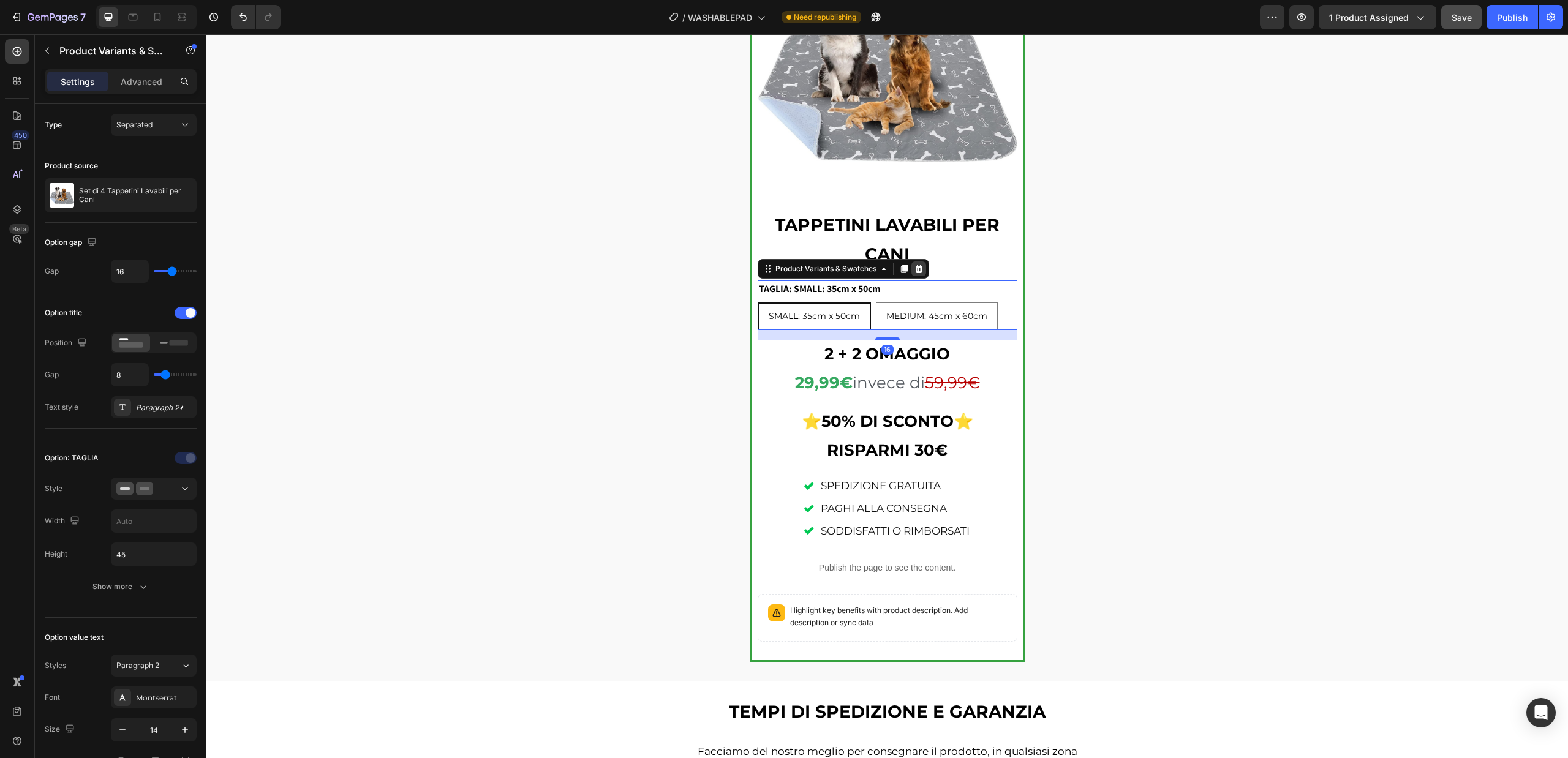
click at [917, 270] on icon at bounding box center [919, 268] width 8 height 8
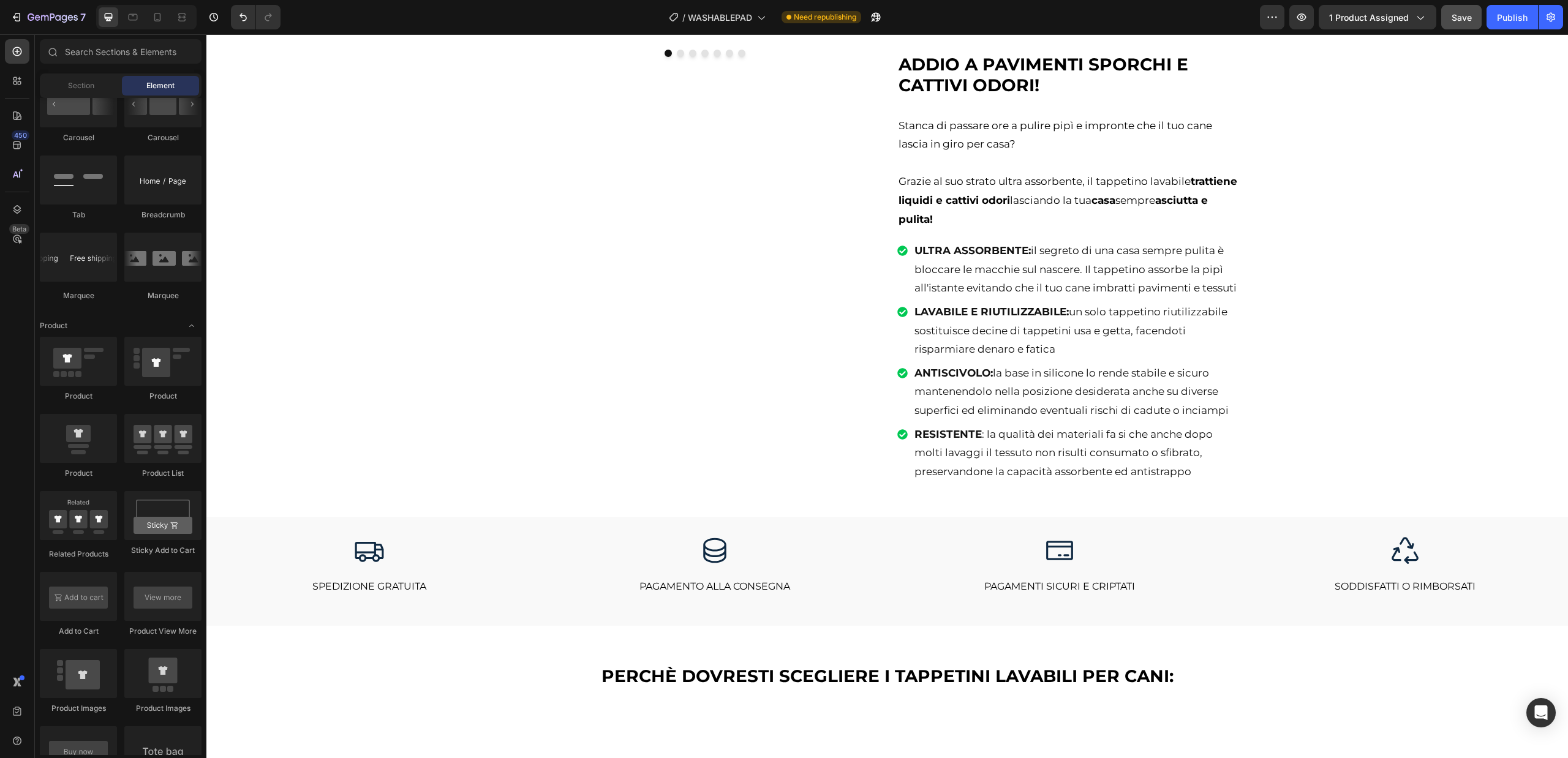
scroll to position [0, 0]
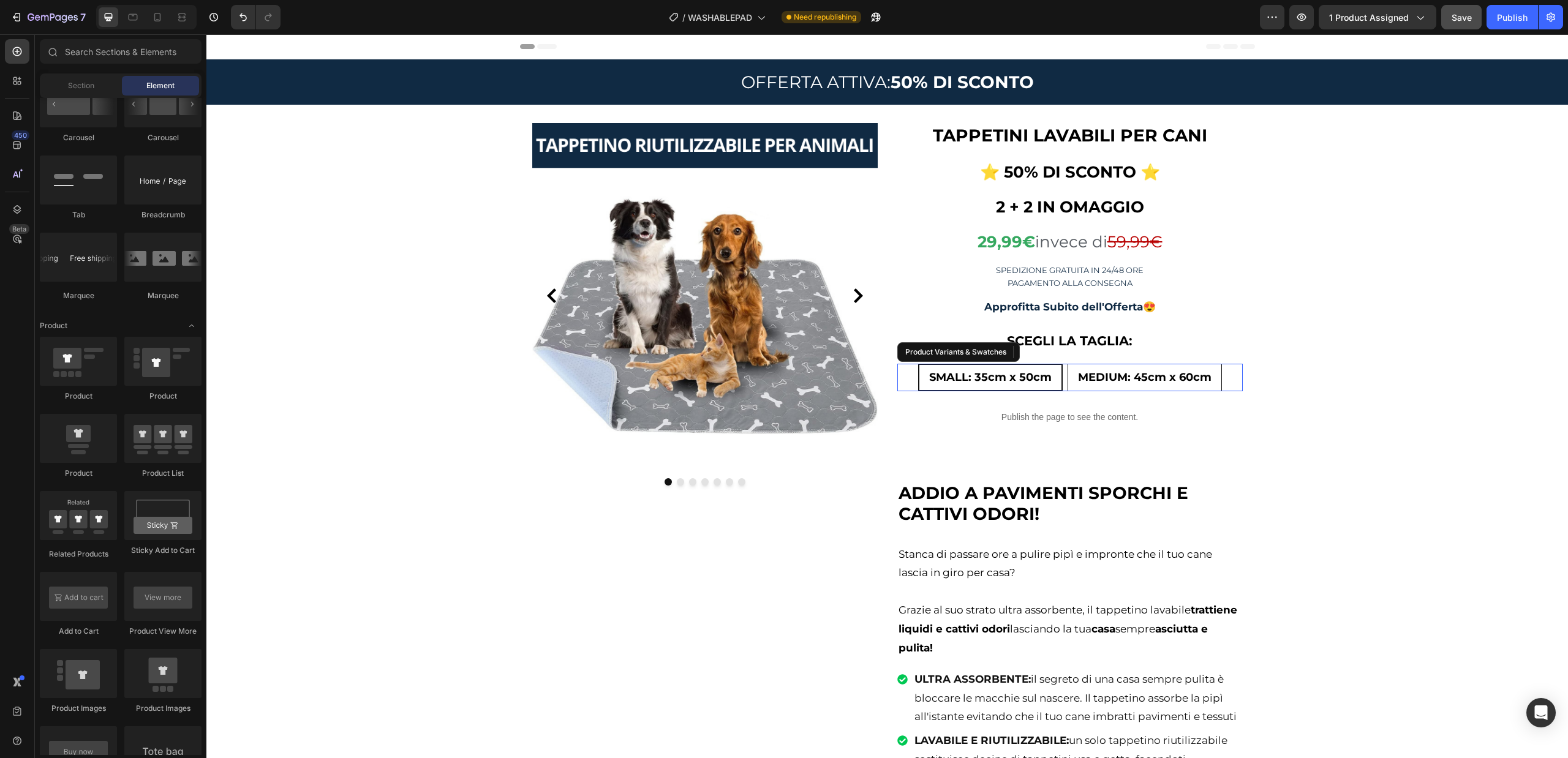
click at [1128, 364] on div "MEDIUM: 45cm x 60cm" at bounding box center [1144, 377] width 153 height 29
click at [1144, 363] on input "MEDIUM: 45cm x 60cm MEDIUM: 45cm x 60cm MEDIUM: 45cm x 60cm" at bounding box center [1144, 363] width 1 height 1
radio input "true"
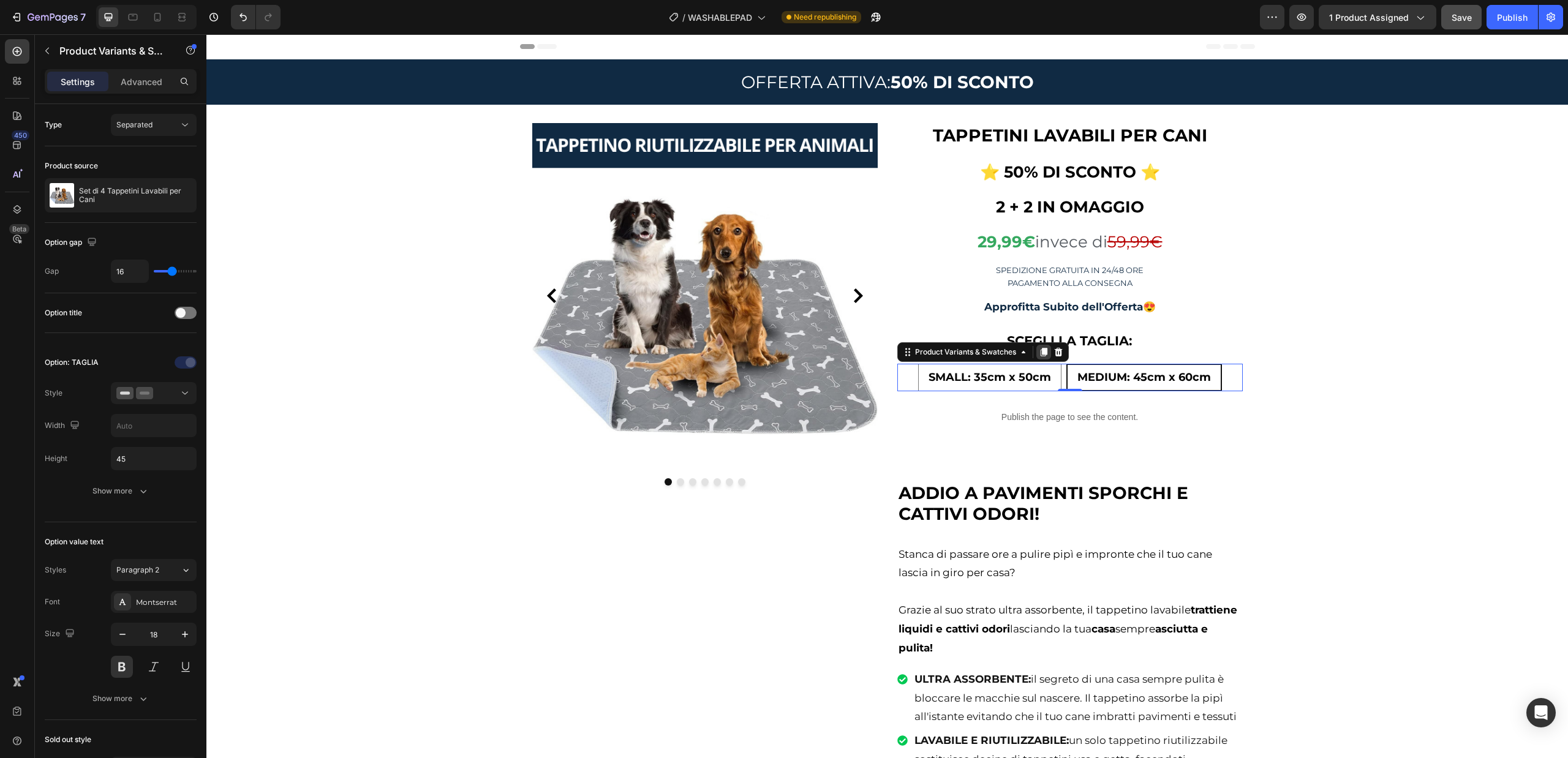
click at [1041, 349] on icon at bounding box center [1043, 352] width 7 height 8
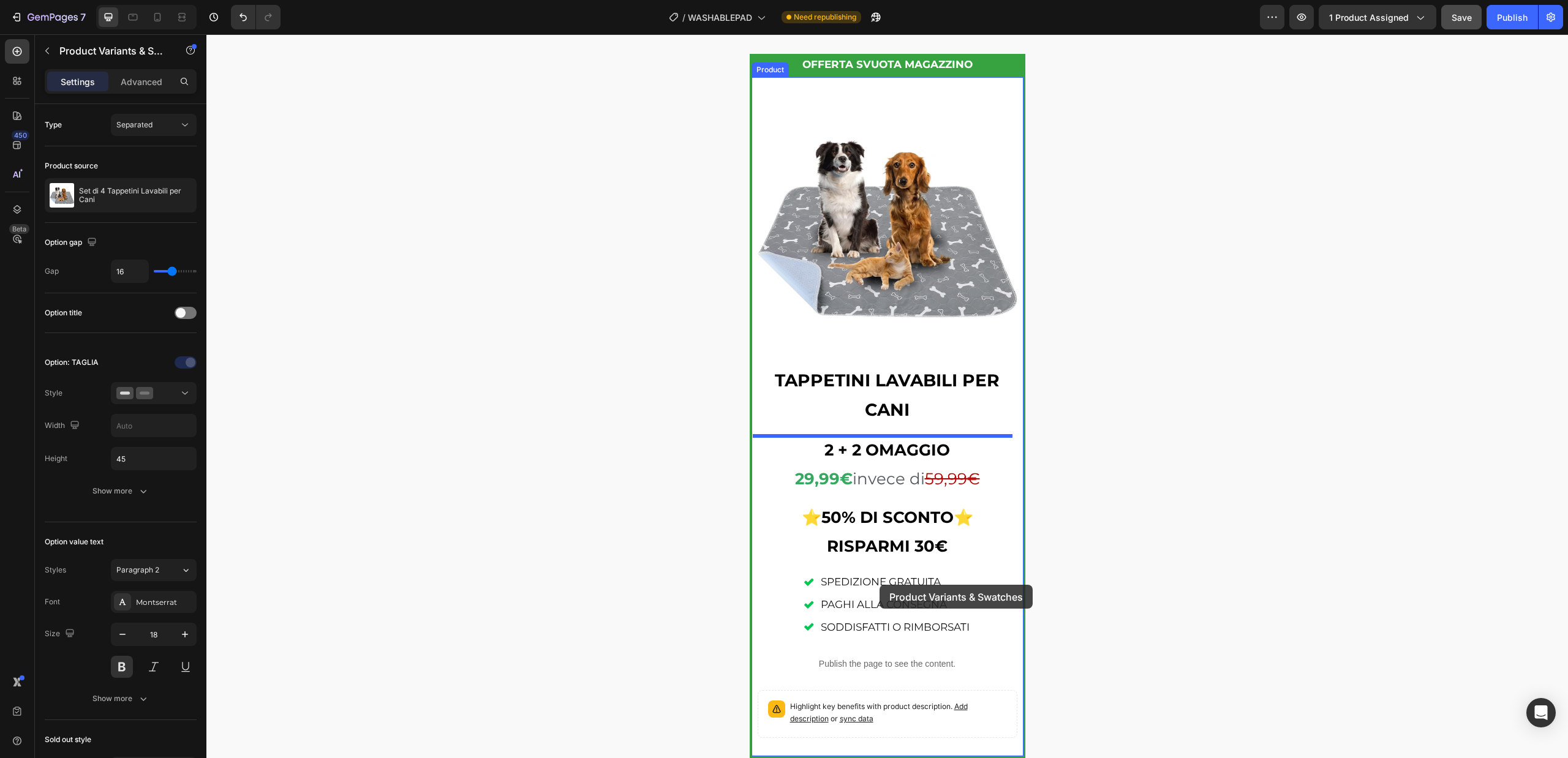
scroll to position [1653, 0]
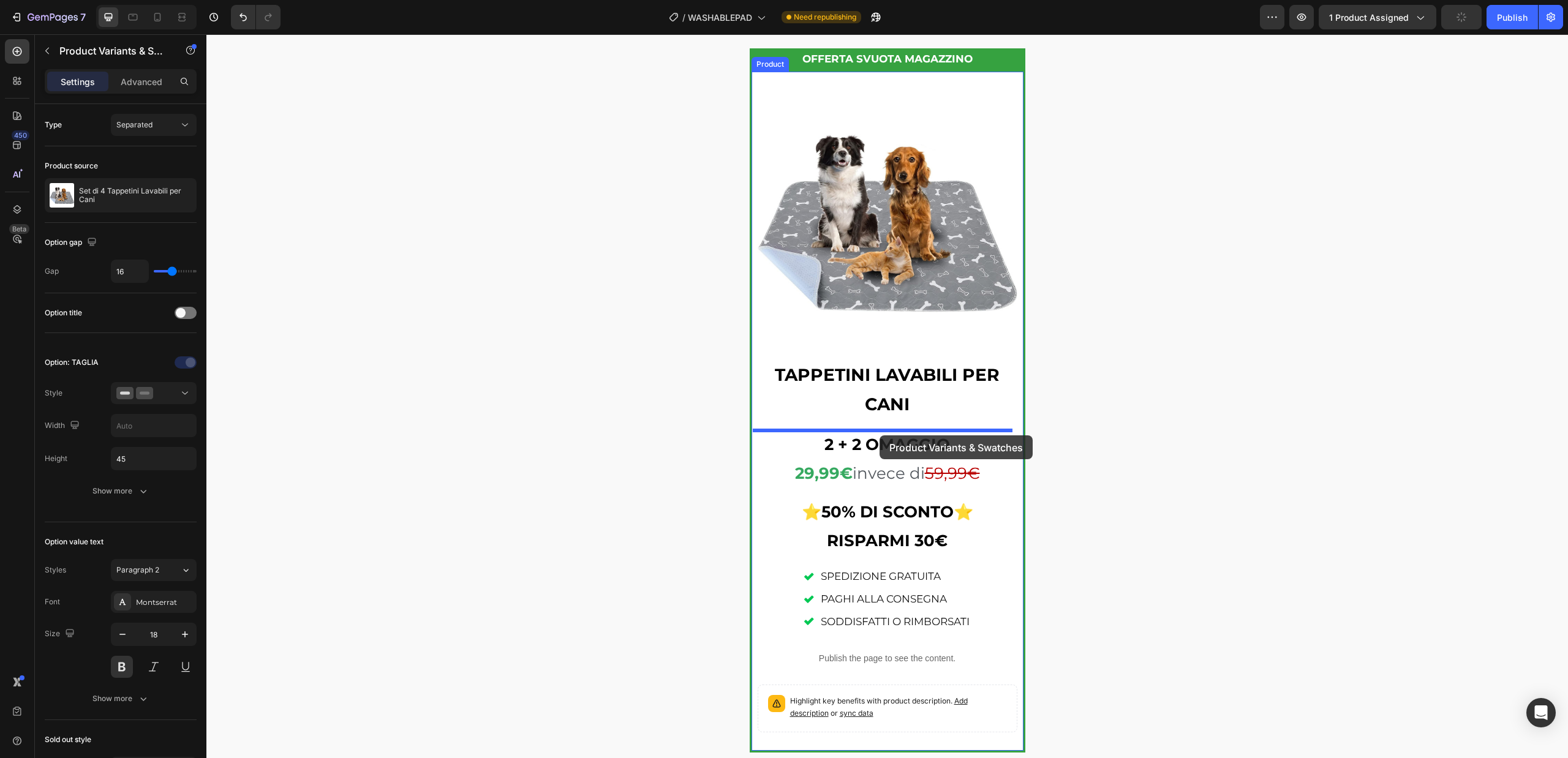
drag, startPoint x: 1018, startPoint y: 407, endPoint x: 879, endPoint y: 435, distance: 141.8
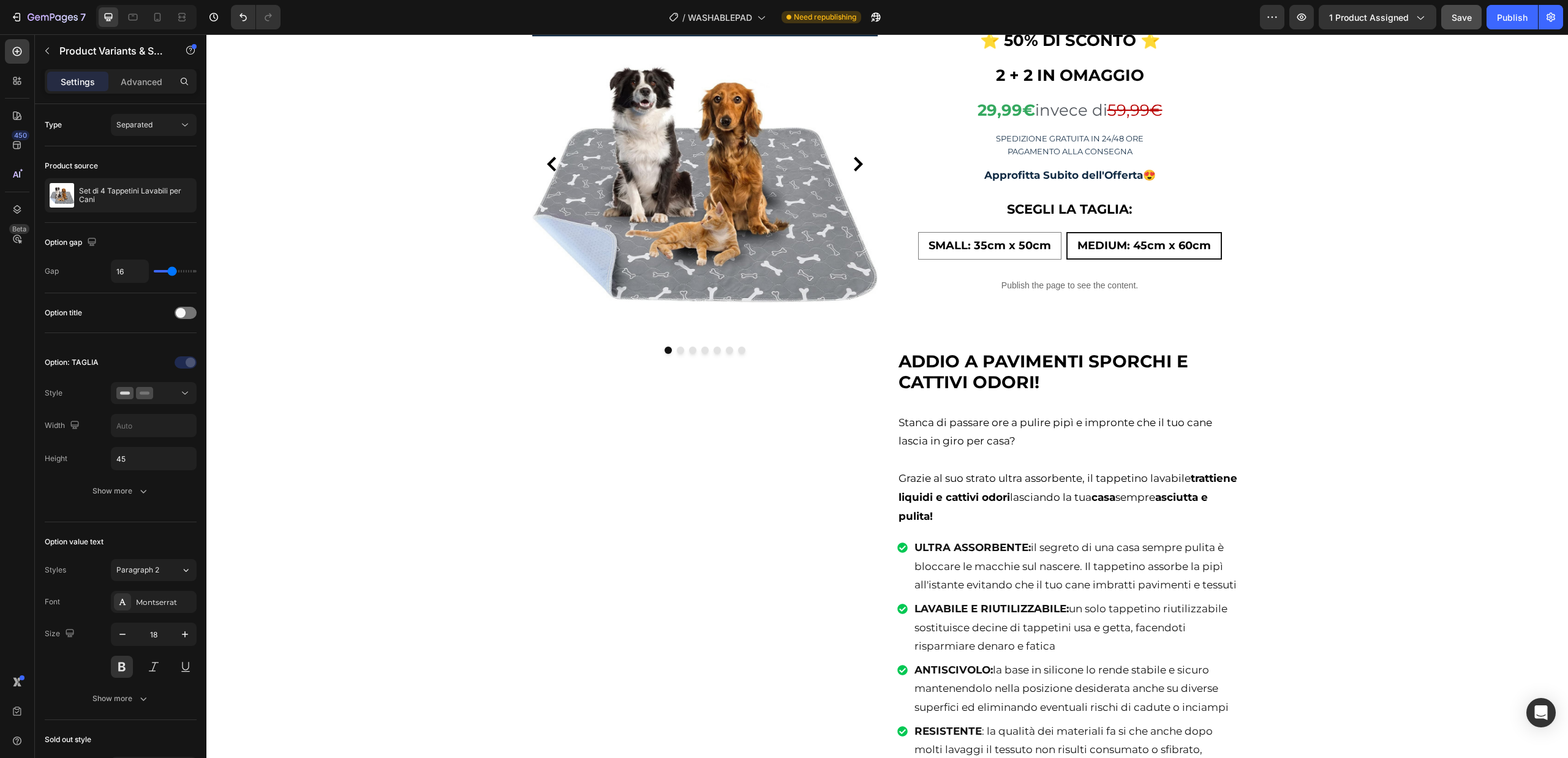
scroll to position [0, 0]
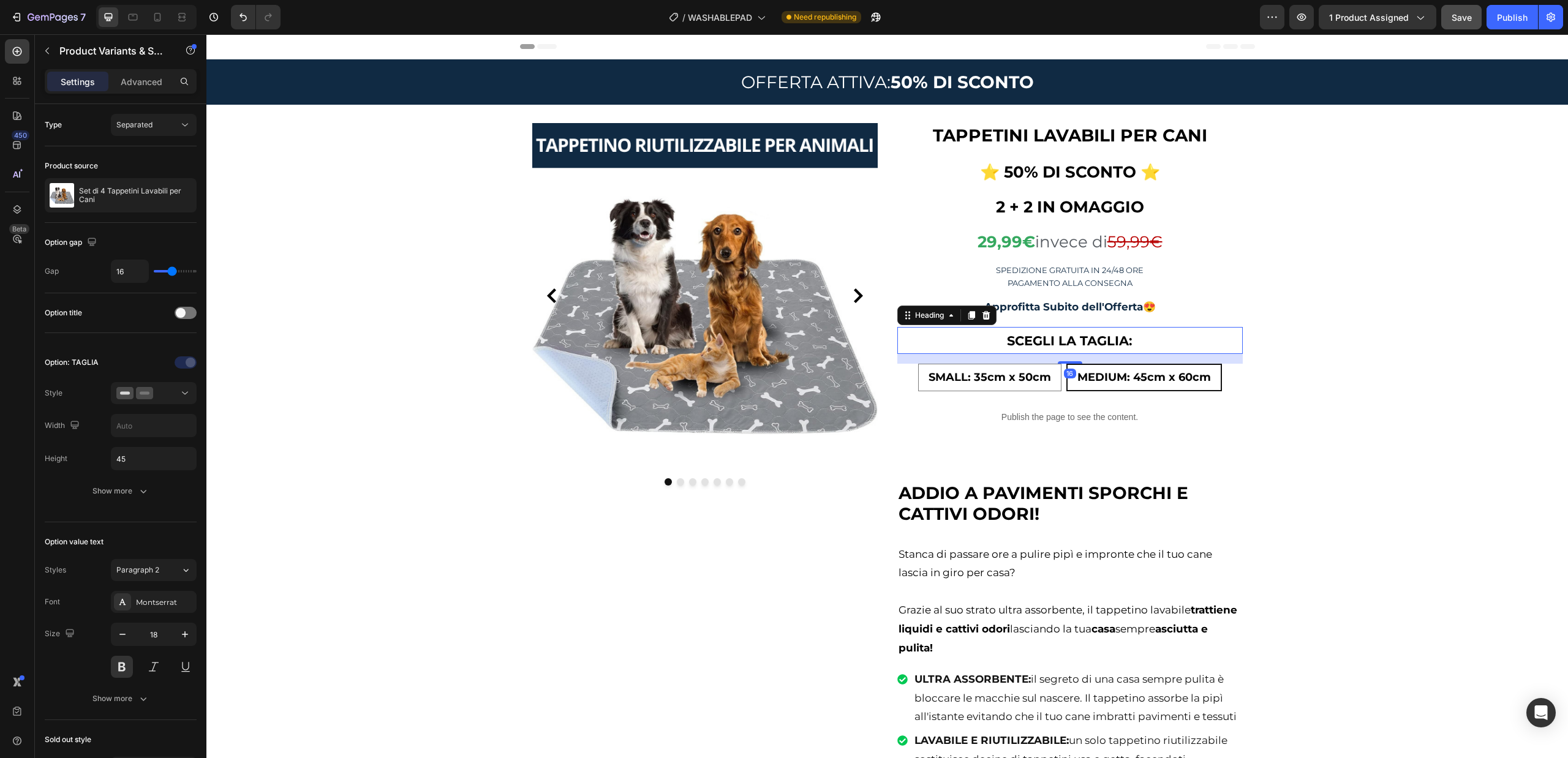
click at [1091, 336] on strong "SCEGLI LA TAGLIA:" at bounding box center [1069, 341] width 125 height 16
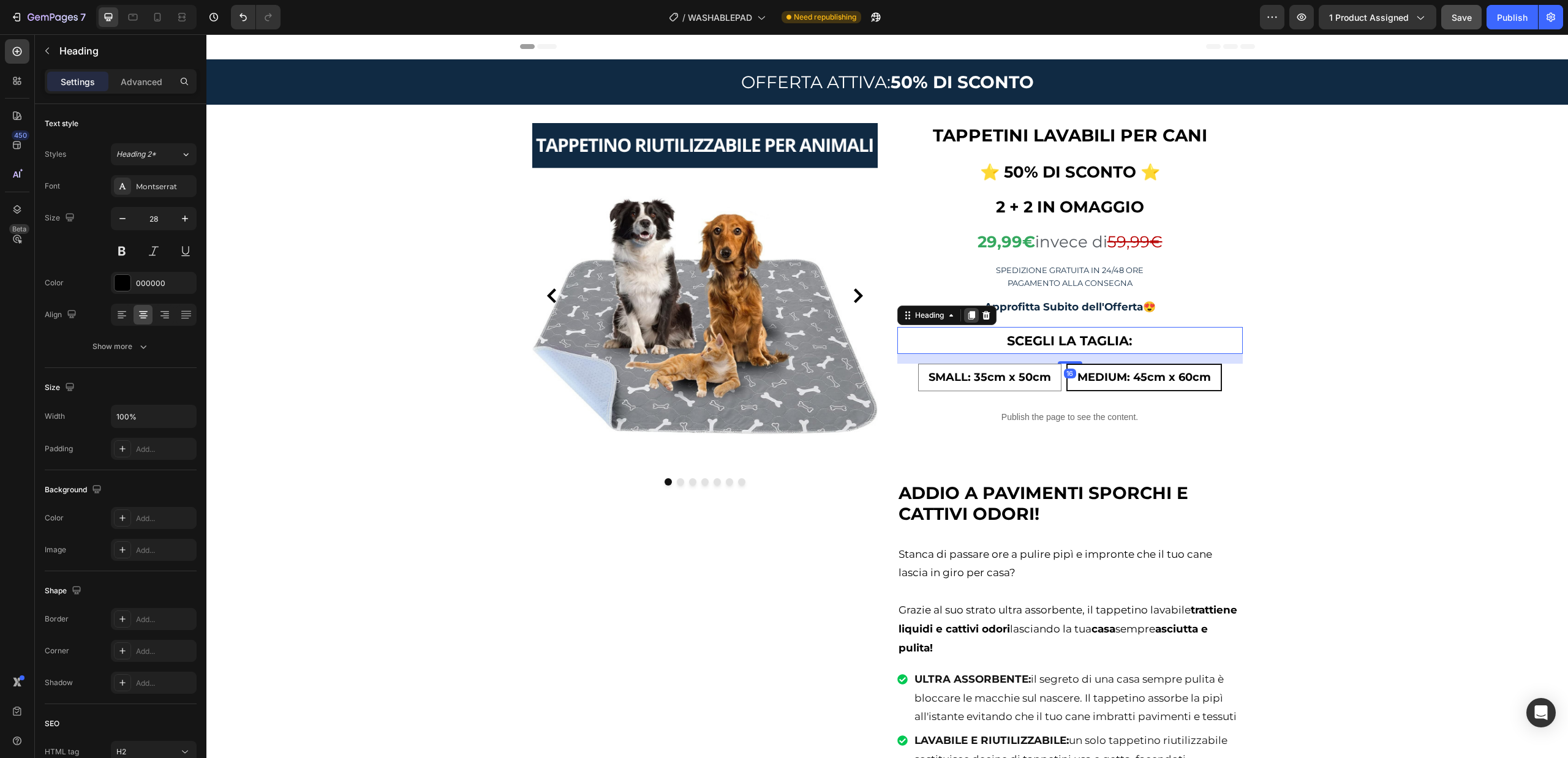
click at [966, 318] on icon at bounding box center [971, 315] width 10 height 10
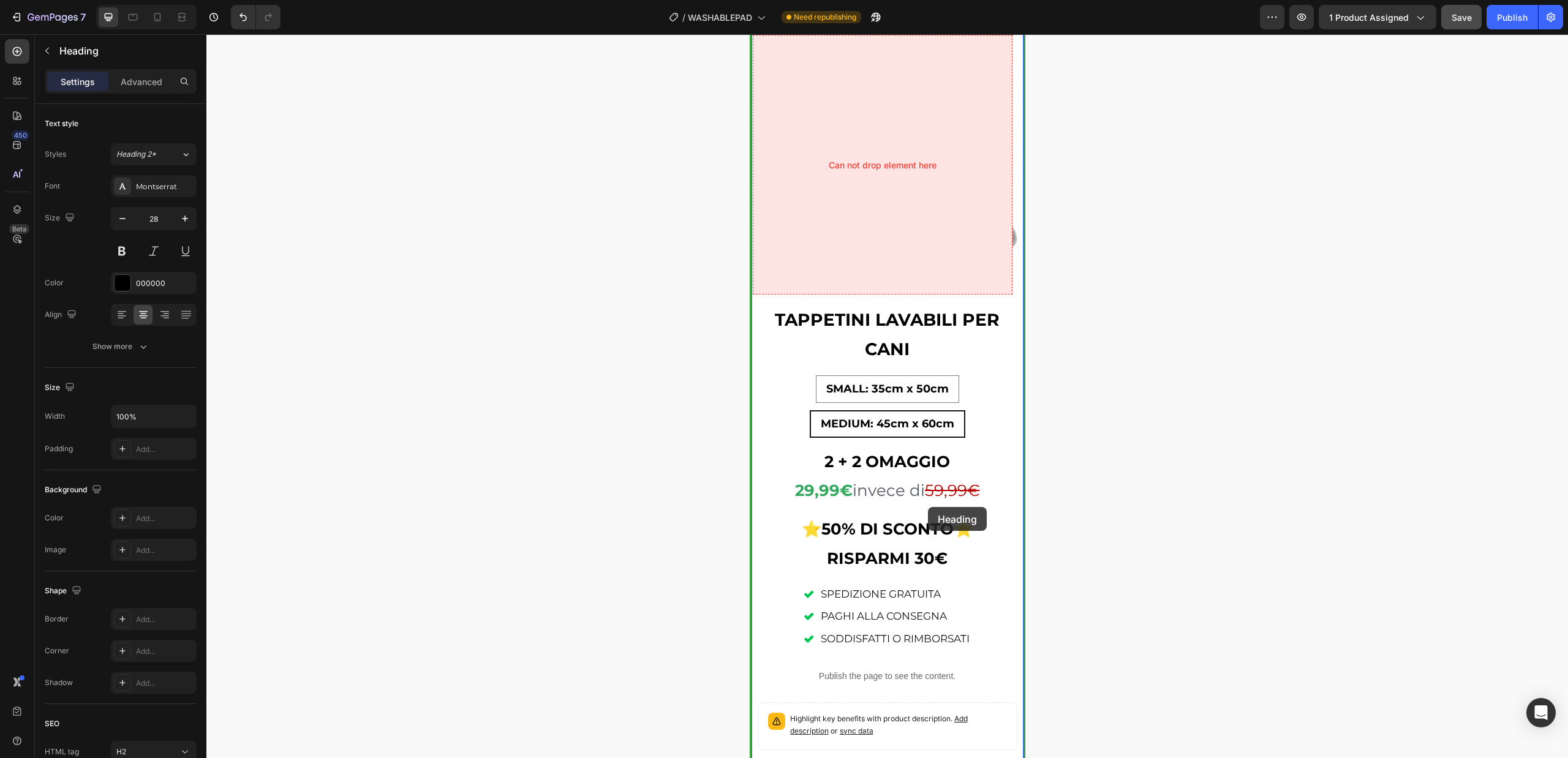
scroll to position [1653, 0]
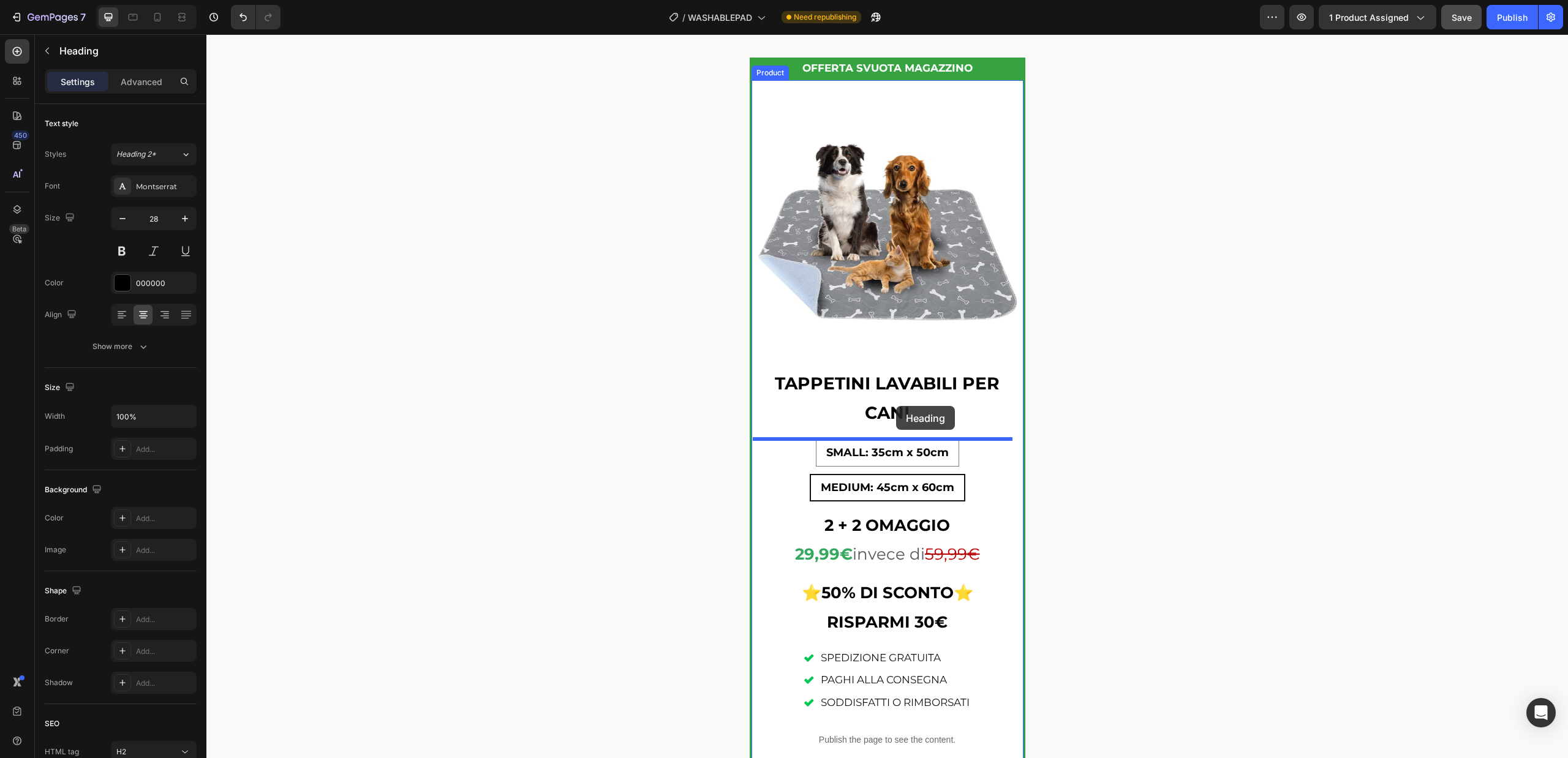
drag, startPoint x: 985, startPoint y: 377, endPoint x: 896, endPoint y: 406, distance: 93.6
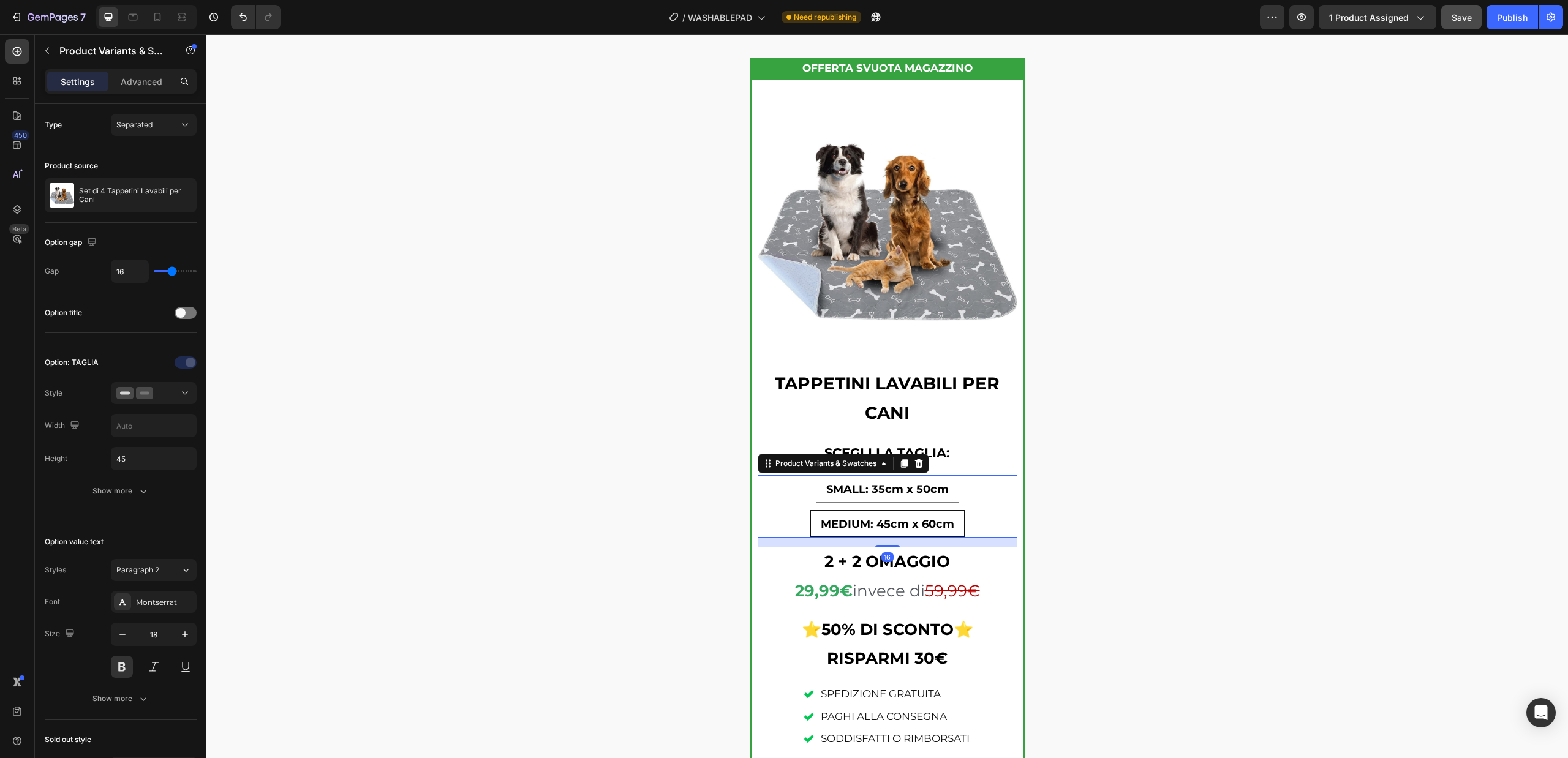
click at [847, 497] on p "MEDIUM: 45cm x 60cm" at bounding box center [888, 490] width 82 height 22
click at [887, 509] on input "MEDIUM: 45cm x 60cm MEDIUM: 45cm x 60cm MEDIUM: 45cm x 60cm" at bounding box center [887, 509] width 1 height 1
type input "9"
type input "8"
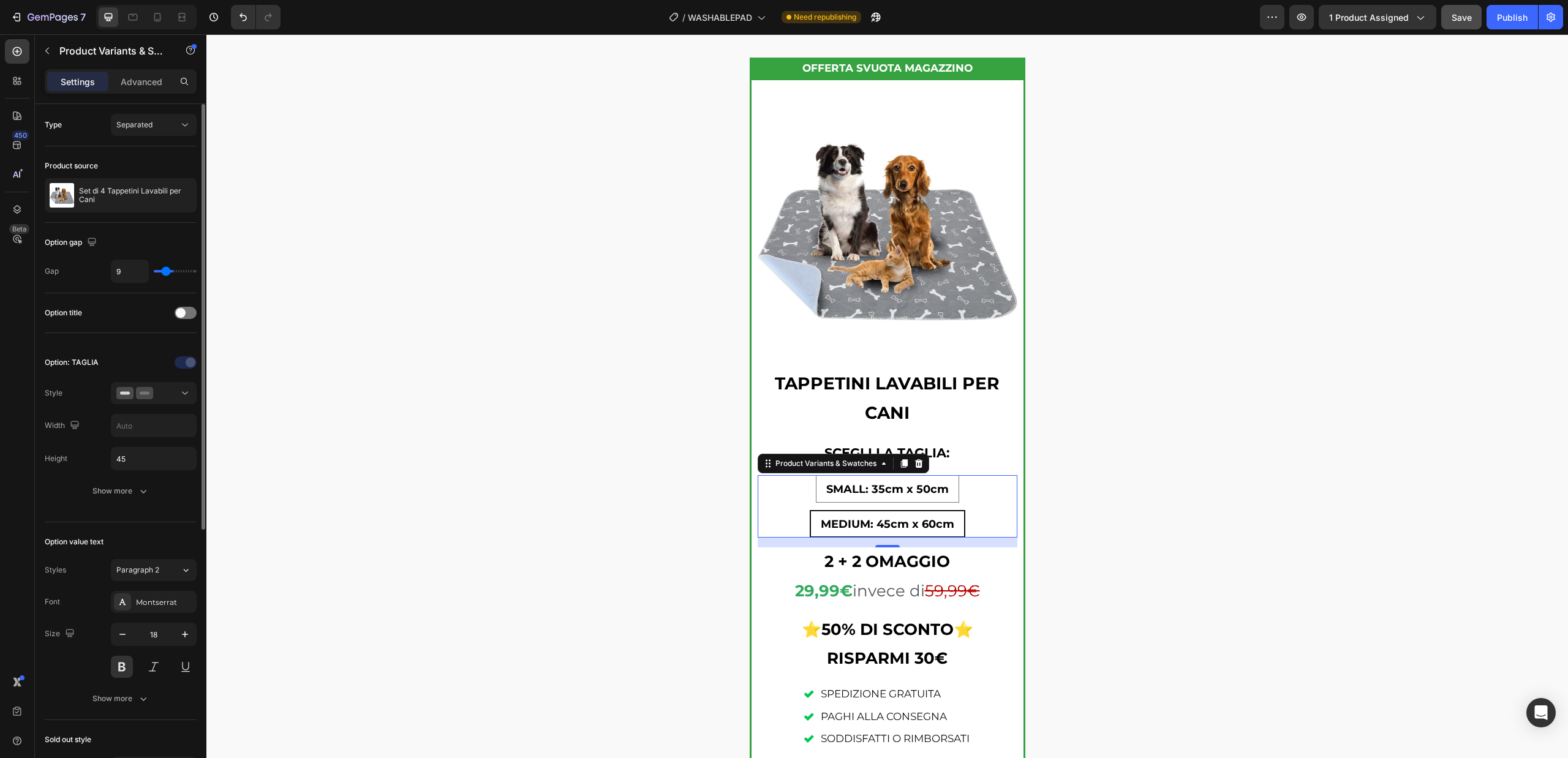
type input "8"
type input "7"
type input "6"
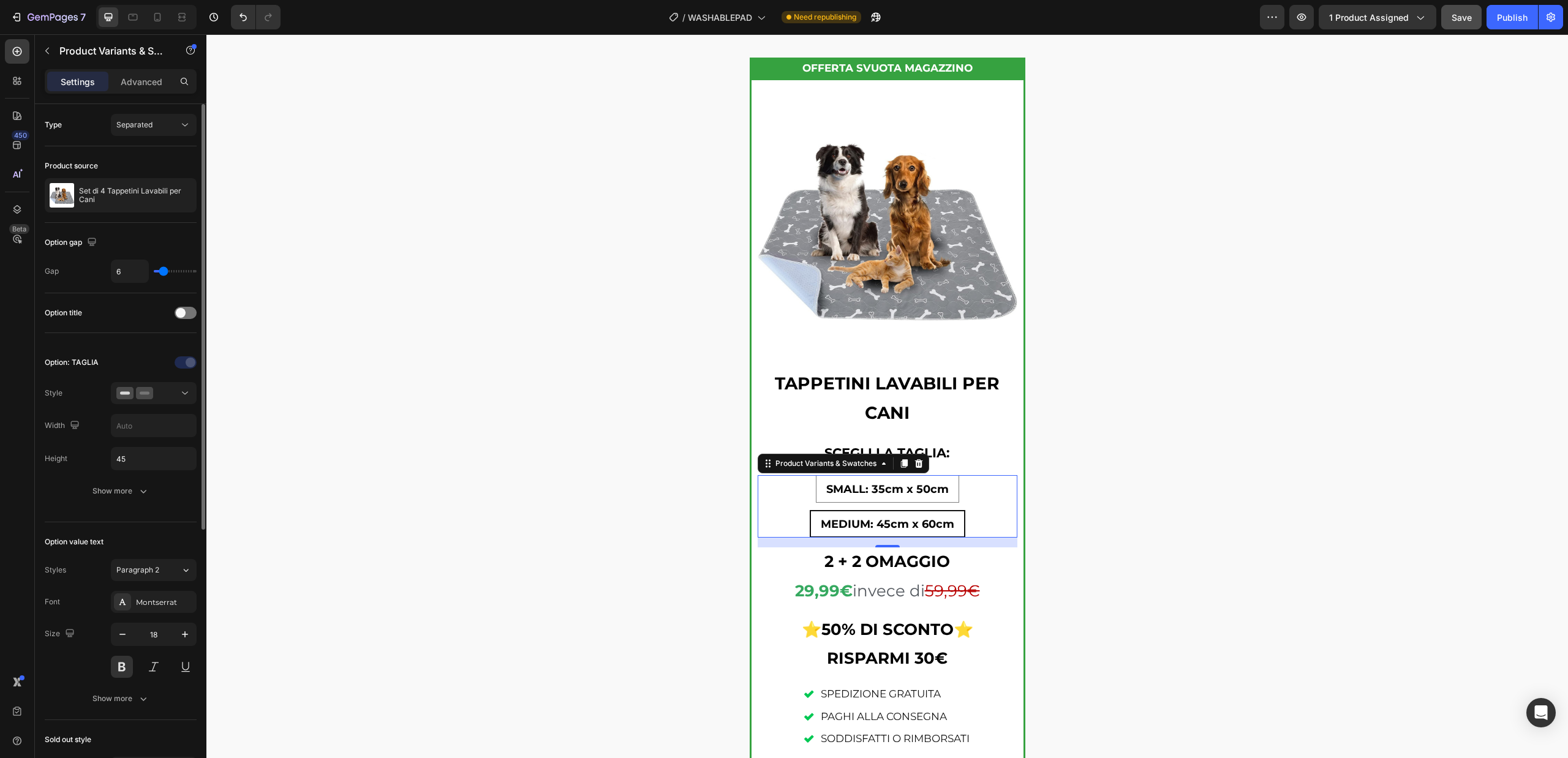
type input "5"
type input "4"
type input "3"
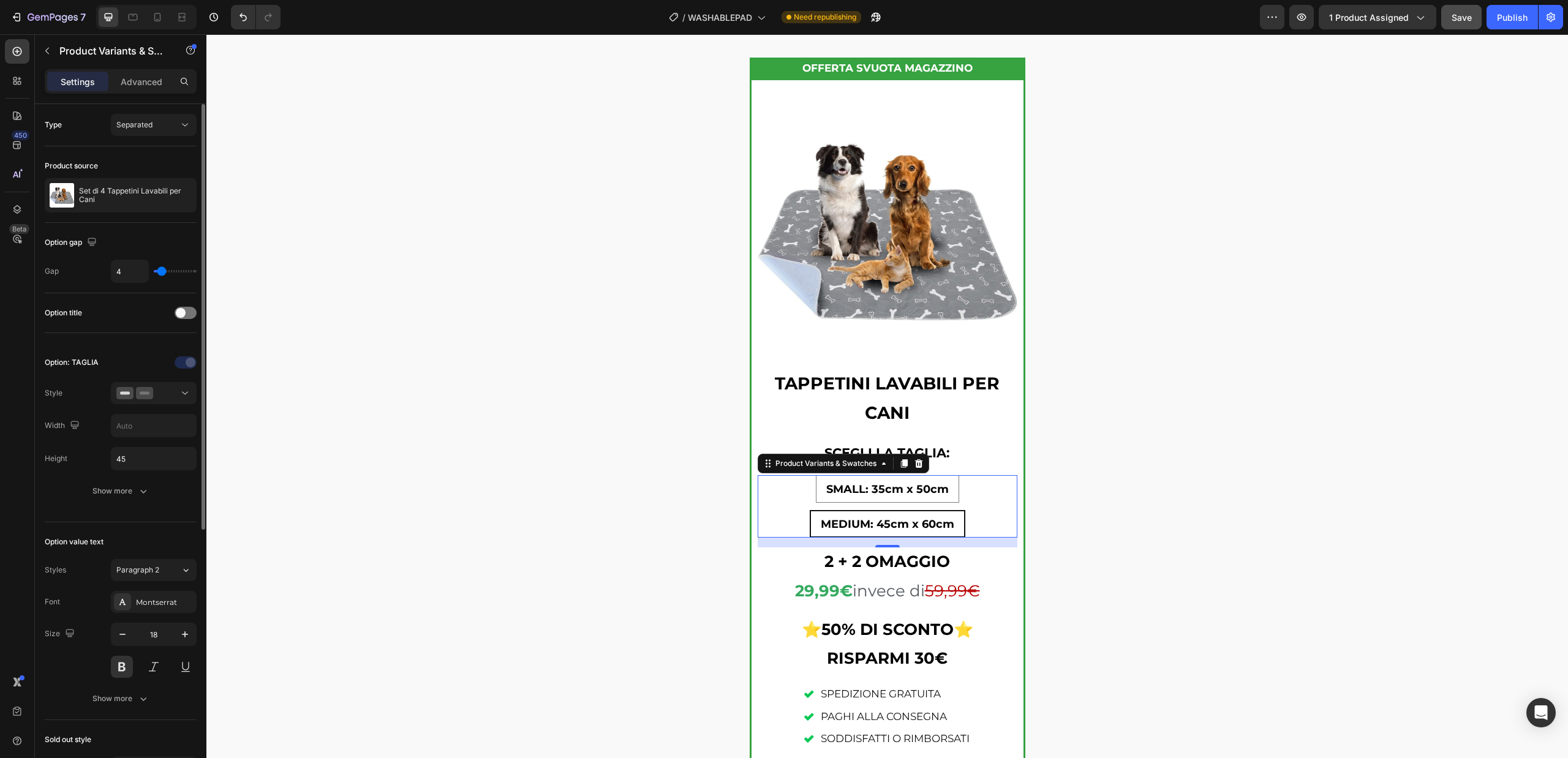
type input "3"
type input "2"
type input "3"
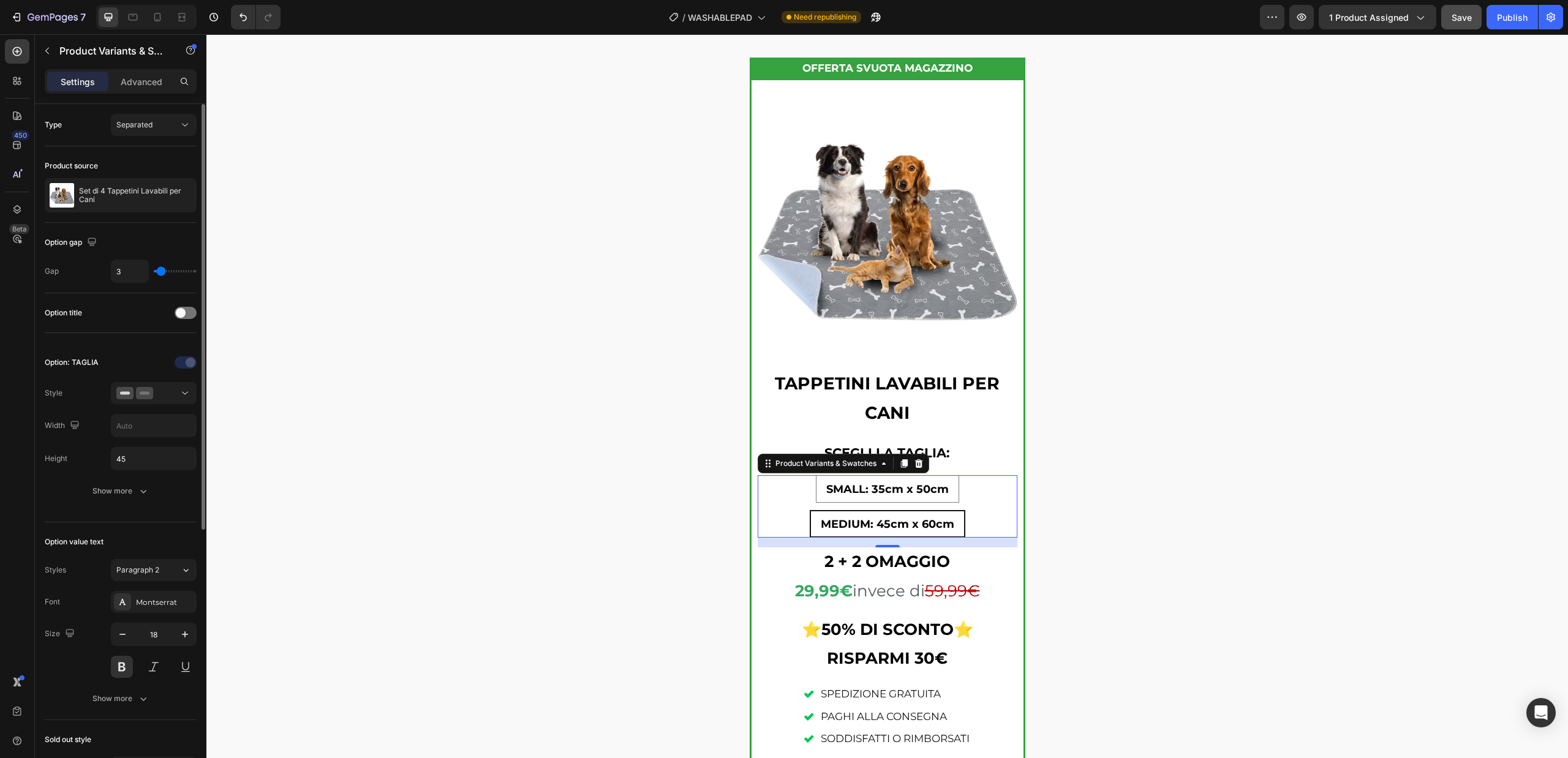
type input "4"
type input "5"
type input "6"
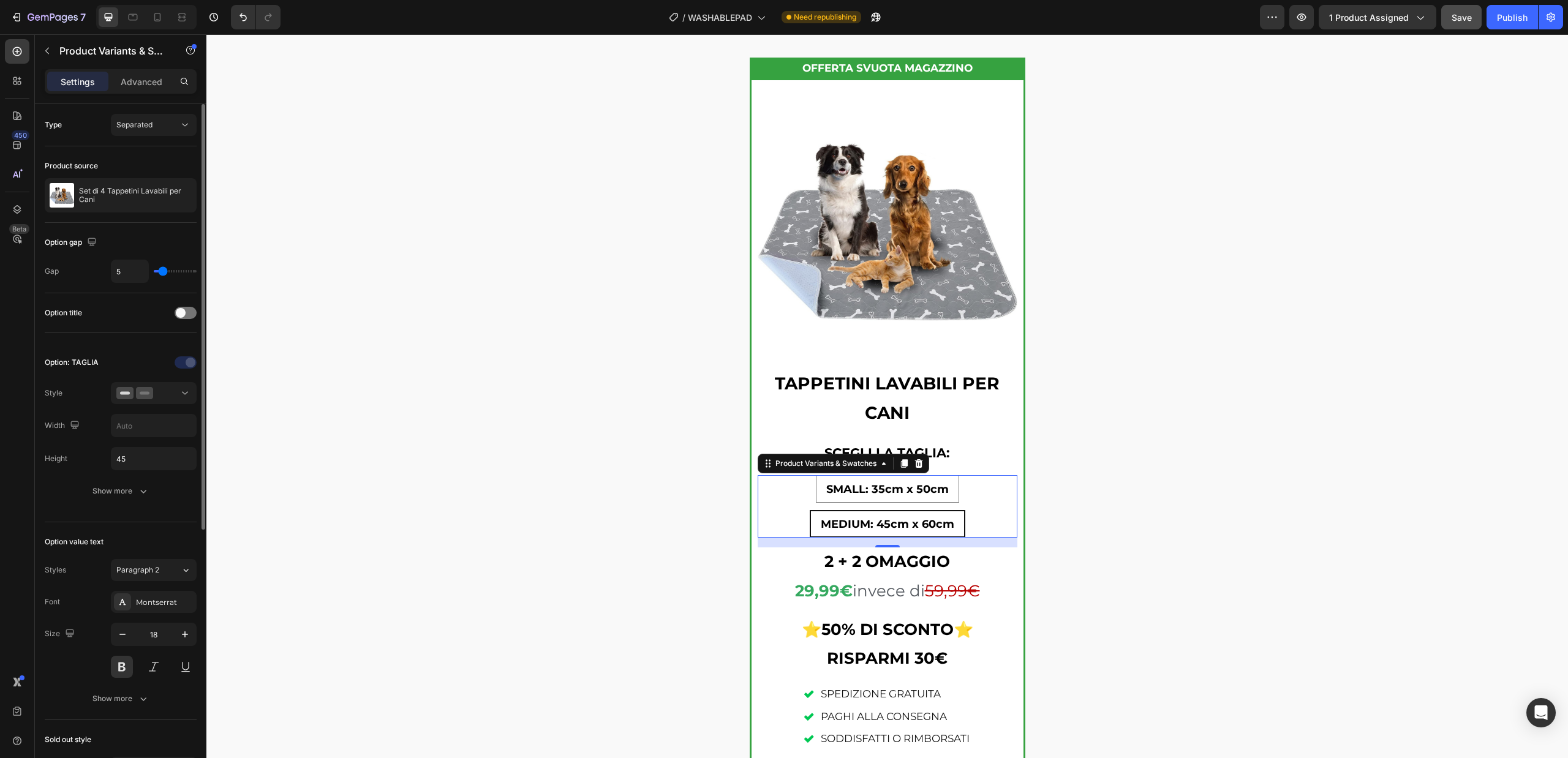
type input "6"
type input "7"
type input "8"
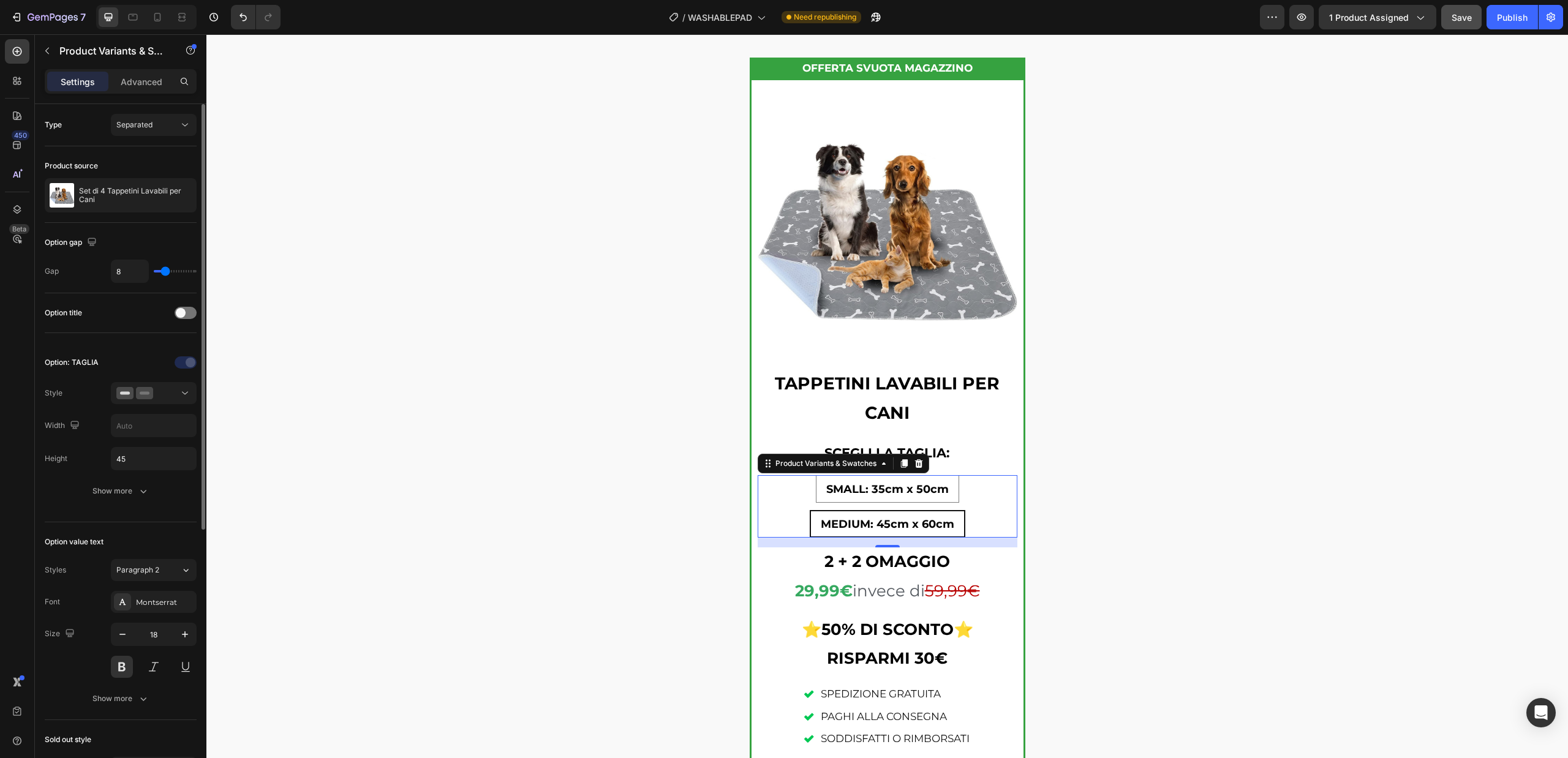
type input "9"
type input "10"
click at [167, 271] on input "range" at bounding box center [175, 271] width 43 height 2
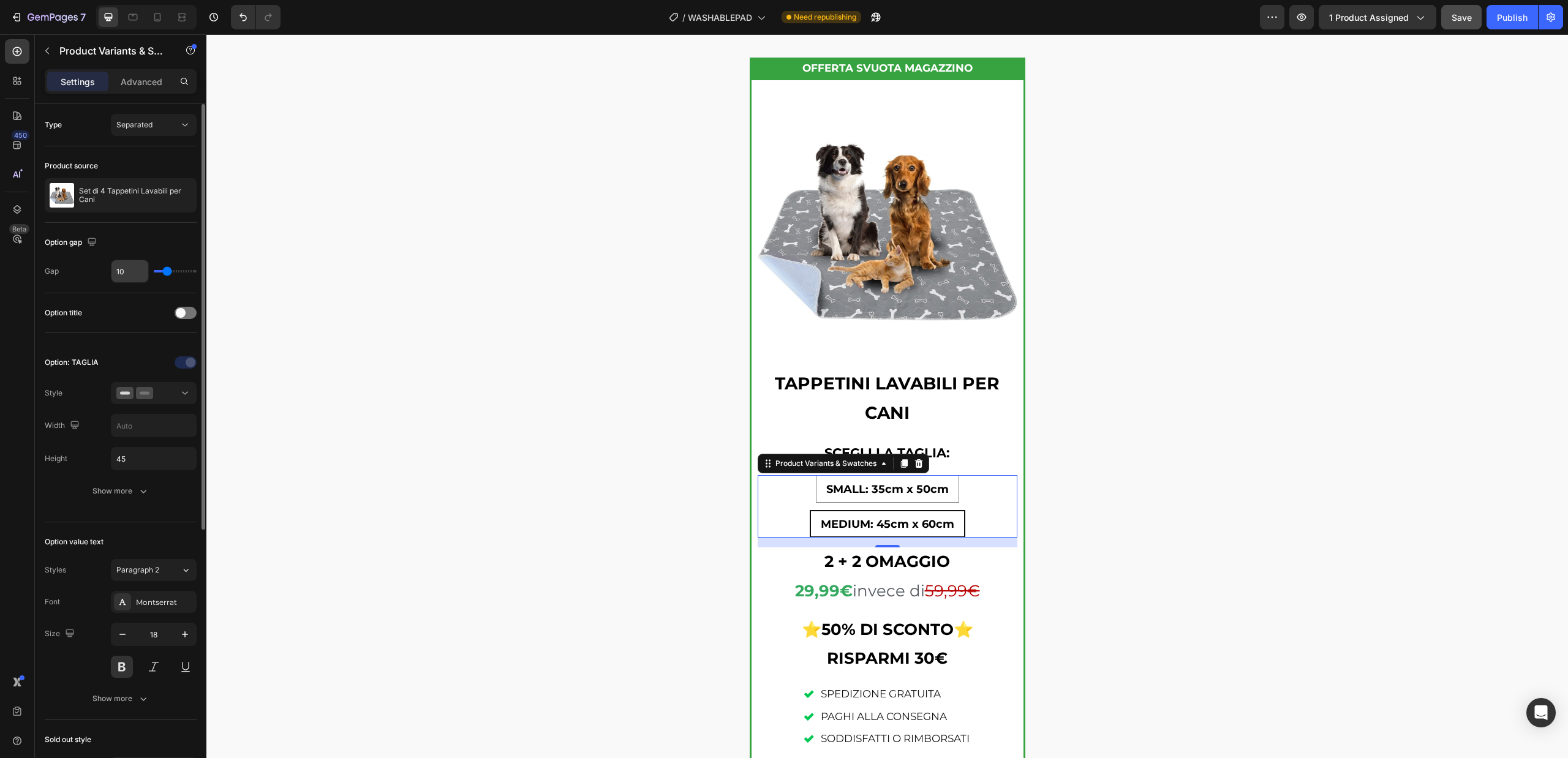
click at [118, 276] on input "10" at bounding box center [129, 271] width 37 height 22
type input "1"
type input "16"
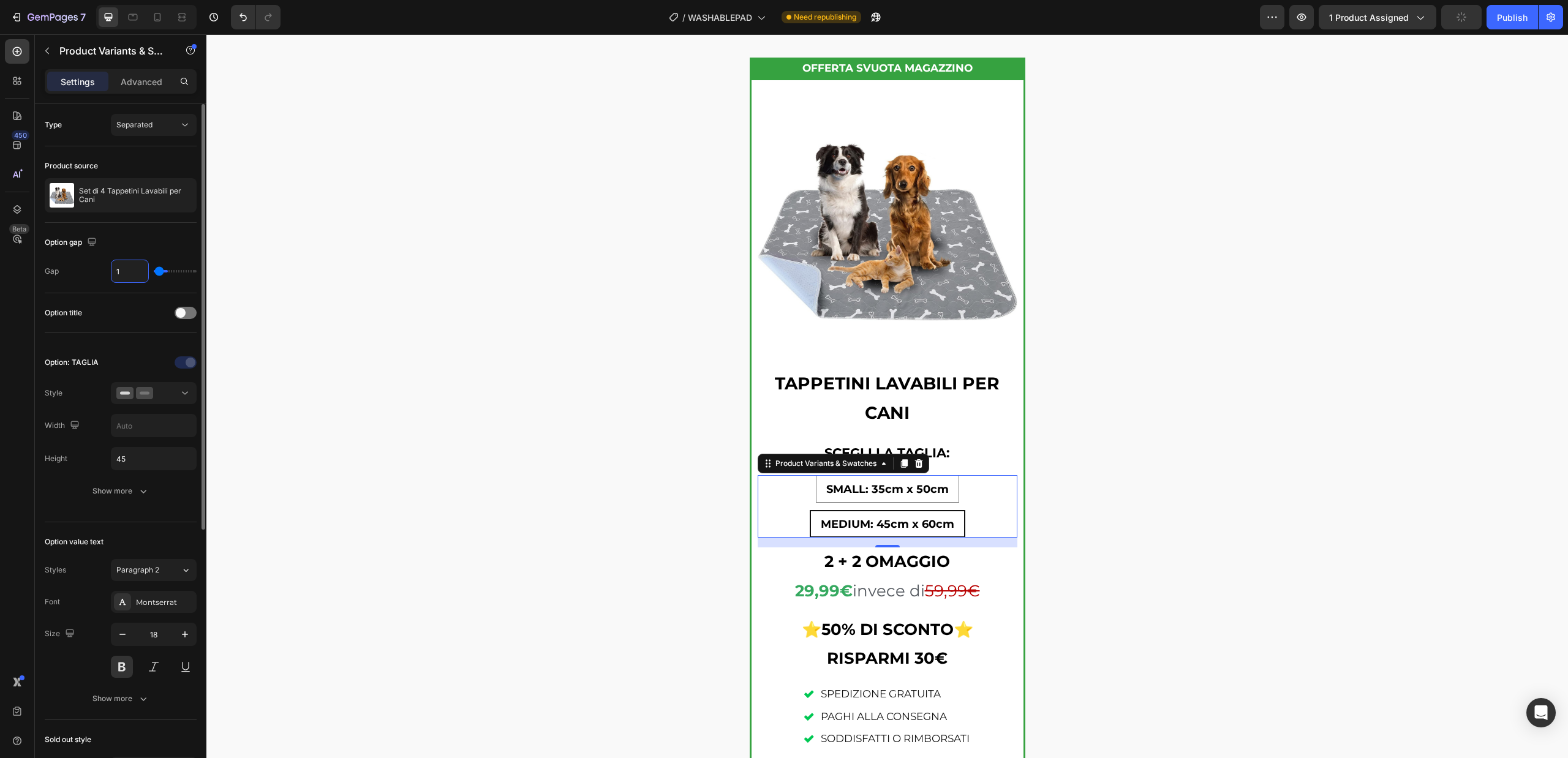
type input "16"
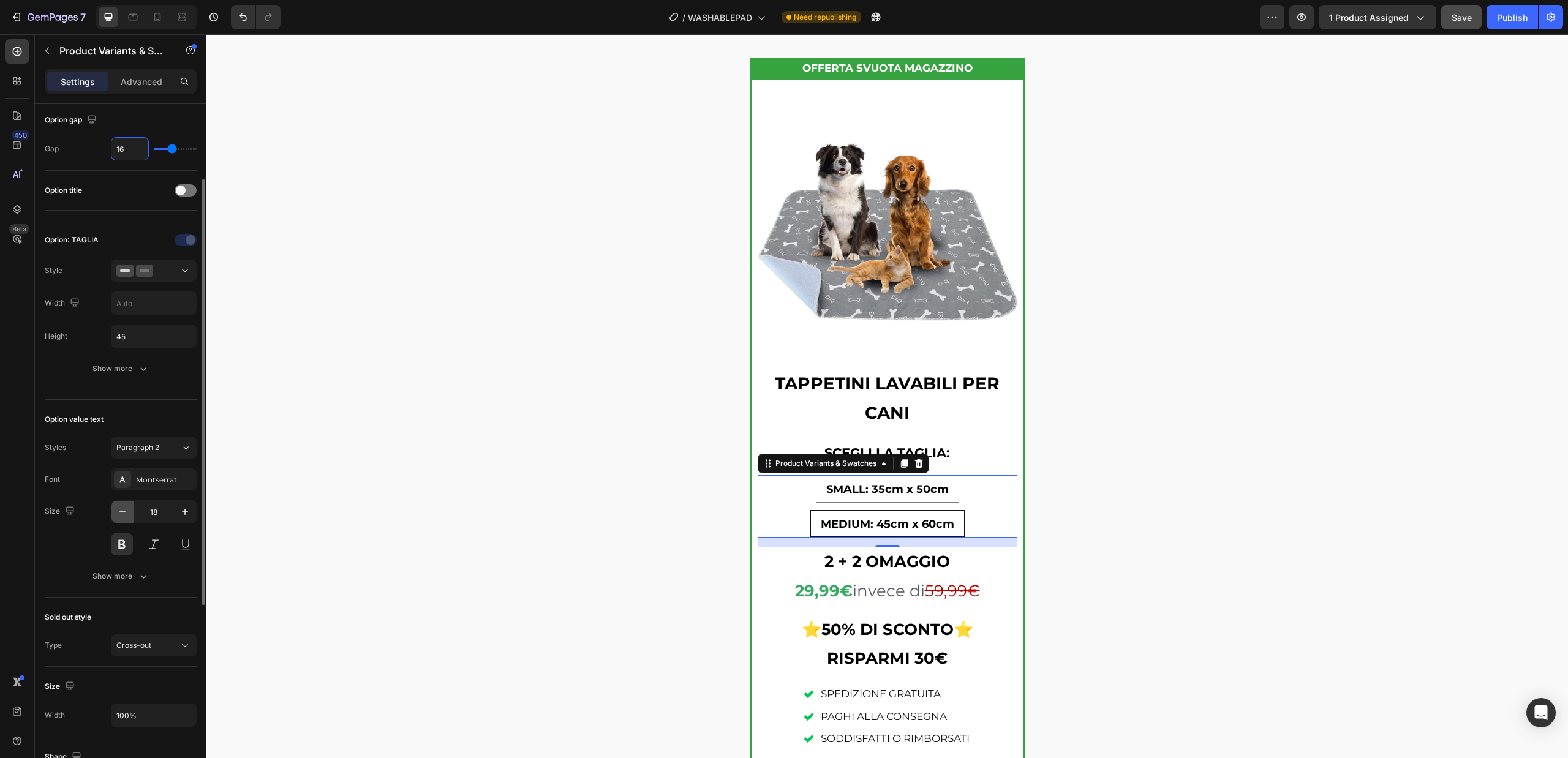
type input "16"
click at [122, 511] on icon "button" at bounding box center [122, 512] width 12 height 12
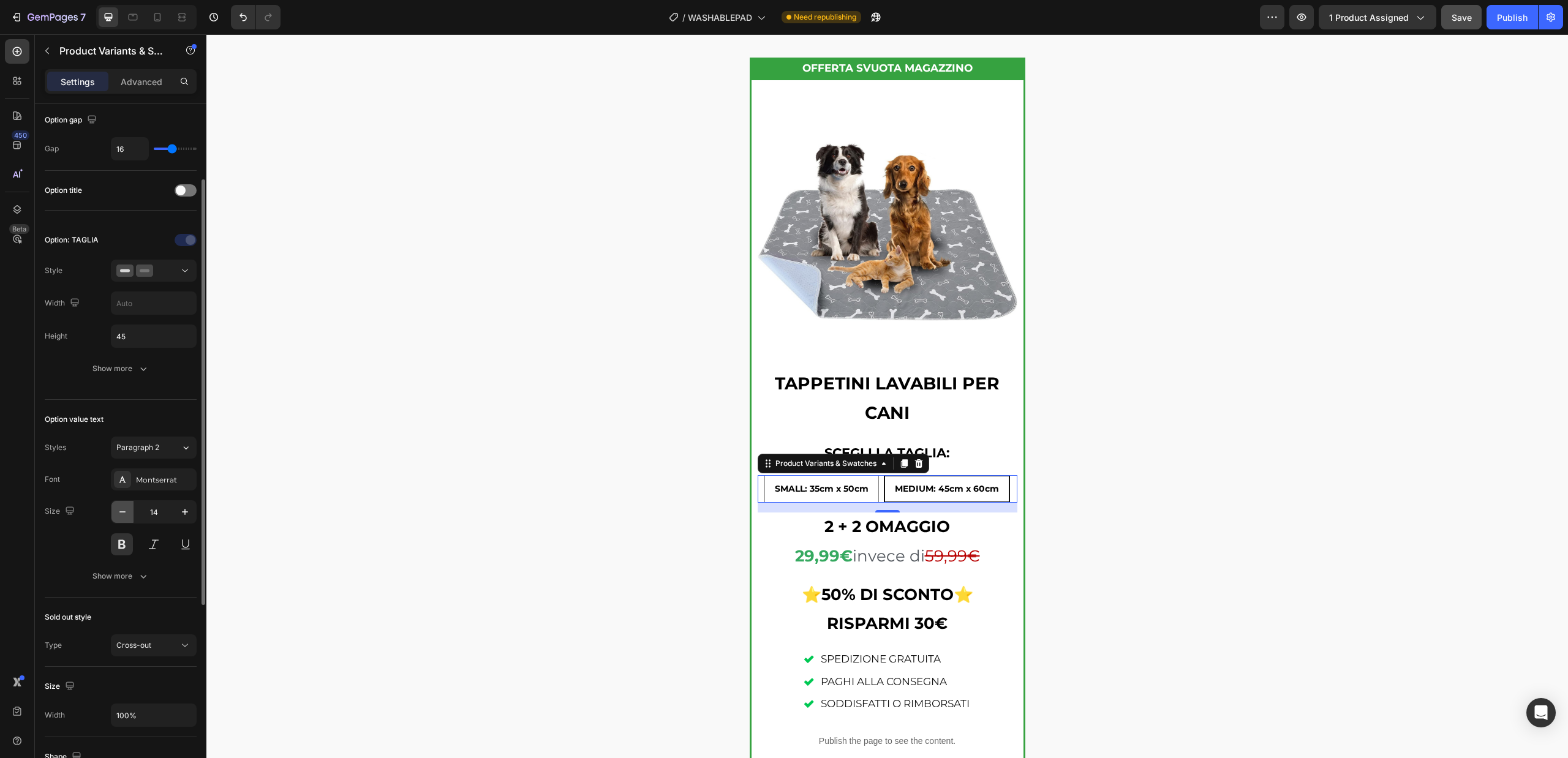
click at [122, 511] on icon "button" at bounding box center [122, 512] width 12 height 12
click at [180, 513] on icon "button" at bounding box center [184, 512] width 12 height 12
click at [123, 516] on icon "button" at bounding box center [122, 512] width 12 height 12
type input "14"
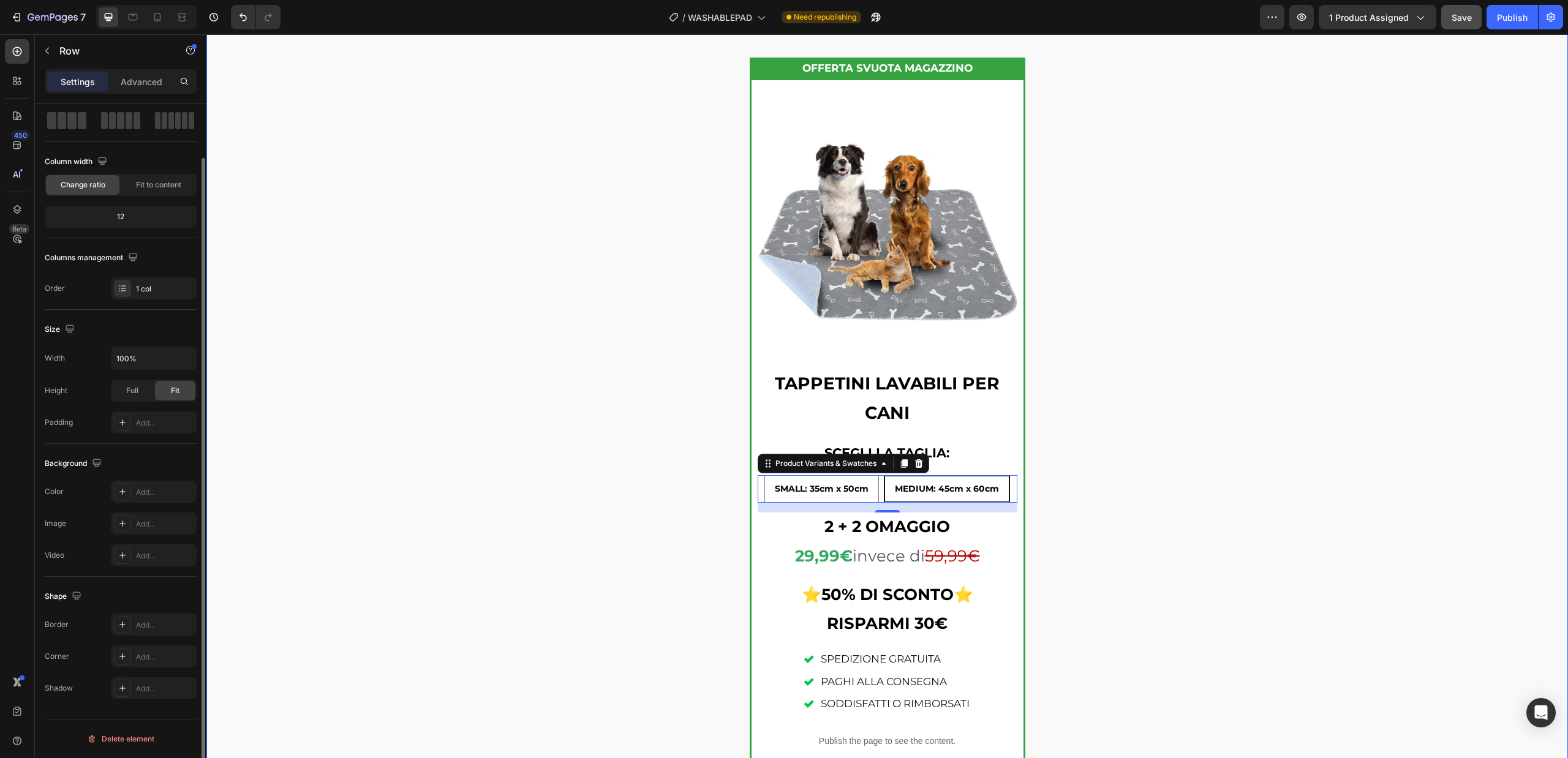
scroll to position [0, 0]
click at [421, 536] on div "ORDINA ORA E PAGA ALLA CONSEGNA! ORDINA ORA con spedizione gratuita in 24/48 or…" at bounding box center [887, 402] width 1362 height 886
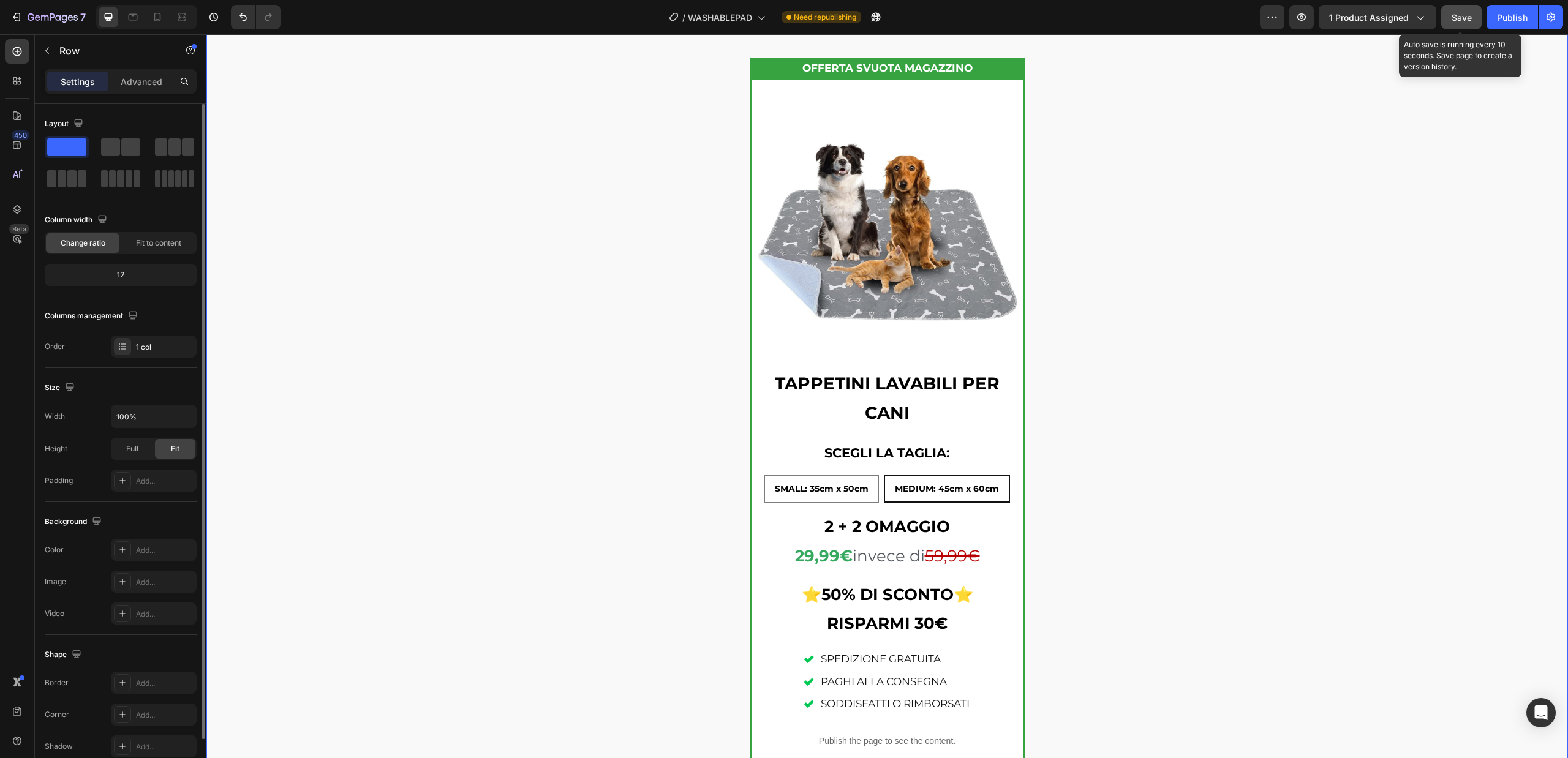
click at [1463, 15] on span "Save" at bounding box center [1461, 17] width 20 height 11
click at [1498, 18] on div "Publish" at bounding box center [1512, 17] width 30 height 13
click at [64, 18] on icon "button" at bounding box center [52, 18] width 50 height 11
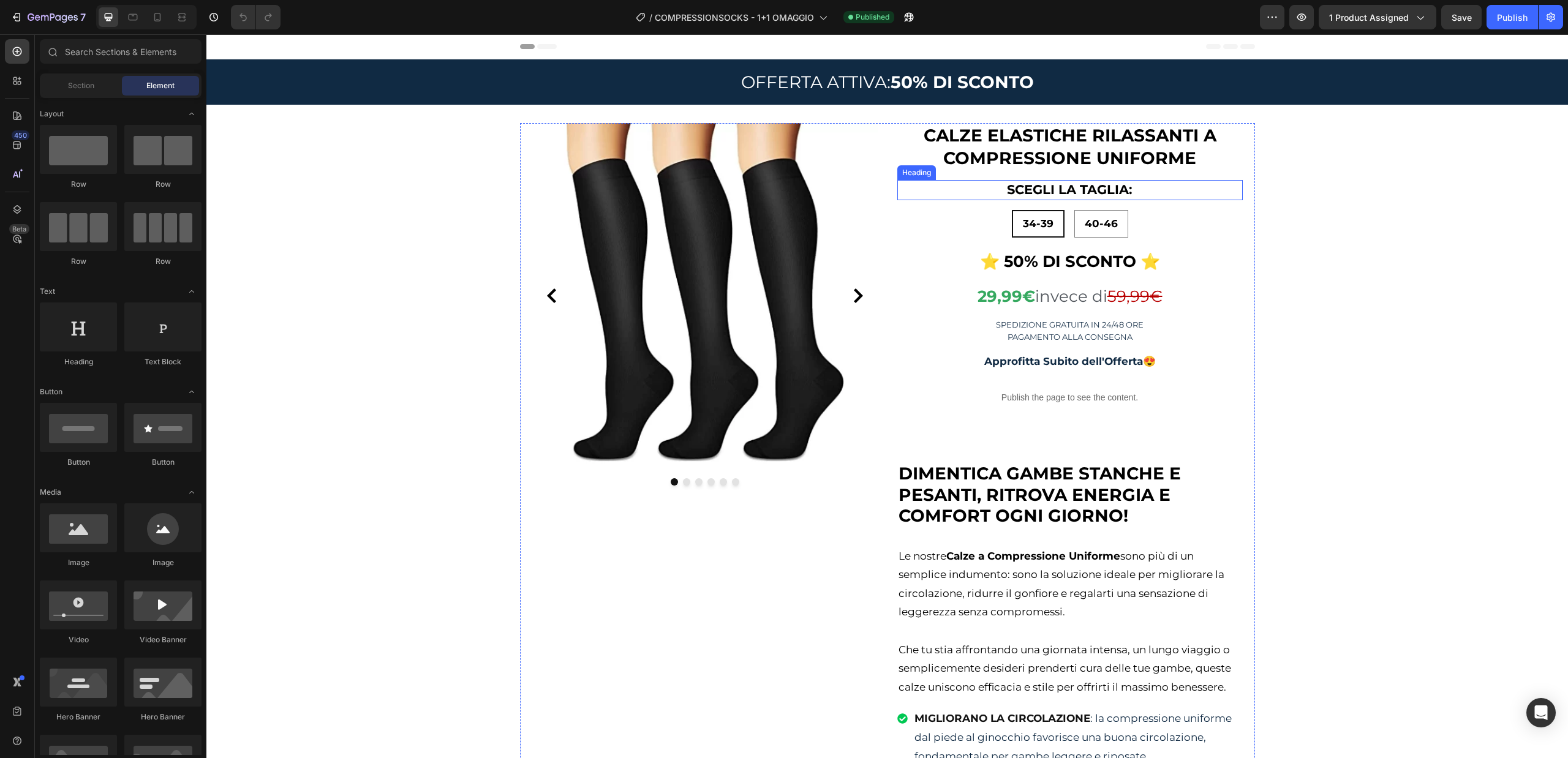
click at [1128, 190] on h2 "SCEGLI LA TAGLIA:" at bounding box center [1070, 190] width 346 height 20
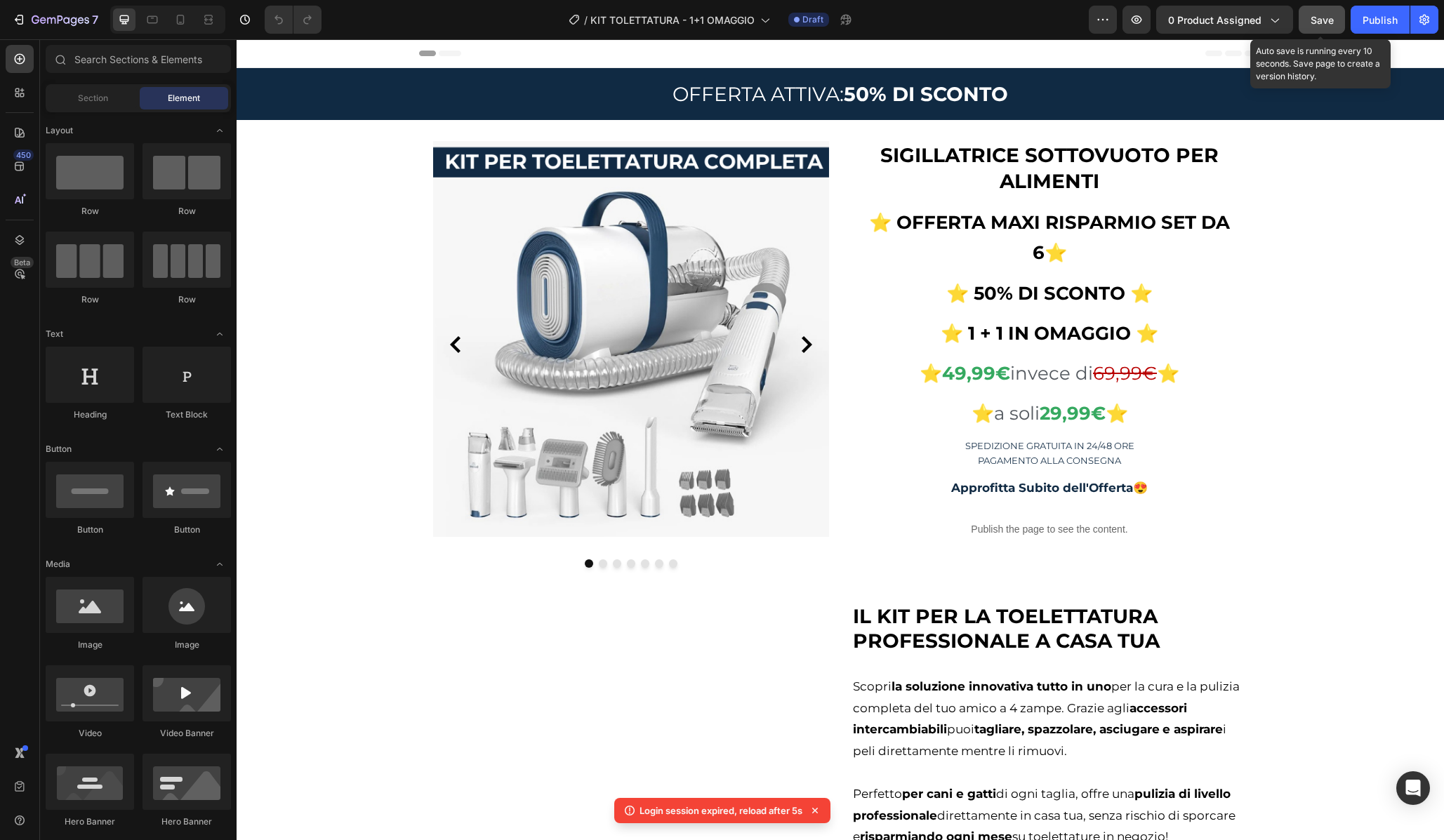
click at [1328, 8] on button "Save" at bounding box center [1322, 20] width 46 height 28
